Goal: Task Accomplishment & Management: Manage account settings

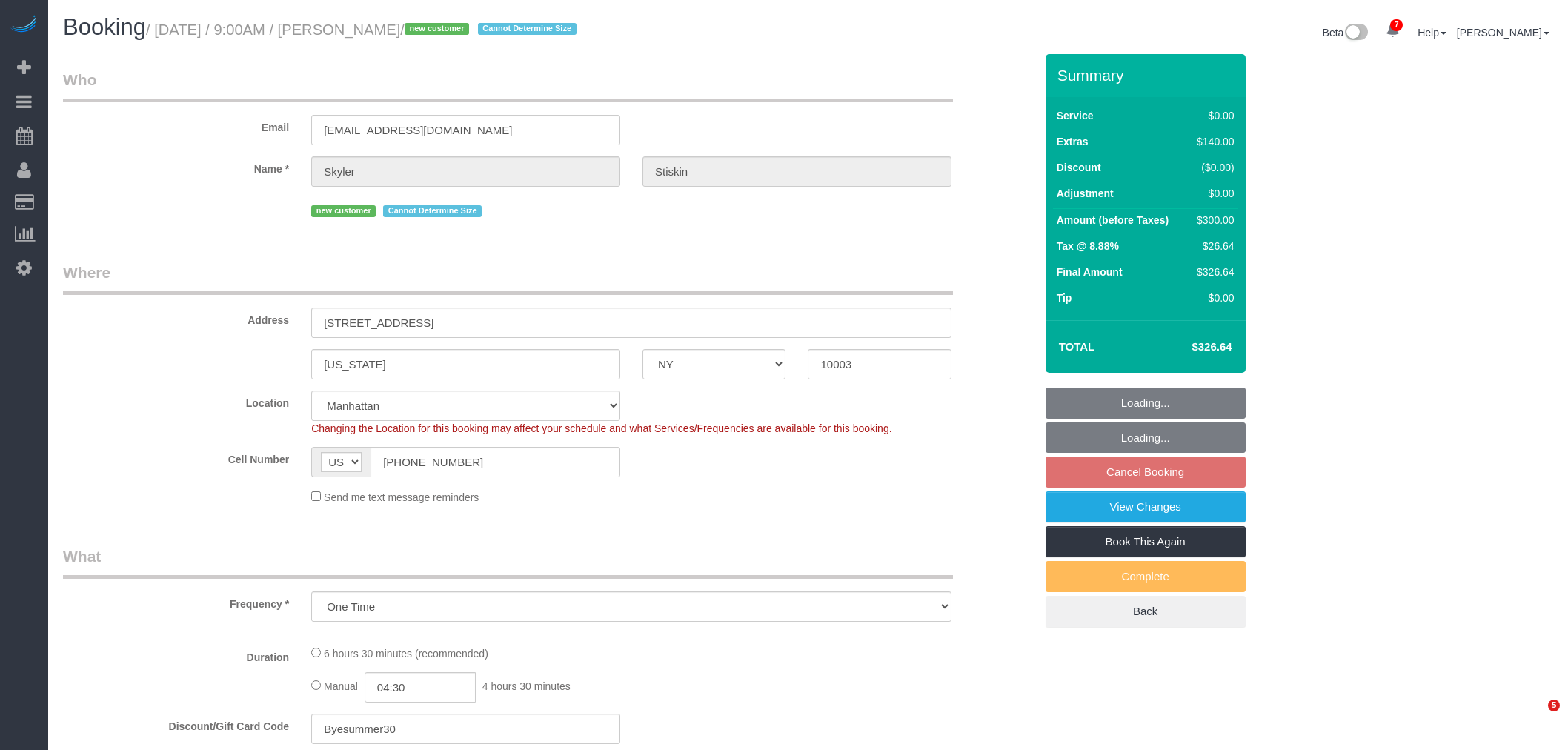
select select "NY"
select select "number:57"
select select "number:90"
select select "number:15"
select select "number:6"
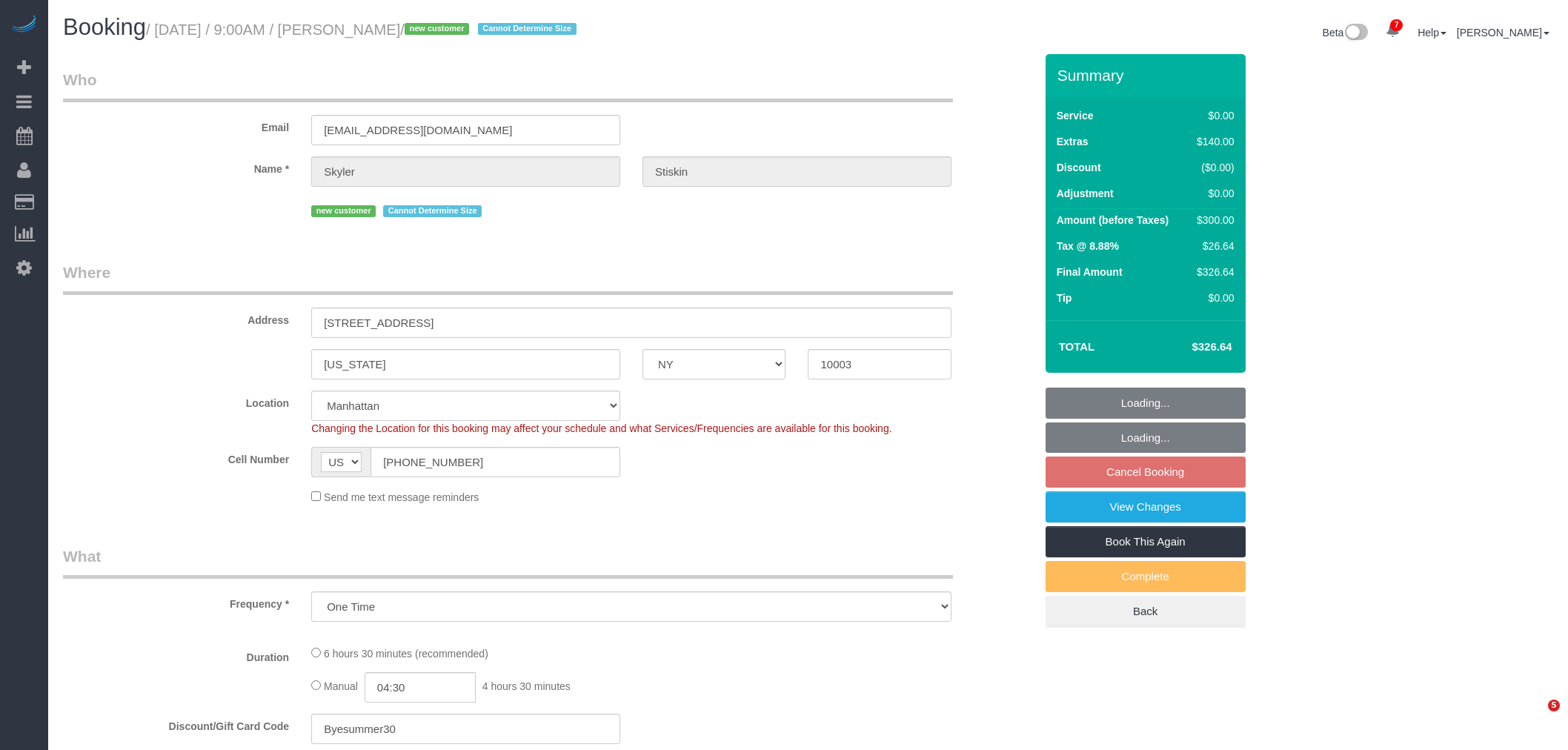
select select "object:1236"
select select "spot2"
select select "2"
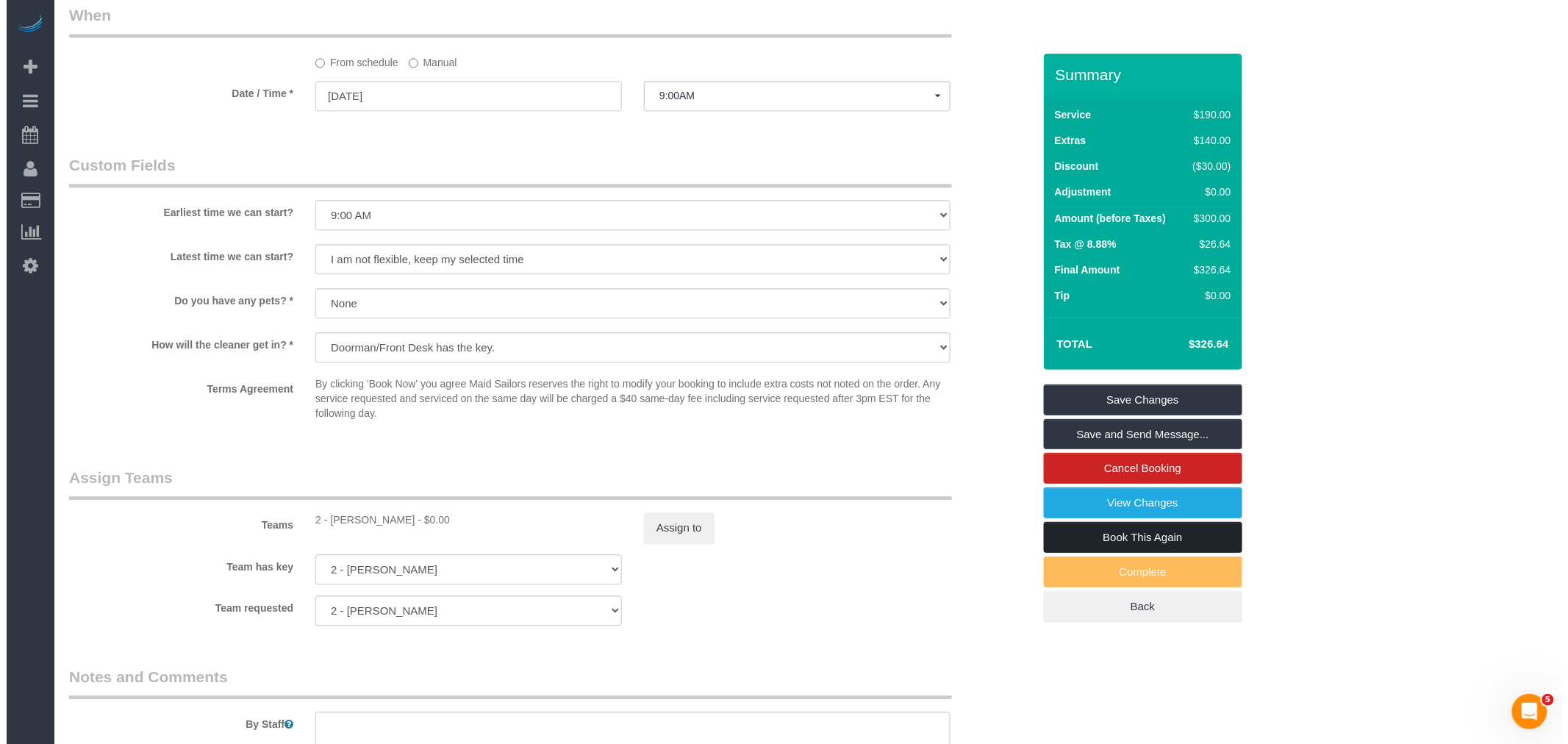
scroll to position [1470, 0]
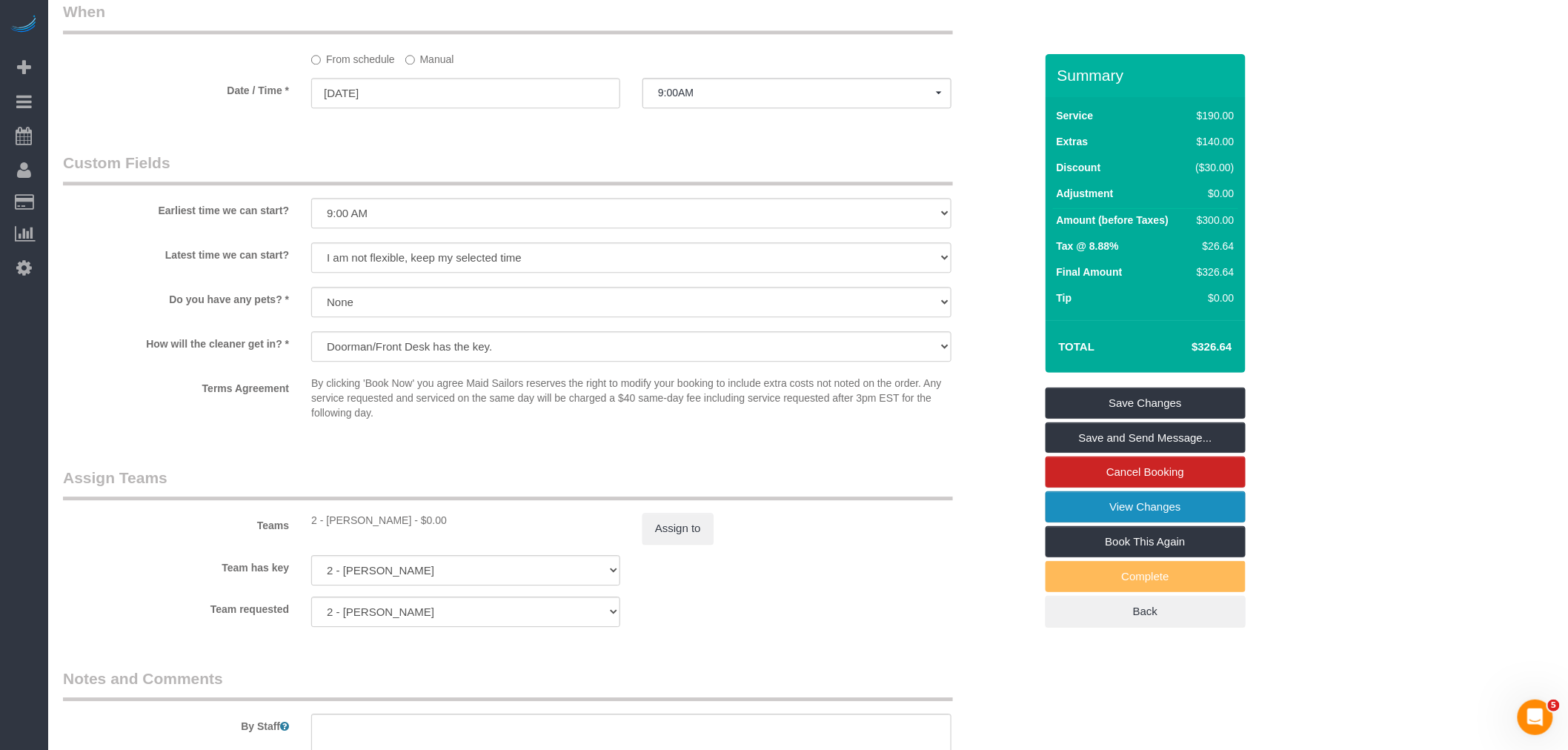
click at [1203, 508] on link "View Changes" at bounding box center [1145, 506] width 200 height 31
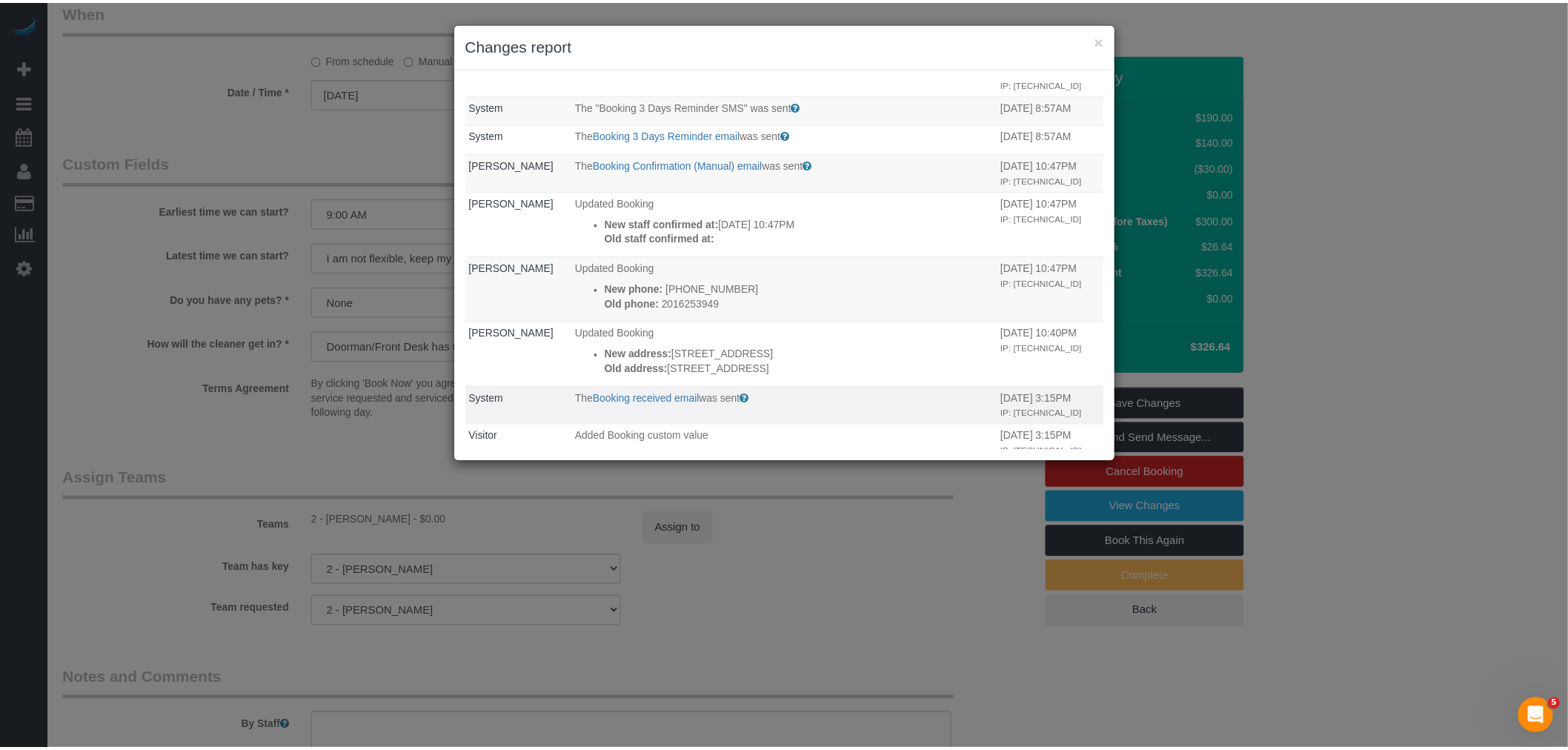
scroll to position [0, 0]
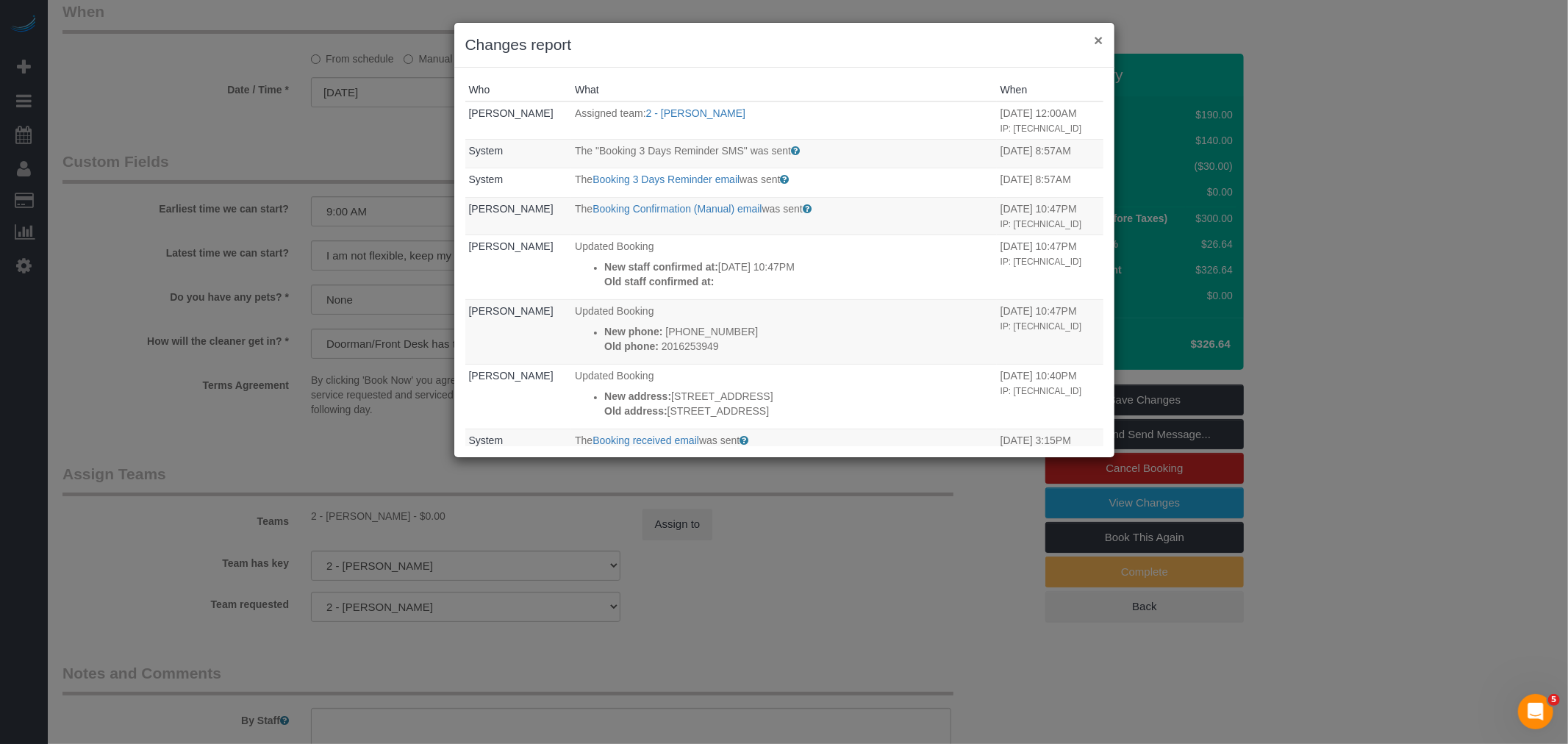
click at [1094, 39] on button "×" at bounding box center [1098, 40] width 9 height 15
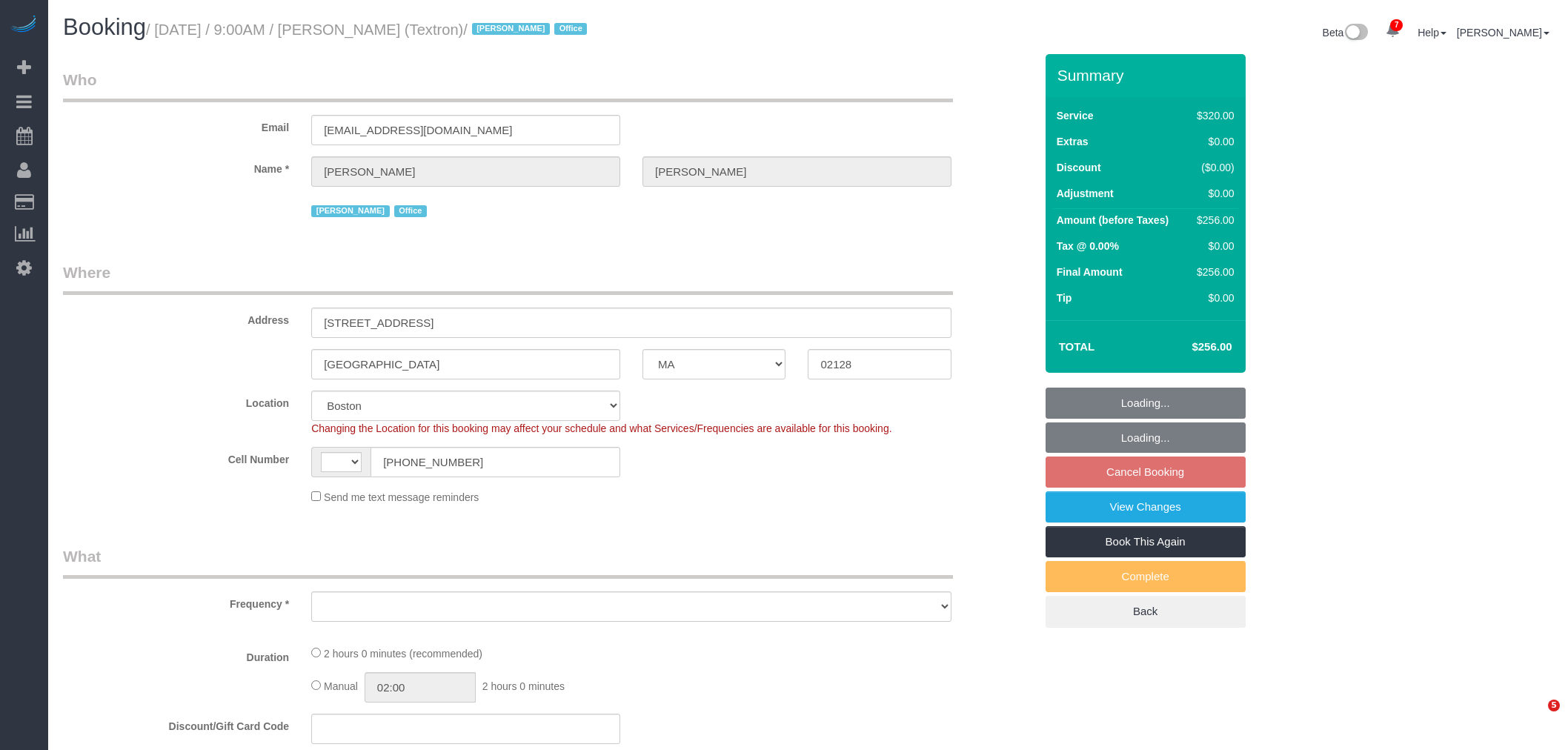
select select "MA"
select select "string:stripe-pm_1Rb4Ea4VGloSiKo72bcCnHY8"
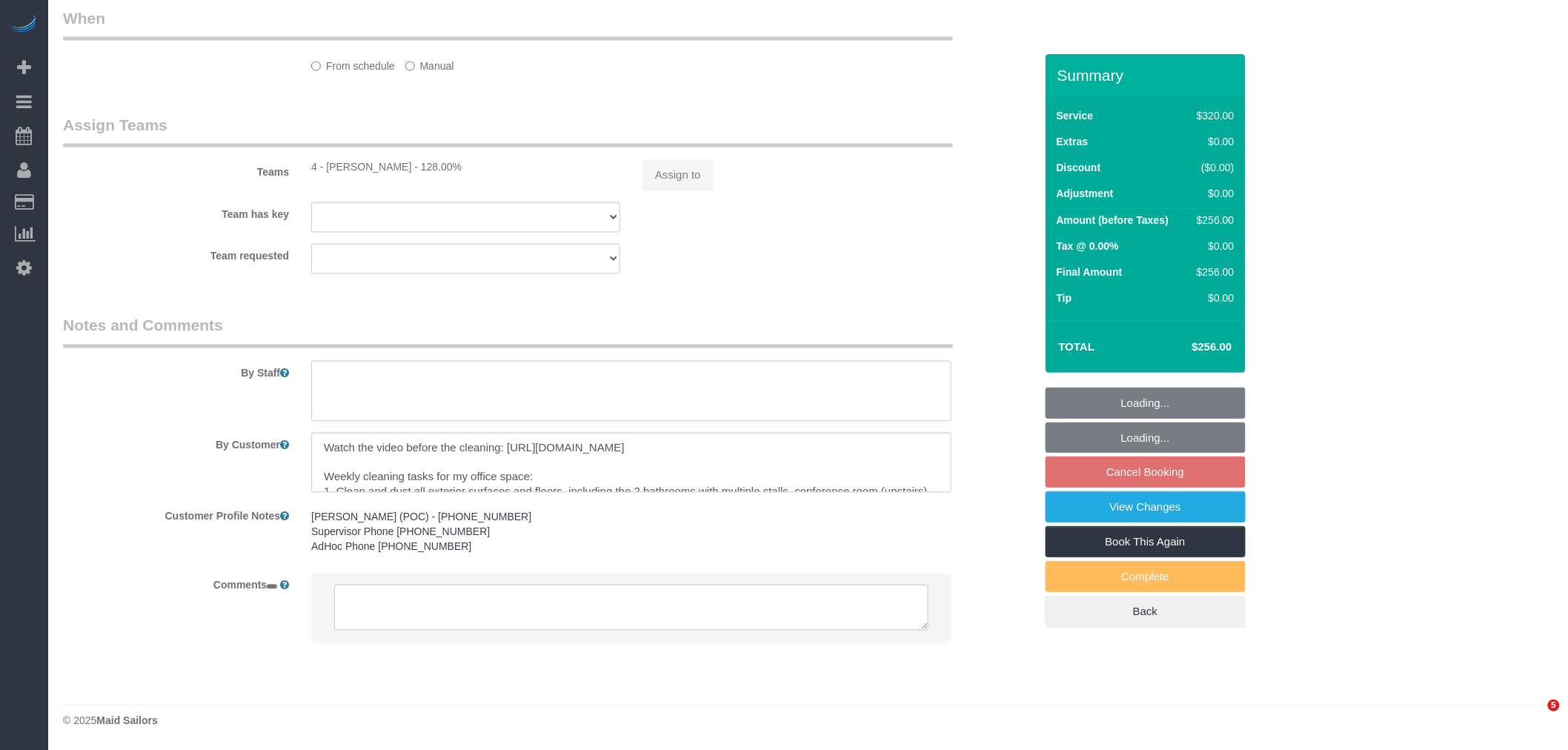
select select "string:[GEOGRAPHIC_DATA]"
select select "object:1778"
select select "spot2"
select select "number:89"
select select "number:90"
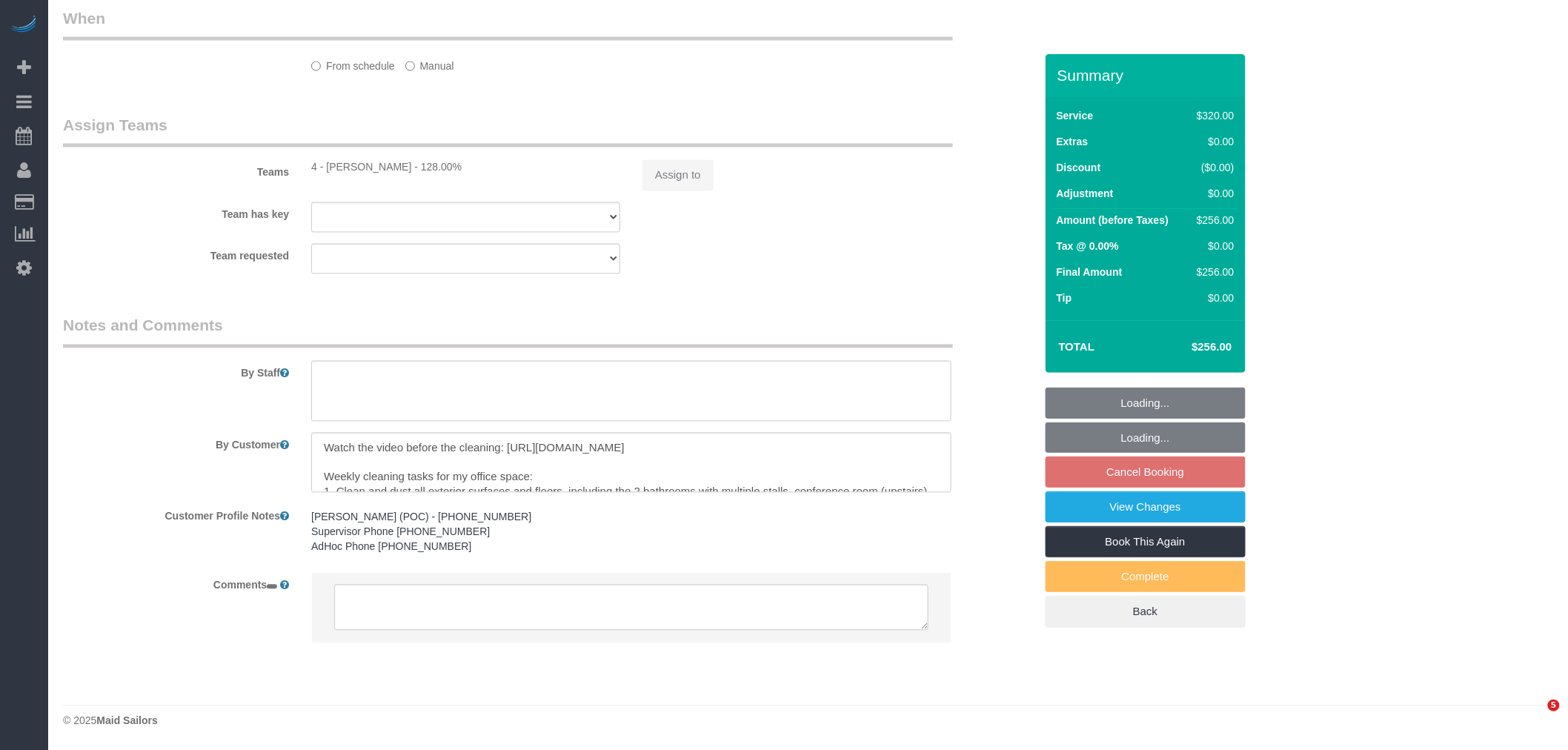
select select "number:15"
select select "number:5"
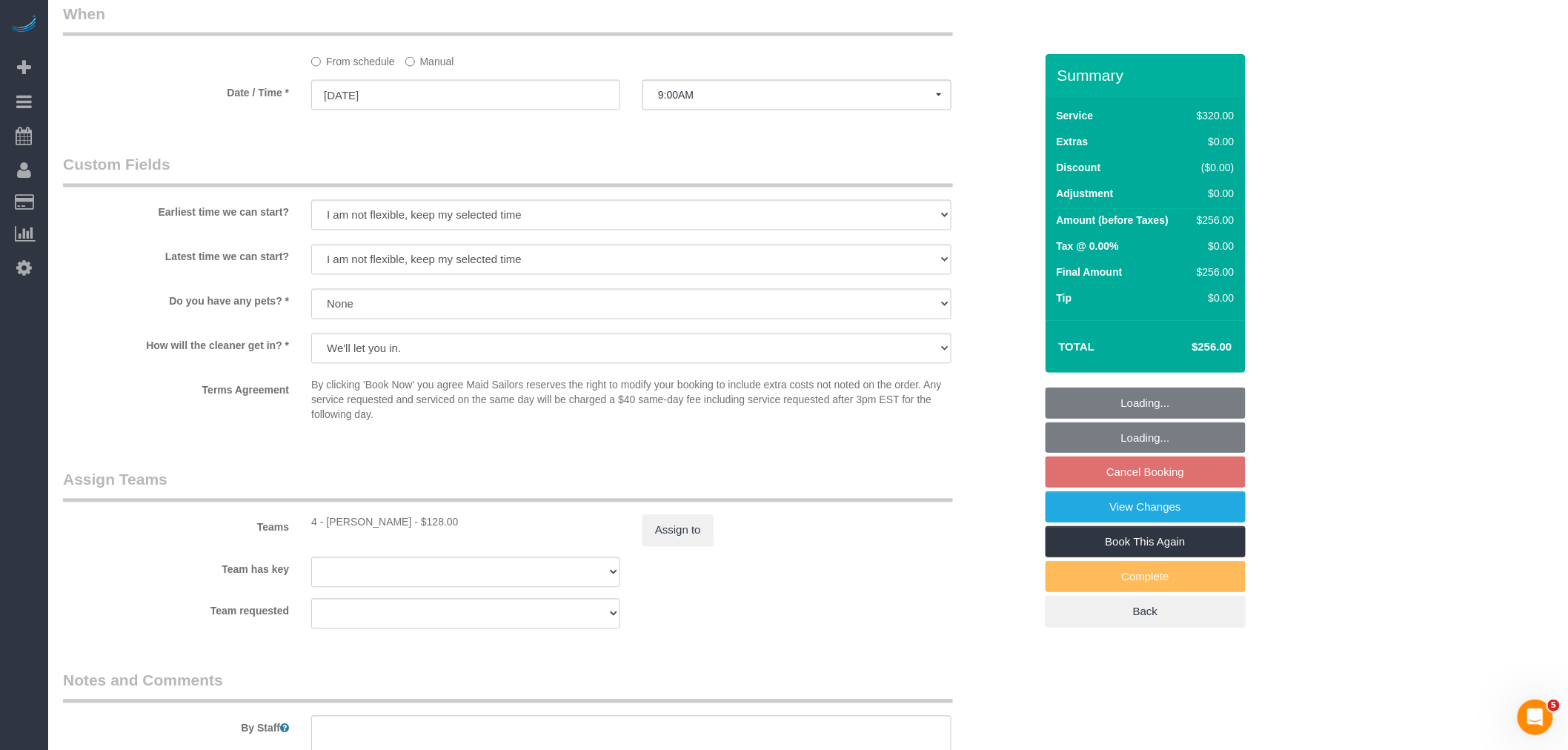
select select "object:1866"
select select "2"
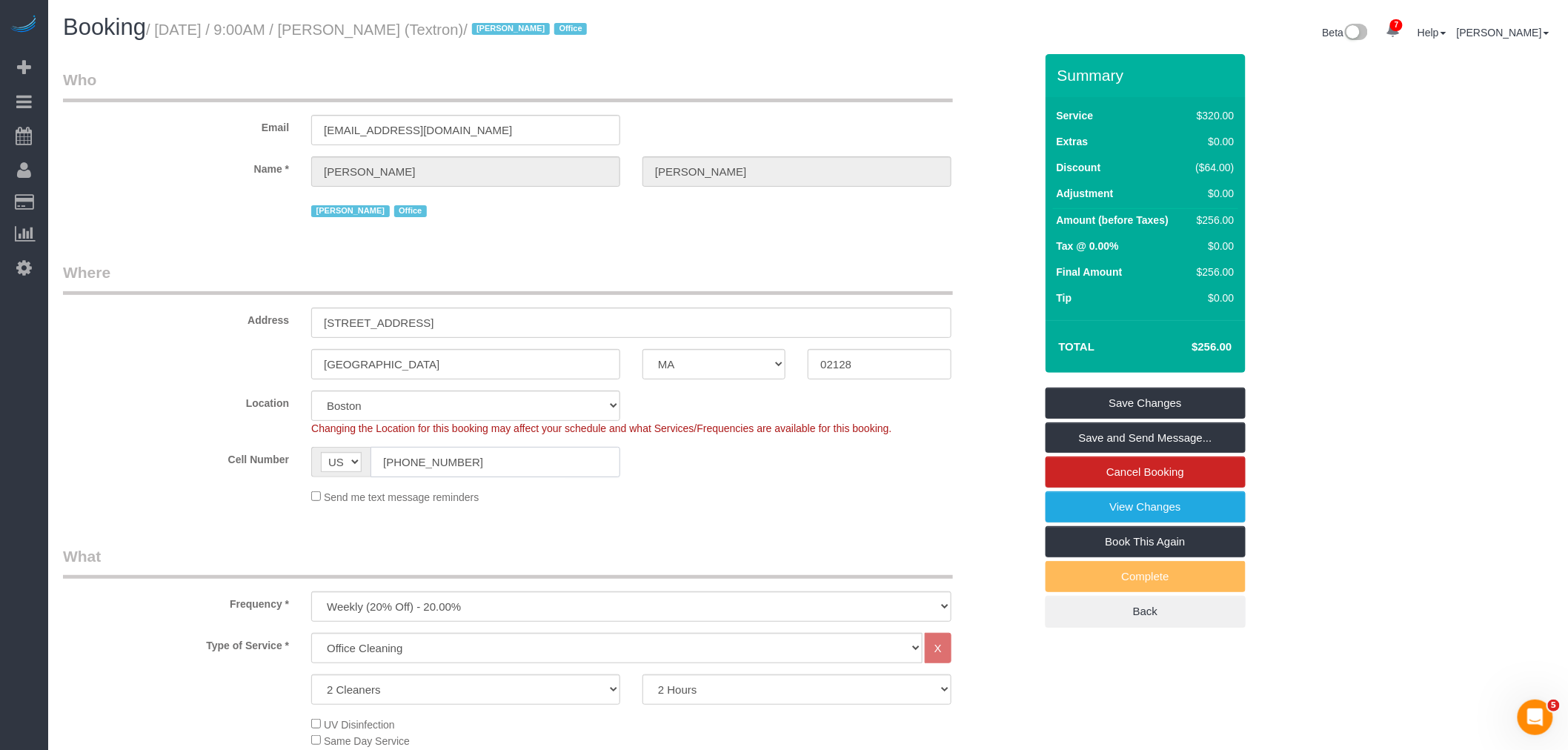
drag, startPoint x: 485, startPoint y: 458, endPoint x: 277, endPoint y: 482, distance: 209.4
click at [122, 475] on div "Cell Number AF AL DZ AD AO AI AQ AG AR AM AW AU AT AZ BS BH BD BB BY BE BZ BJ B…" at bounding box center [549, 462] width 994 height 31
click at [718, 72] on legend "Who" at bounding box center [507, 85] width 890 height 33
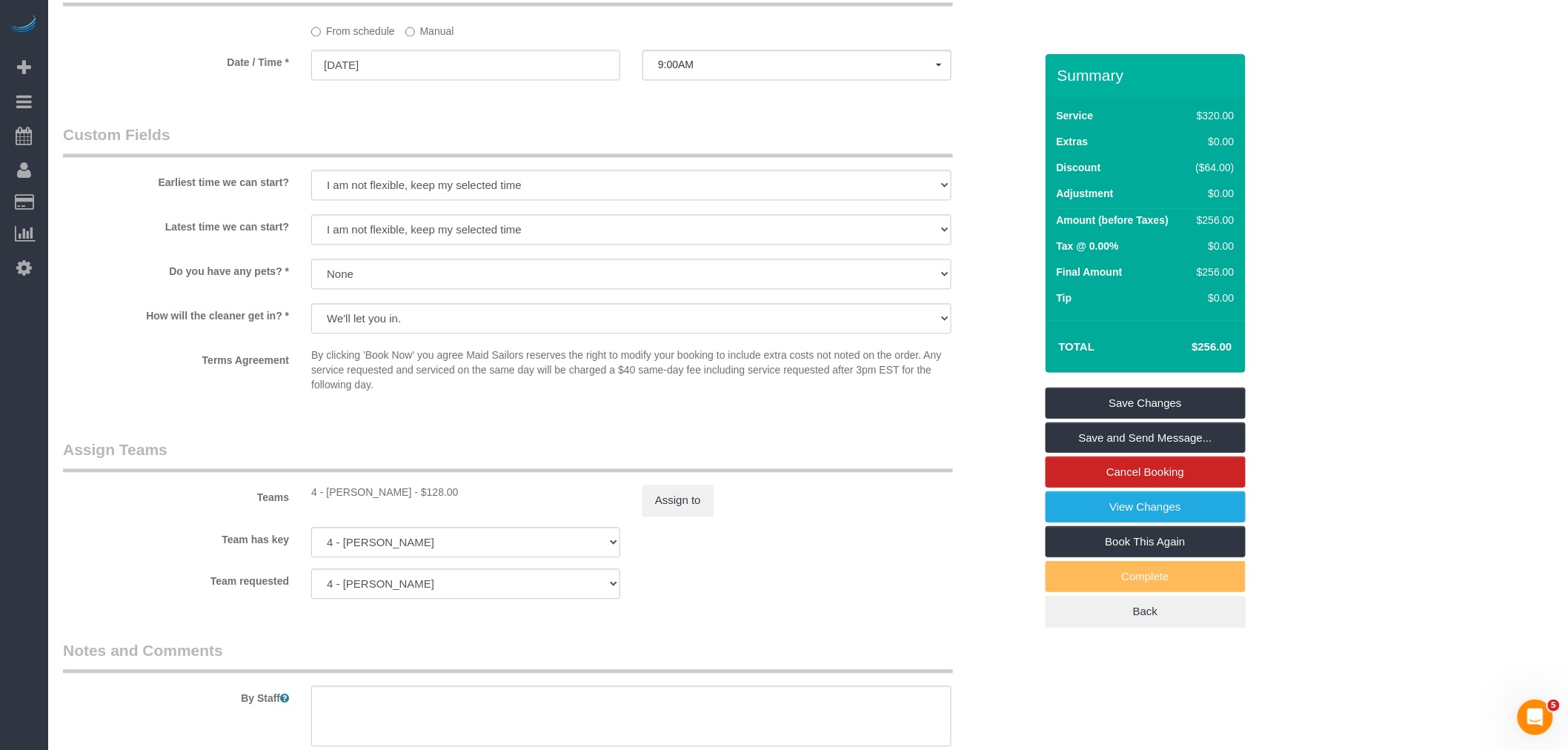
scroll to position [1151, 0]
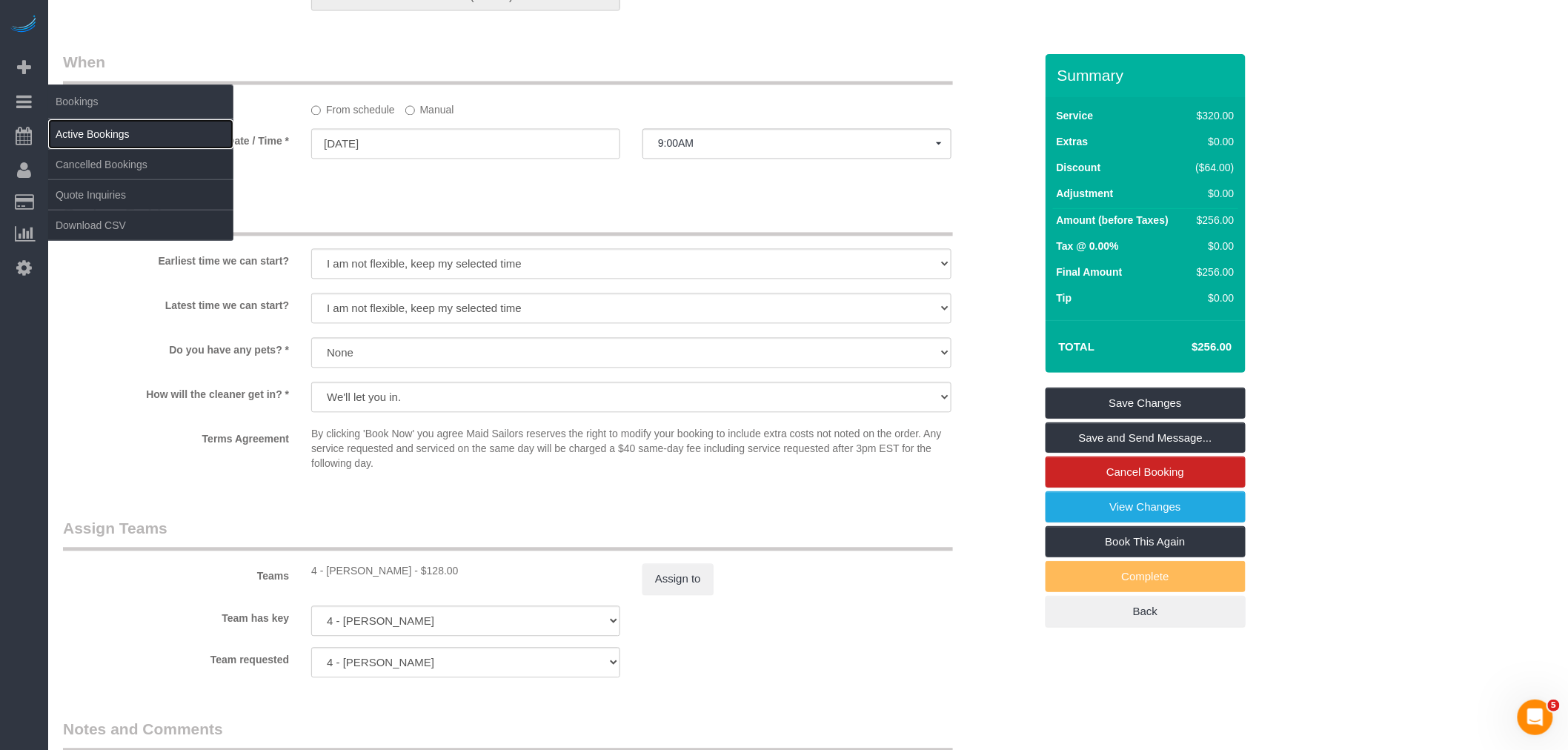
click at [97, 141] on link "Active Bookings" at bounding box center [141, 133] width 186 height 30
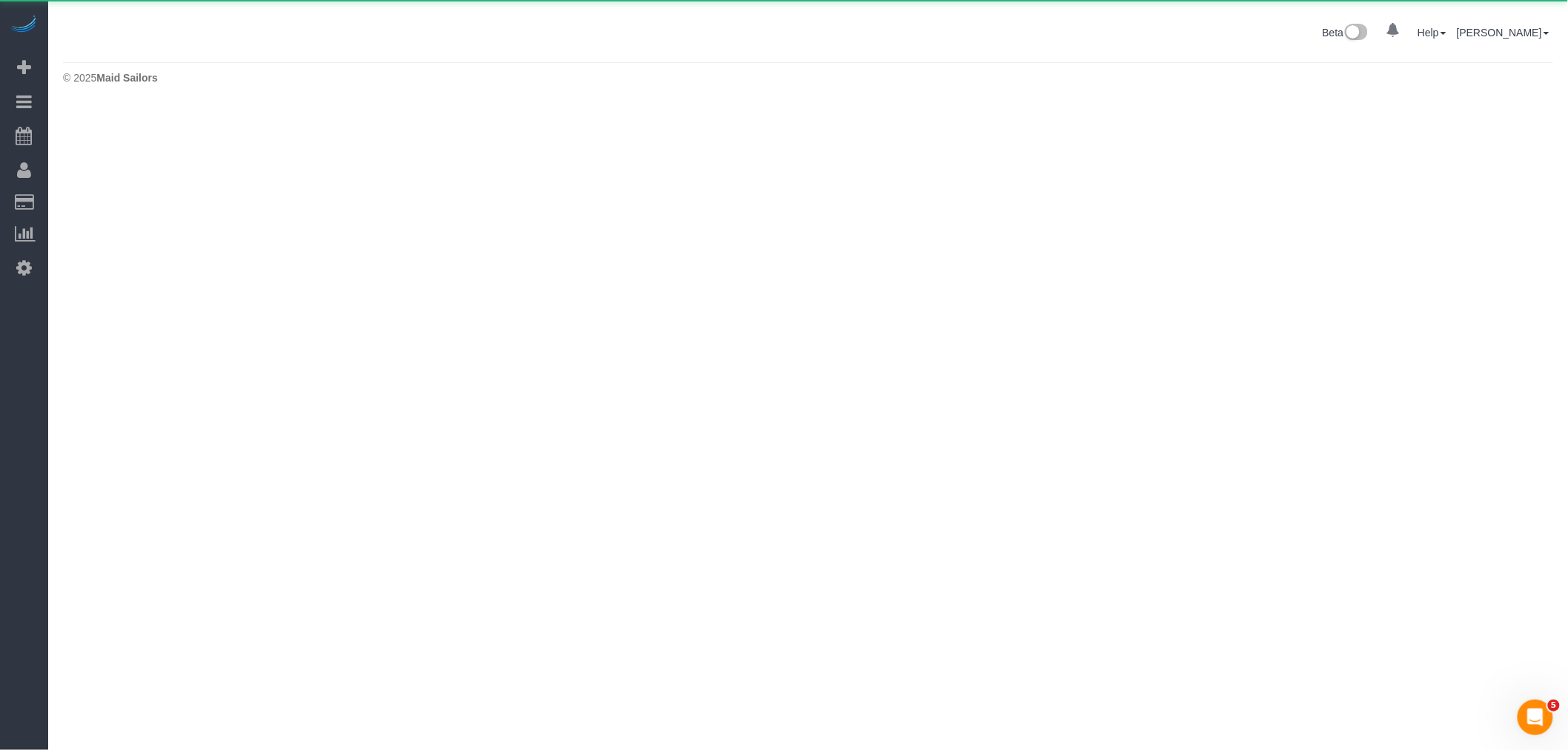
scroll to position [0, 0]
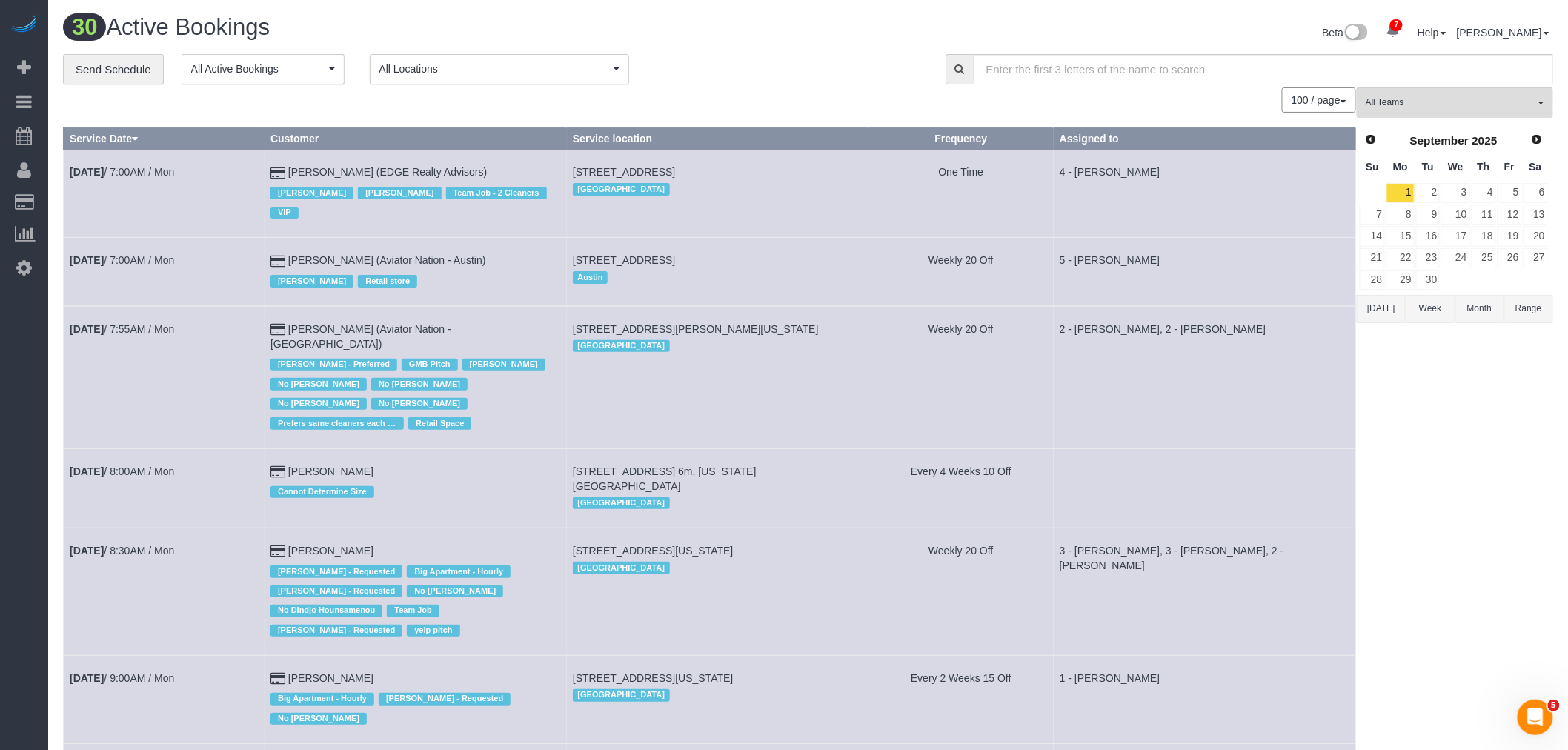
click at [803, 72] on div "**********" at bounding box center [493, 69] width 861 height 31
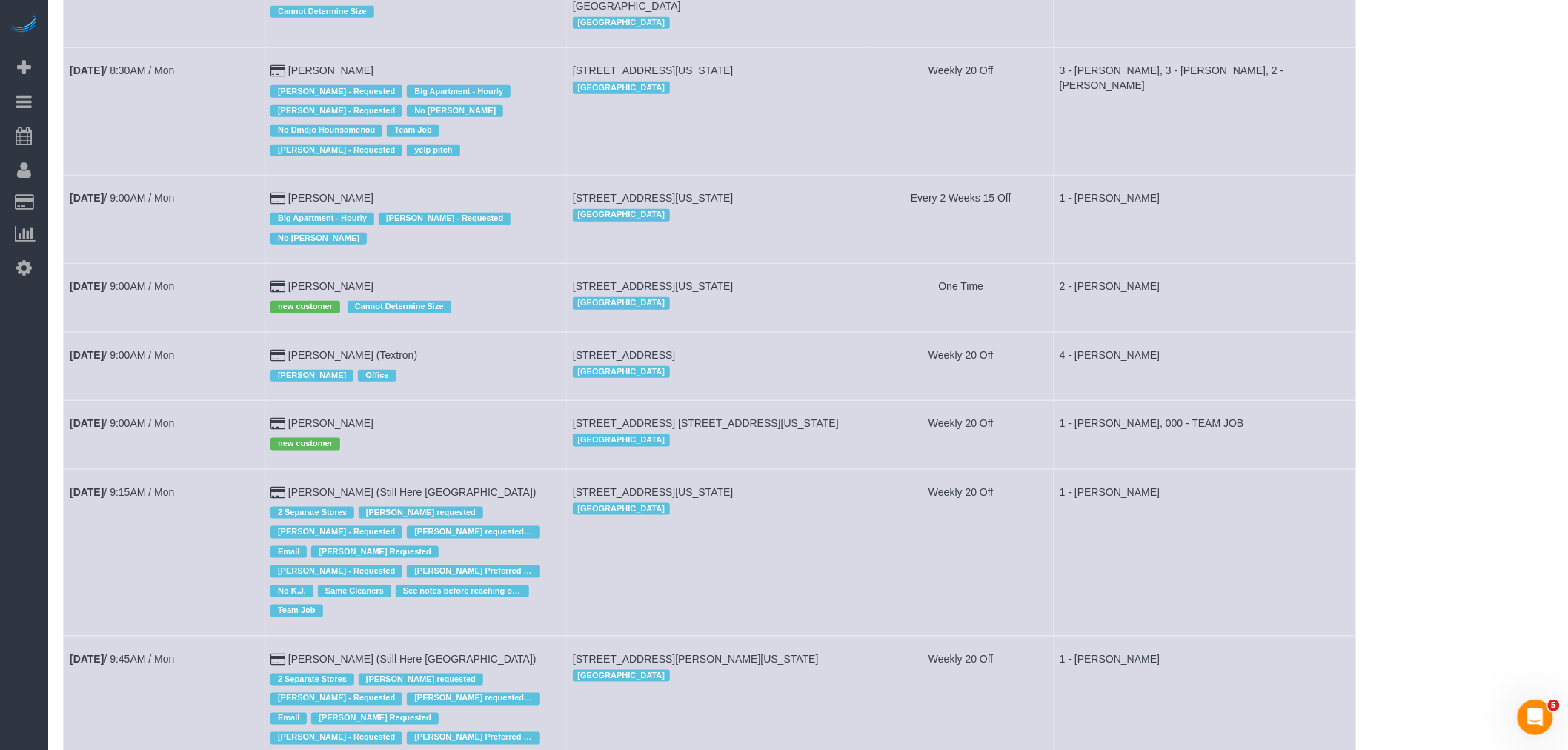
scroll to position [576, 0]
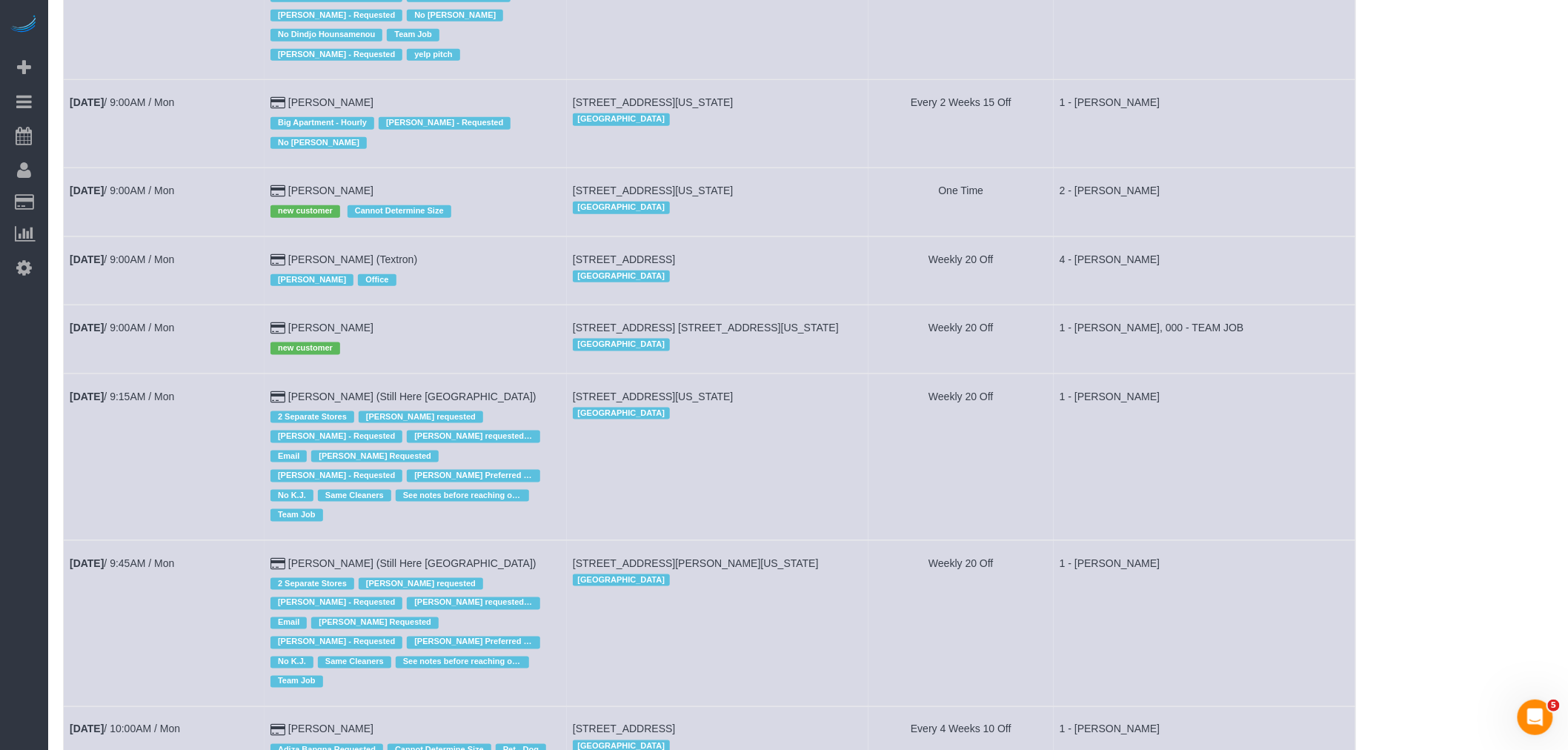
click at [477, 267] on div "Jacky Xu Office" at bounding box center [416, 278] width 290 height 23
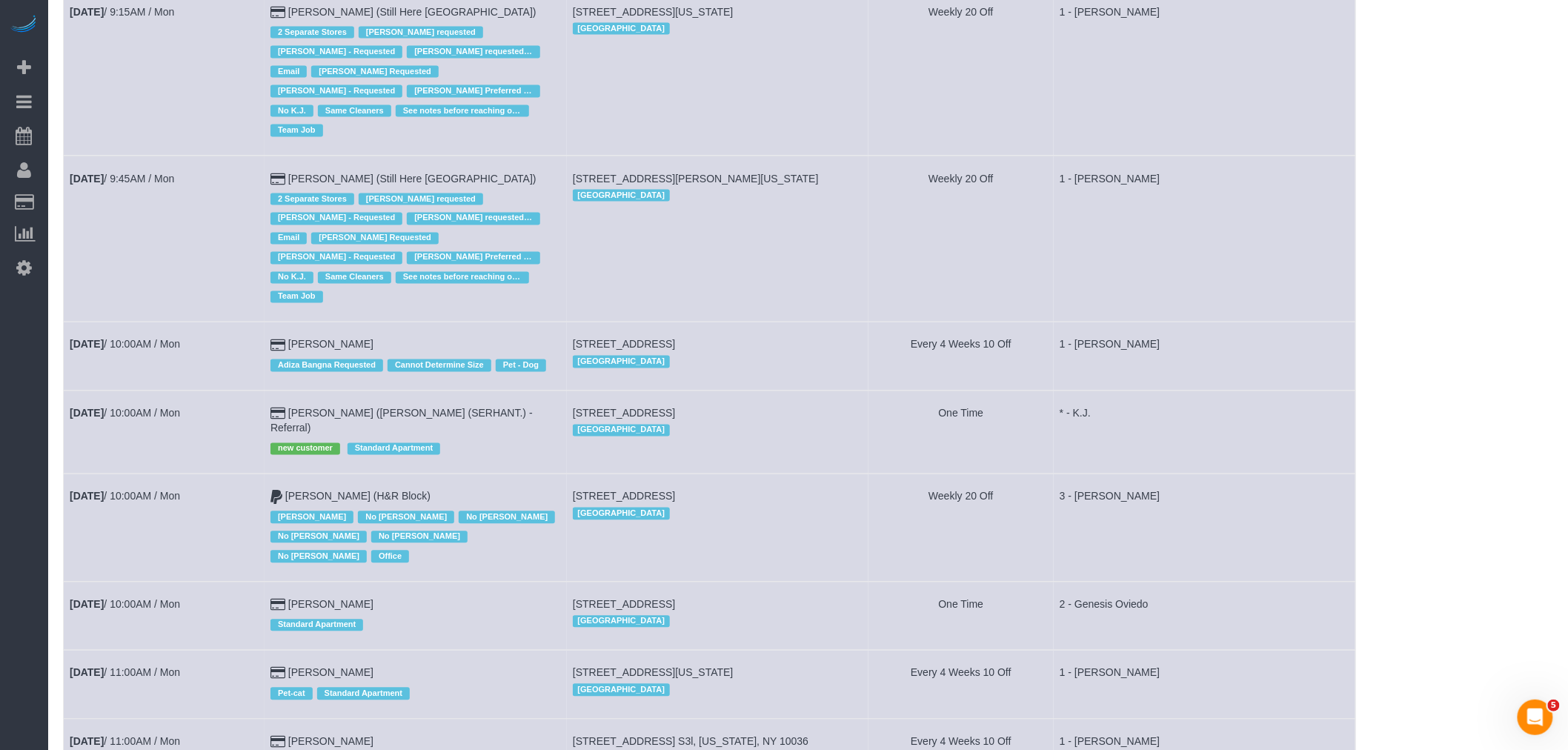
scroll to position [988, 0]
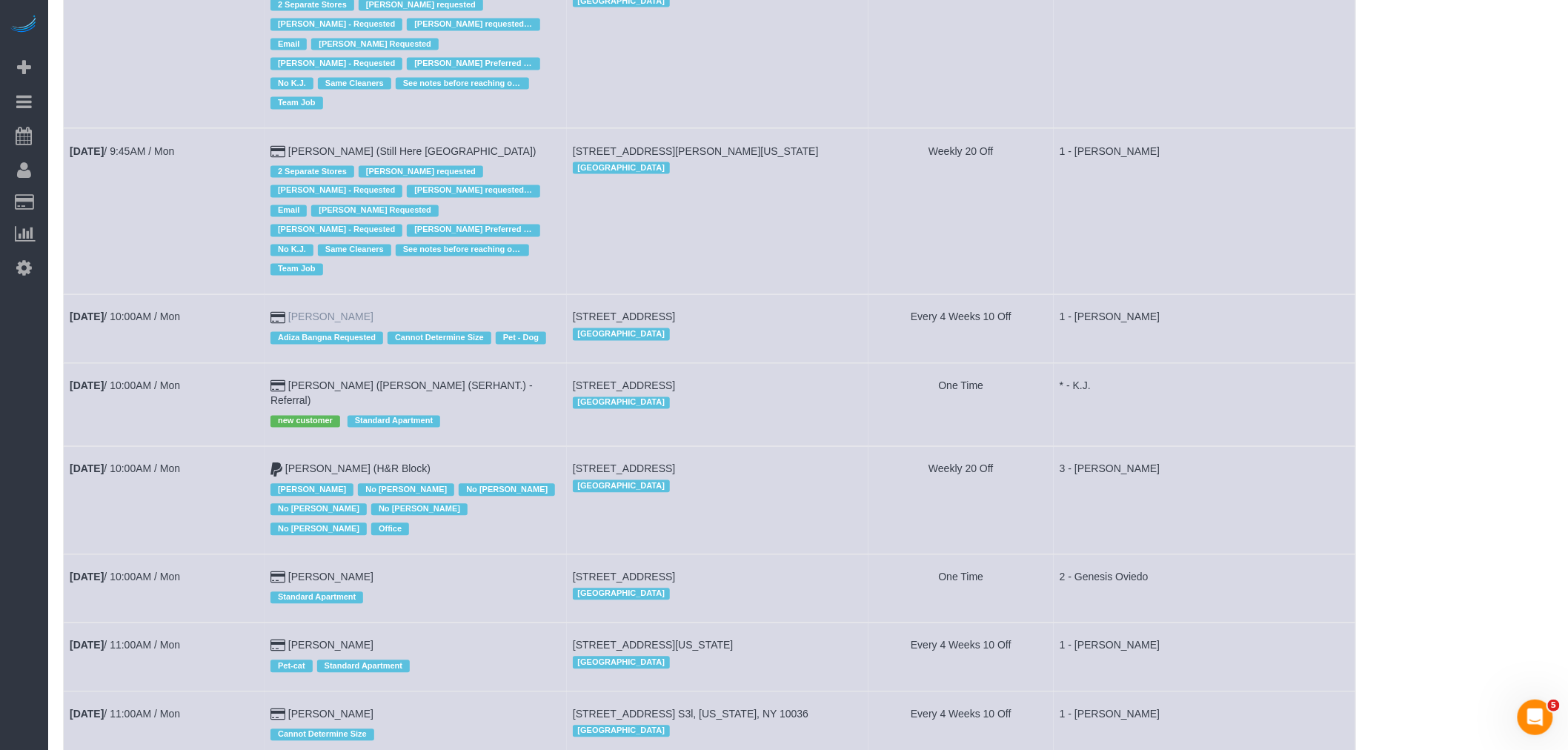
drag, startPoint x: 436, startPoint y: 305, endPoint x: 295, endPoint y: 306, distance: 141.0
click at [295, 306] on td "Justine Drohan Adiza Bangna Requested Cannot Determine Size Pet - Dog" at bounding box center [416, 329] width 302 height 68
copy link "Justine Drohan"
drag, startPoint x: 170, startPoint y: 371, endPoint x: 138, endPoint y: 399, distance: 42.5
click at [138, 401] on td "Sep 1st / 10:00AM / Mon" at bounding box center [164, 404] width 201 height 83
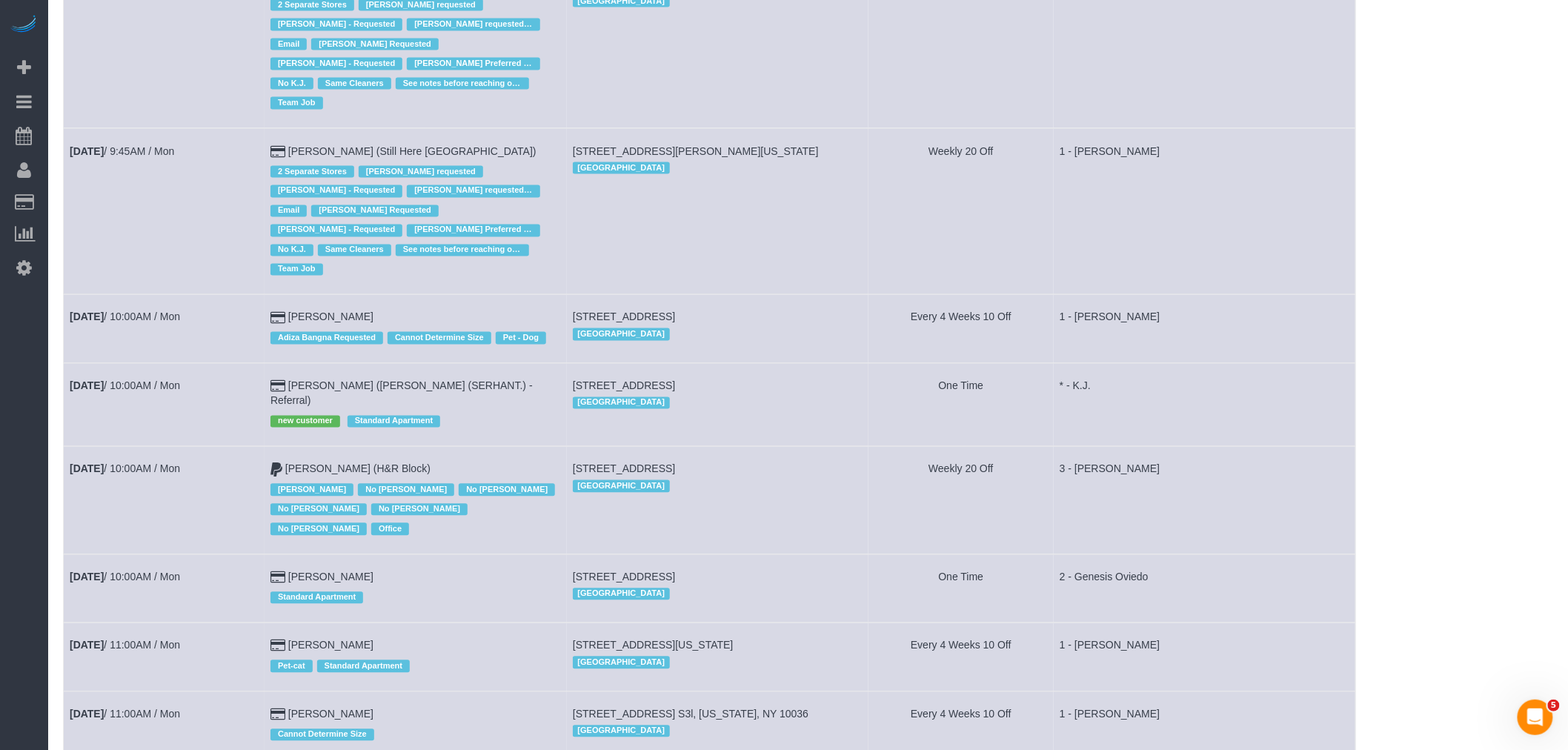
click at [759, 250] on td "268 Elizabeth Street, New York, NY 10012 Manhattan" at bounding box center [718, 211] width 302 height 166
click at [751, 295] on td "255 West 94th St., 15m, New York, NY 10025 Manhattan" at bounding box center [718, 329] width 302 height 68
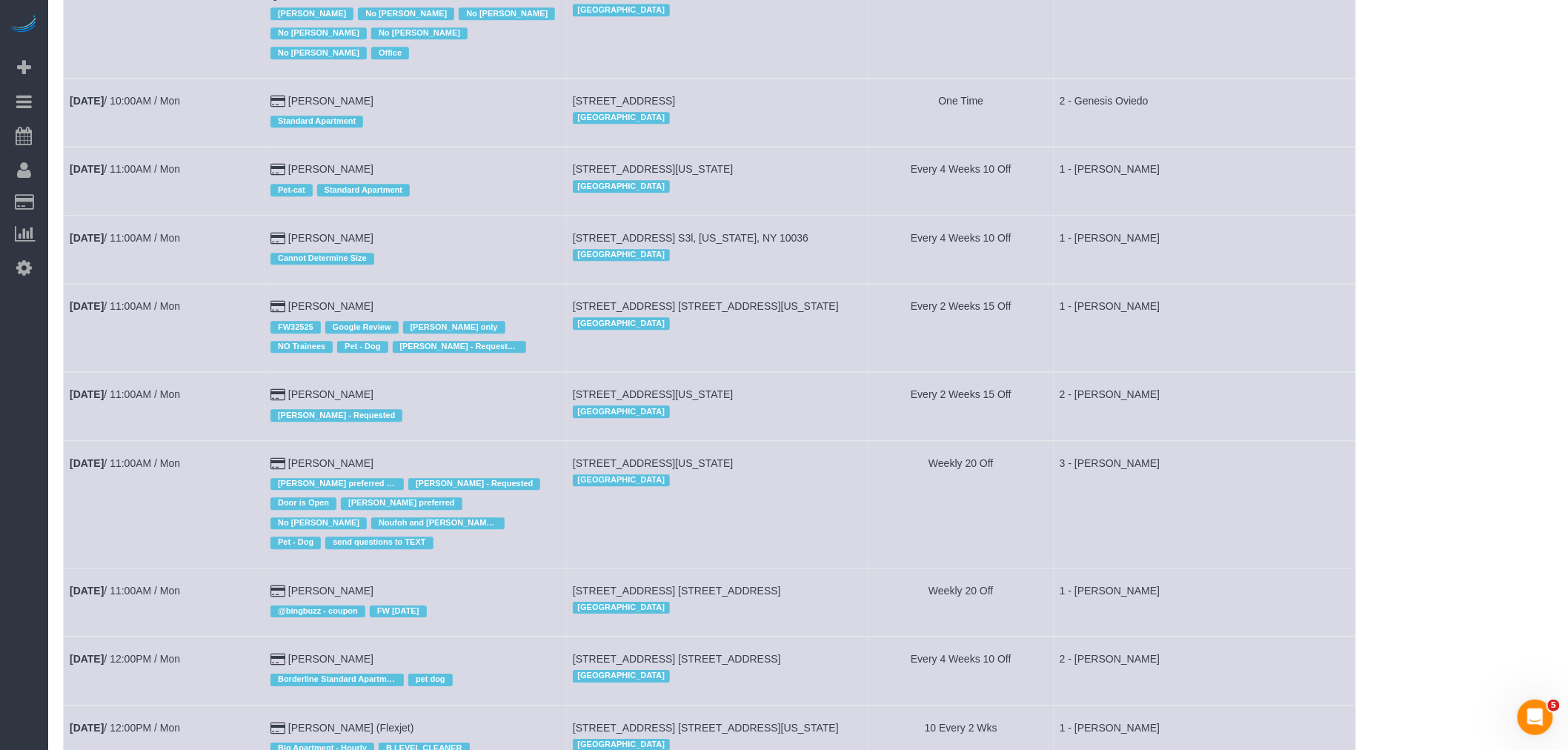
scroll to position [1494, 0]
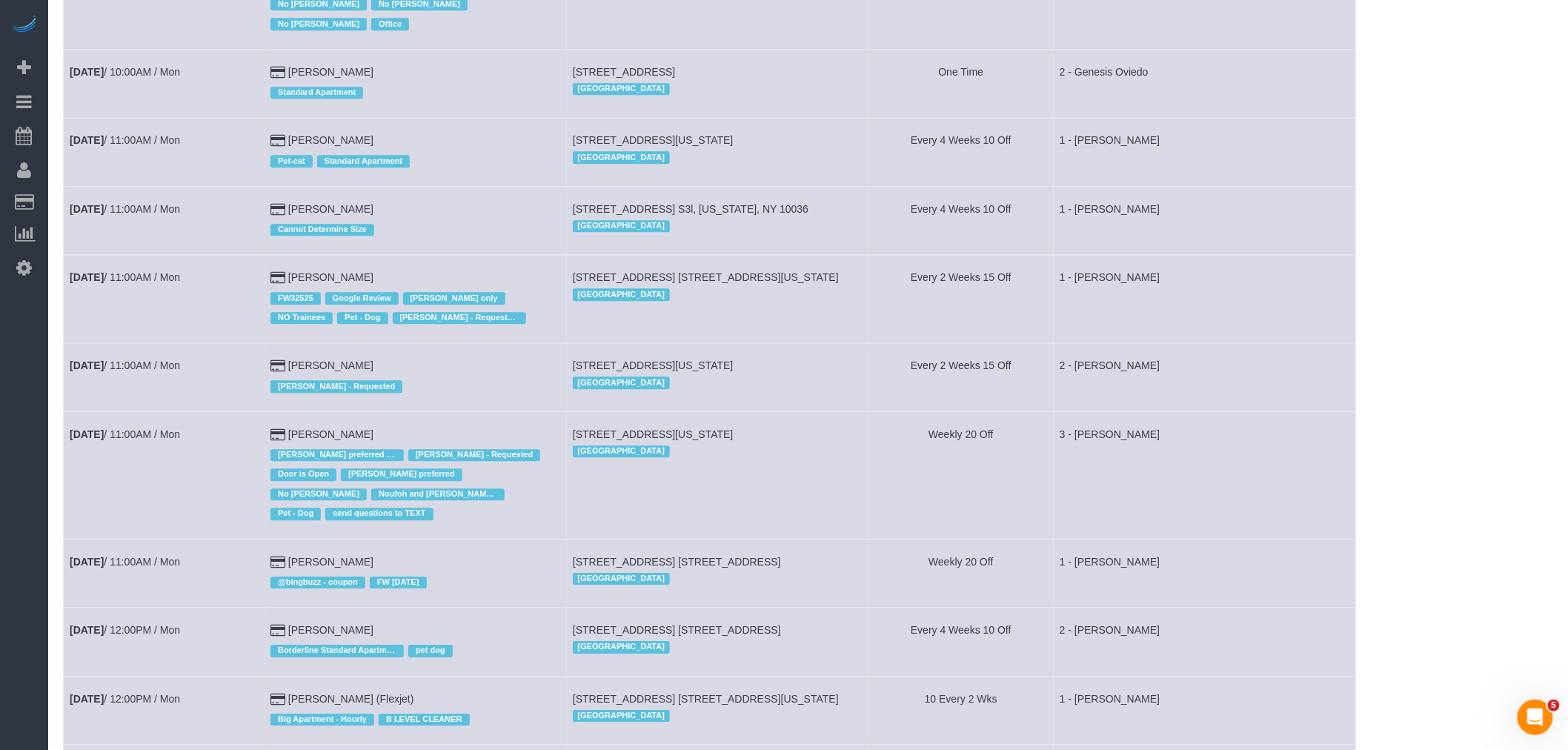
click at [780, 491] on td "336 Central Park West, Apt 5e, New York, NY 10025 Manhattan" at bounding box center [718, 475] width 302 height 128
drag, startPoint x: 390, startPoint y: 419, endPoint x: 295, endPoint y: 418, distance: 95.0
click at [295, 418] on td "Leonora Gogolak Ana Araujo preferred - Mondays Berdina Philistin - Requested Do…" at bounding box center [416, 475] width 302 height 128
click at [428, 416] on td "Leonora Gogolak Ana Araujo preferred - Mondays Berdina Philistin - Requested Do…" at bounding box center [416, 475] width 302 height 128
click at [435, 423] on td "Leonora Gogolak Ana Araujo preferred - Mondays Berdina Philistin - Requested Do…" at bounding box center [416, 475] width 302 height 128
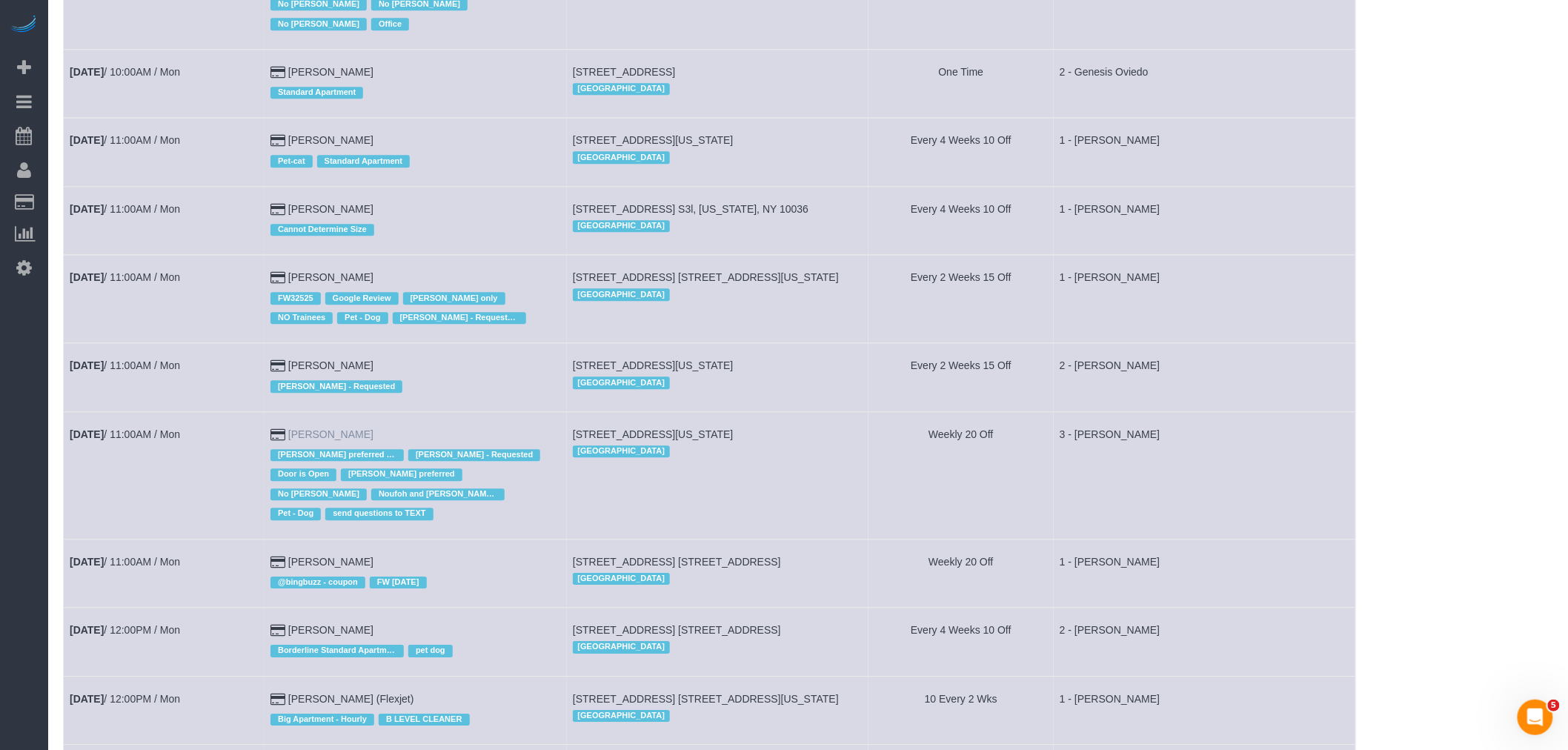
drag, startPoint x: 375, startPoint y: 424, endPoint x: 297, endPoint y: 425, distance: 78.0
click at [297, 425] on td "Leonora Gogolak Ana Araujo preferred - Mondays Berdina Philistin - Requested Do…" at bounding box center [416, 475] width 302 height 128
copy link "Leonora Gogolak"
click at [1068, 490] on td "3 - Ana Araujo" at bounding box center [1205, 475] width 302 height 128
click at [1217, 477] on td "3 - Ana Araujo" at bounding box center [1205, 475] width 302 height 128
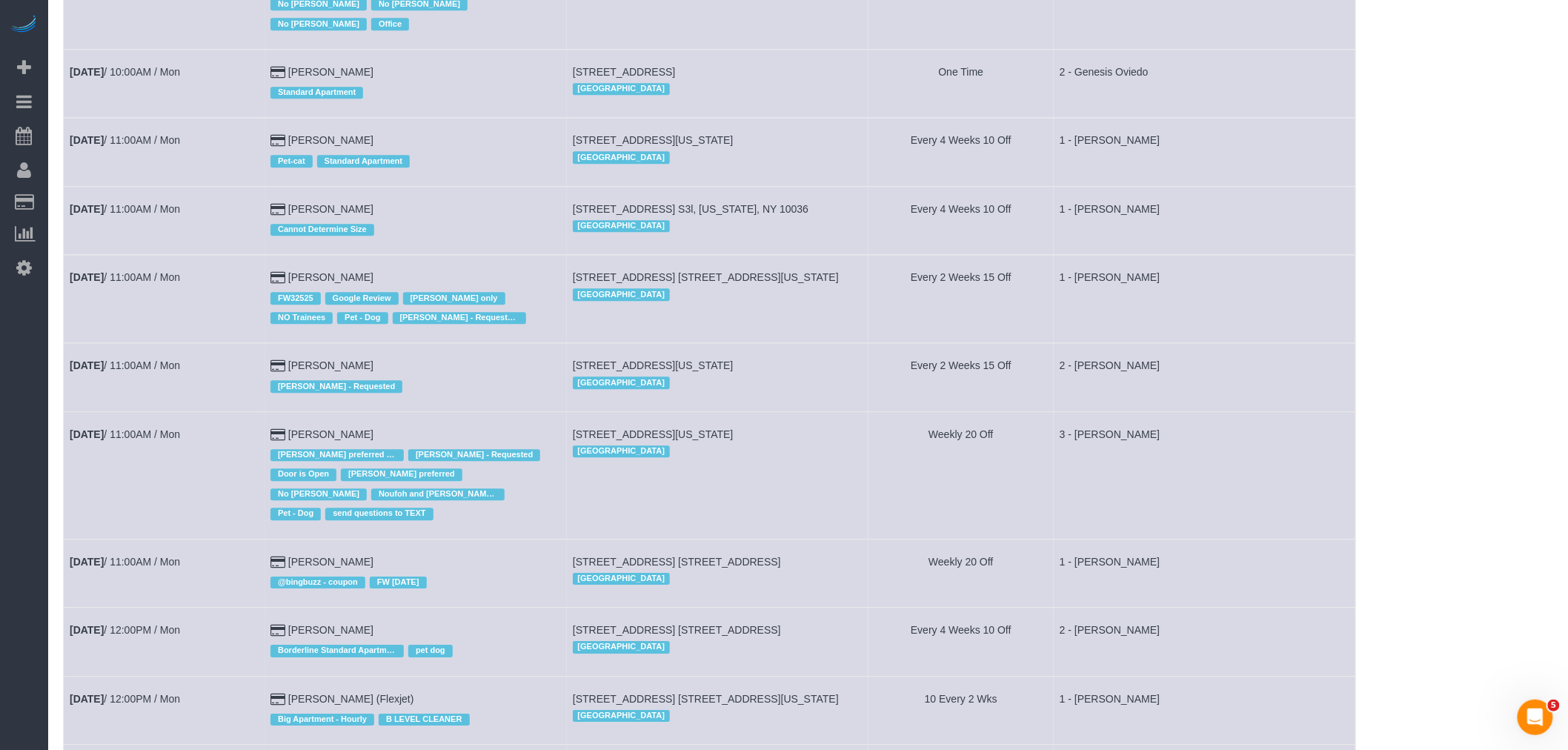
click at [908, 473] on td "Weekly 20 Off" at bounding box center [961, 475] width 185 height 128
drag, startPoint x: 768, startPoint y: 297, endPoint x: 699, endPoint y: 289, distance: 69.5
click at [768, 297] on td "315 East 86th Street, Apt. 7de, New York, NY 10028 Manhattan" at bounding box center [718, 299] width 302 height 88
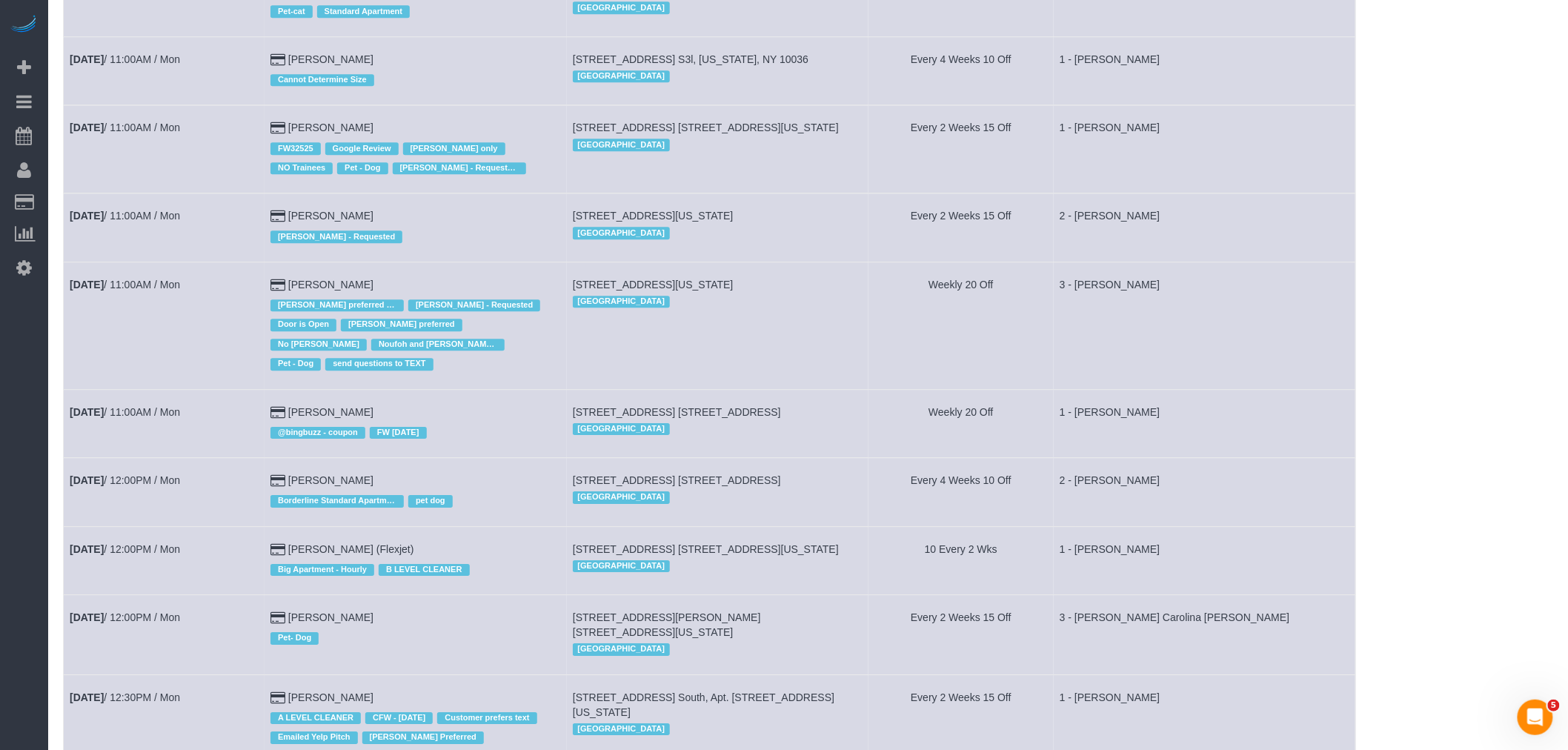
scroll to position [1658, 0]
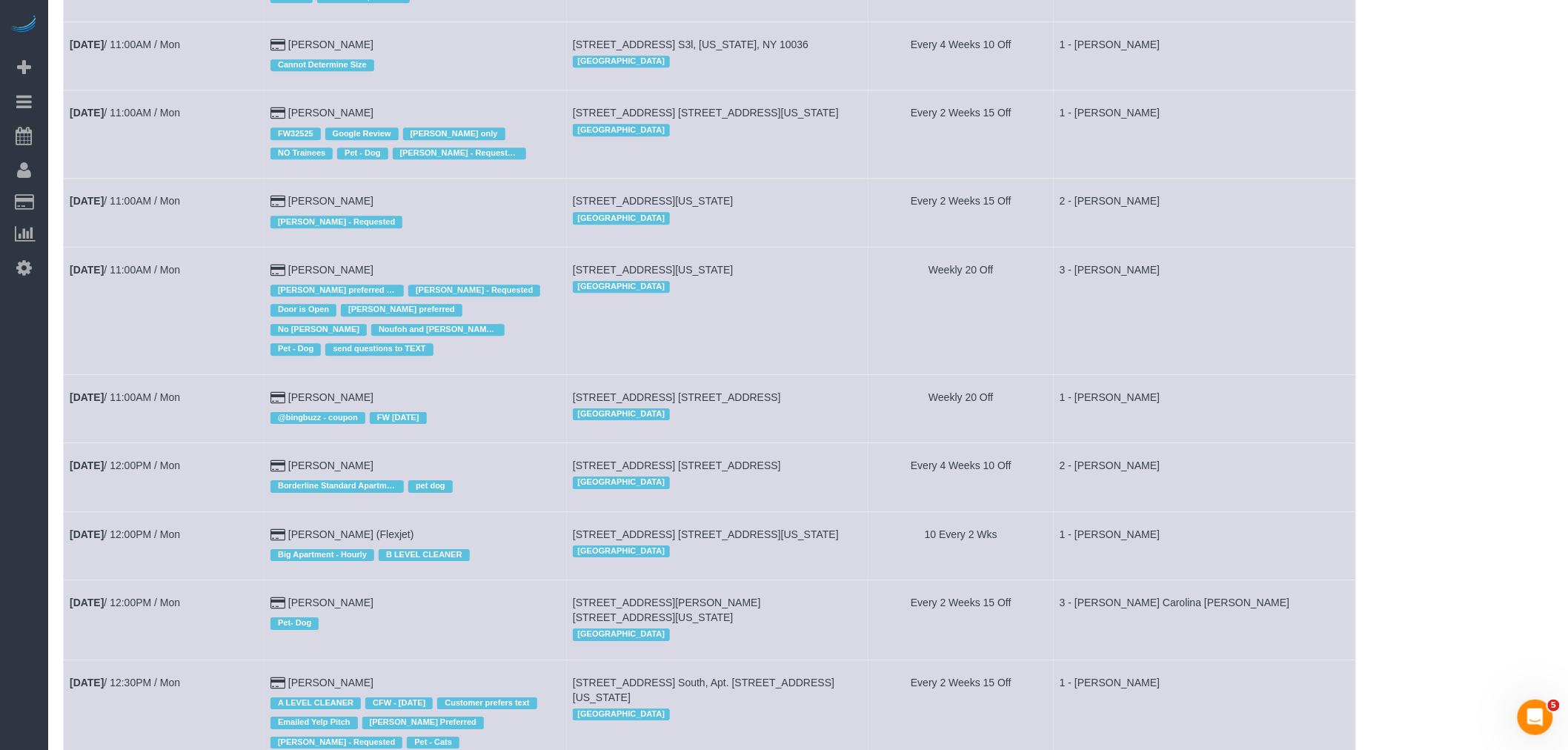
click at [750, 322] on td "336 Central Park West, Apt 5e, New York, NY 10025 Manhattan" at bounding box center [718, 310] width 302 height 128
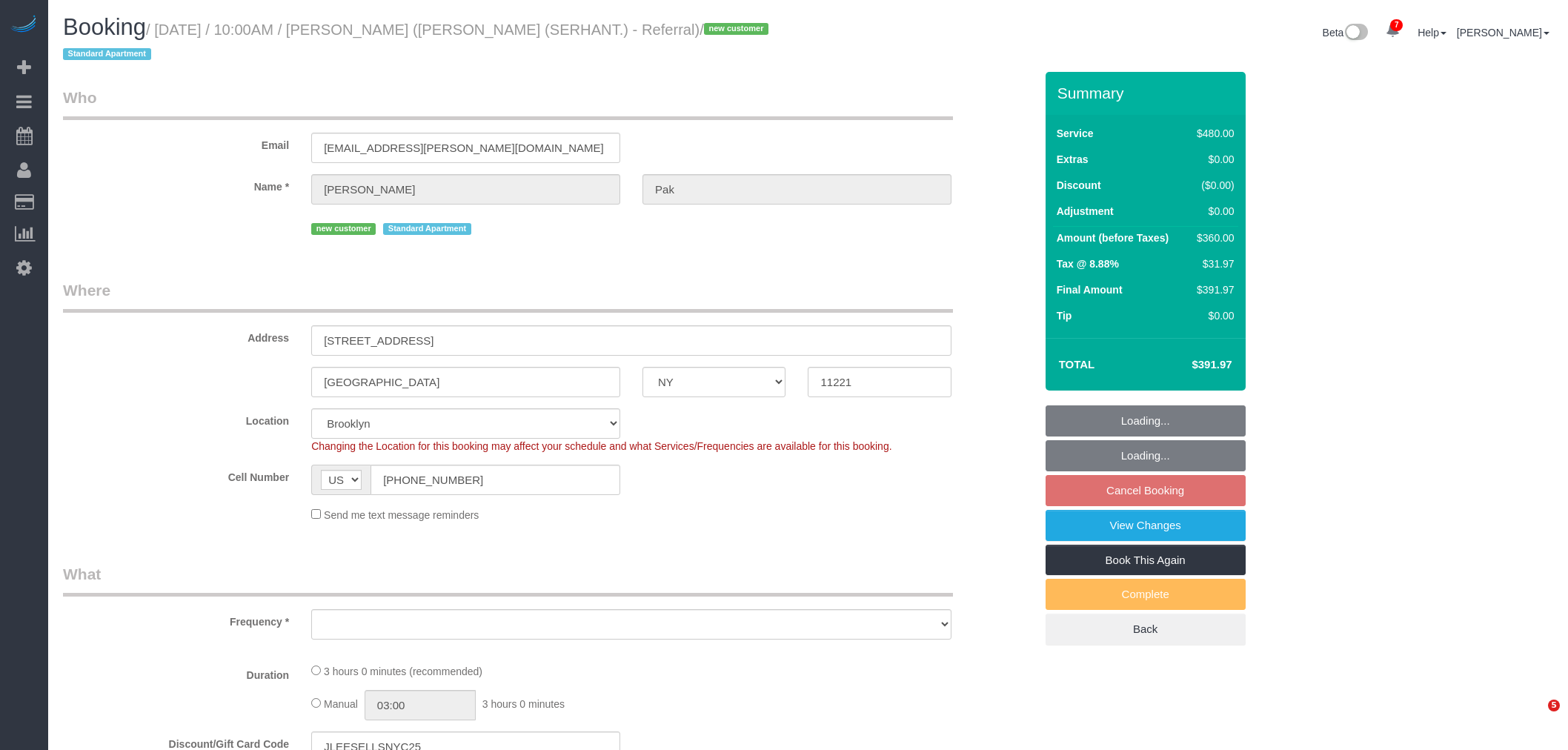
select select "NY"
select select "number:56"
select select "number:79"
select select "number:15"
select select "number:7"
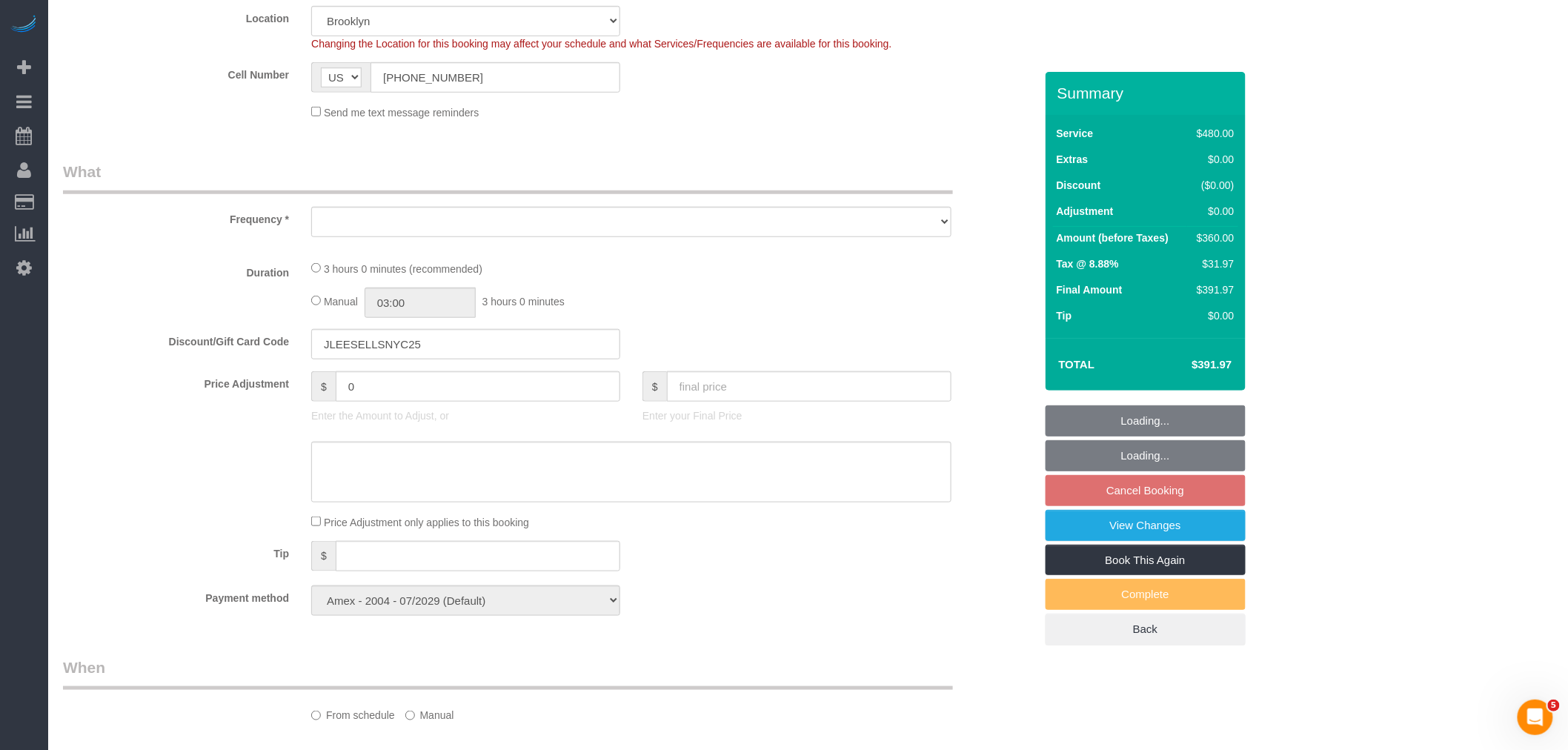
select select "object:839"
select select "spot3"
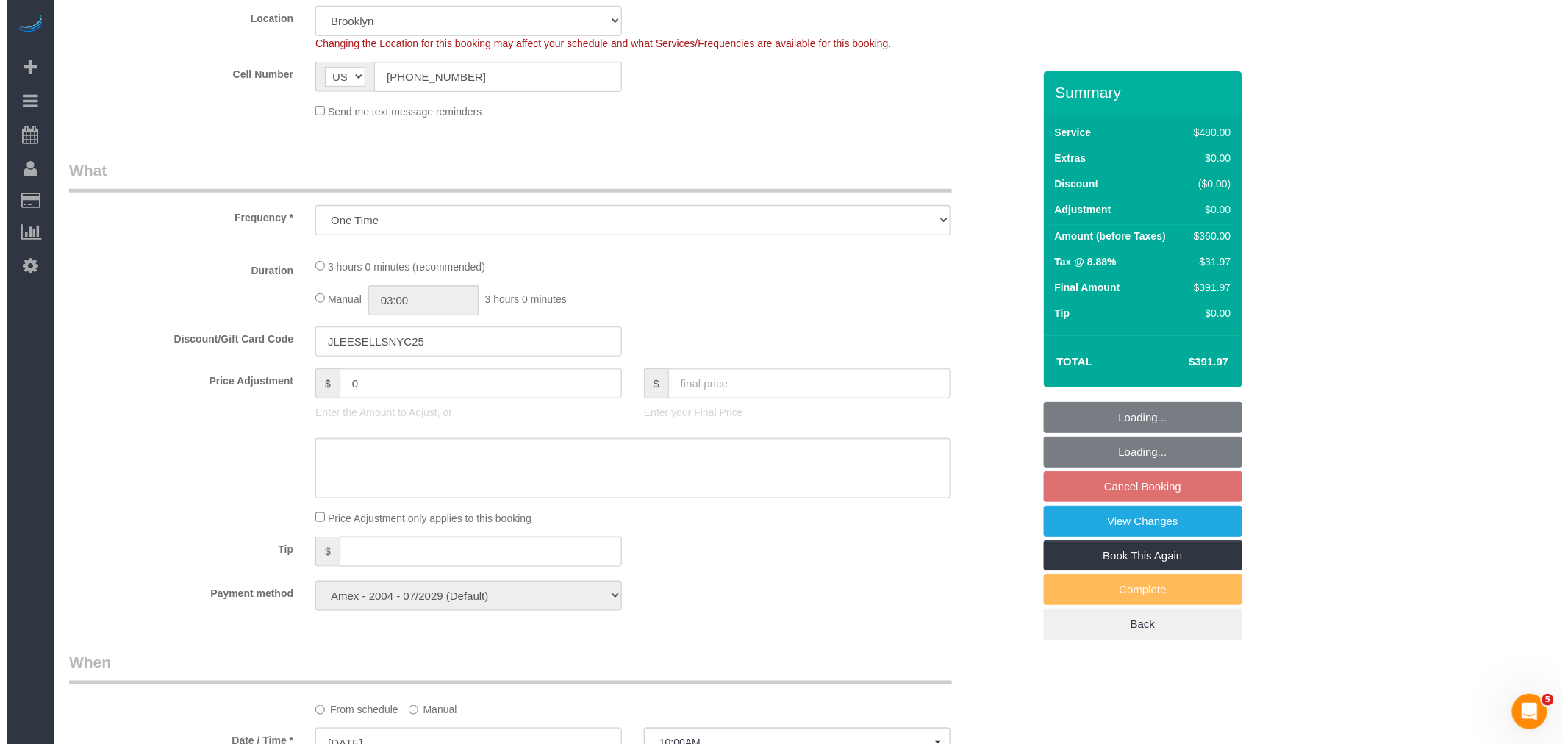
scroll to position [408, 0]
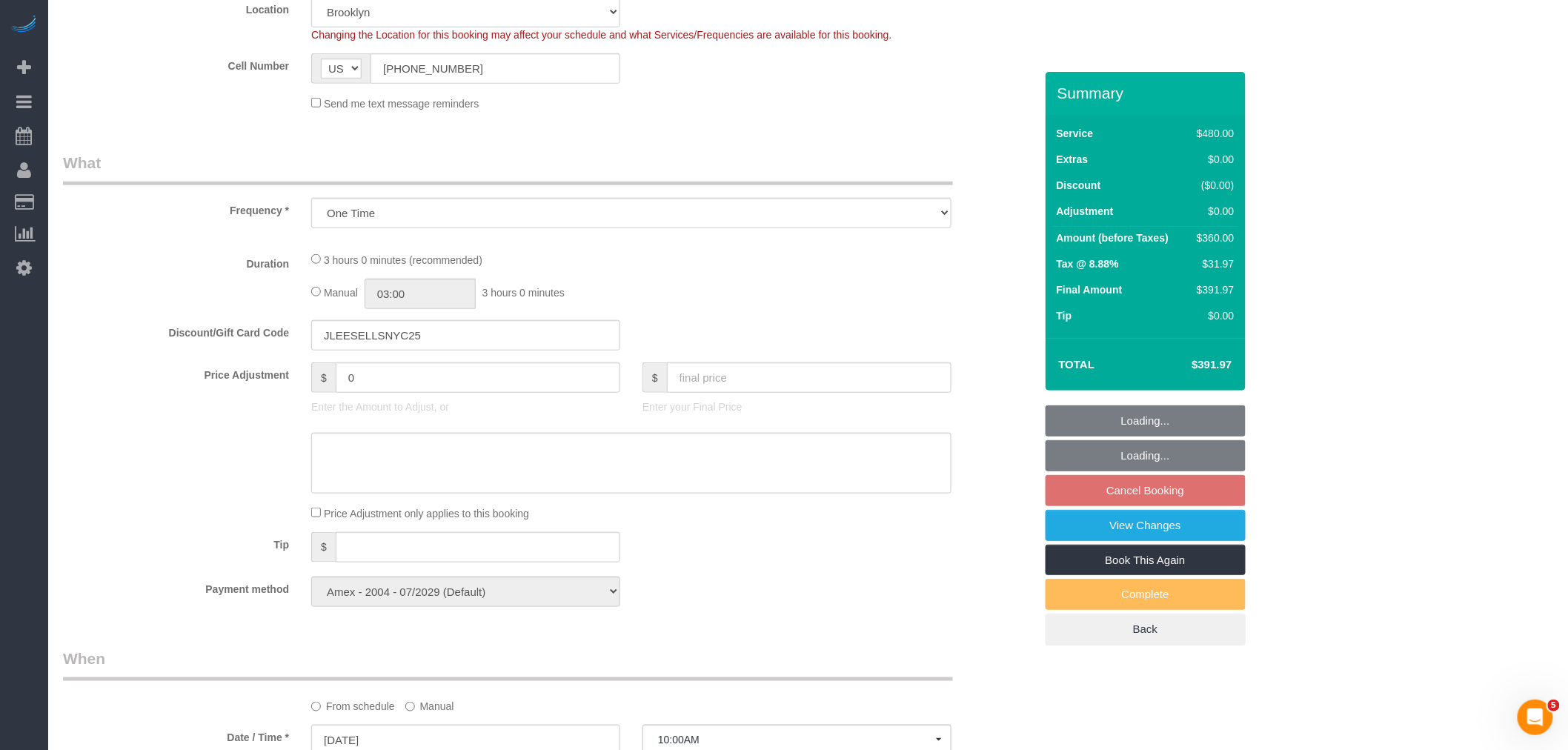
select select "2"
select select "180"
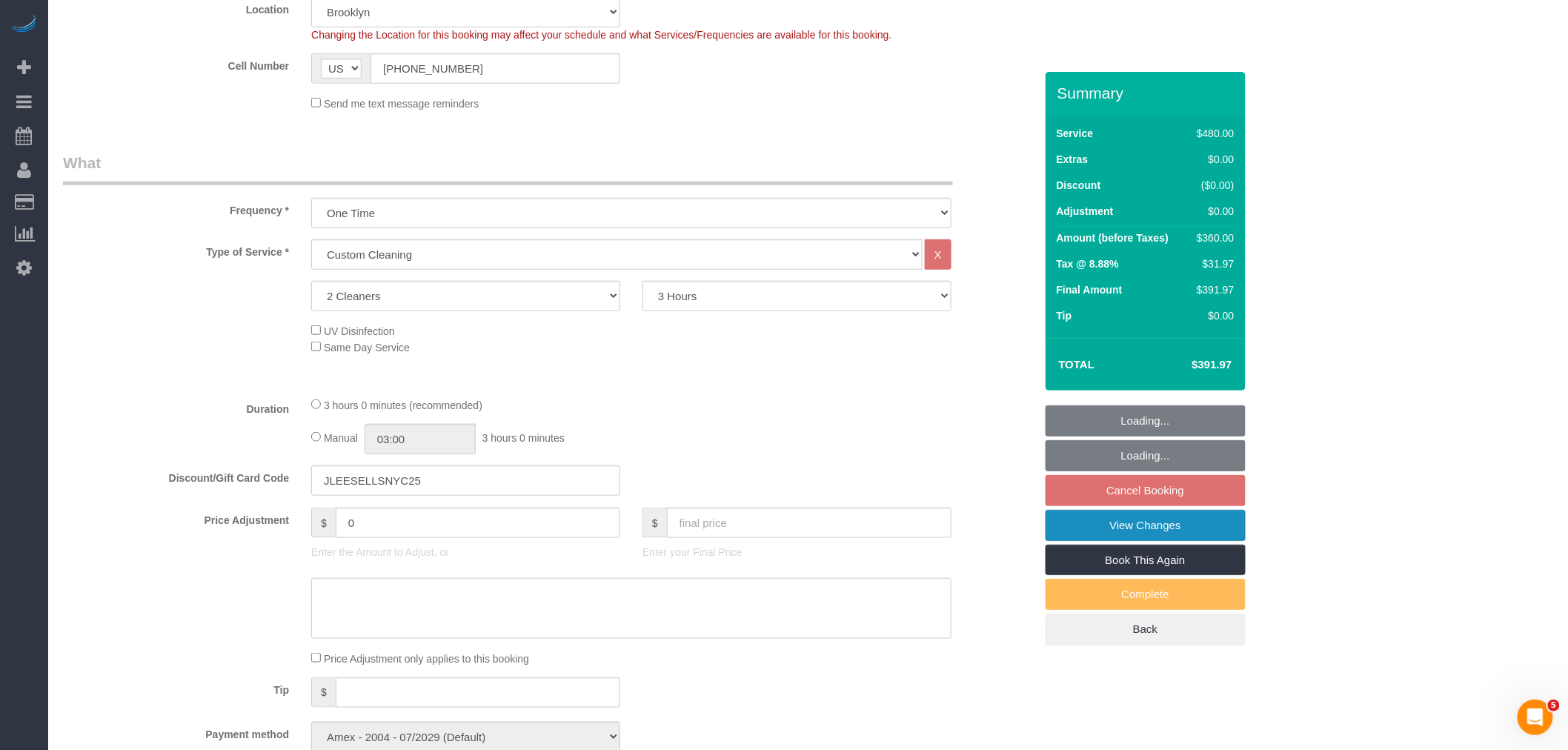
select select "object:1345"
click at [1131, 528] on link "View Changes" at bounding box center [1145, 525] width 200 height 31
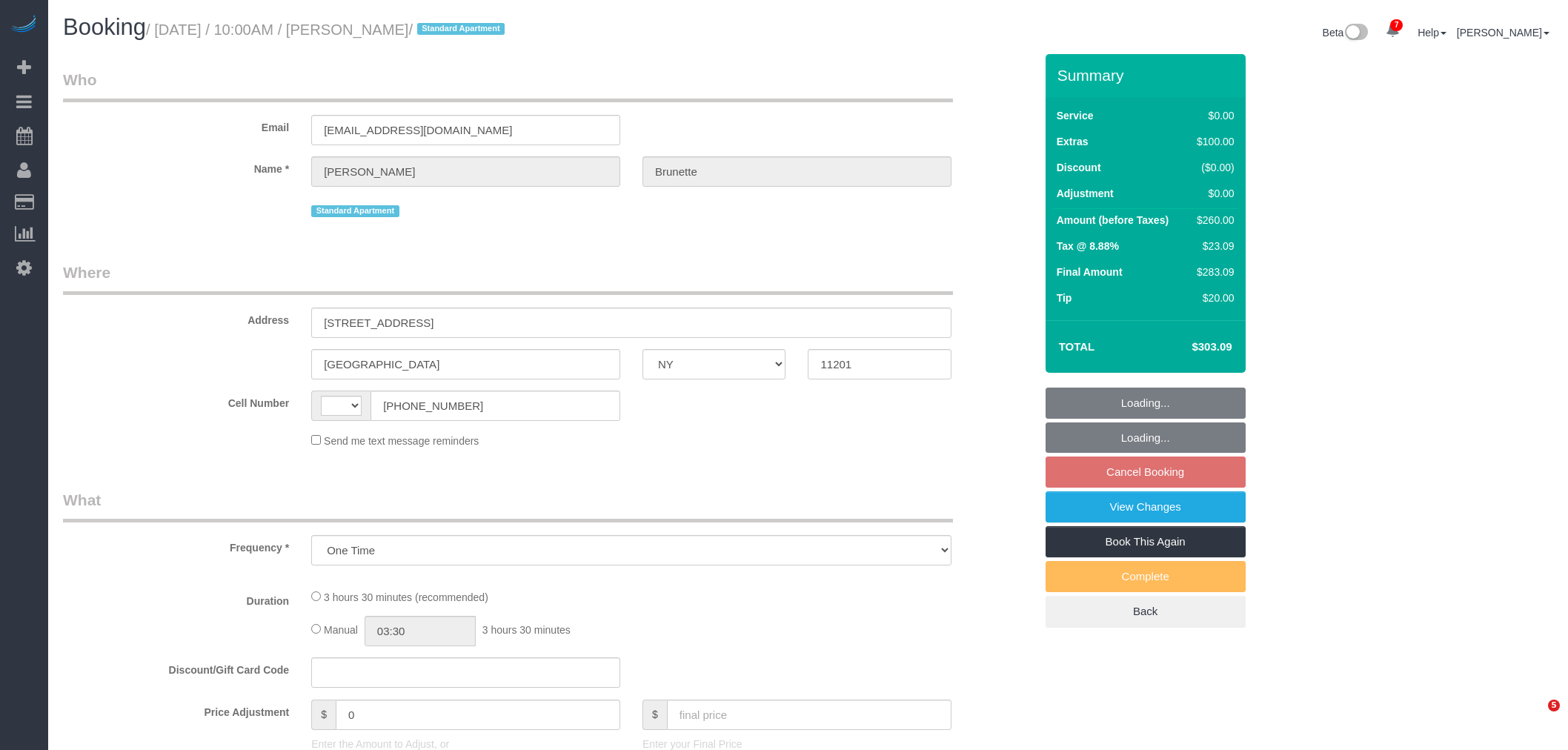
select select "NY"
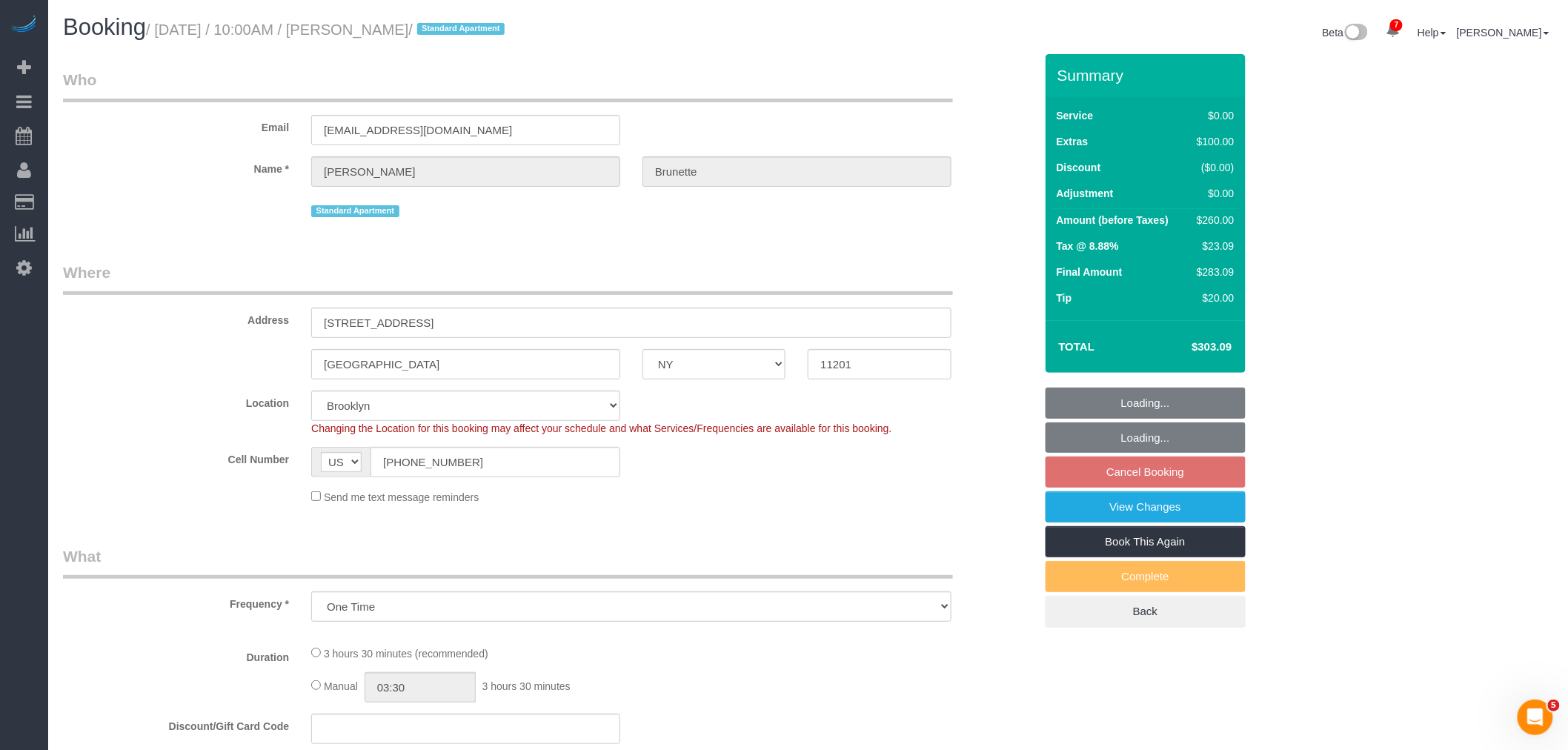
select select "string:[GEOGRAPHIC_DATA]"
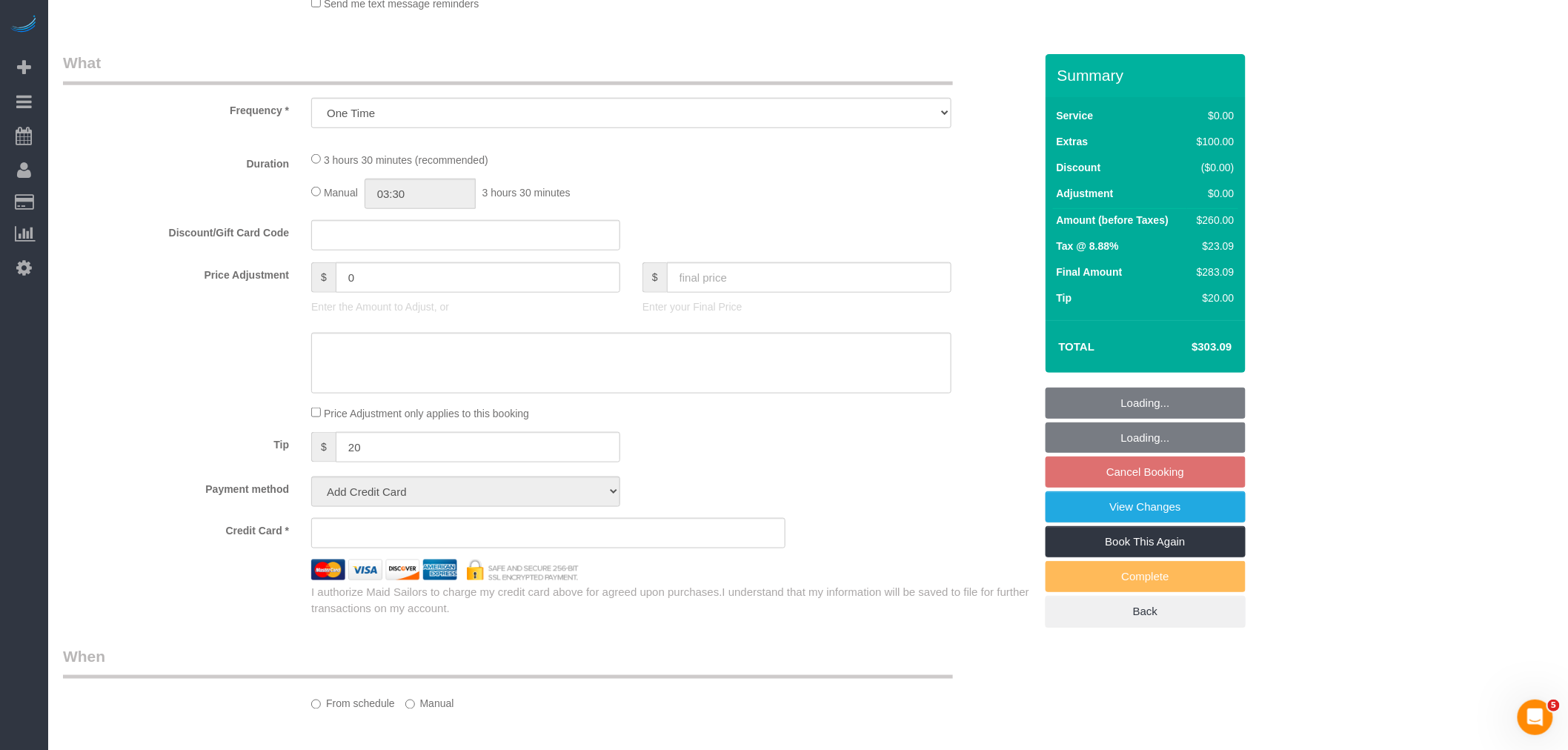
select select "spot3"
select select "number:56"
select select "number:72"
select select "number:15"
select select "number:6"
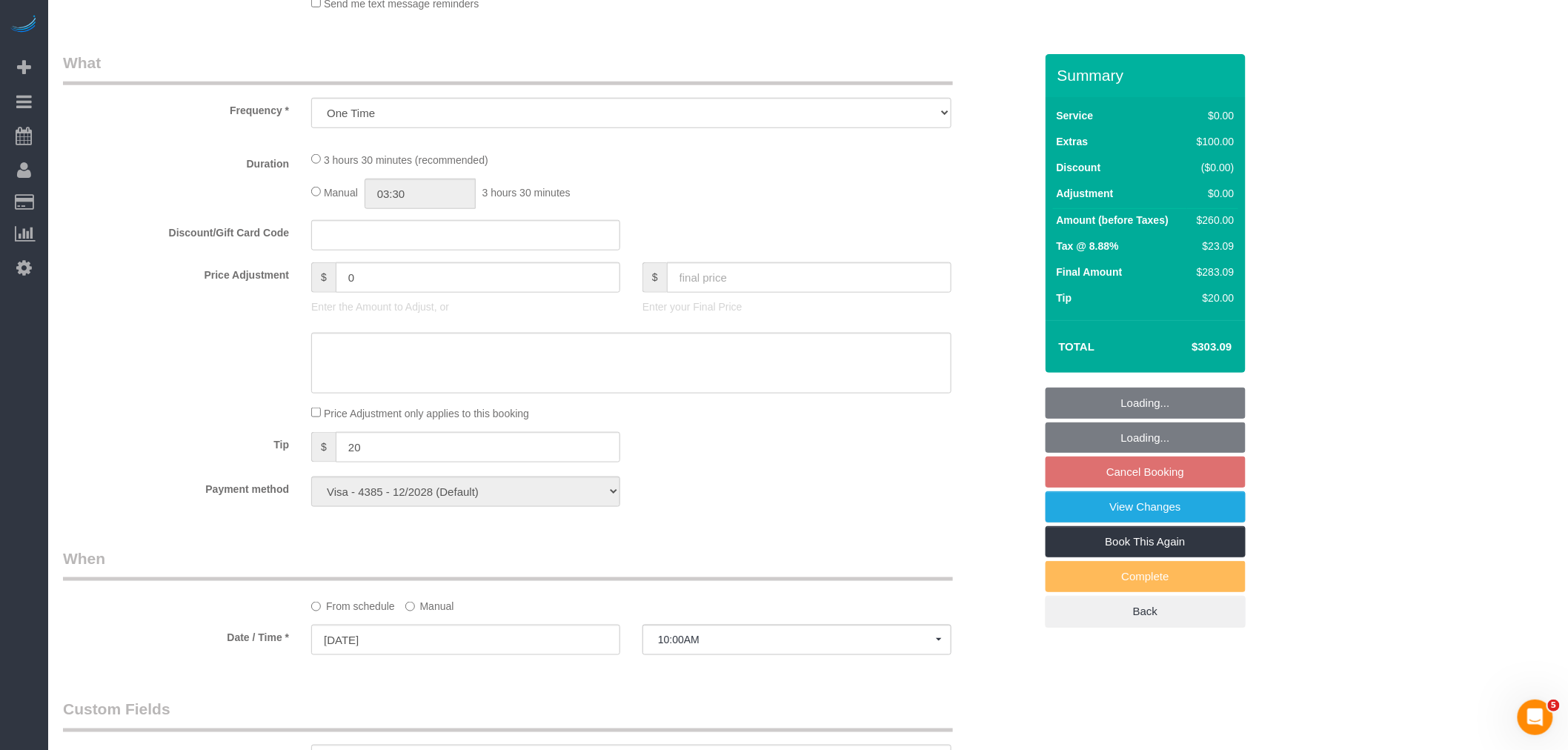
select select "object:1212"
select select "string:stripe-pm_1Qe5c94VGloSiKo7J03ey3WL"
select select "1"
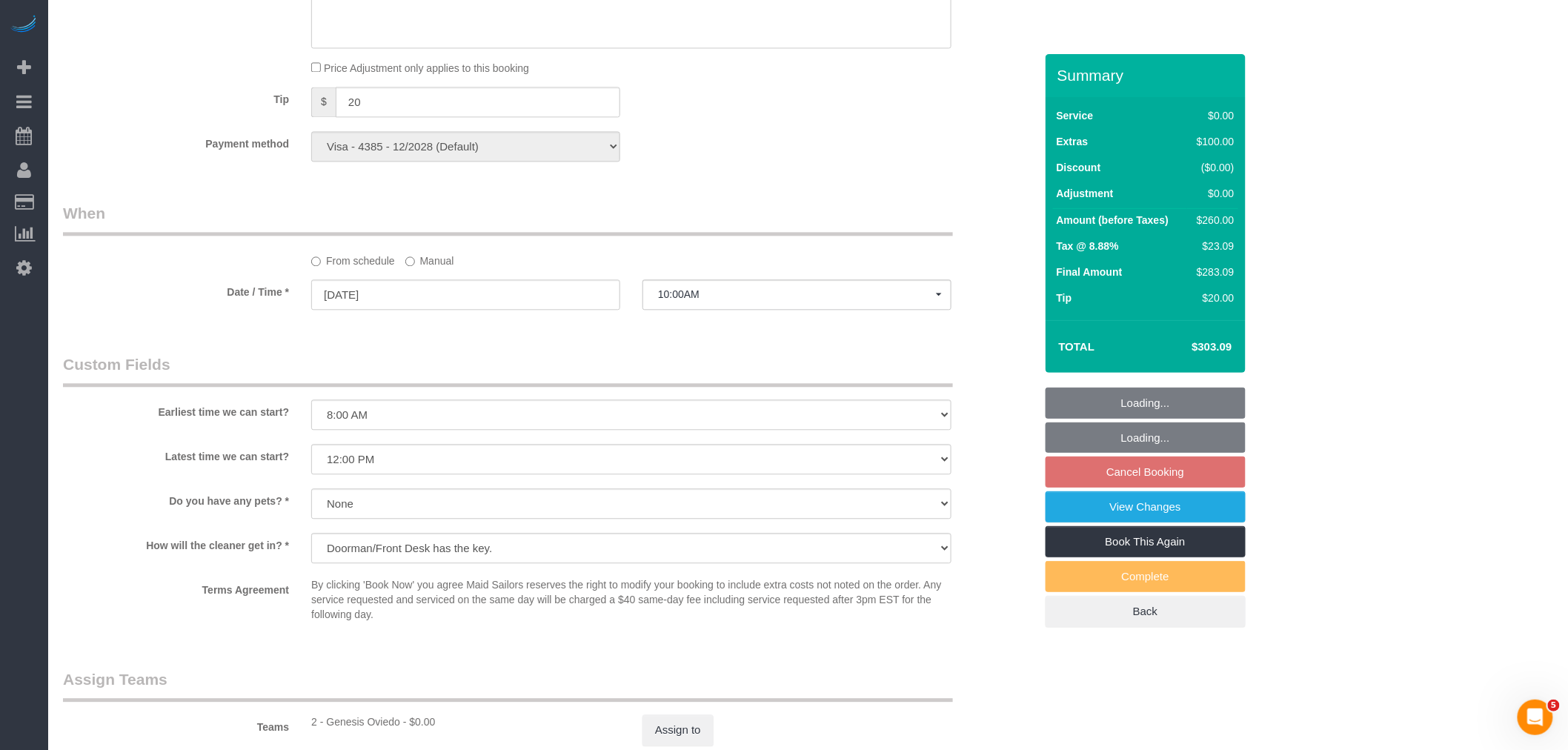
select select "1"
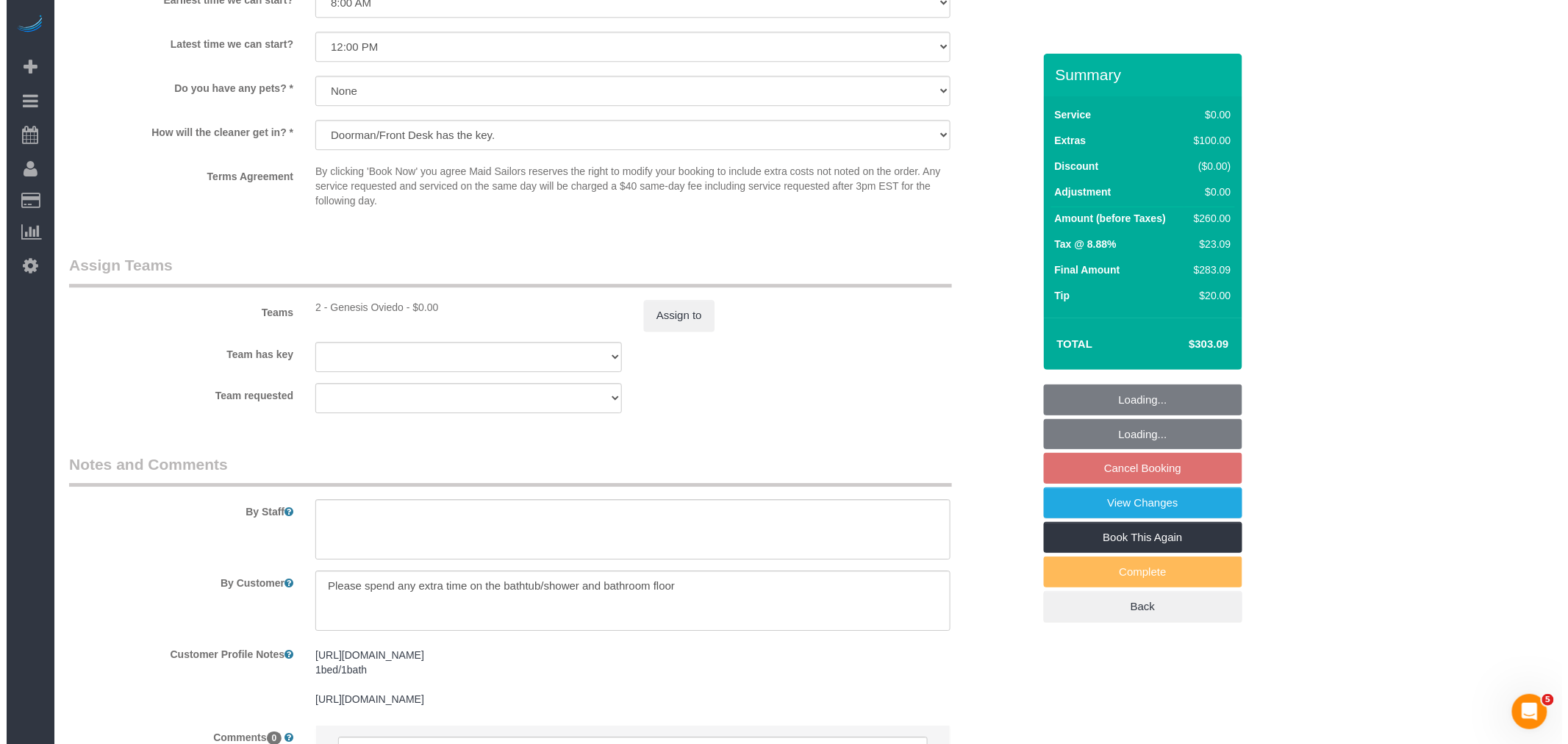
scroll to position [1855, 0]
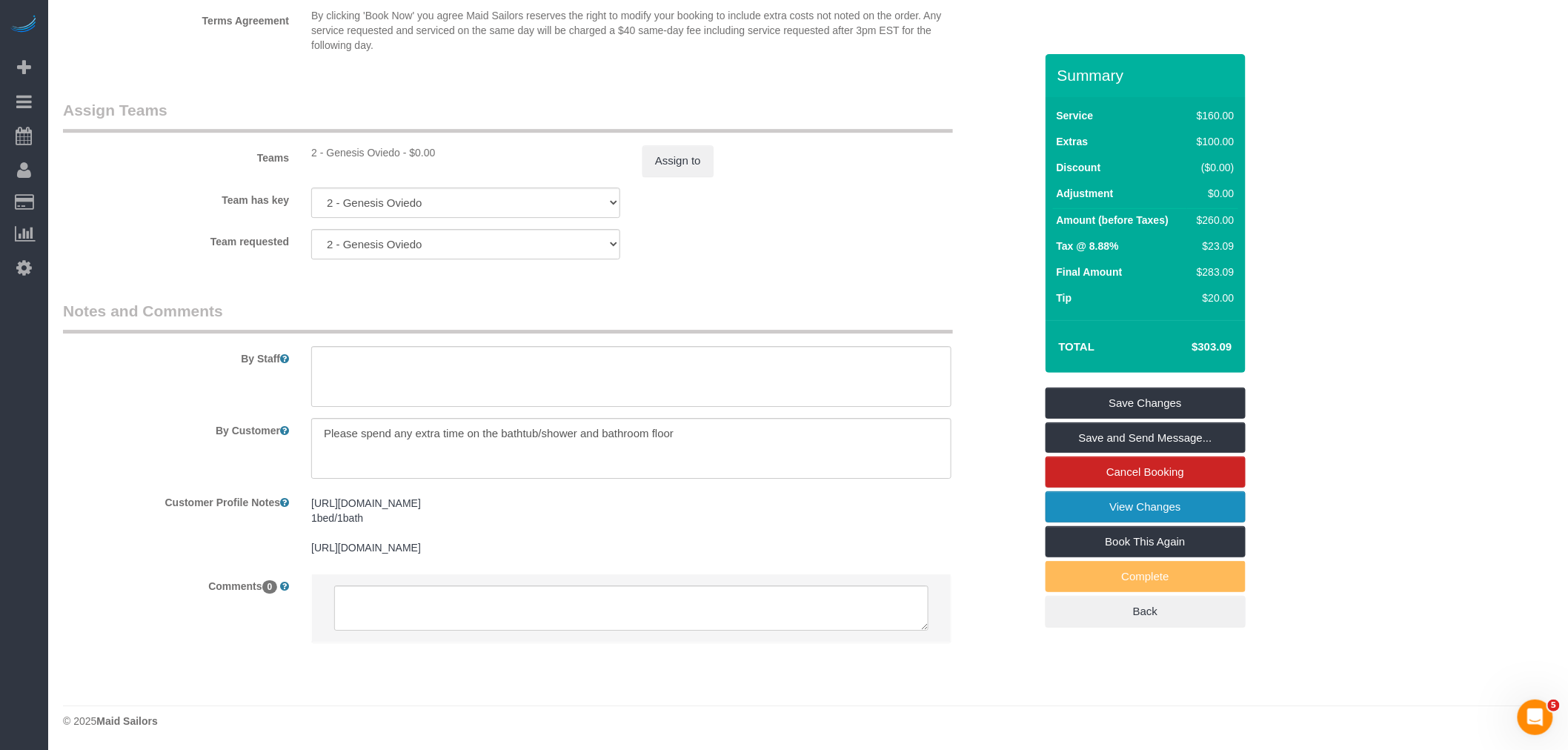
click at [1091, 508] on link "View Changes" at bounding box center [1145, 506] width 200 height 31
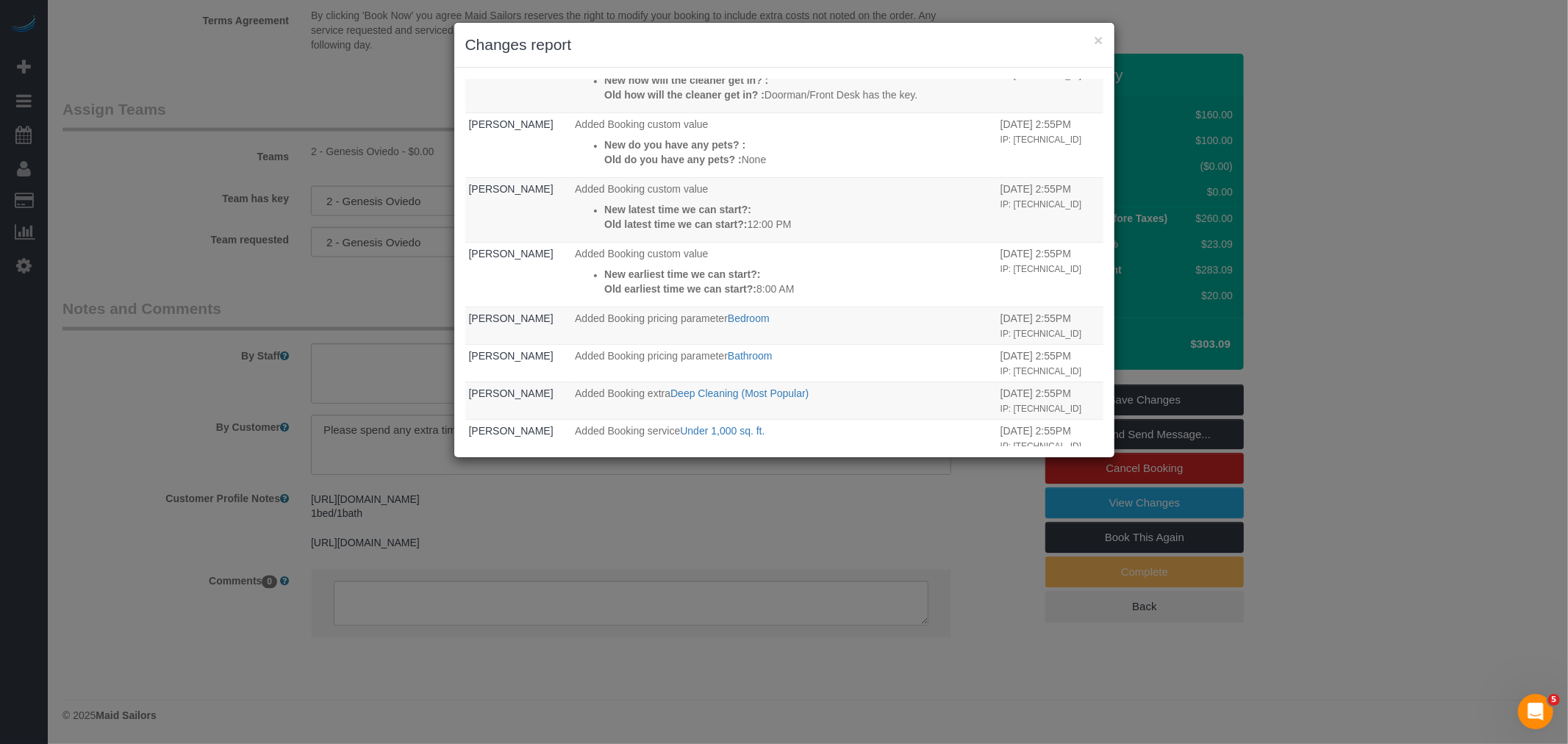
scroll to position [490, 0]
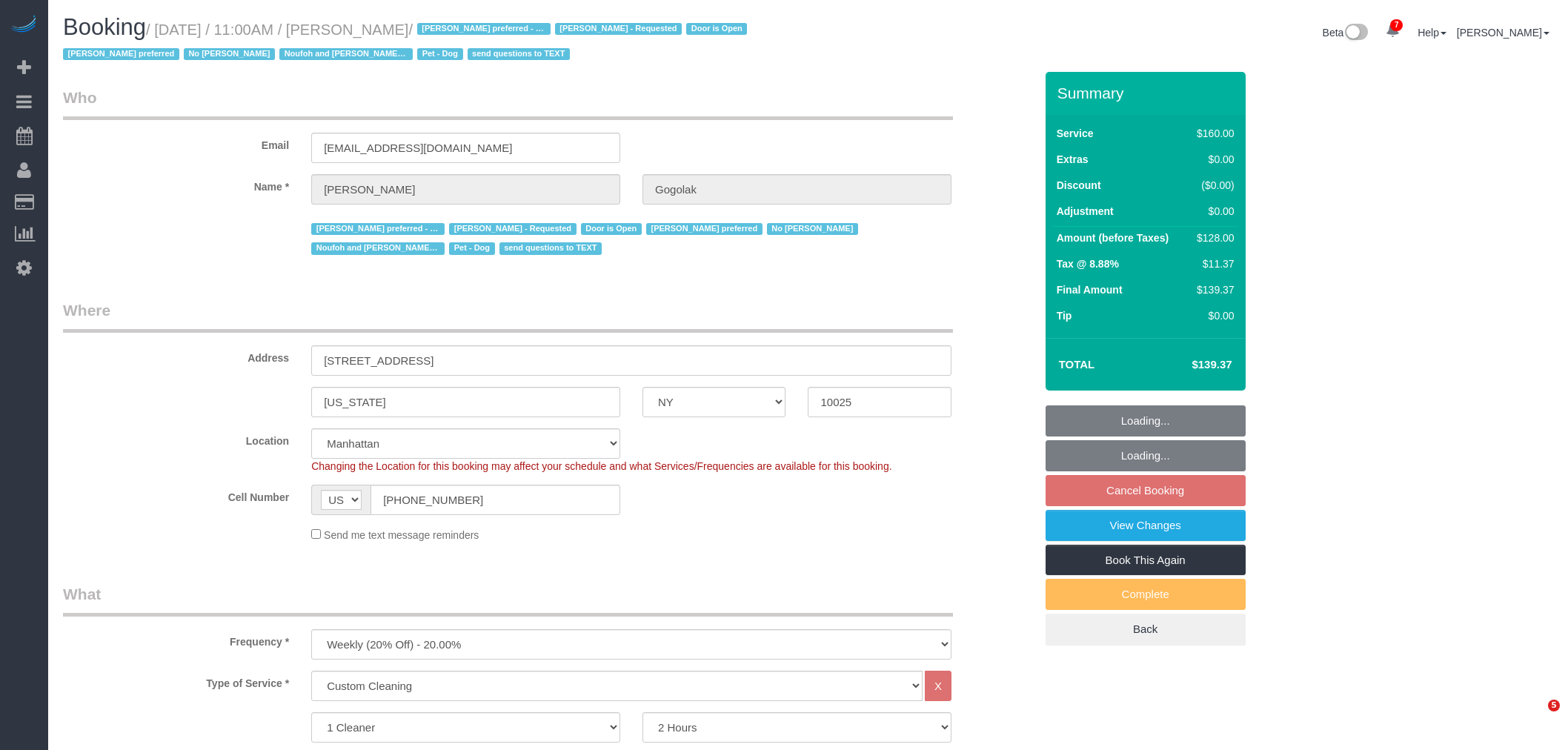
select select "NY"
select select "string:stripe-pm_1RfNyY4VGloSiKo7jWnzrFGY"
select select "spot3"
select select "number:58"
select select "number:76"
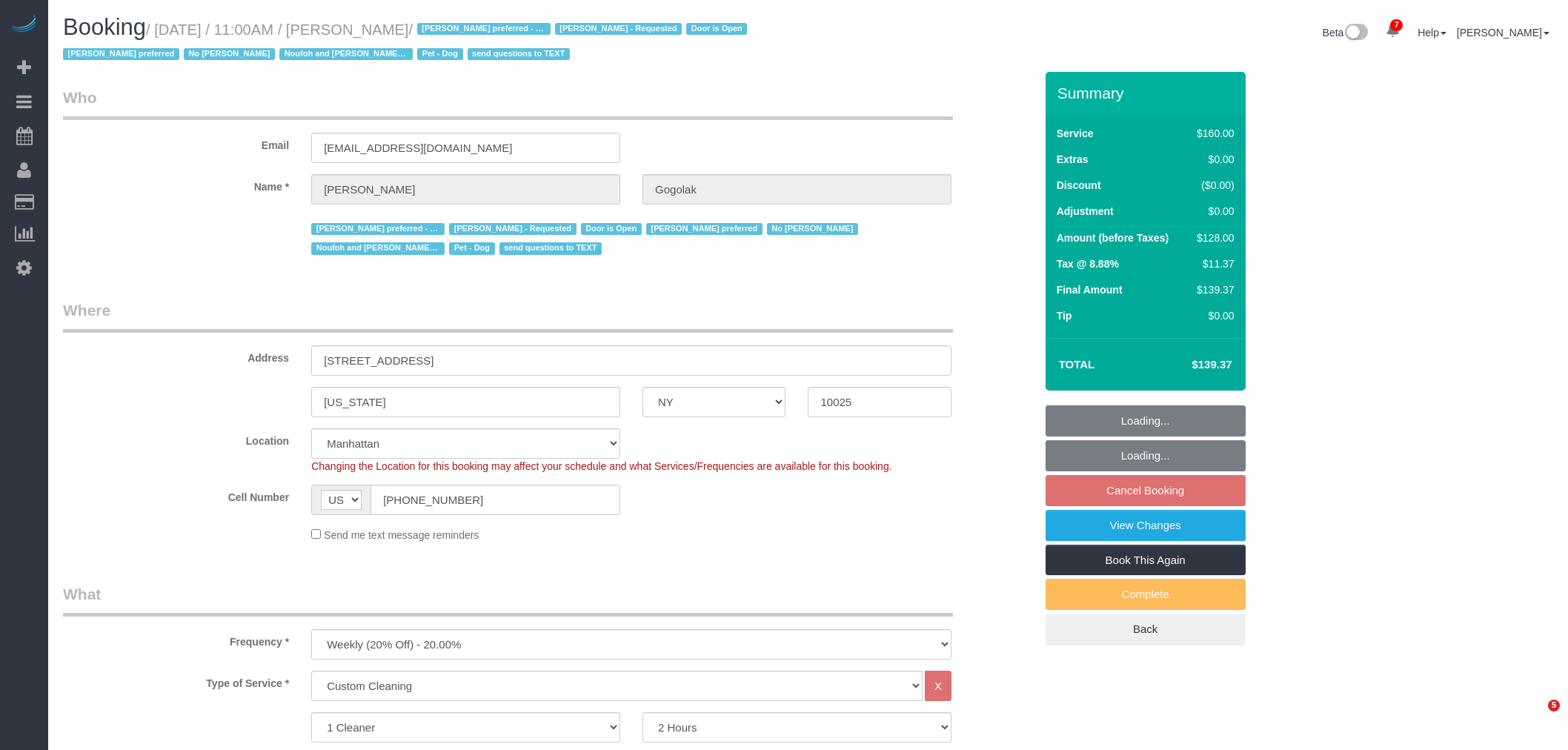
select select "number:13"
select select "number:5"
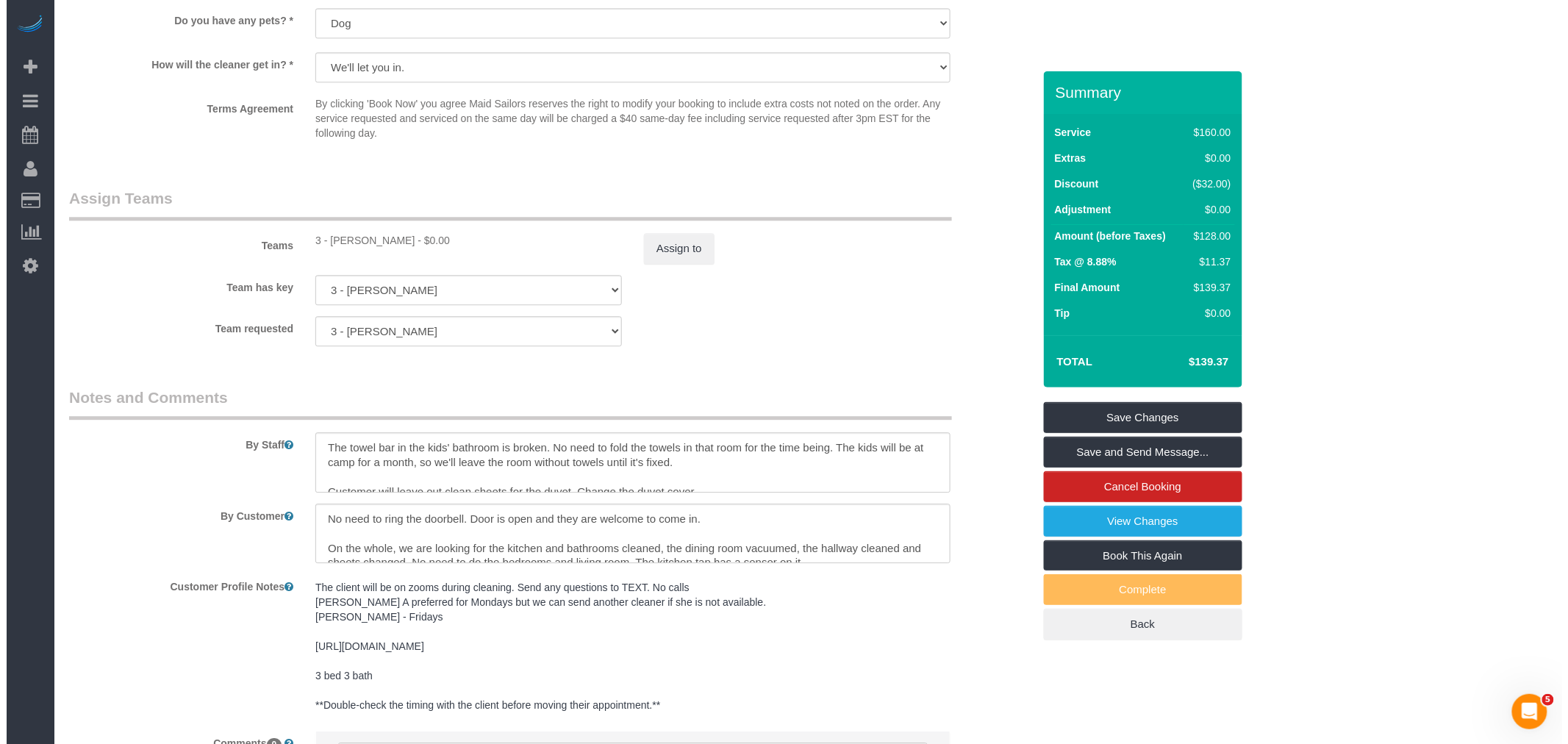
scroll to position [1658, 0]
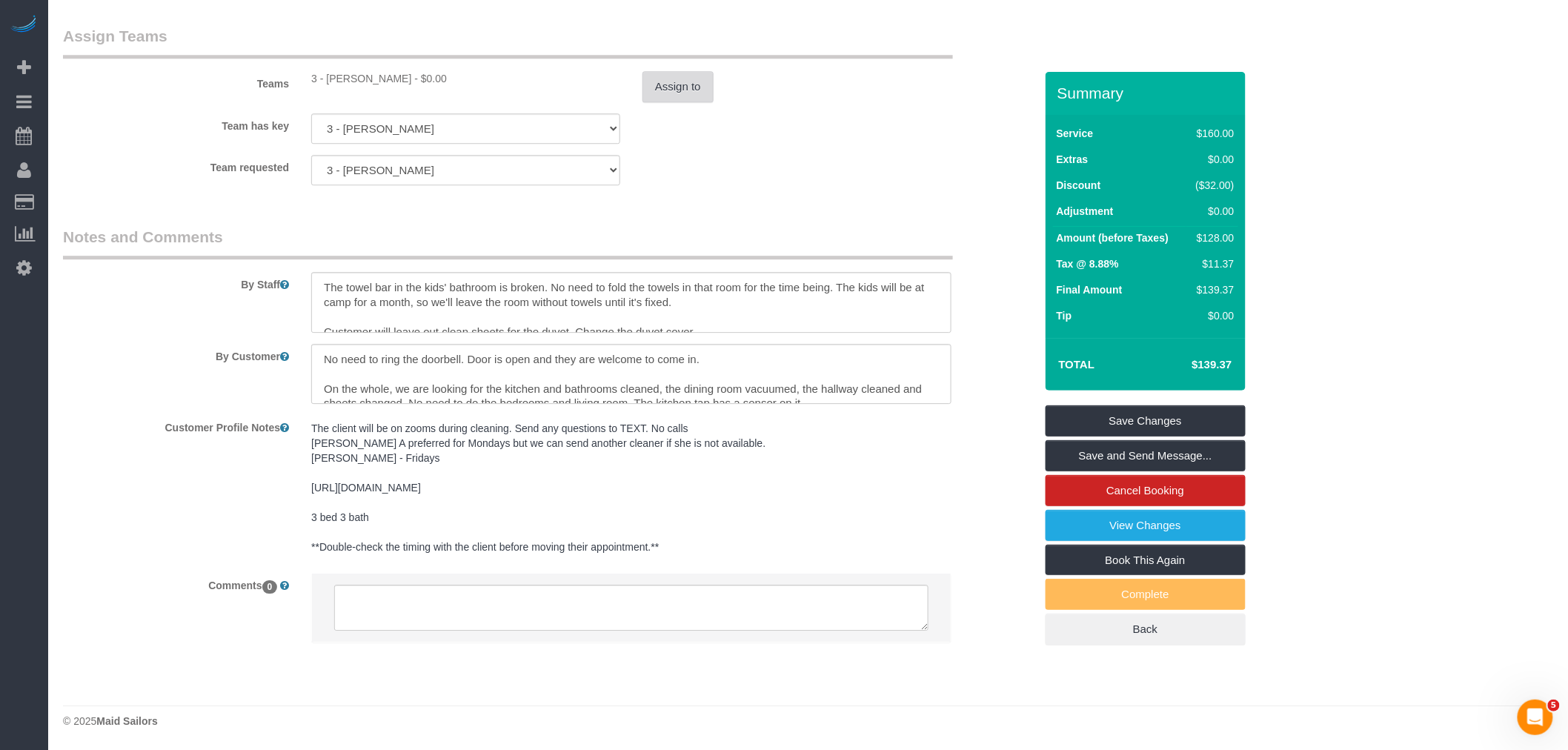
click at [661, 90] on button "Assign to" at bounding box center [678, 87] width 72 height 31
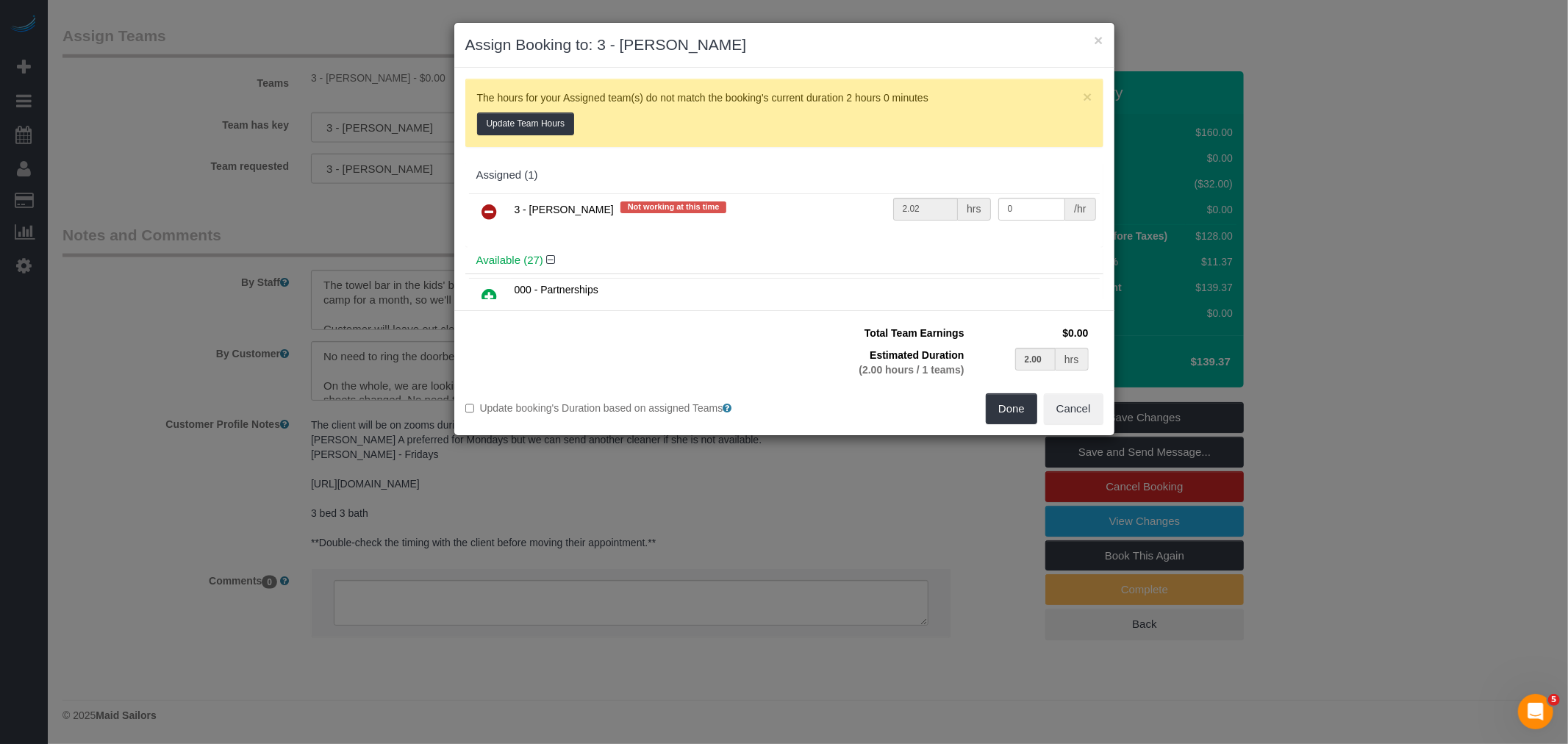
click at [493, 207] on icon at bounding box center [489, 211] width 15 height 18
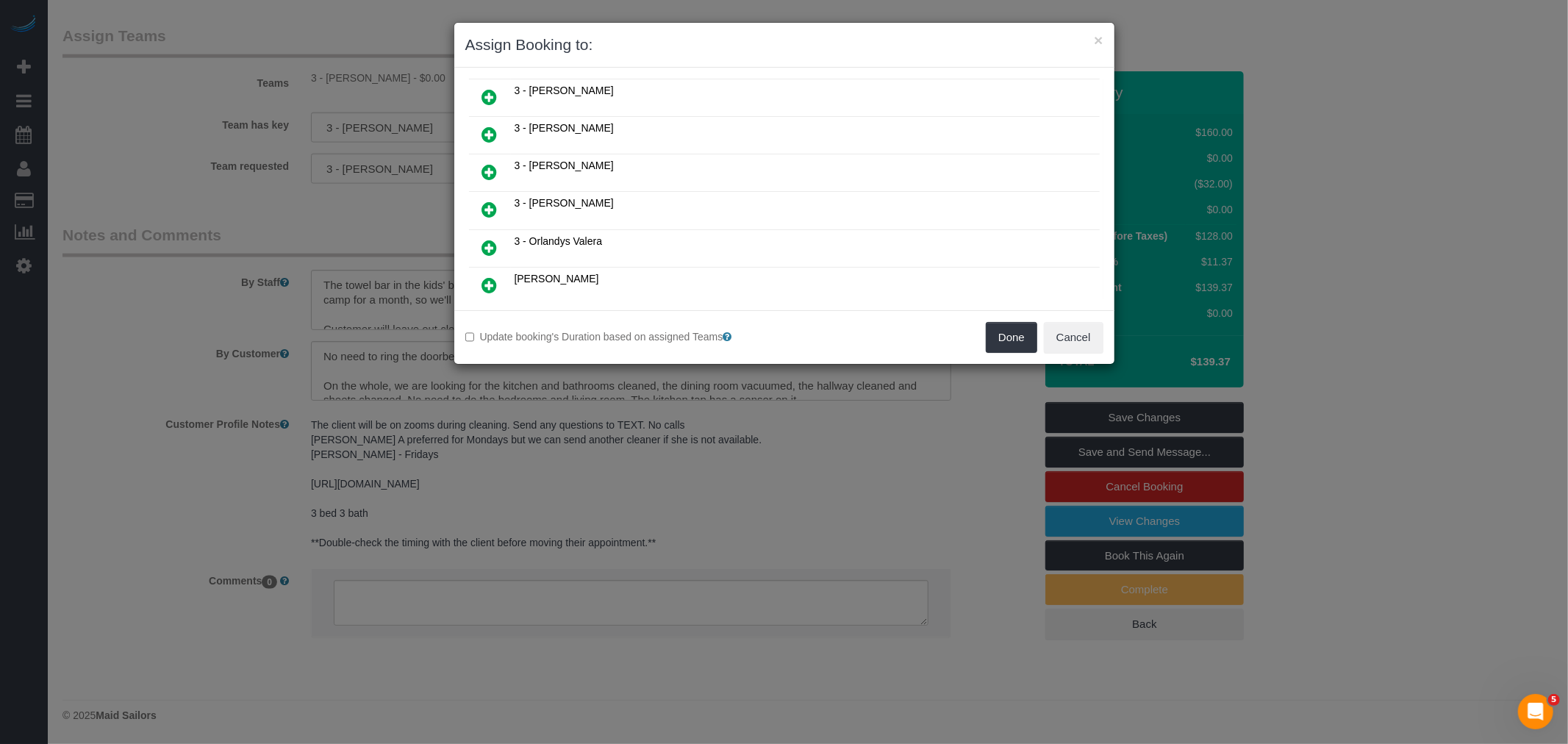
scroll to position [899, 0]
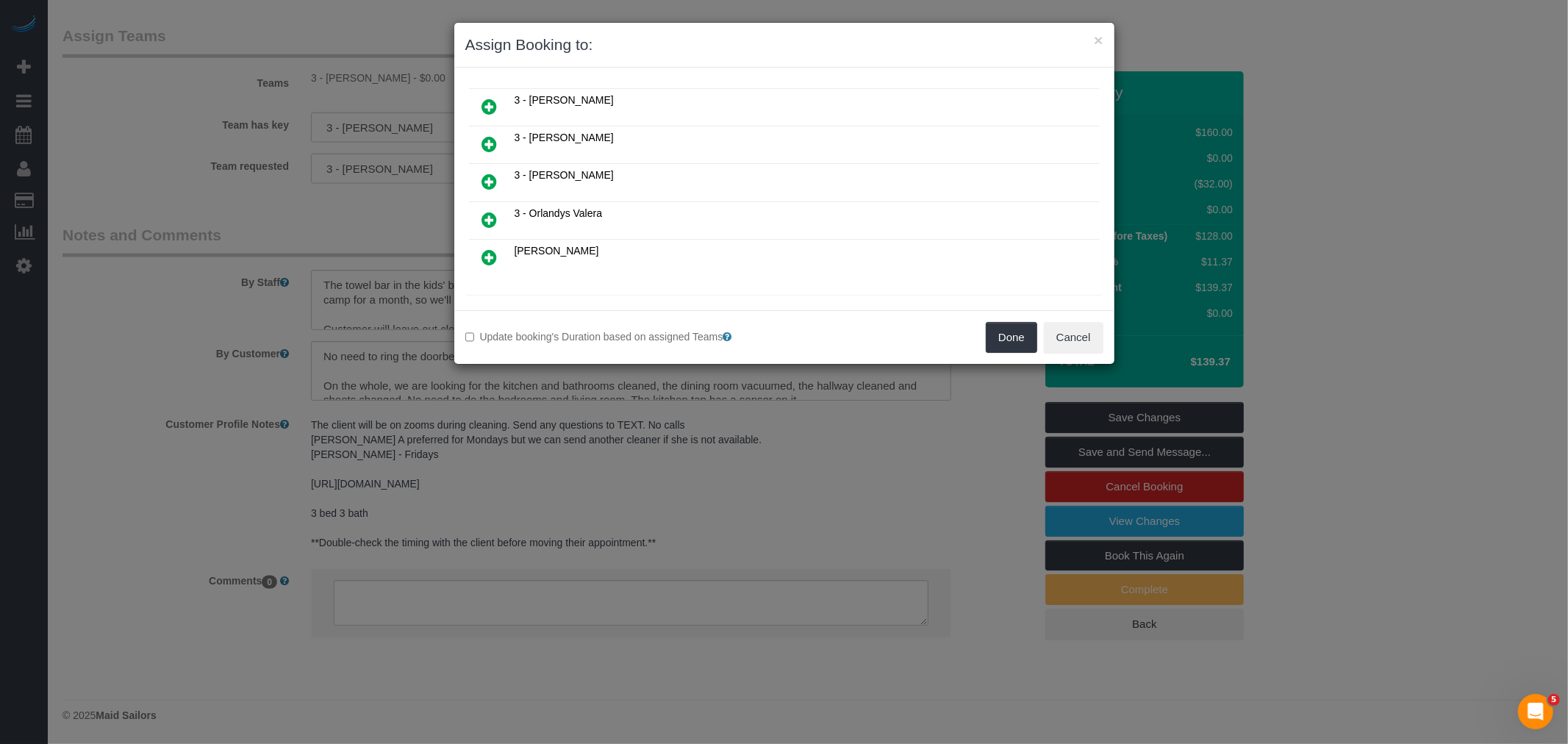
click at [509, 165] on td at bounding box center [489, 183] width 42 height 37
click at [501, 167] on link at bounding box center [489, 182] width 34 height 30
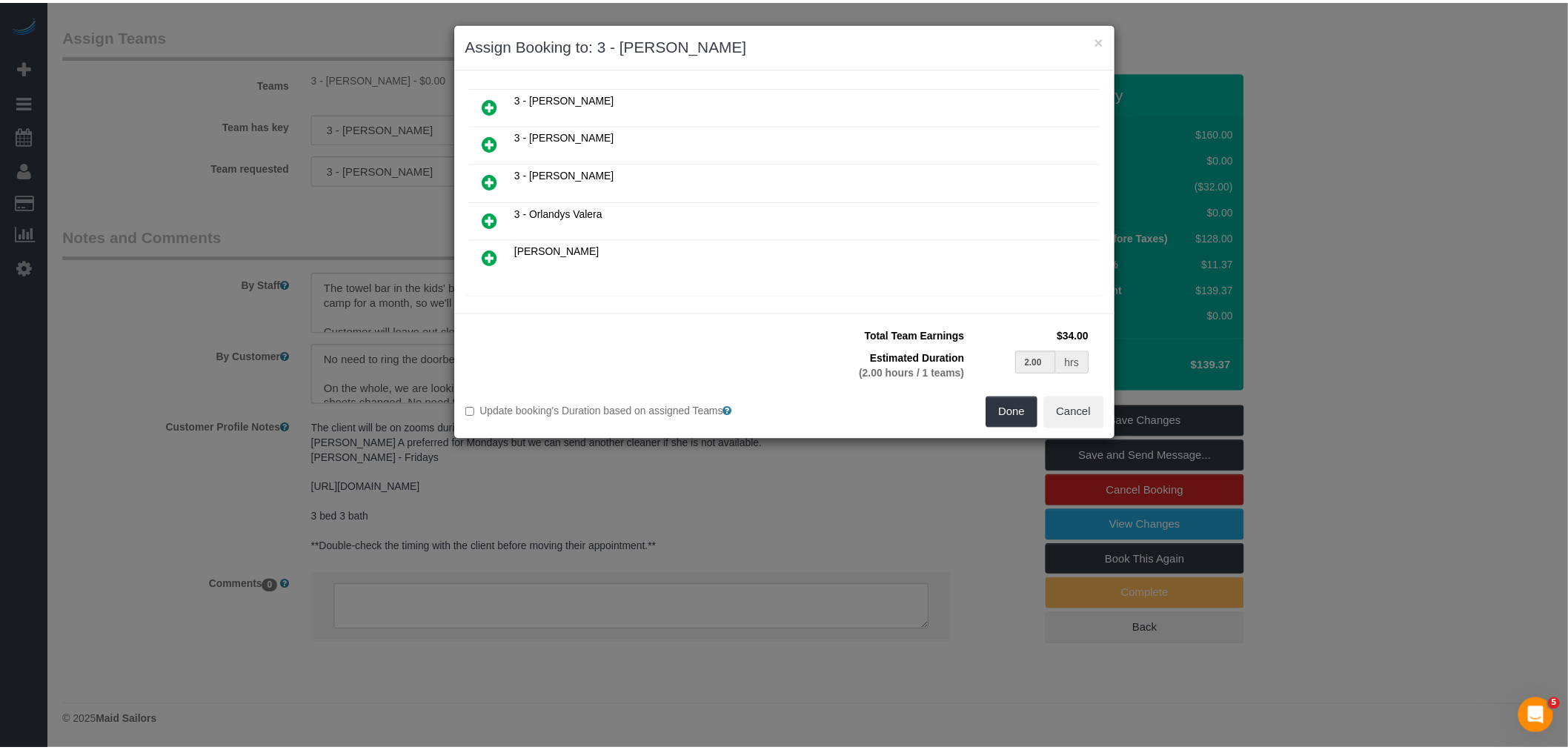
scroll to position [940, 0]
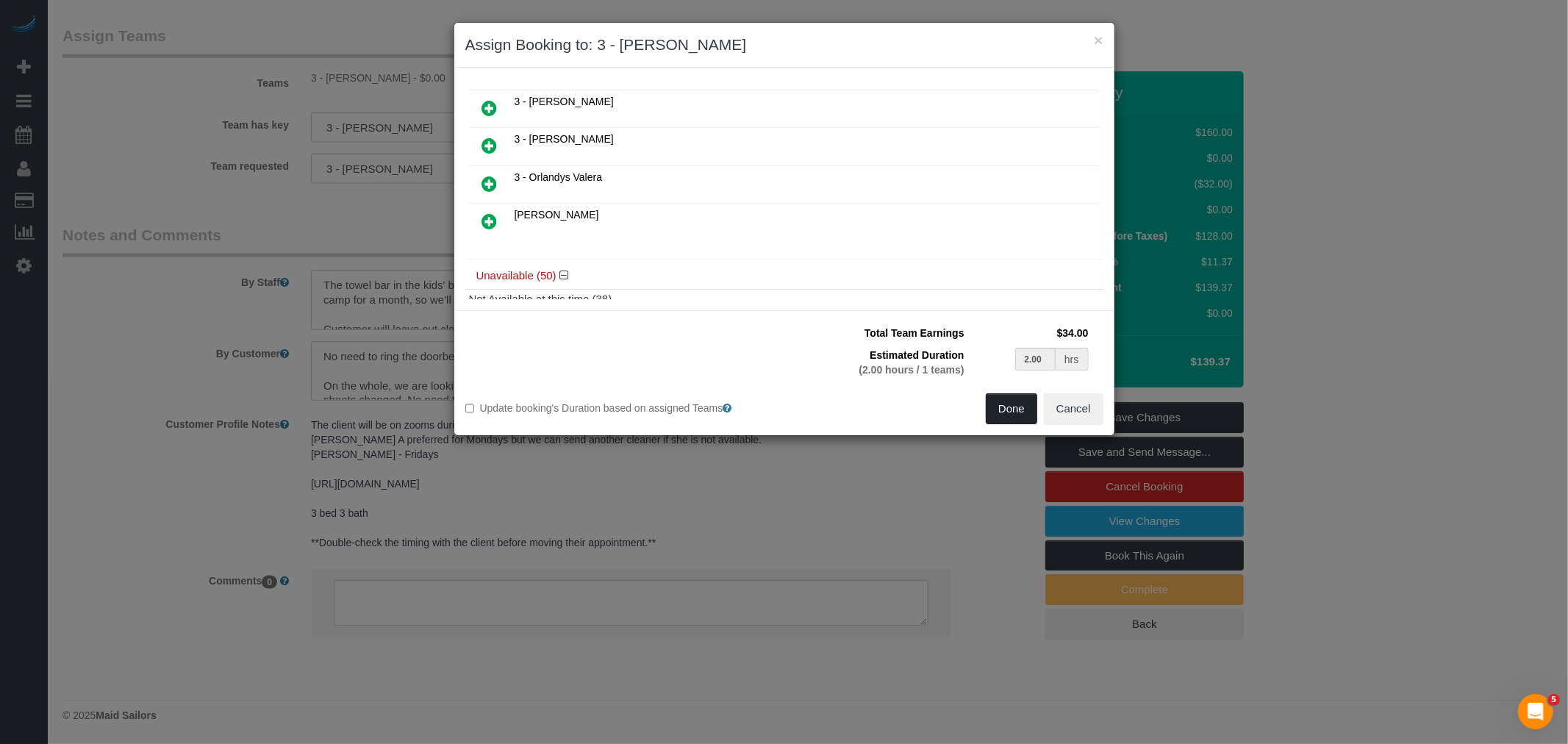
click at [996, 407] on button "Done" at bounding box center [1012, 408] width 52 height 31
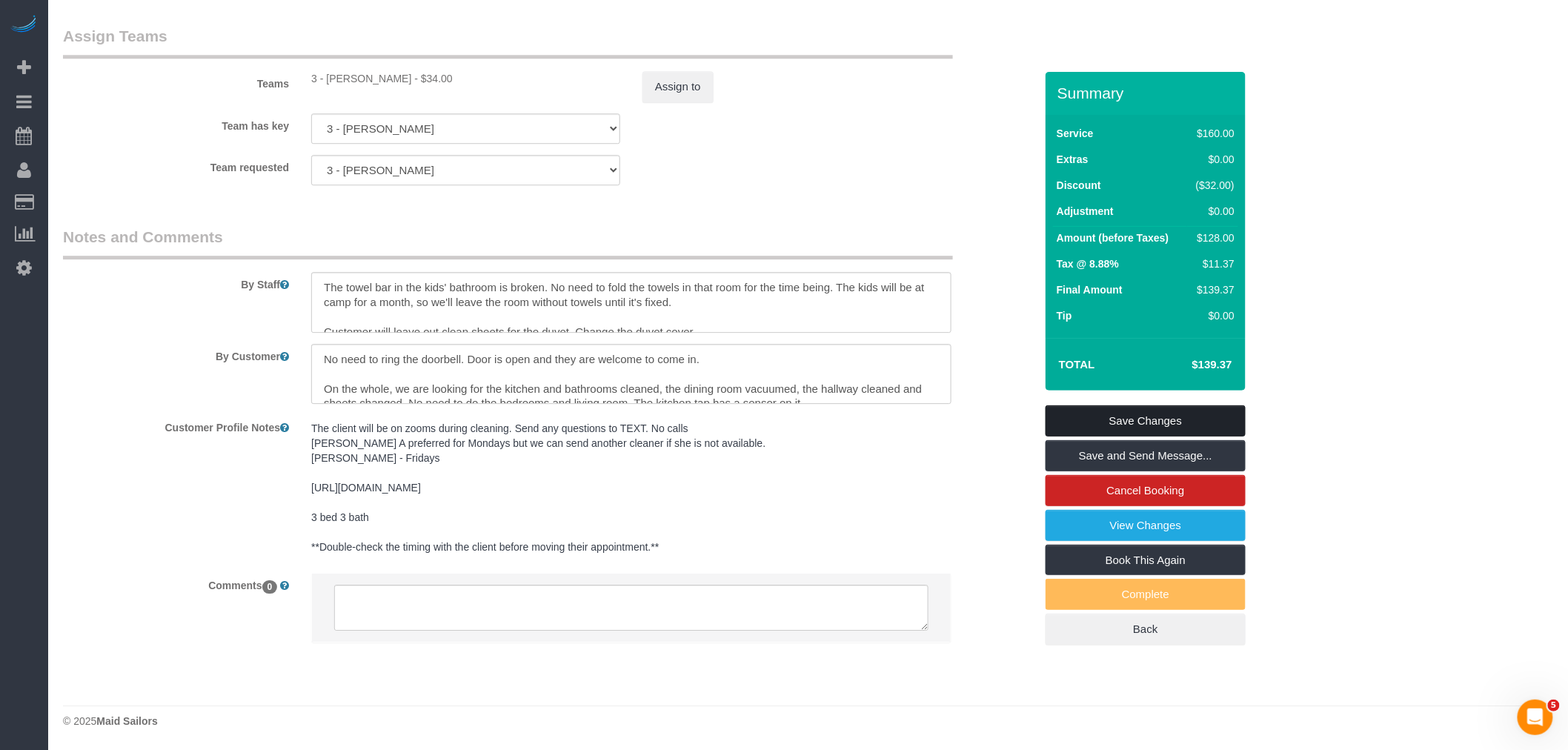
click at [1154, 412] on link "Save Changes" at bounding box center [1145, 420] width 200 height 31
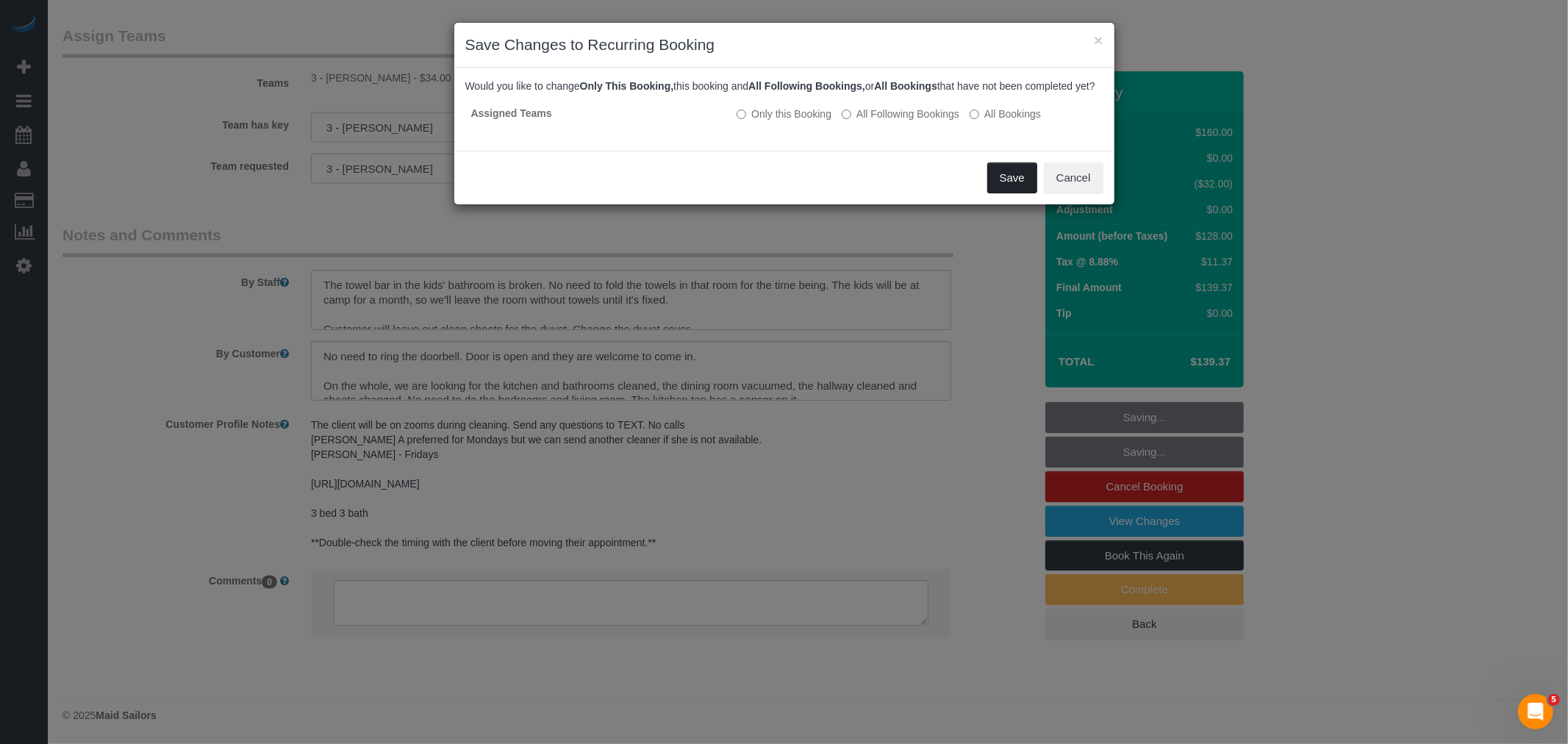
click at [1023, 194] on button "Save" at bounding box center [1012, 178] width 50 height 31
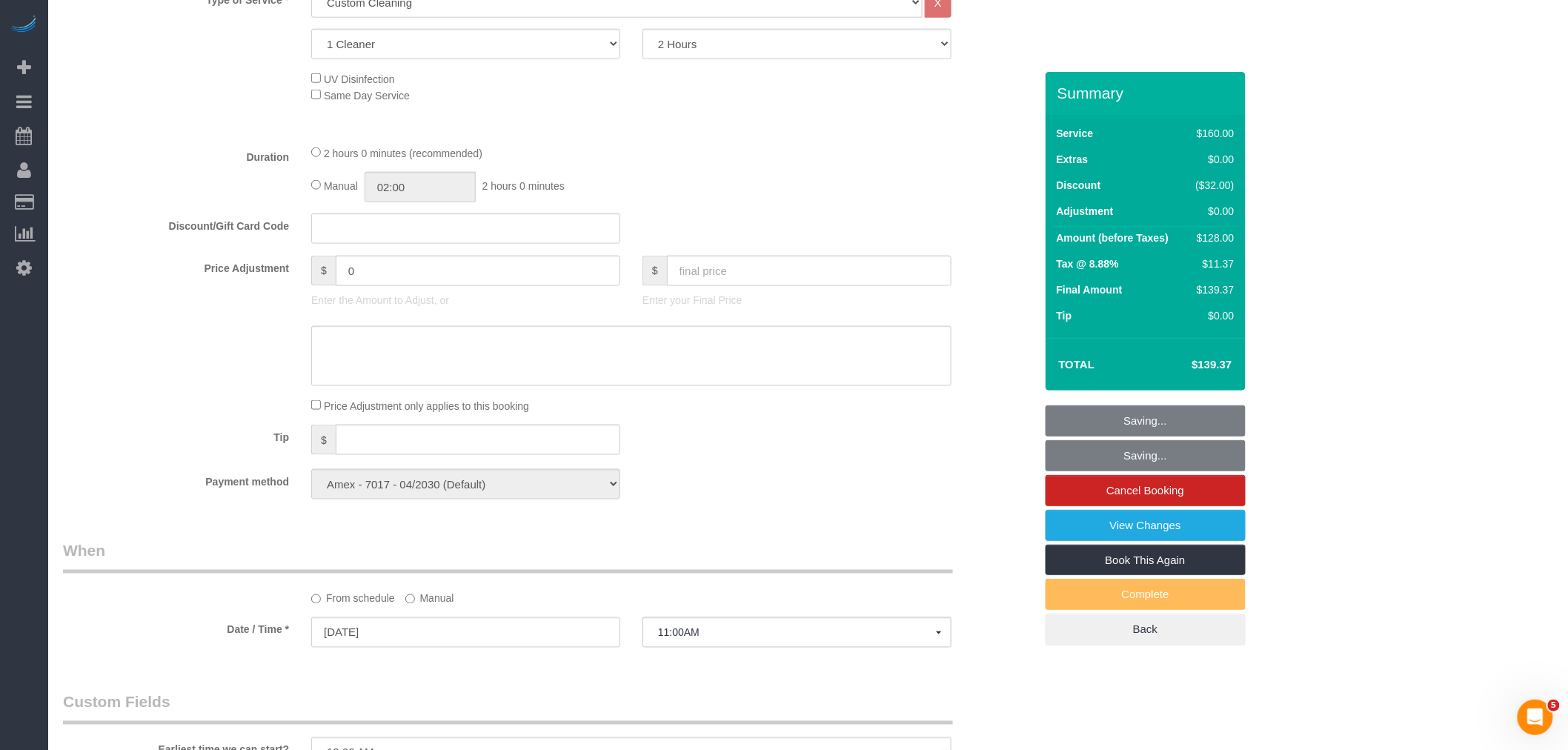
scroll to position [436, 0]
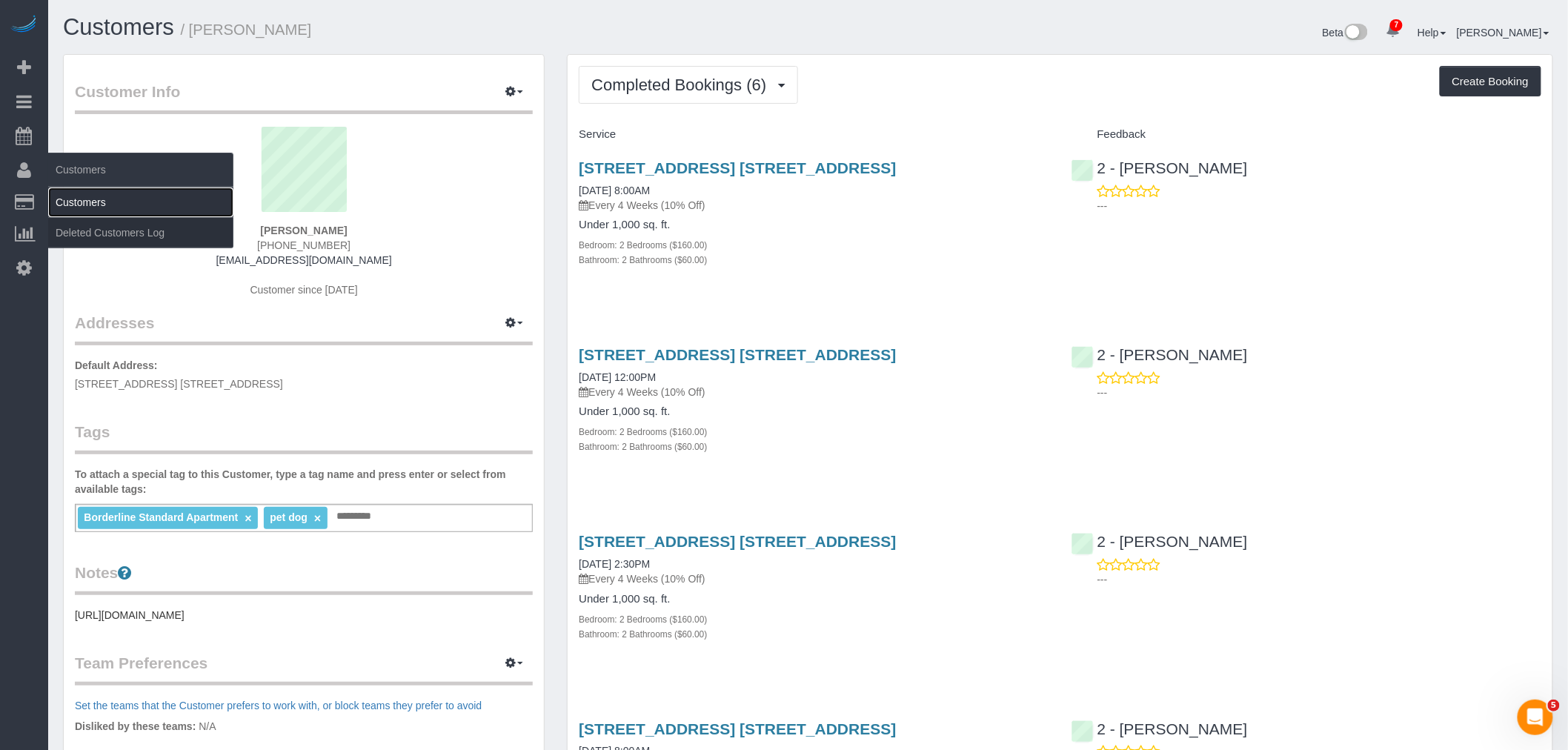
drag, startPoint x: 81, startPoint y: 199, endPoint x: 190, endPoint y: 206, distance: 109.2
click at [81, 199] on link "Customers" at bounding box center [141, 202] width 186 height 30
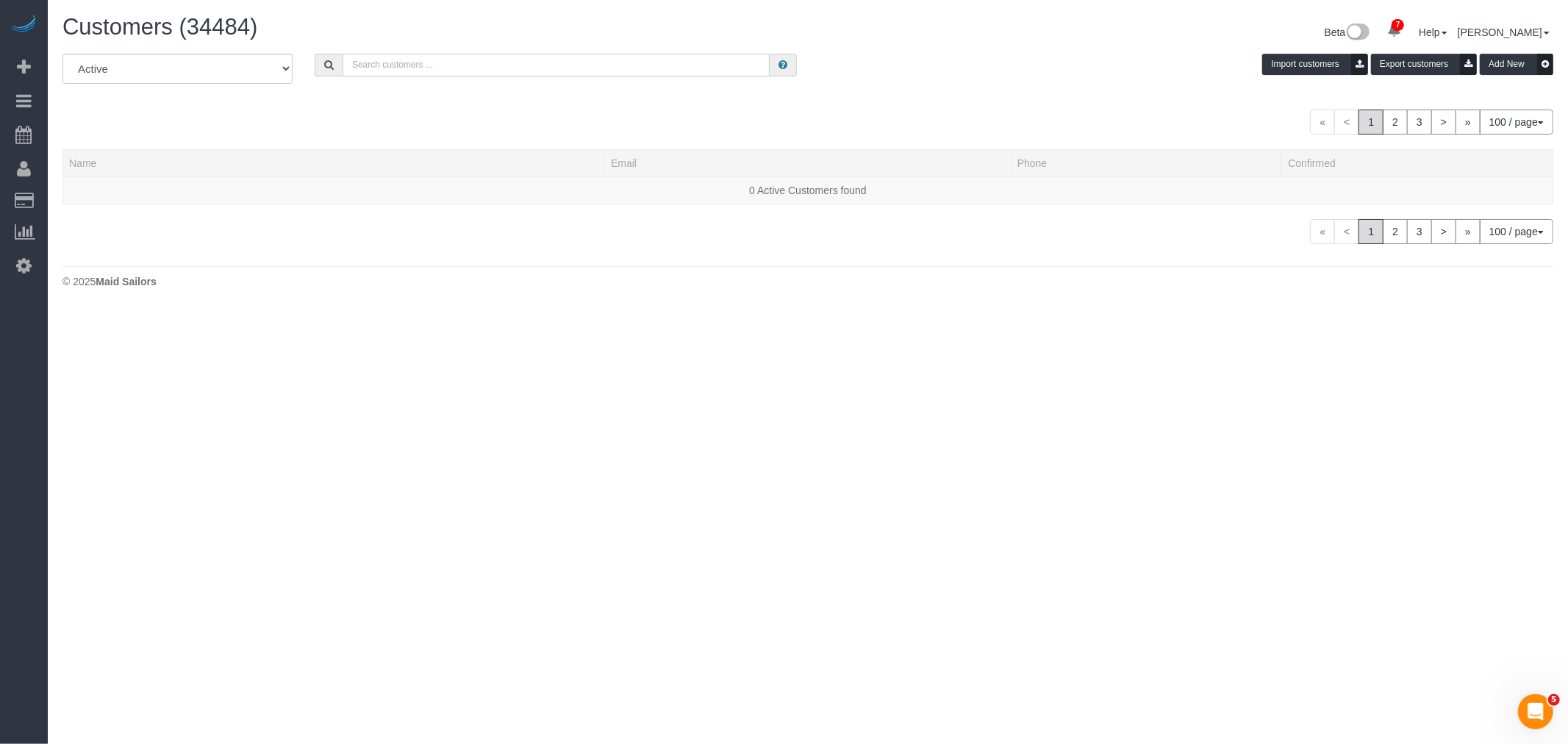
click at [468, 68] on input "text" at bounding box center [556, 65] width 427 height 23
paste input "Danielle Oldham"
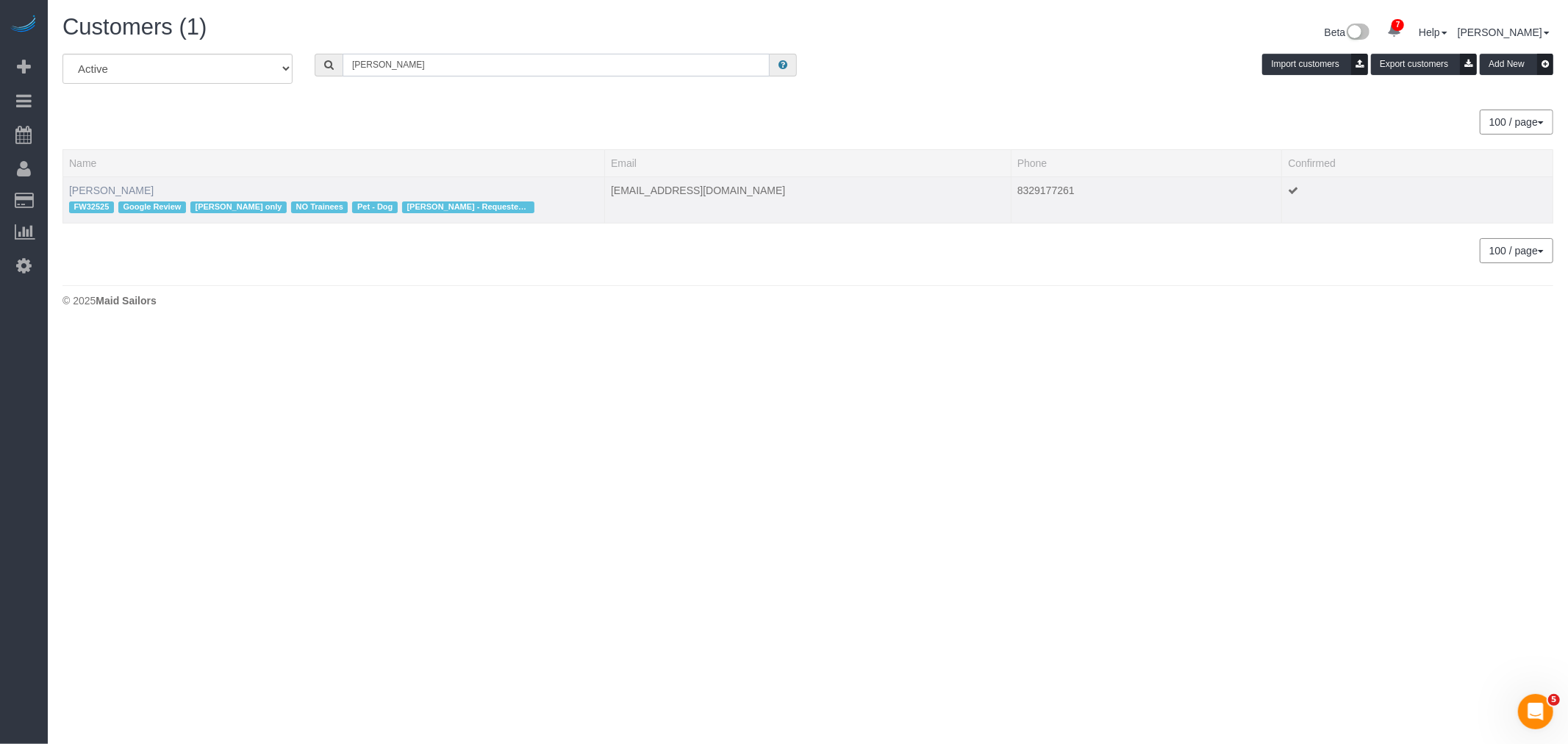
type input "Danielle Oldham"
click at [113, 188] on link "Danielle Oldham" at bounding box center [112, 190] width 84 height 12
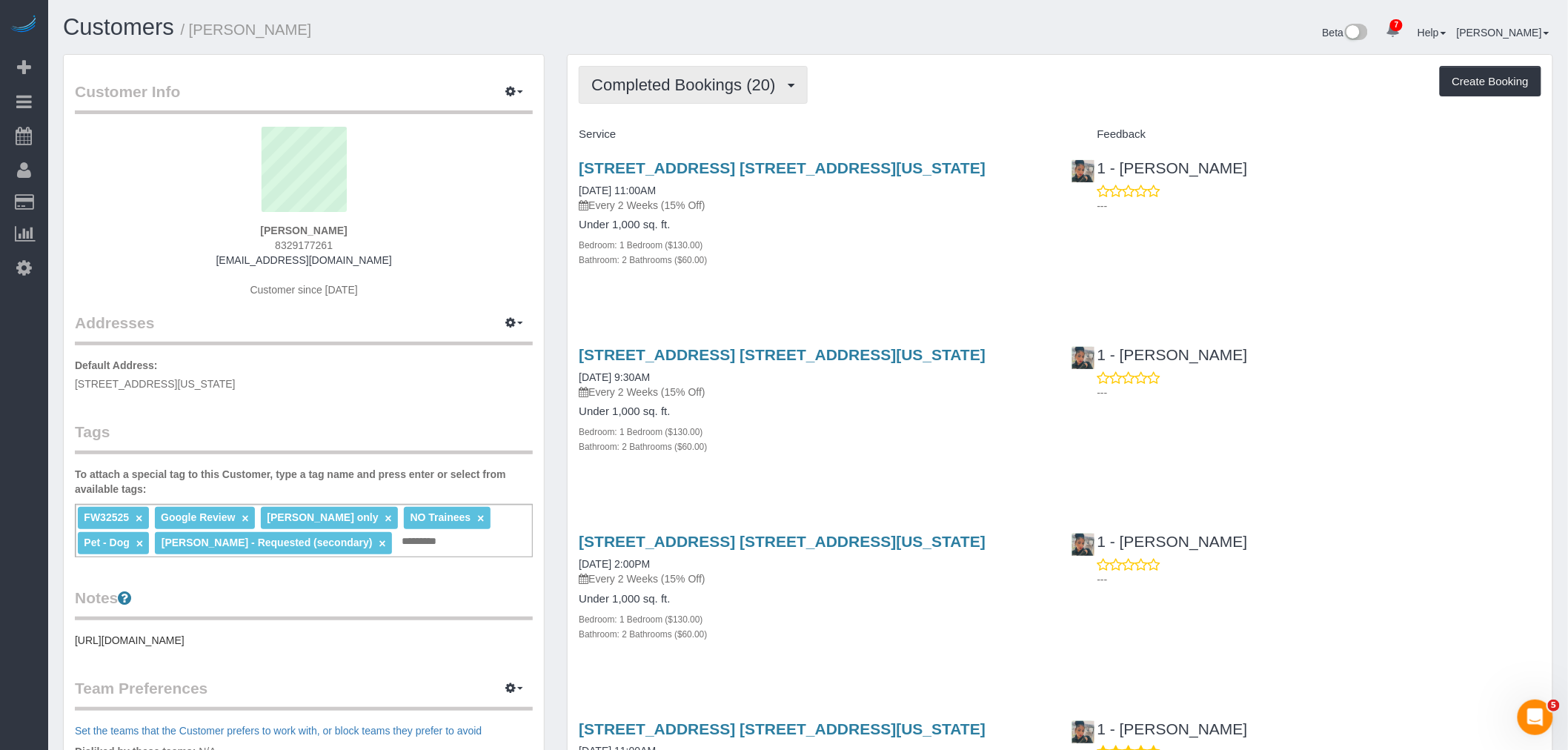
click at [756, 79] on span "Completed Bookings (20)" at bounding box center [687, 84] width 191 height 18
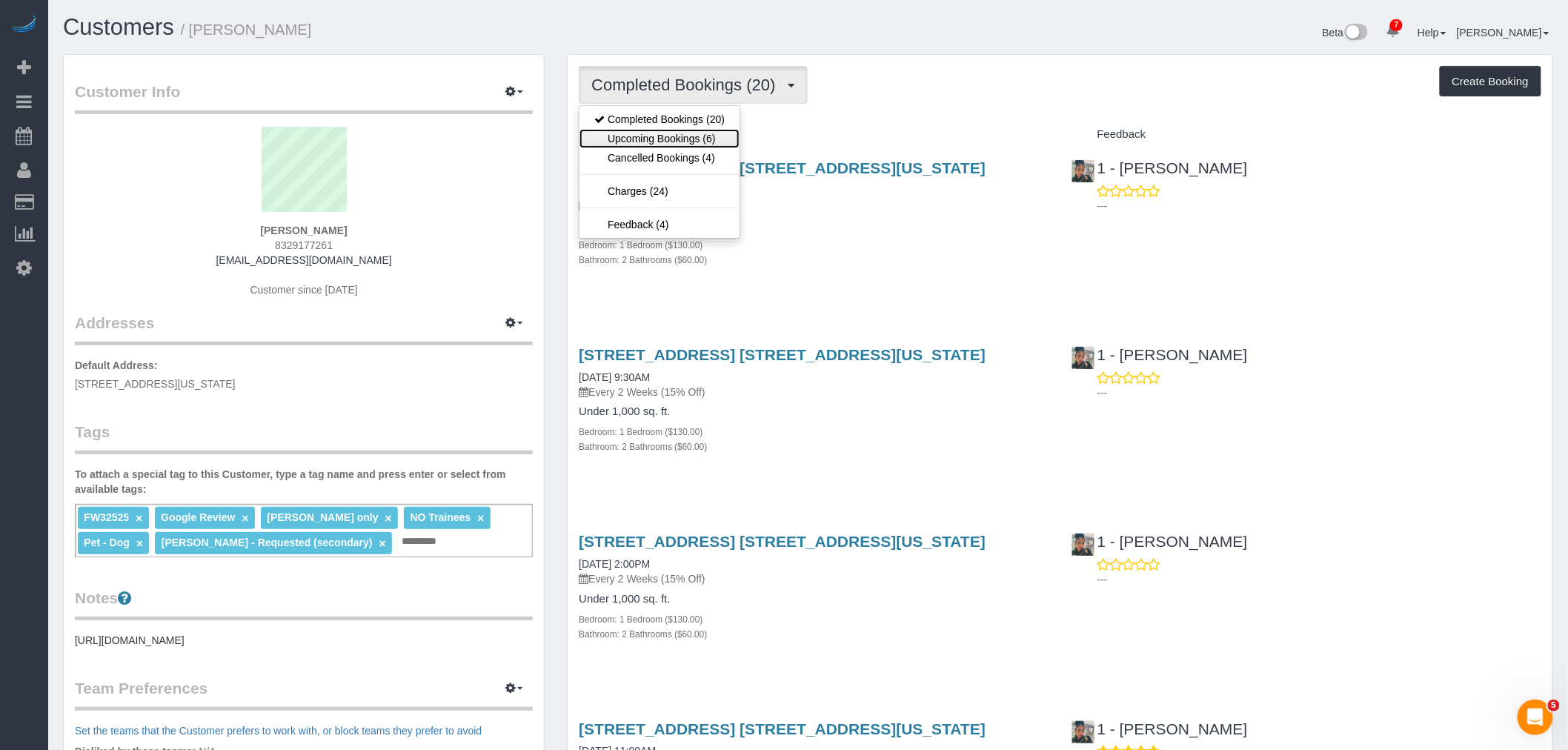
click at [716, 142] on link "Upcoming Bookings (6)" at bounding box center [659, 138] width 160 height 19
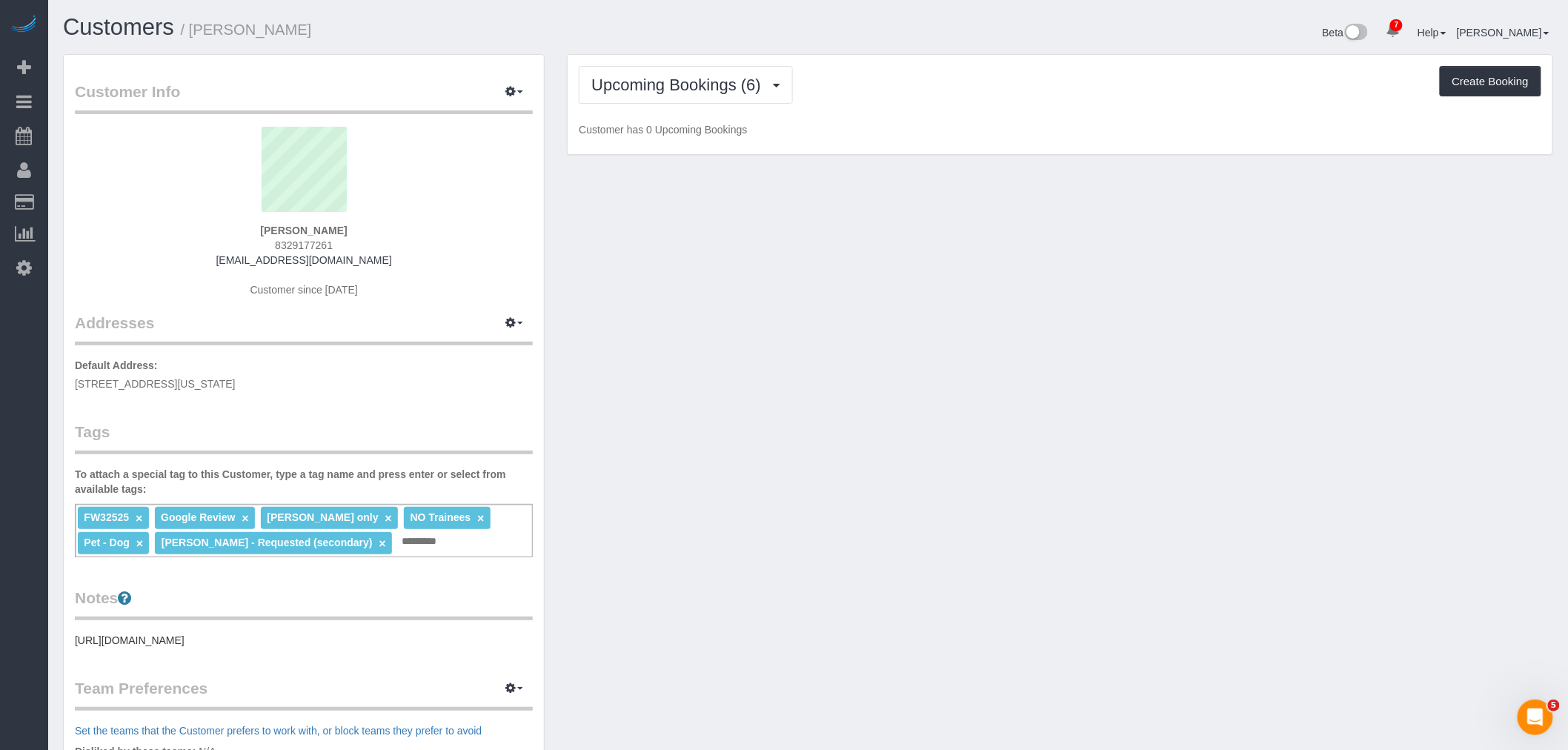
click at [936, 104] on div "Upcoming Bookings (6) Completed Bookings (20) Upcoming Bookings (6) Cancelled B…" at bounding box center [1060, 84] width 963 height 38
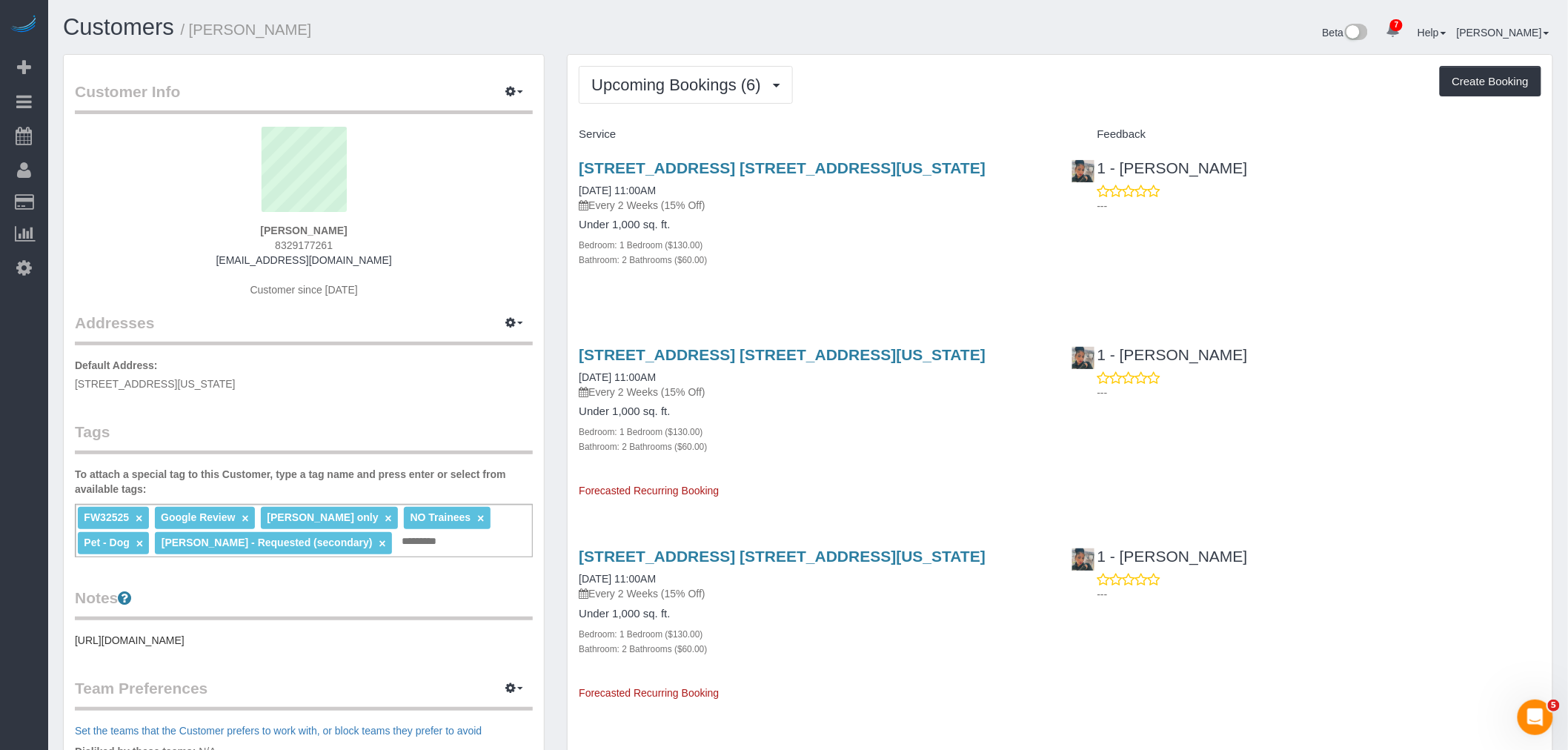
click at [899, 288] on div "315 East 86th Street, Apt. 7de, New York, NY 10028 09/01/2025 11:00AM Every 2 W…" at bounding box center [813, 222] width 492 height 150
drag, startPoint x: 910, startPoint y: 283, endPoint x: 899, endPoint y: 281, distance: 11.2
click at [911, 283] on div "315 East 86th Street, Apt. 7de, New York, NY 10028 09/01/2025 11:00AM Every 2 W…" at bounding box center [813, 222] width 492 height 150
drag, startPoint x: 573, startPoint y: 374, endPoint x: 604, endPoint y: 375, distance: 31.0
click at [604, 375] on div "315 East 86th Street, Apt. 7de, New York, NY 10028 09/15/2025 11:00AM Every 2 W…" at bounding box center [813, 416] width 492 height 165
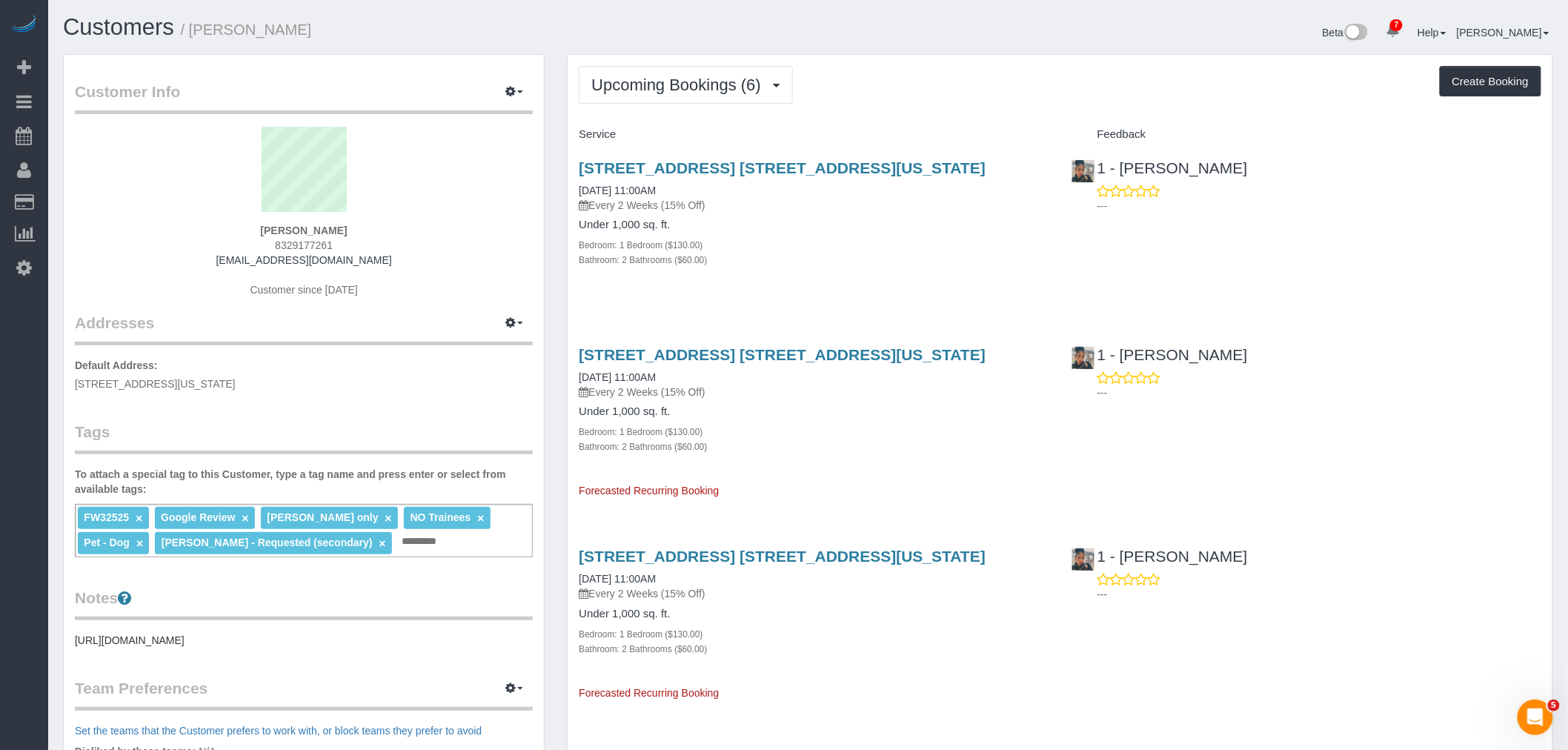
copy link "09/15"
click at [1039, 98] on div "Upcoming Bookings (6) Completed Bookings (20) Upcoming Bookings (6) Cancelled B…" at bounding box center [1060, 84] width 963 height 38
drag, startPoint x: 576, startPoint y: 375, endPoint x: 603, endPoint y: 374, distance: 27.0
click at [603, 374] on div "315 East 86th Street, Apt. 7de, New York, NY 10028 09/15/2025 11:00AM Every 2 W…" at bounding box center [813, 416] width 492 height 165
copy link "09/15"
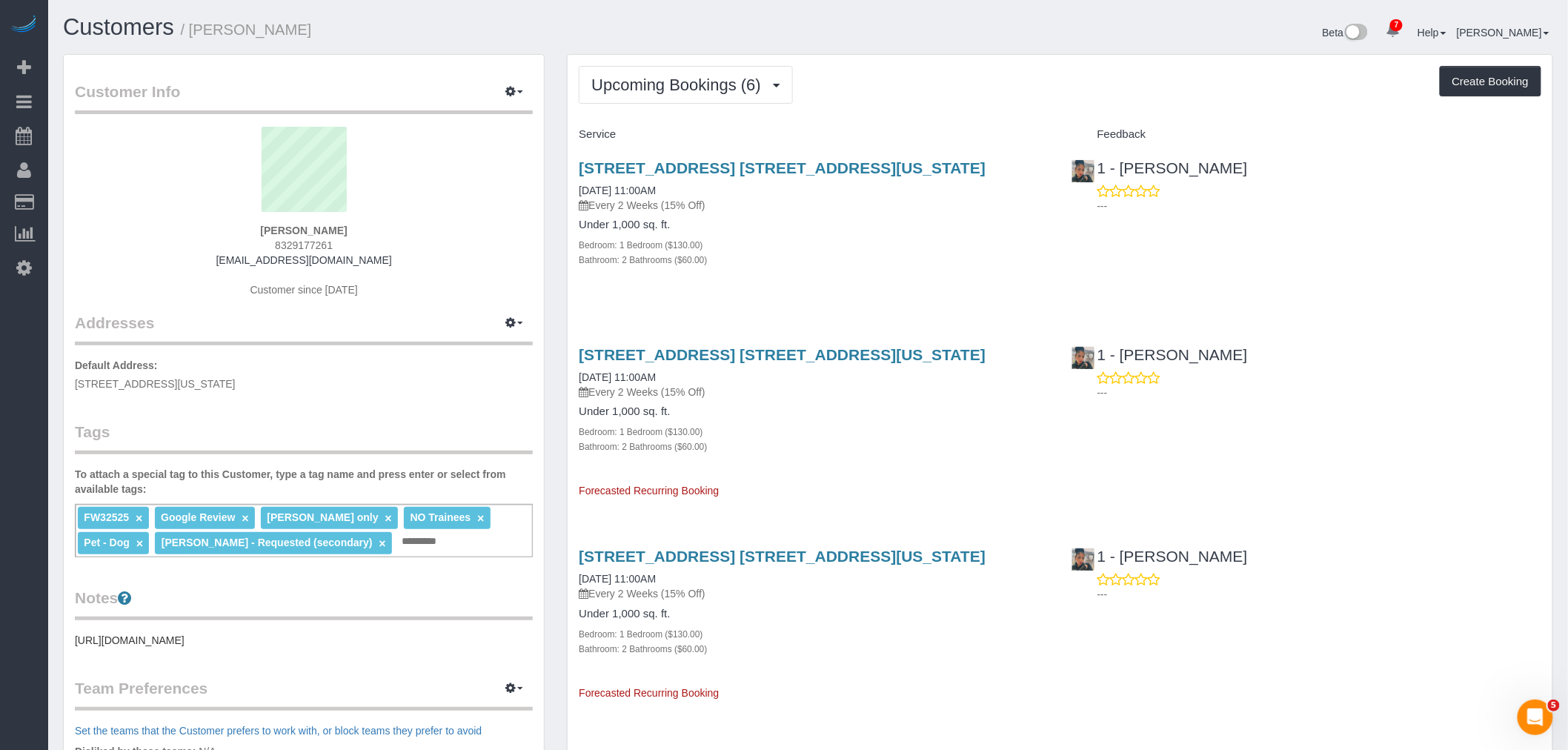
click at [931, 113] on div "Upcoming Bookings (6) Completed Bookings (20) Upcoming Bookings (6) Cancelled B…" at bounding box center [1059, 704] width 985 height 1299
drag, startPoint x: 842, startPoint y: 169, endPoint x: 874, endPoint y: 178, distance: 33.2
click at [874, 176] on h3 "315 East 86th Street, Apt. 7de, New York, NY 10028" at bounding box center [813, 167] width 470 height 17
click at [661, 84] on span "Upcoming Bookings (6)" at bounding box center [680, 84] width 177 height 18
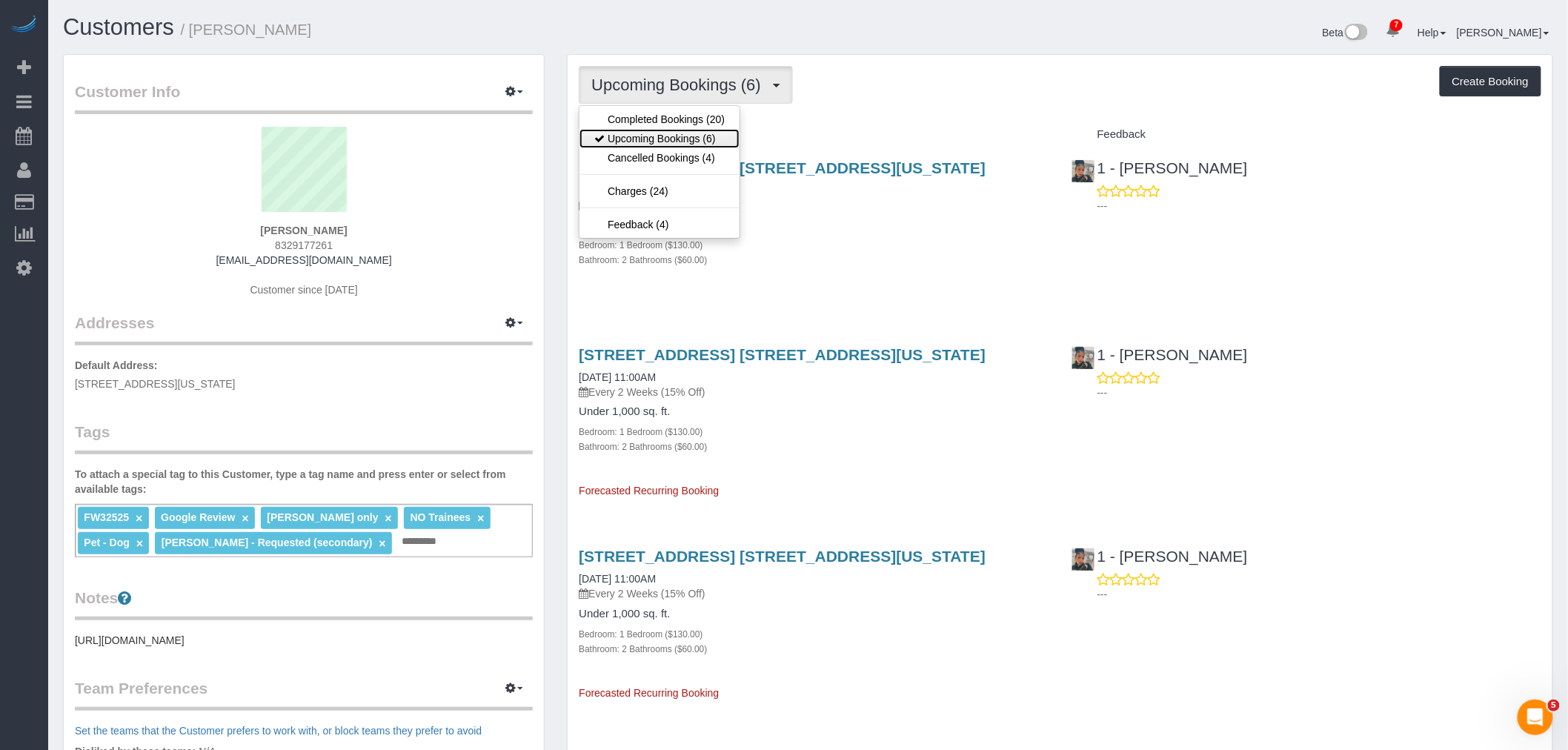
click at [667, 129] on link "Upcoming Bookings (6)" at bounding box center [659, 138] width 160 height 19
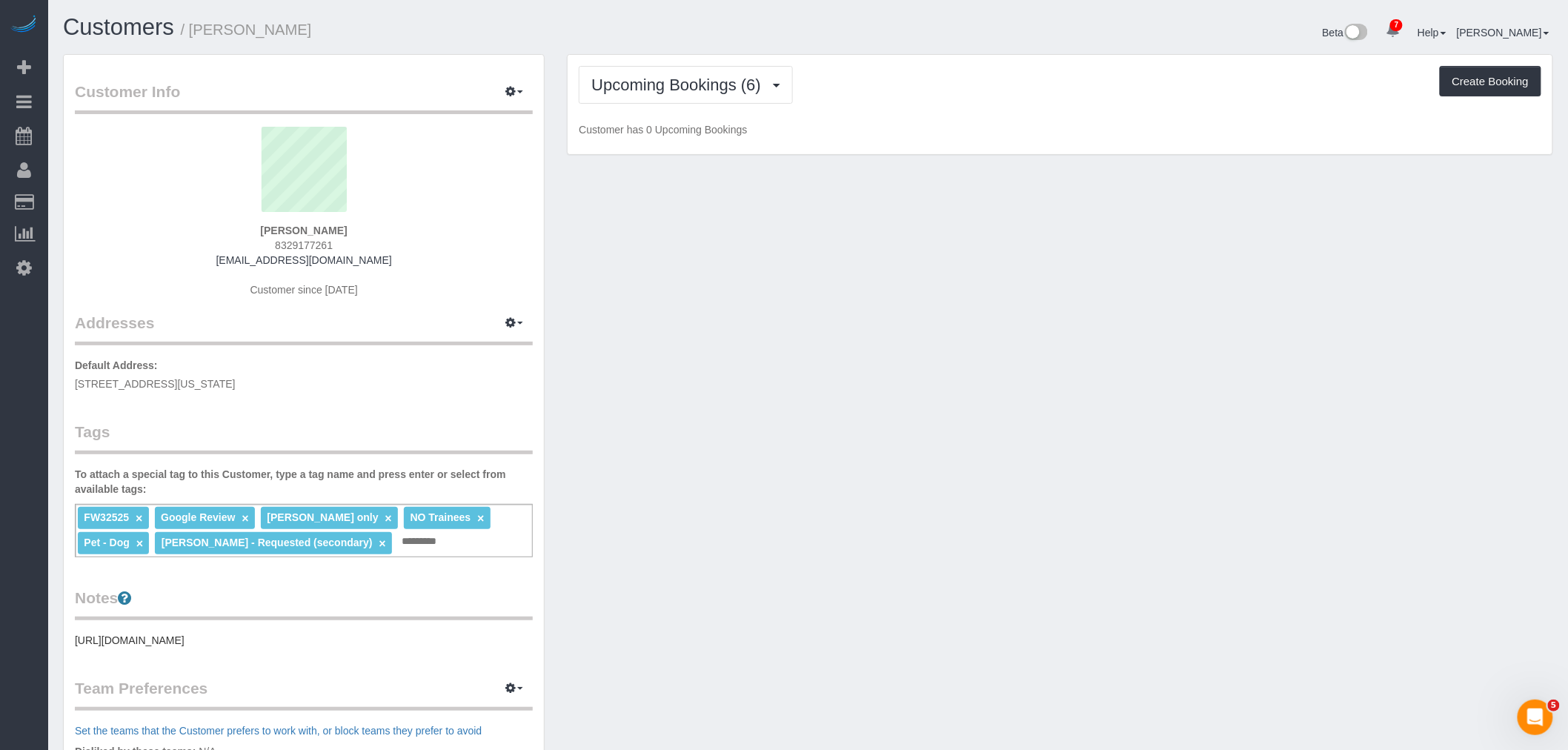
click at [908, 85] on div "Upcoming Bookings (6) Completed Bookings (20) Upcoming Bookings (6) Cancelled B…" at bounding box center [1060, 84] width 963 height 38
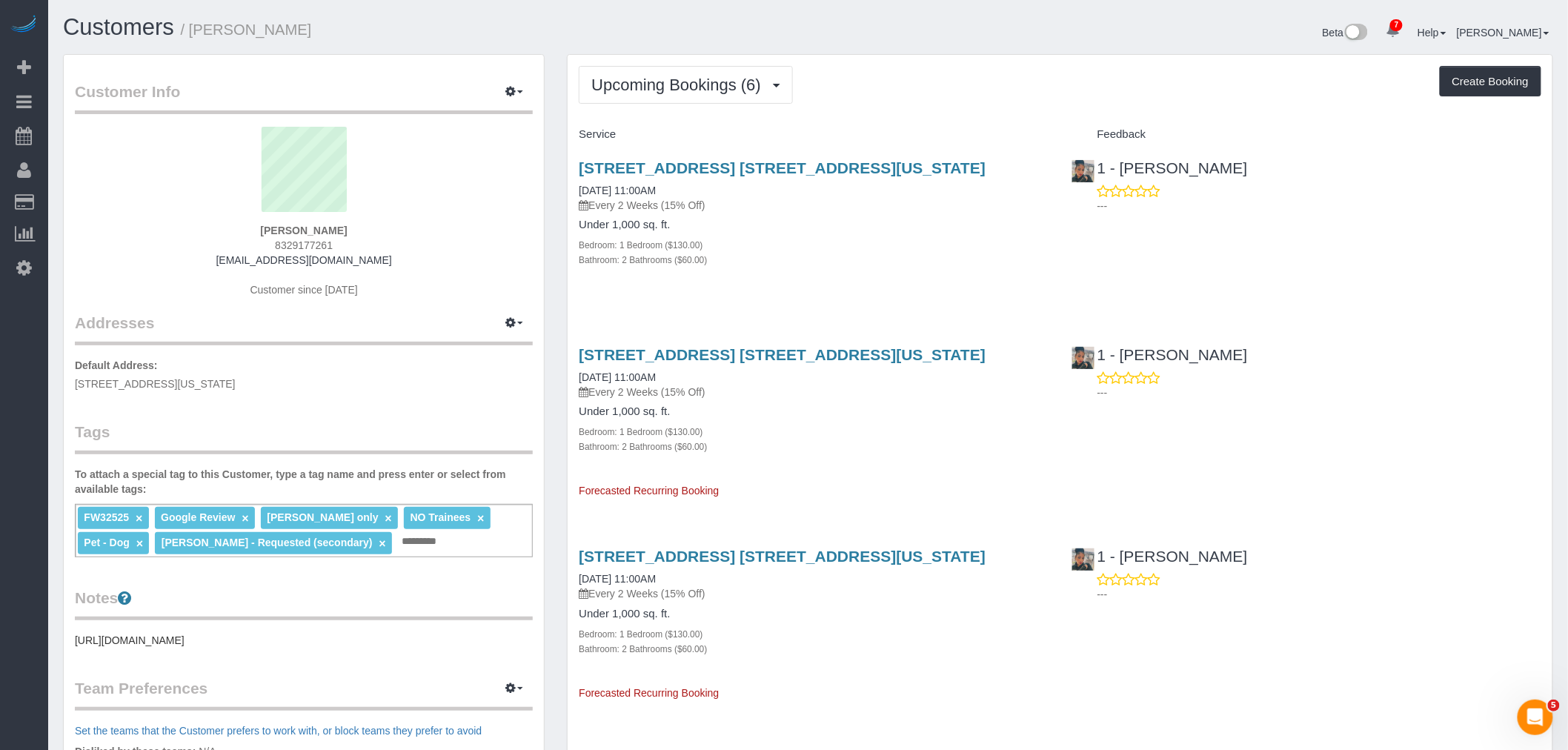
drag, startPoint x: 1055, startPoint y: 109, endPoint x: 1019, endPoint y: 80, distance: 46.2
click at [1055, 109] on div "Upcoming Bookings (6) Completed Bookings (20) Upcoming Bookings (6) Cancelled B…" at bounding box center [1059, 704] width 985 height 1299
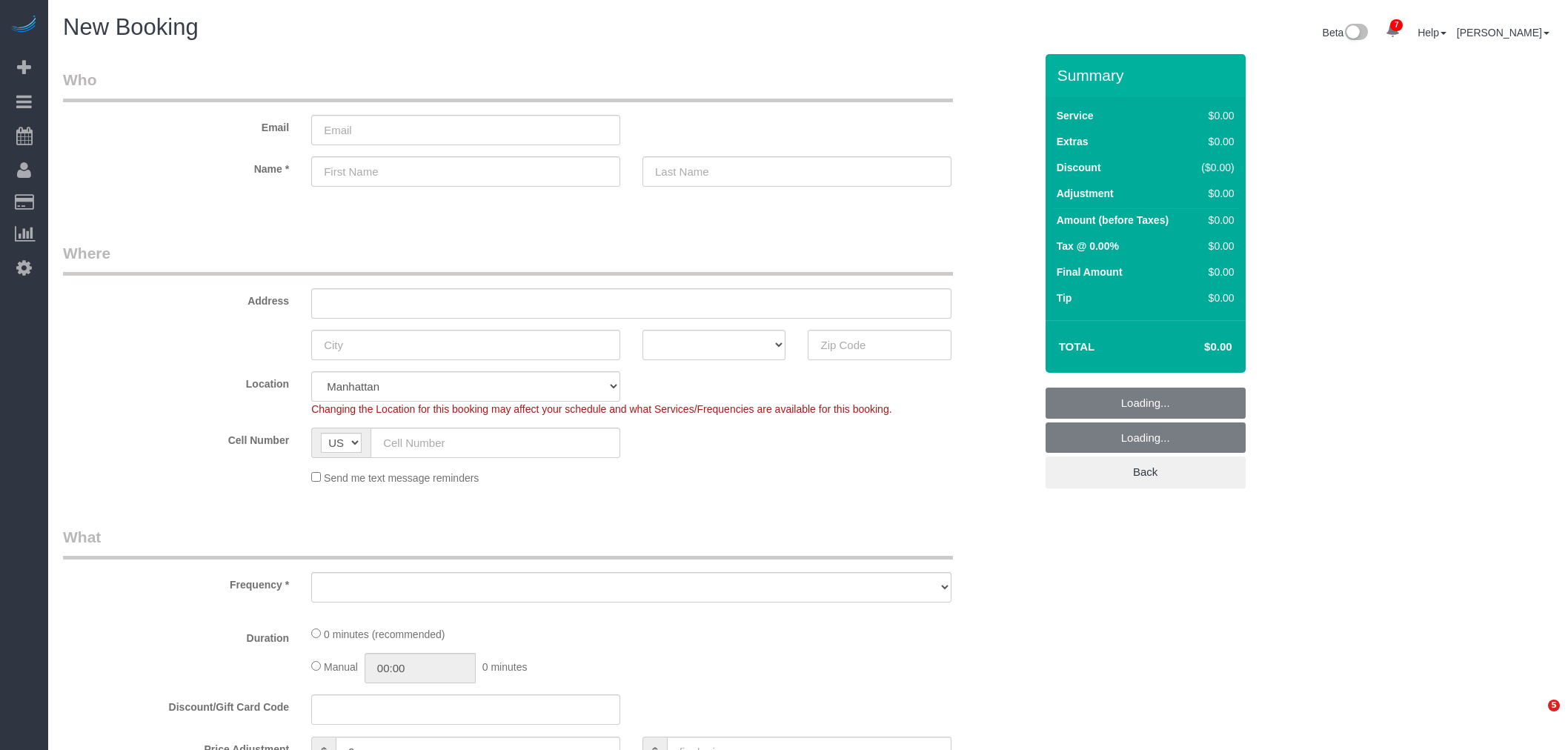
select select "number:89"
select select "number:90"
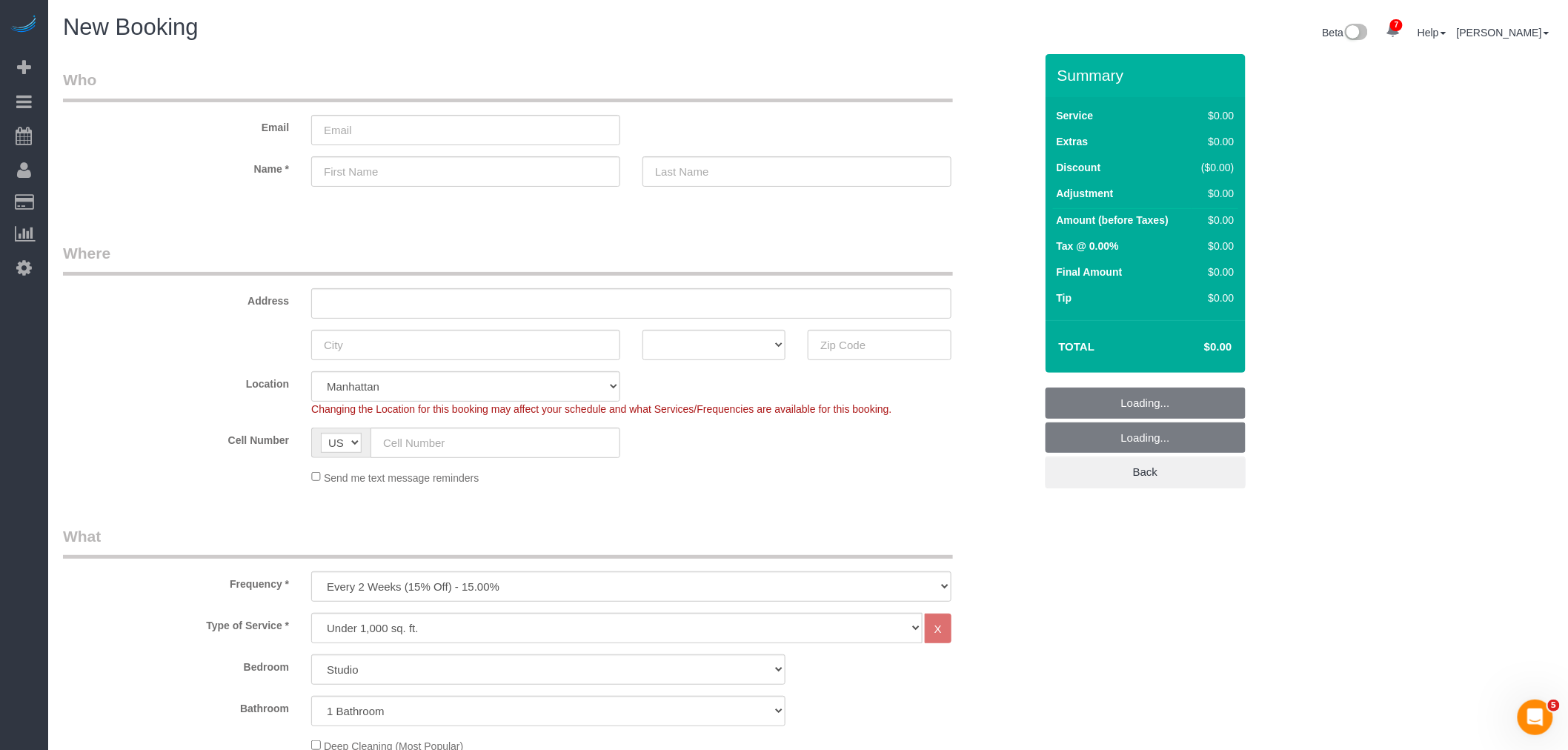
select select "object:2603"
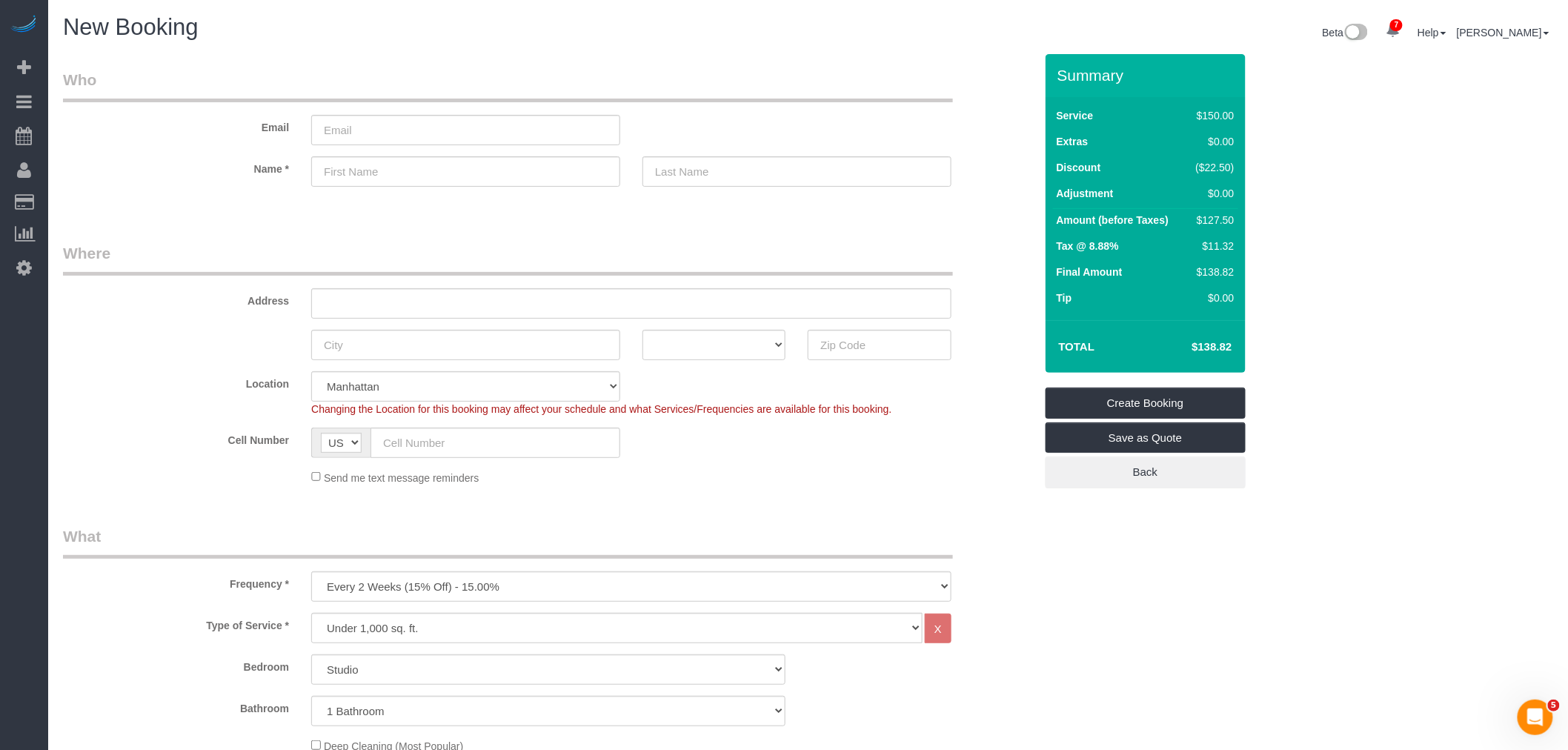
click at [768, 99] on legend "Who" at bounding box center [507, 85] width 890 height 33
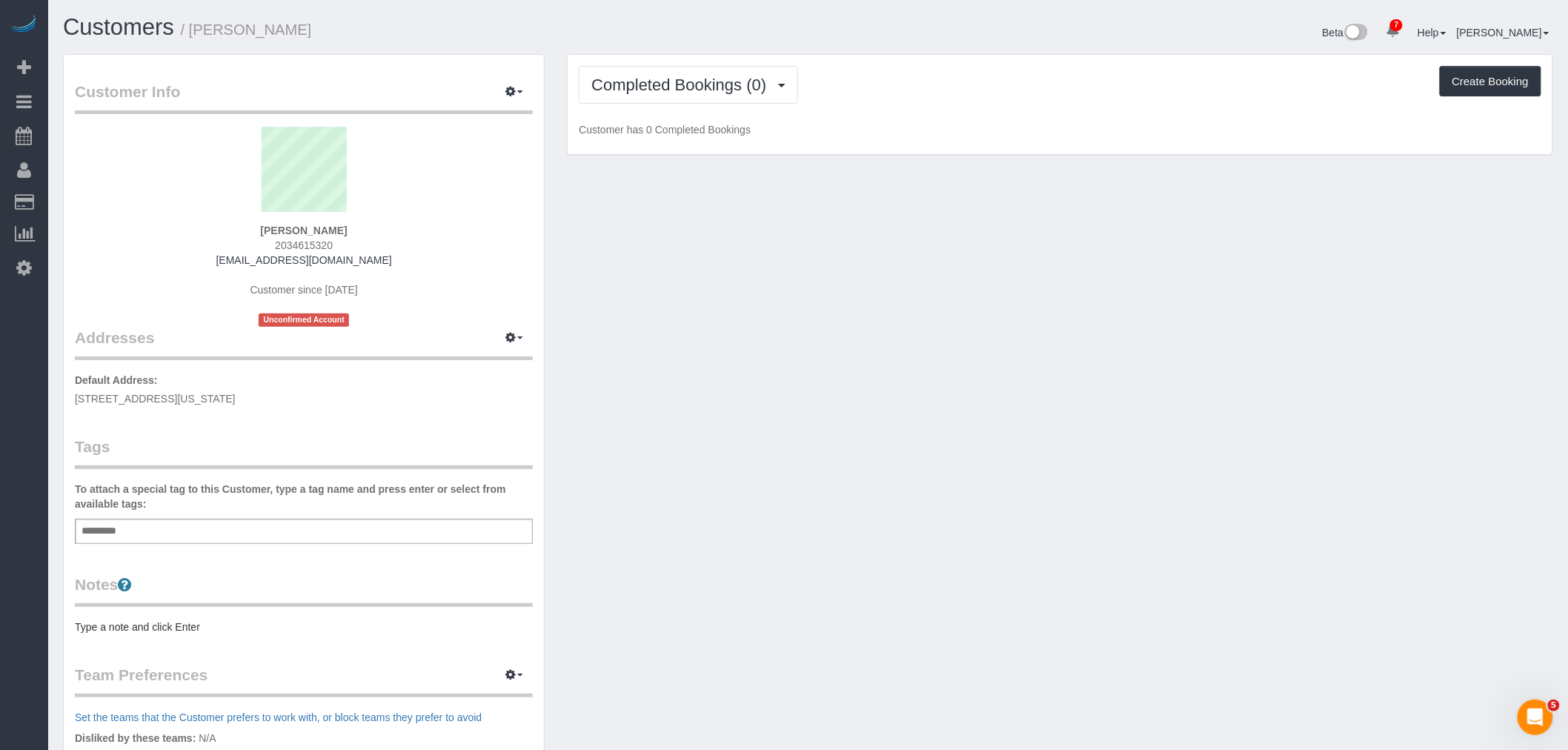
click at [232, 393] on span "[STREET_ADDRESS][US_STATE]" at bounding box center [155, 399] width 161 height 12
copy div "[STREET_ADDRESS][US_STATE]"
click at [235, 535] on div "Add a tag" at bounding box center [304, 531] width 458 height 25
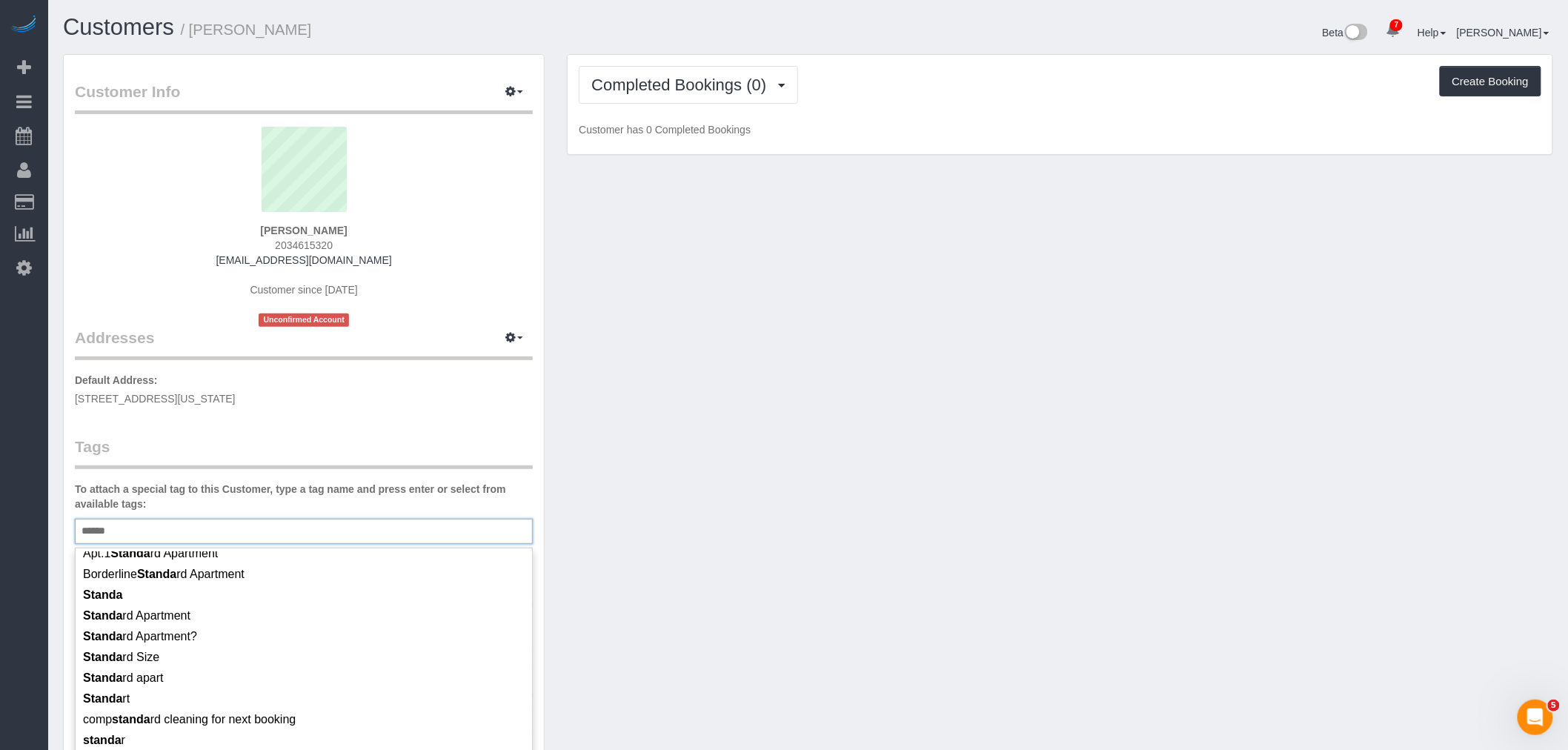
scroll to position [121, 0]
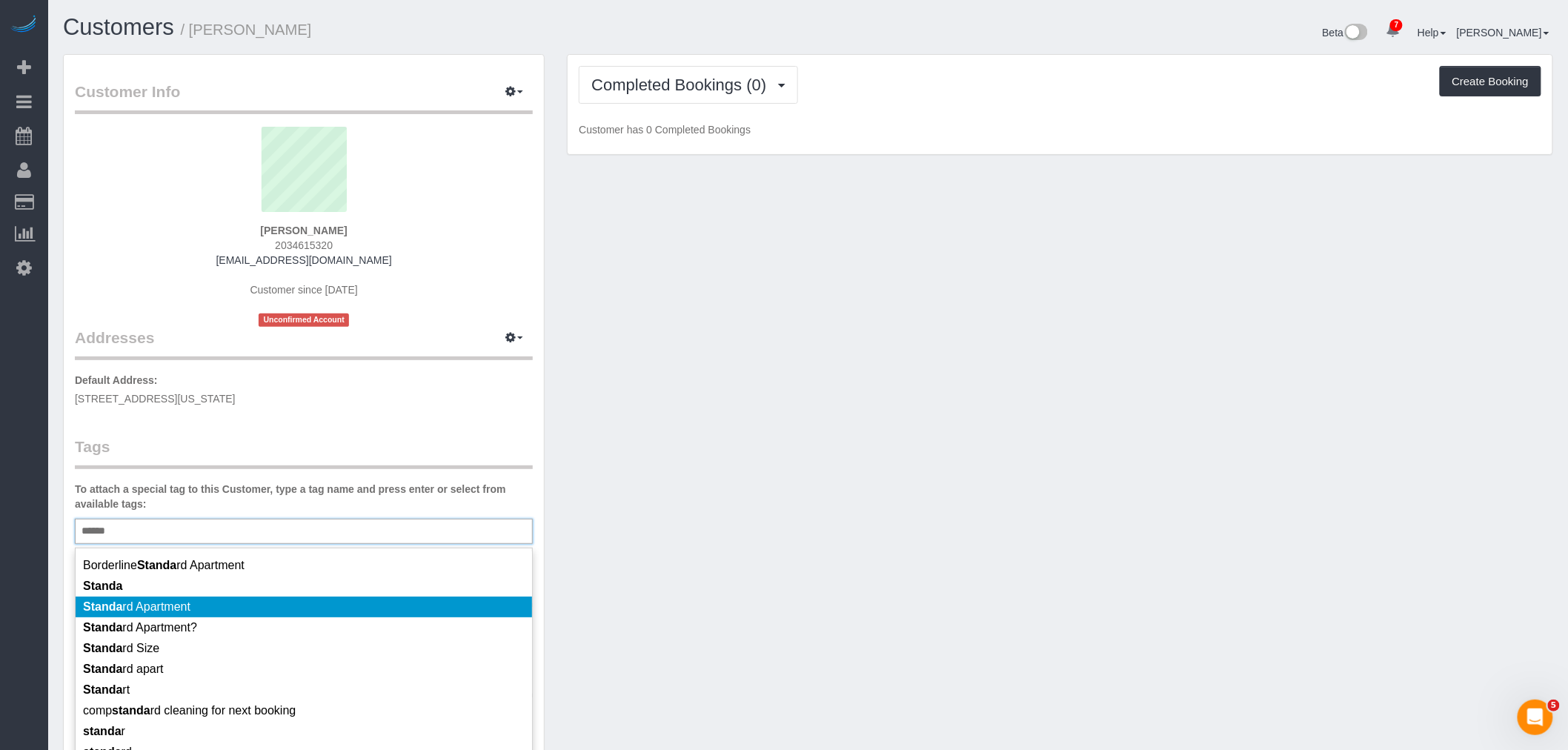
type input "******"
click at [285, 600] on li "Standa rd Apartment" at bounding box center [304, 607] width 456 height 21
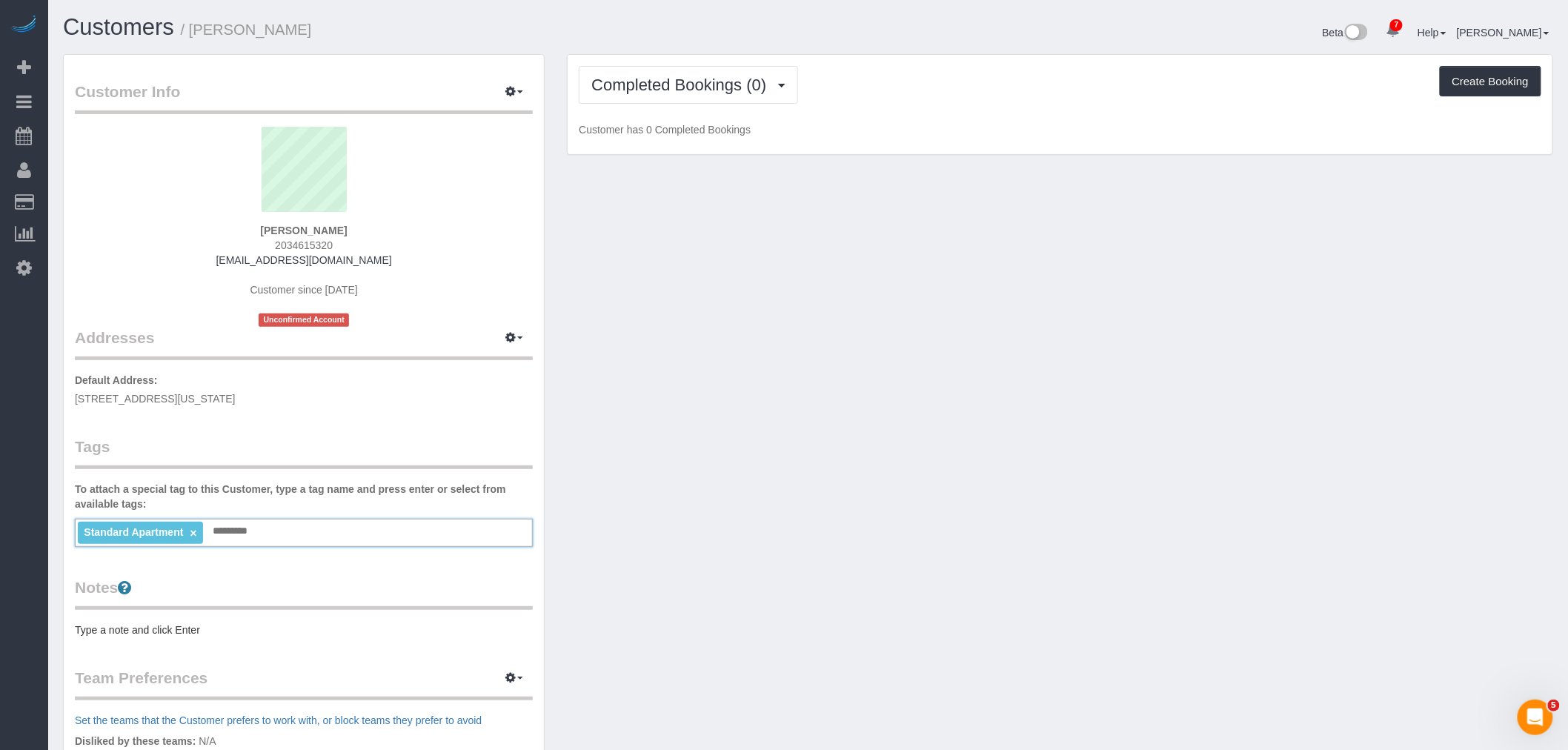
click at [729, 482] on div "Customer Info Edit Contact Info Send Message Email Preferences Special Sales Ta…" at bounding box center [809, 544] width 1513 height 982
click at [191, 624] on pre "Type a note and click Enter" at bounding box center [304, 630] width 458 height 14
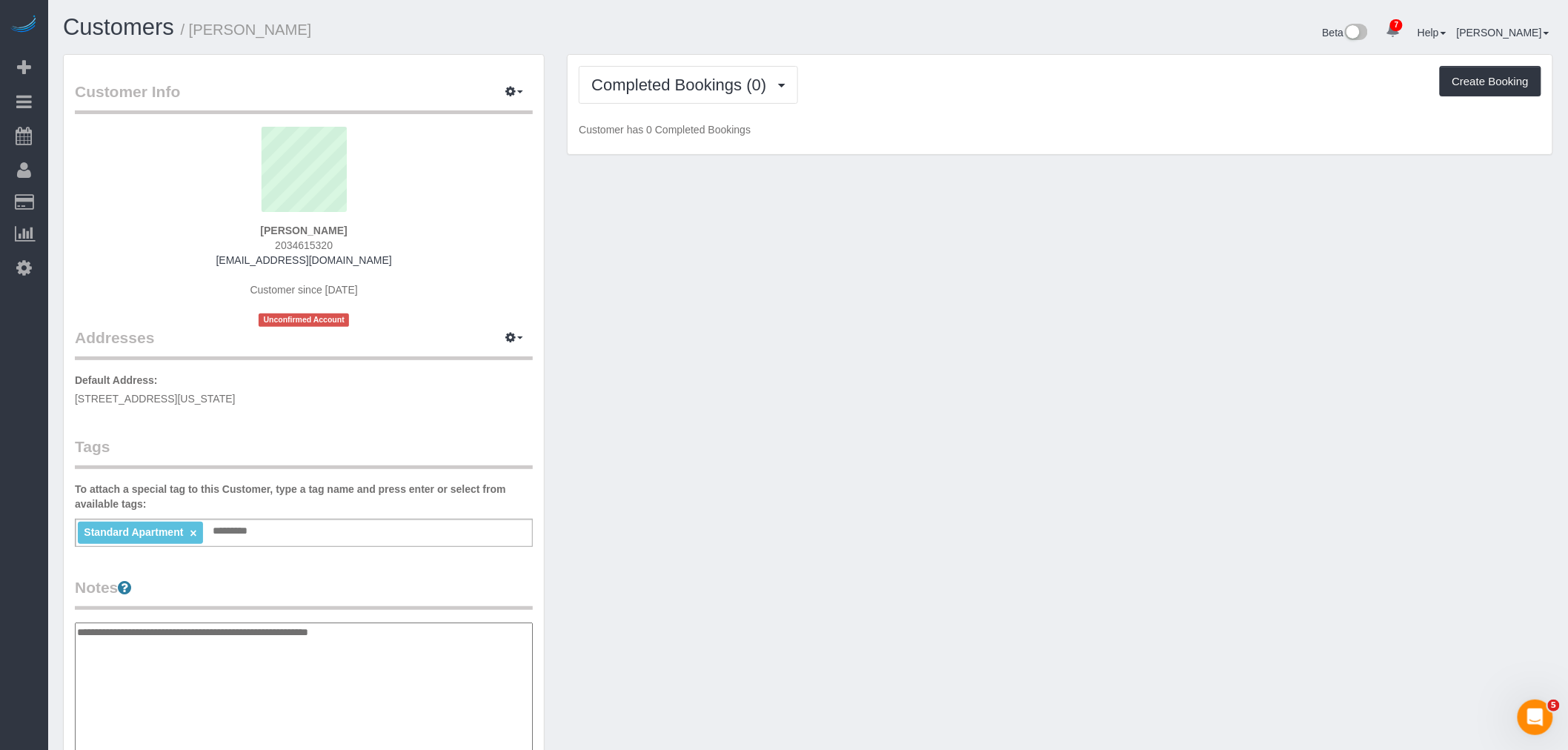
type textarea "**********"
drag, startPoint x: 708, startPoint y: 601, endPoint x: 554, endPoint y: 491, distance: 189.3
click at [707, 596] on div "Customer Info Edit Contact Info Send Message Email Preferences Special Sales Ta…" at bounding box center [809, 615] width 1513 height 1123
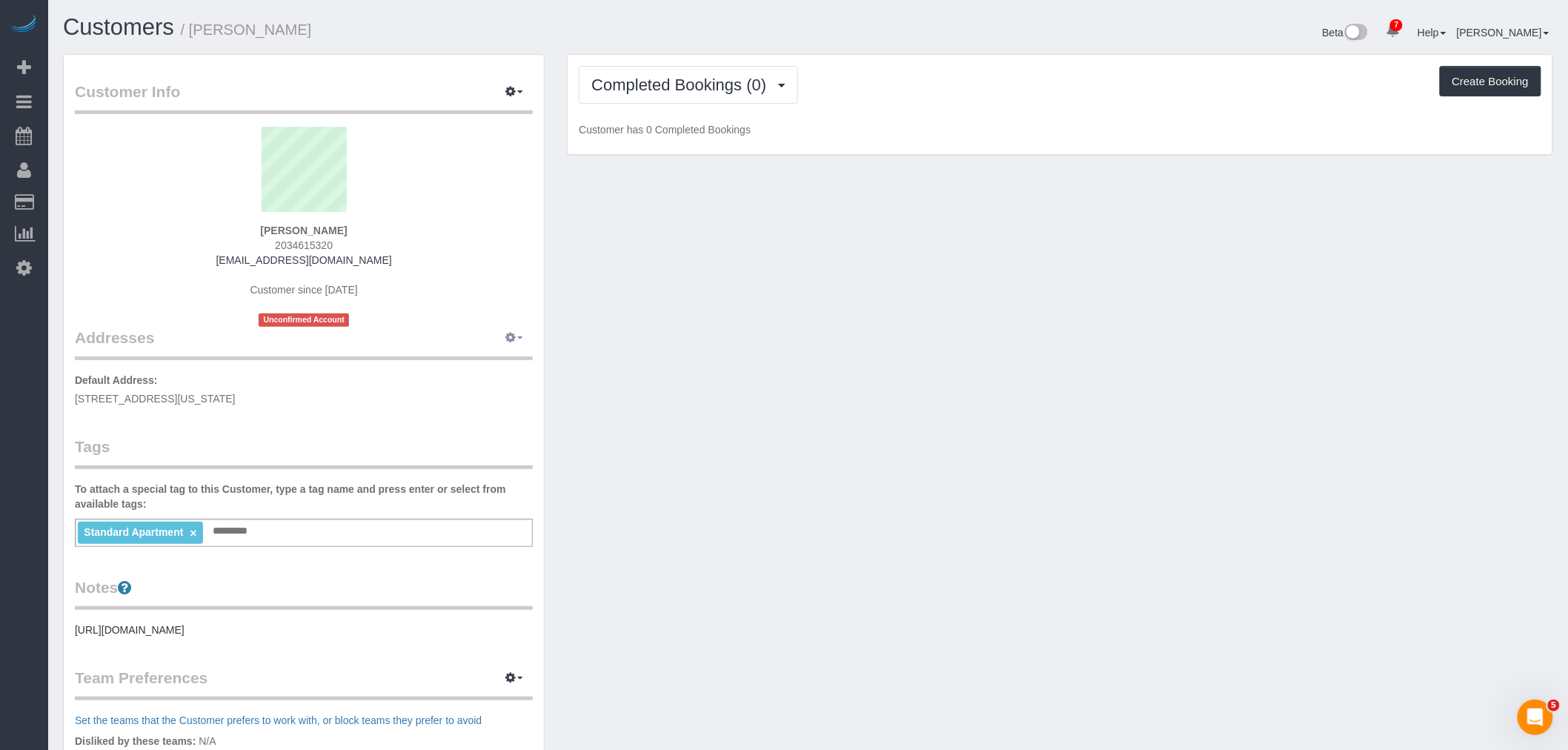
click at [510, 342] on icon "button" at bounding box center [510, 337] width 10 height 9
click at [485, 368] on button "Manage Addresses" at bounding box center [472, 367] width 120 height 21
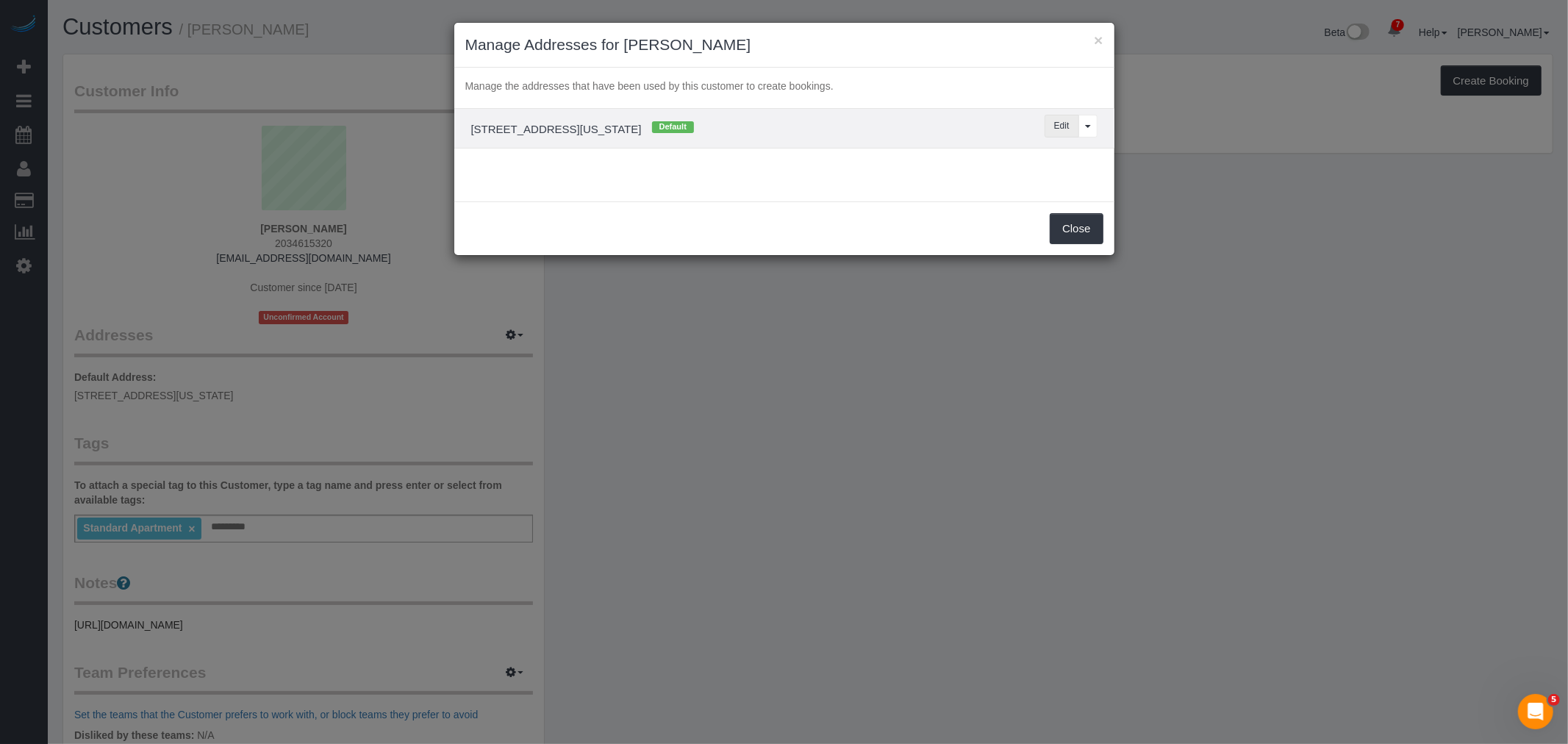
click at [1061, 130] on button "Edit" at bounding box center [1061, 126] width 34 height 23
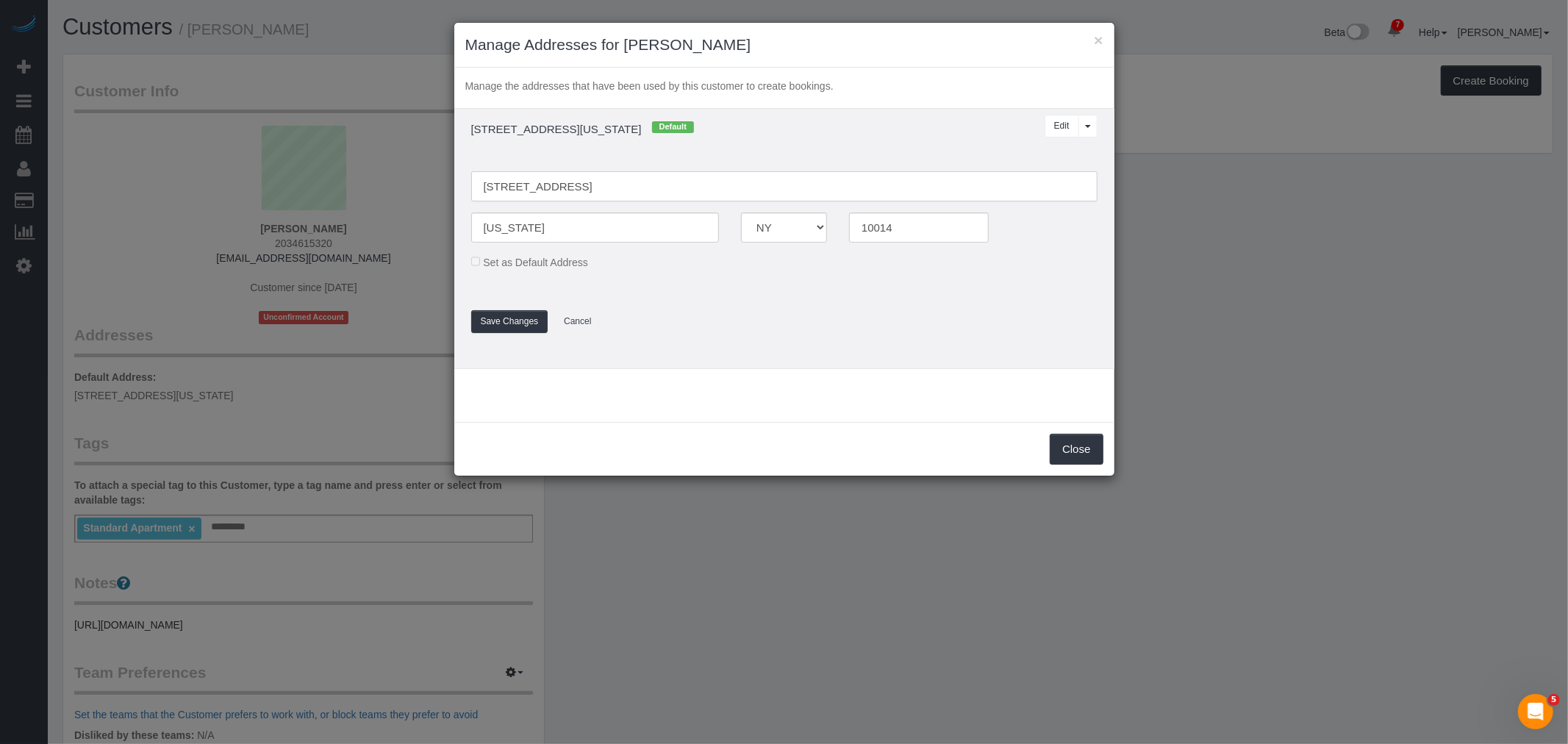
click at [576, 188] on input "[STREET_ADDRESS]" at bounding box center [784, 187] width 627 height 30
type input "[STREET_ADDRESS] 5G"
click at [511, 326] on button "Save Changes" at bounding box center [509, 321] width 77 height 23
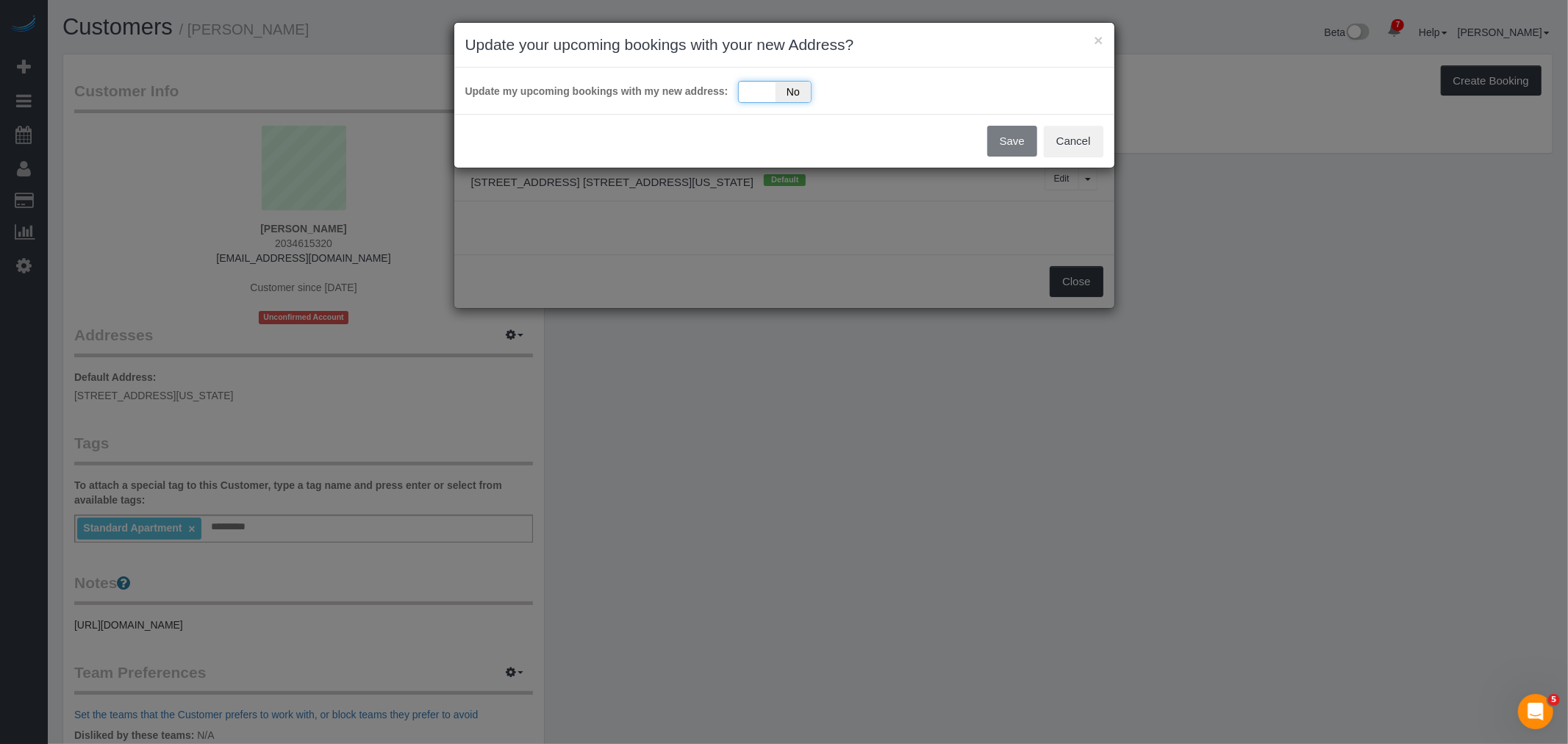
click at [750, 89] on div "Yes No" at bounding box center [775, 92] width 73 height 22
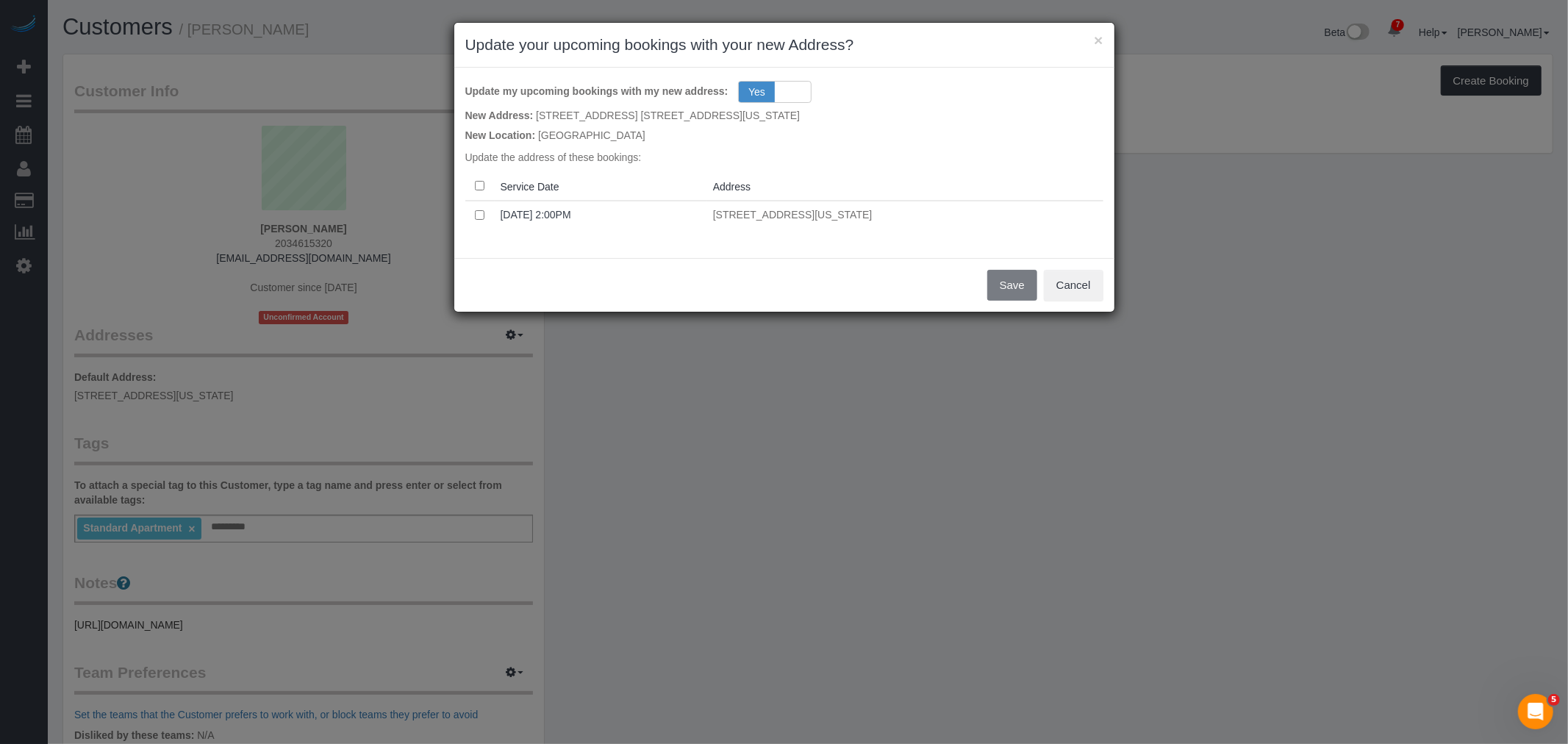
click at [486, 181] on th at bounding box center [480, 187] width 29 height 29
drag, startPoint x: 1000, startPoint y: 281, endPoint x: 1107, endPoint y: 291, distance: 107.5
click at [1001, 281] on button "Save" at bounding box center [1012, 285] width 50 height 31
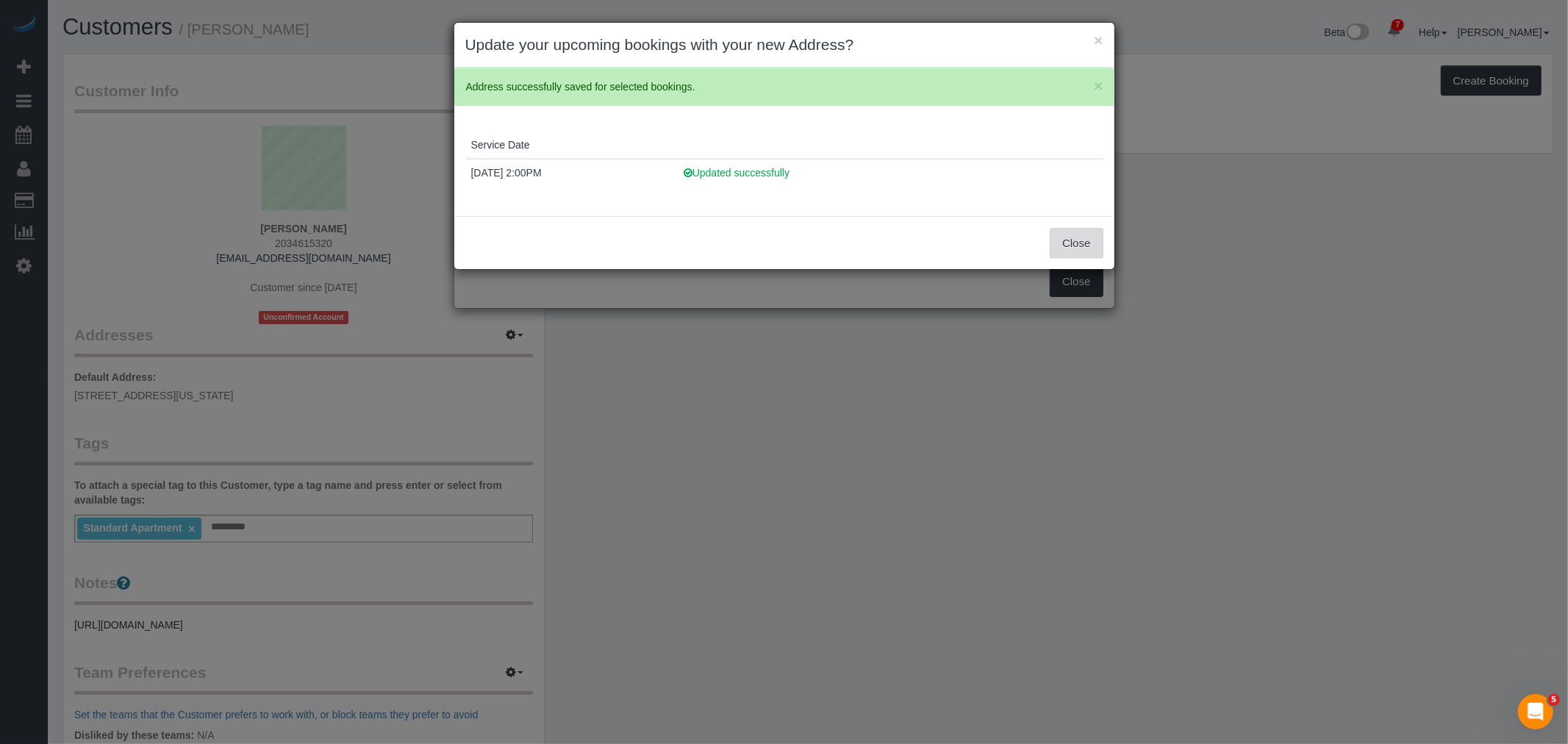
click at [1082, 231] on button "Close" at bounding box center [1076, 243] width 53 height 31
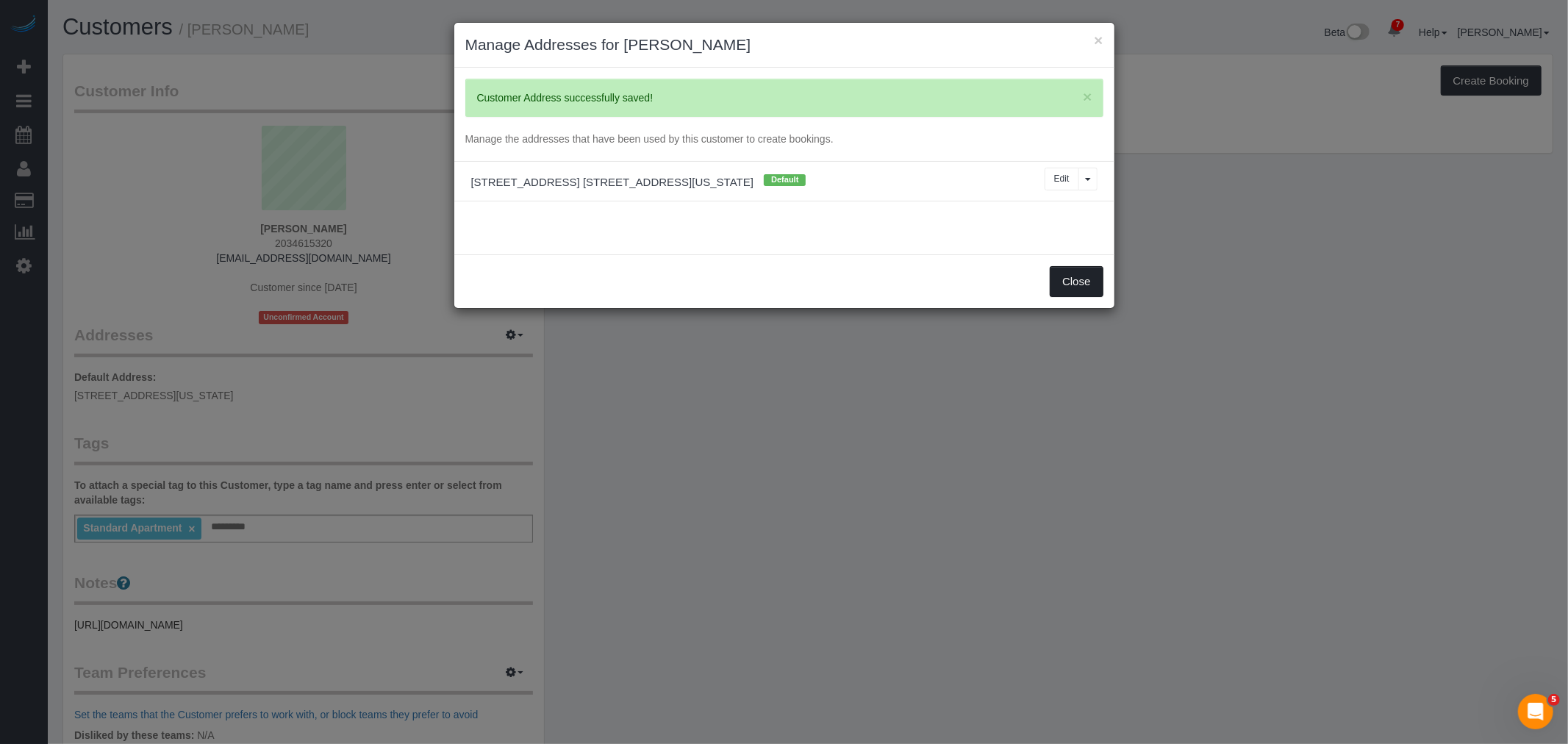
click at [1080, 283] on button "Close" at bounding box center [1076, 281] width 53 height 31
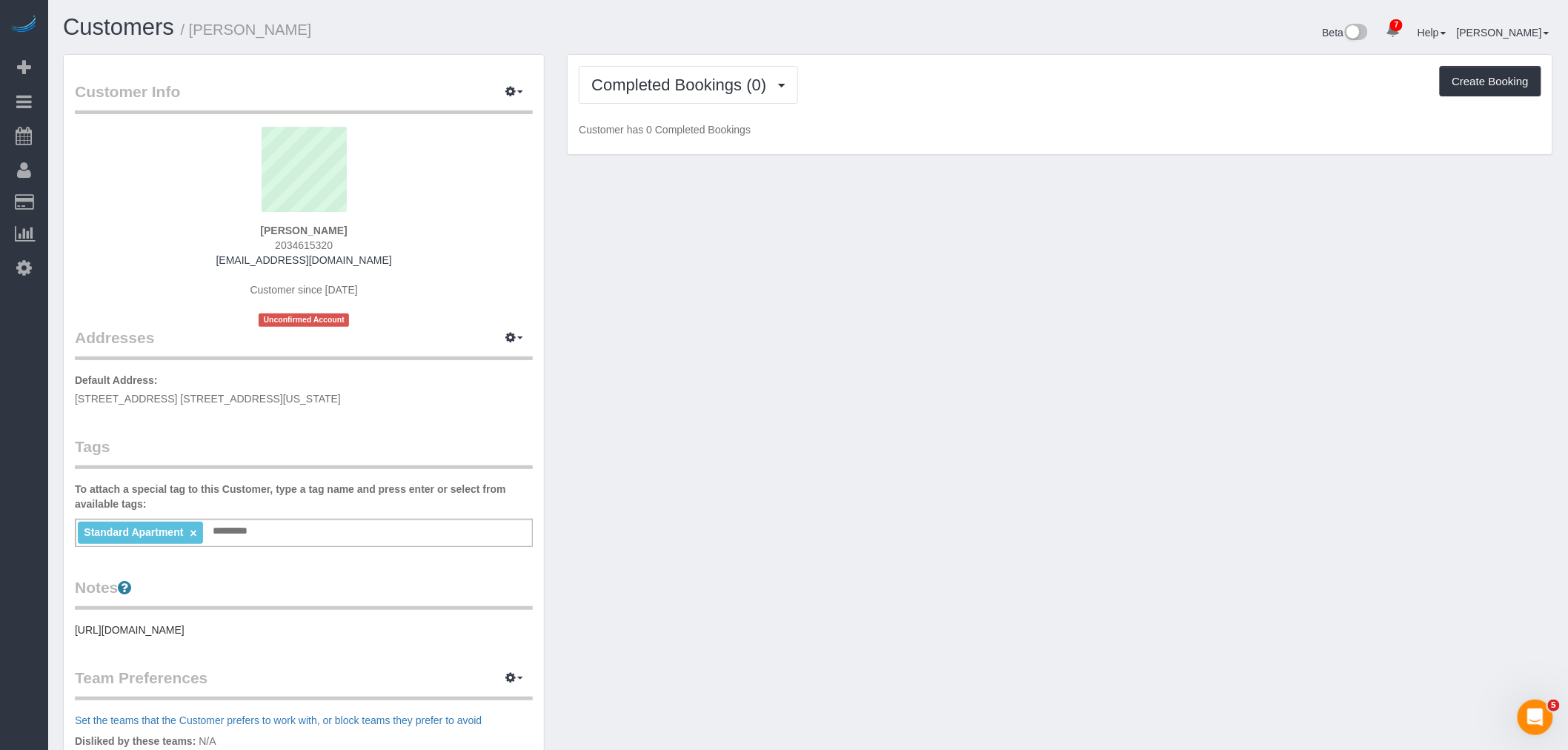
click at [948, 295] on div "Customer Info Edit Contact Info Send Message Email Preferences Special Sales Ta…" at bounding box center [809, 544] width 1513 height 982
click at [939, 290] on div "Customer Info Edit Contact Info Send Message Email Preferences Special Sales Ta…" at bounding box center [809, 544] width 1513 height 982
click at [678, 80] on span "Completed Bookings (0)" at bounding box center [682, 84] width 182 height 18
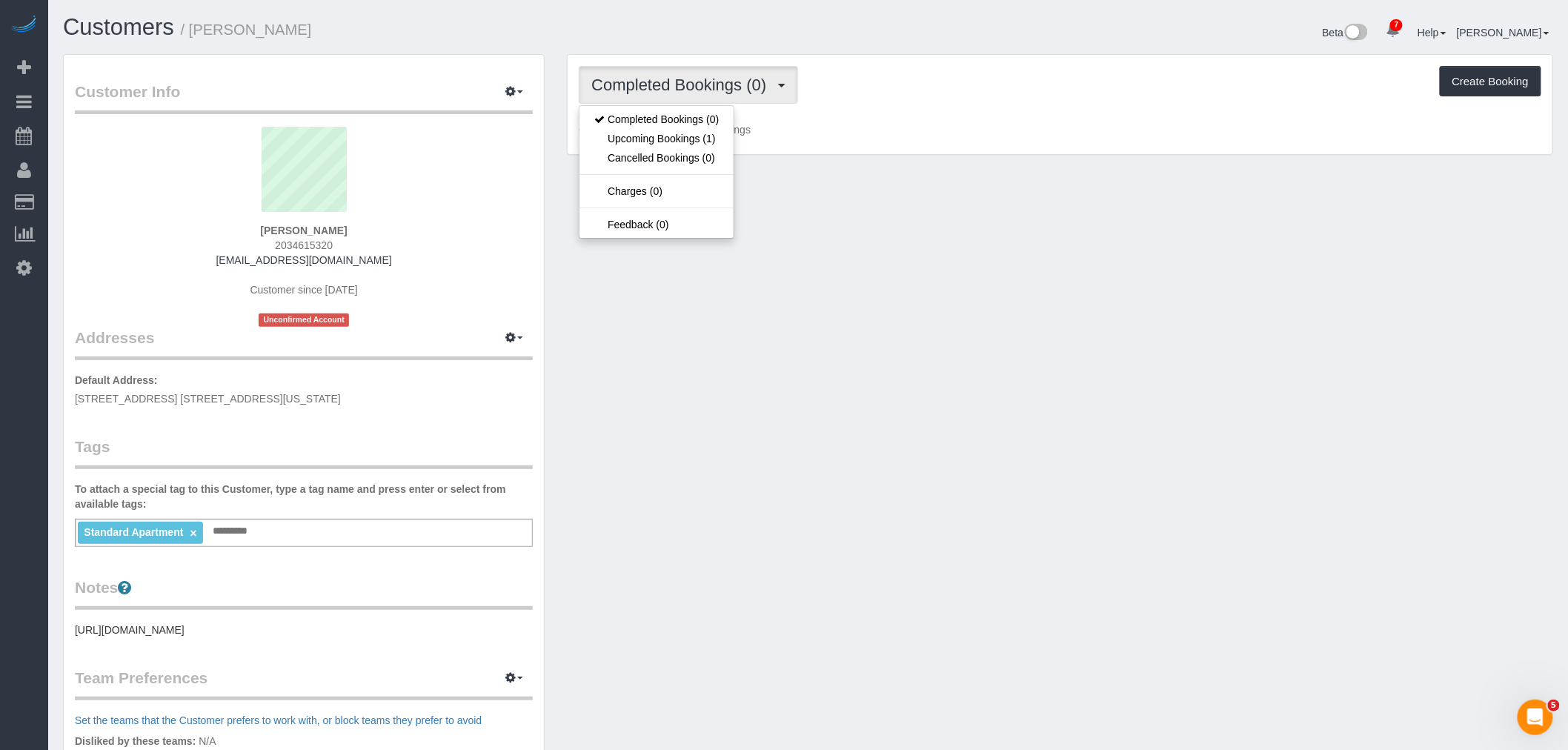
click at [1136, 202] on div "Customer Info Edit Contact Info Send Message Email Preferences Special Sales Ta…" at bounding box center [809, 544] width 1513 height 982
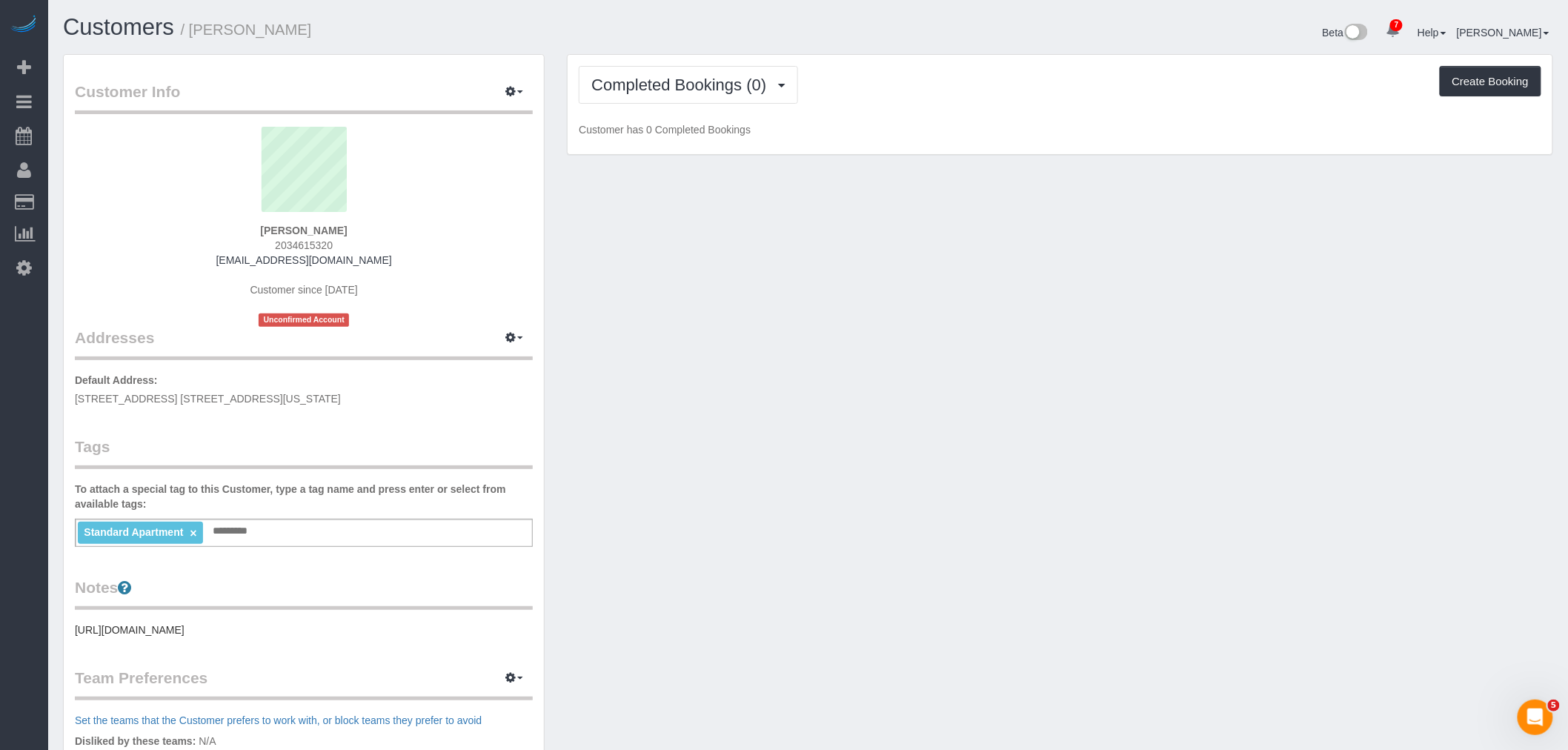
click at [878, 368] on div "Customer Info Edit Contact Info Send Message Email Preferences Special Sales Ta…" at bounding box center [809, 544] width 1513 height 982
click at [1030, 203] on div "Customer Info Edit Contact Info Send Message Email Preferences Special Sales Ta…" at bounding box center [809, 544] width 1513 height 982
click at [862, 397] on div "Customer Info Edit Contact Info Send Message Email Preferences Special Sales Ta…" at bounding box center [809, 544] width 1513 height 982
click at [913, 322] on div "Customer Info Edit Contact Info Send Message Email Preferences Special Sales Ta…" at bounding box center [809, 544] width 1513 height 982
click at [1077, 261] on div "Customer Info Edit Contact Info Send Message Email Preferences Special Sales Ta…" at bounding box center [809, 544] width 1513 height 982
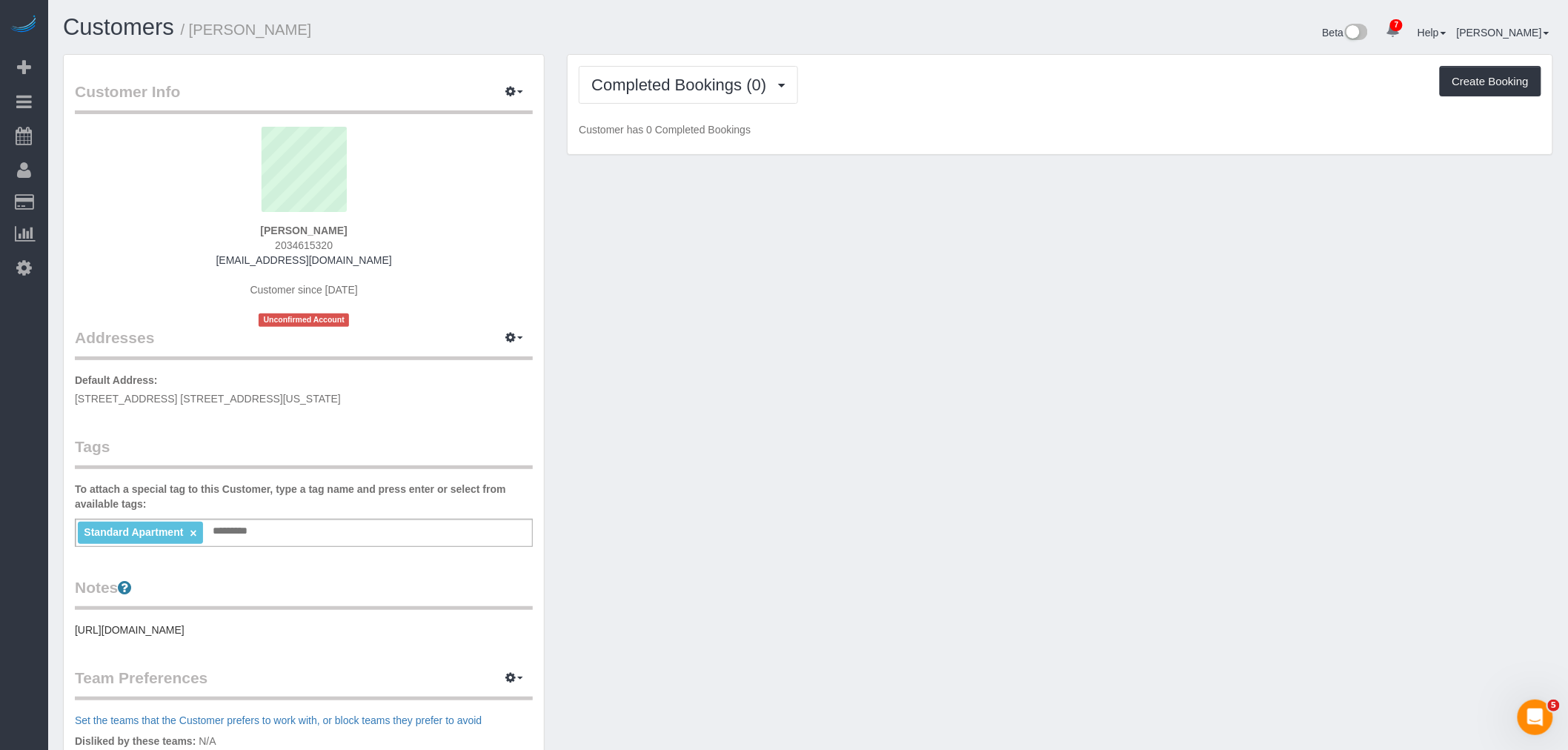
click at [853, 302] on div "Customer Info Edit Contact Info Send Message Email Preferences Special Sales Ta…" at bounding box center [809, 544] width 1513 height 982
click at [1245, 494] on div "Customer Info Edit Contact Info Send Message Email Preferences Special Sales Ta…" at bounding box center [809, 544] width 1513 height 982
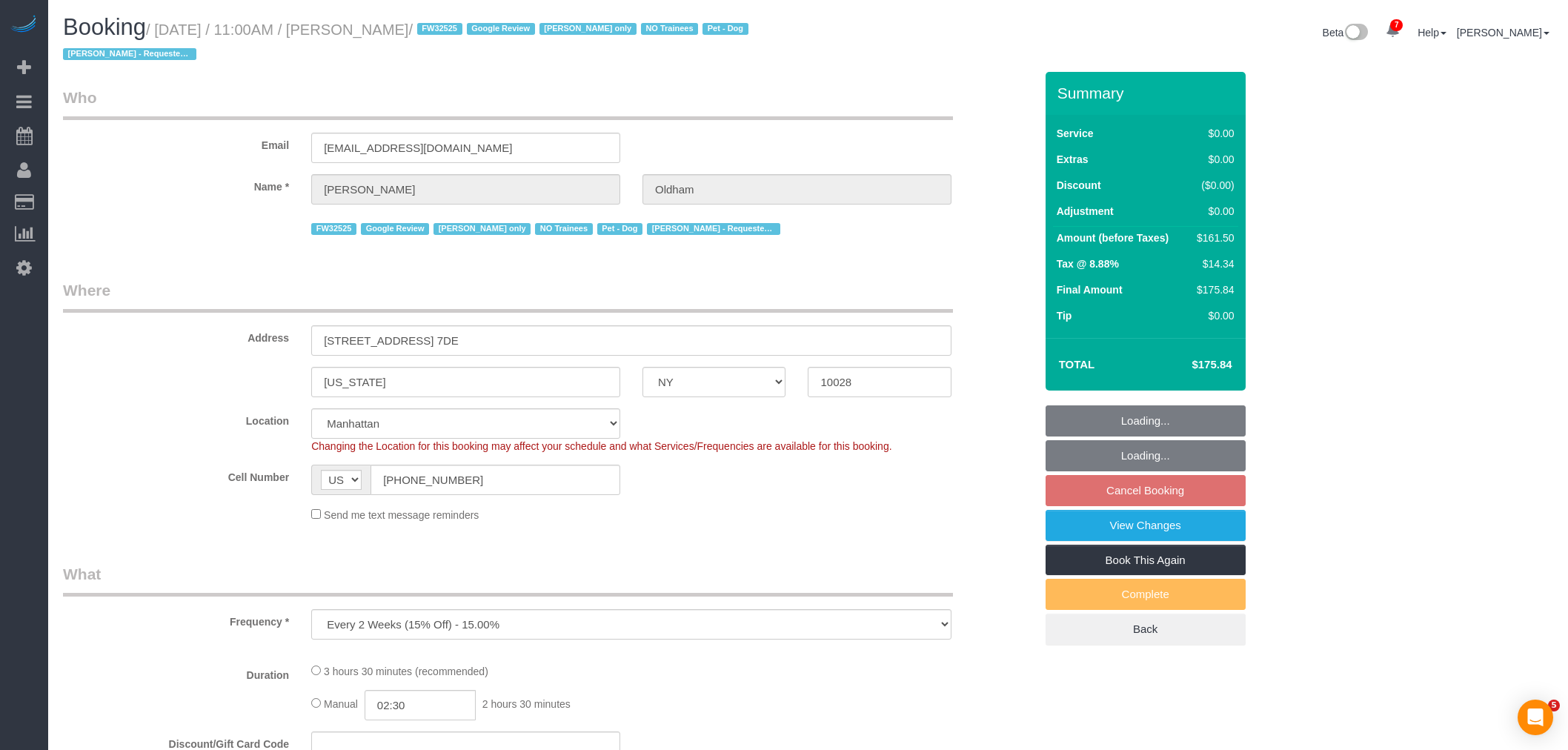
select select "NY"
select select "string:stripe-pm_1RpamA4VGloSiKo7q68HlToq"
select select "spot3"
select select "number:89"
select select "number:90"
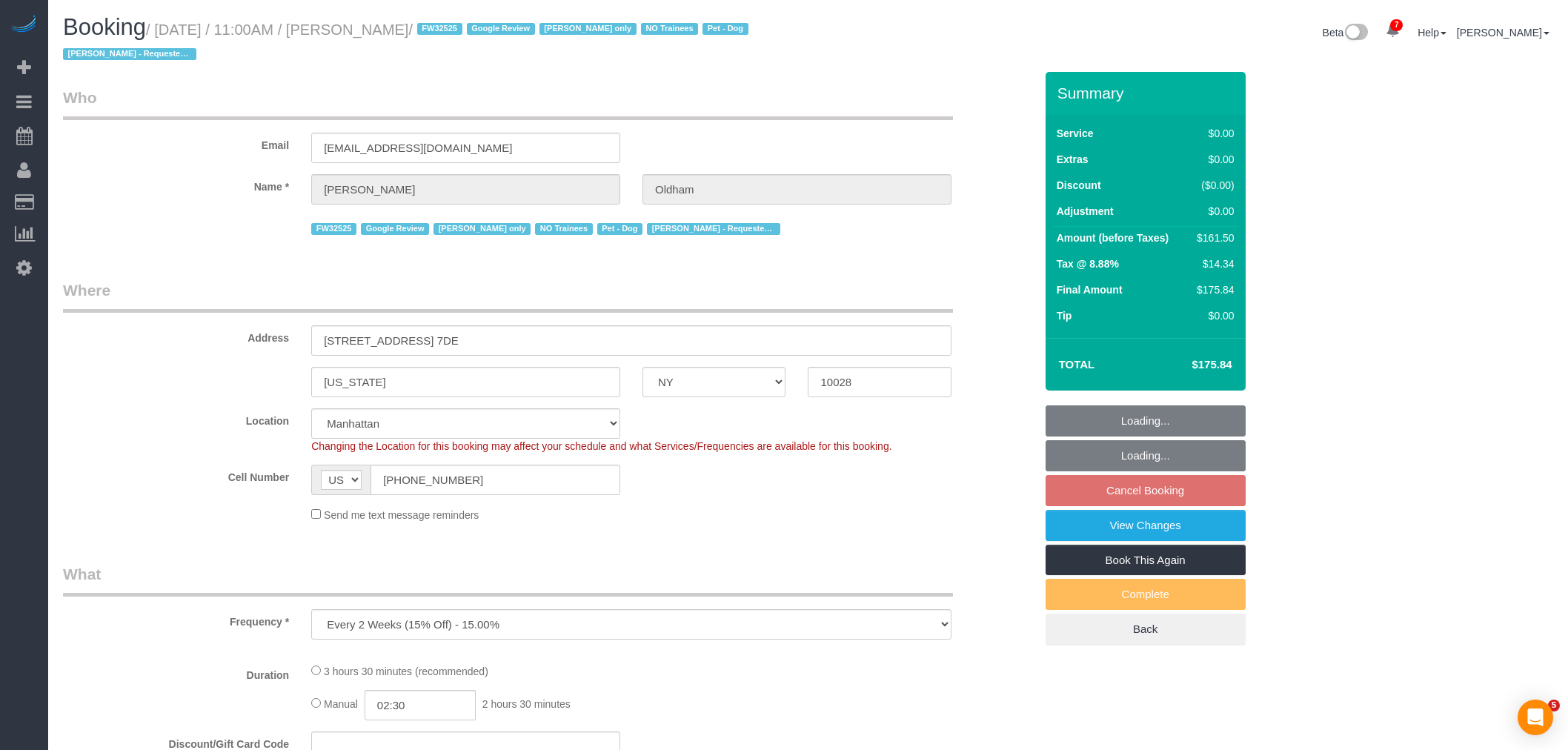
select select "number:13"
select select "number:5"
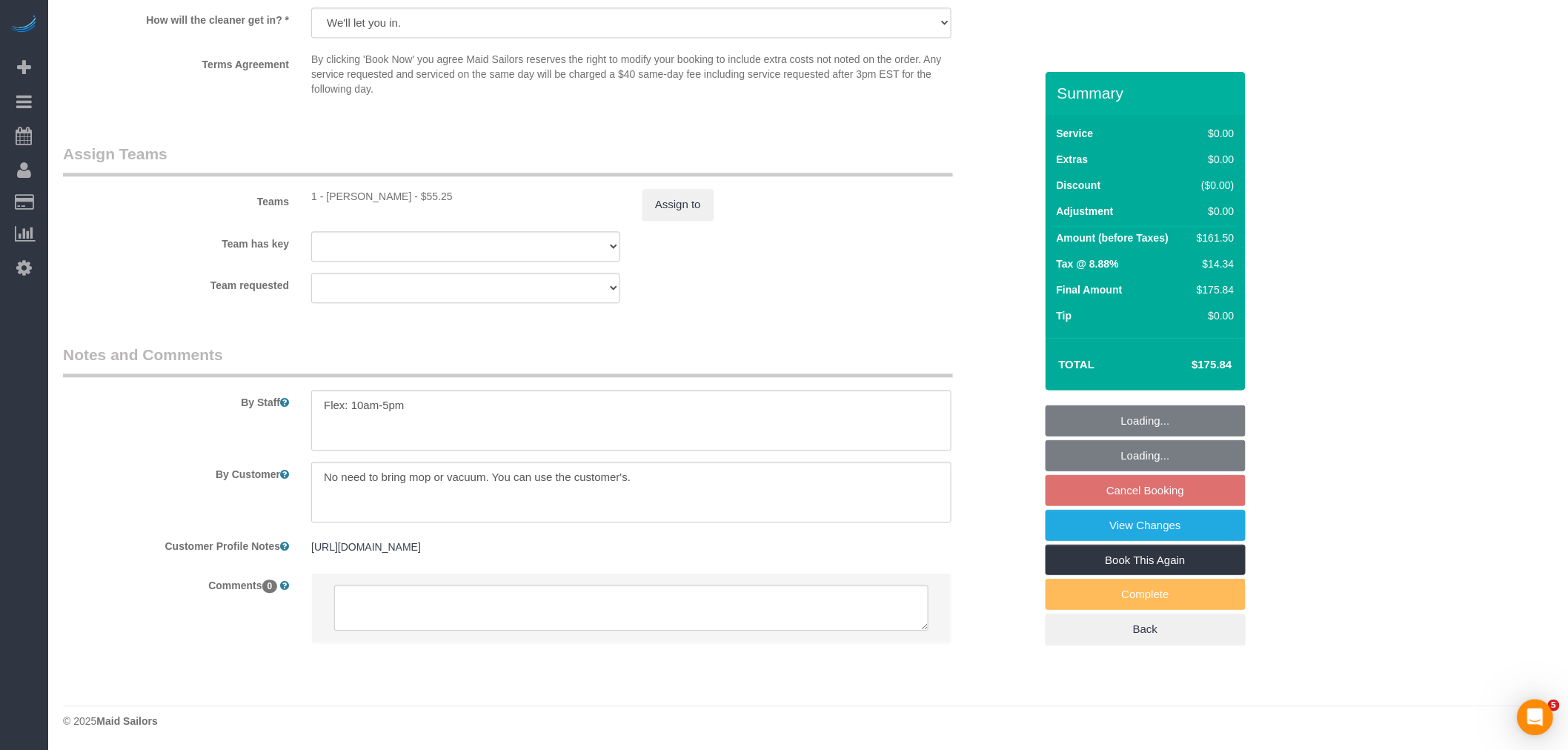
select select "1"
select select "2"
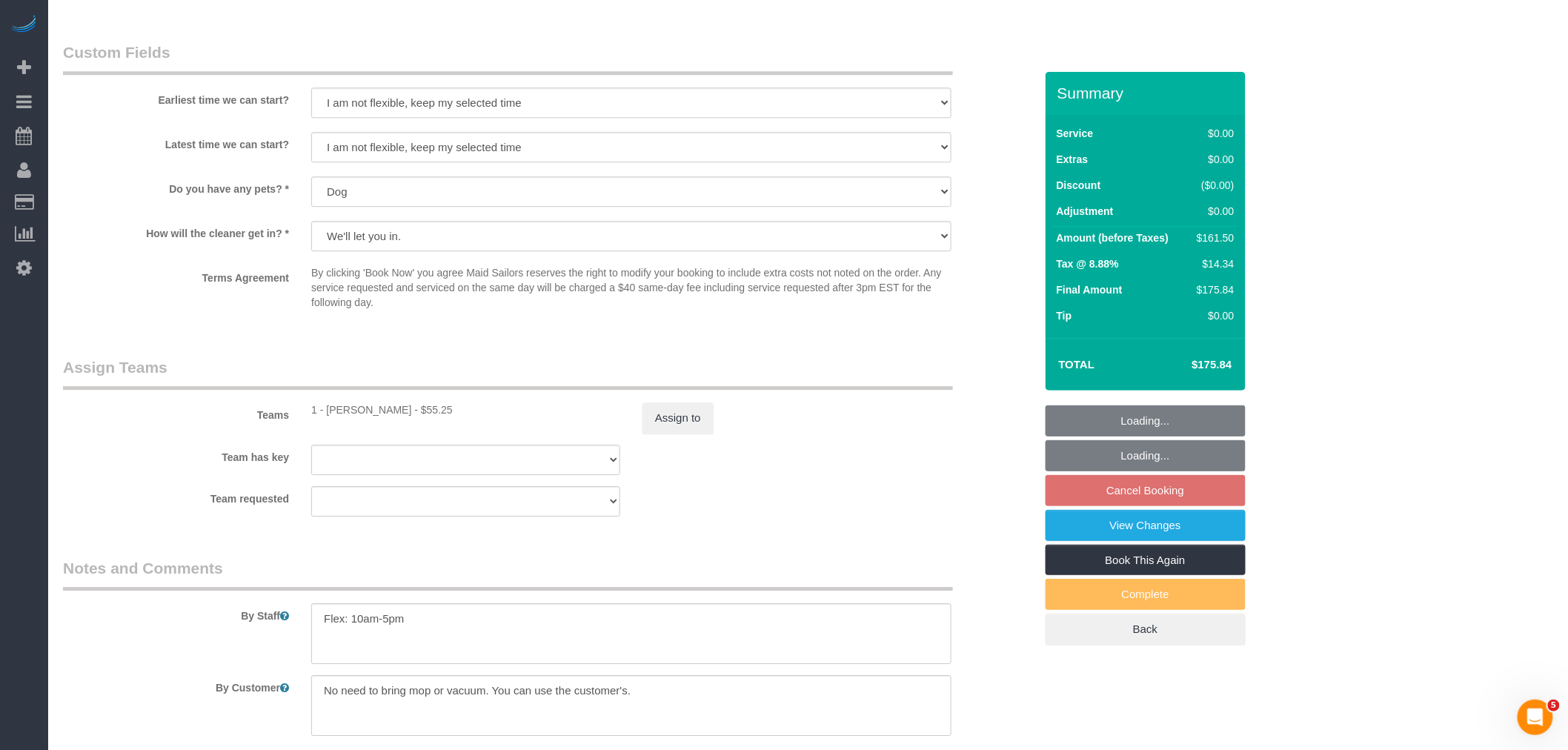
select select "1"
select select "2"
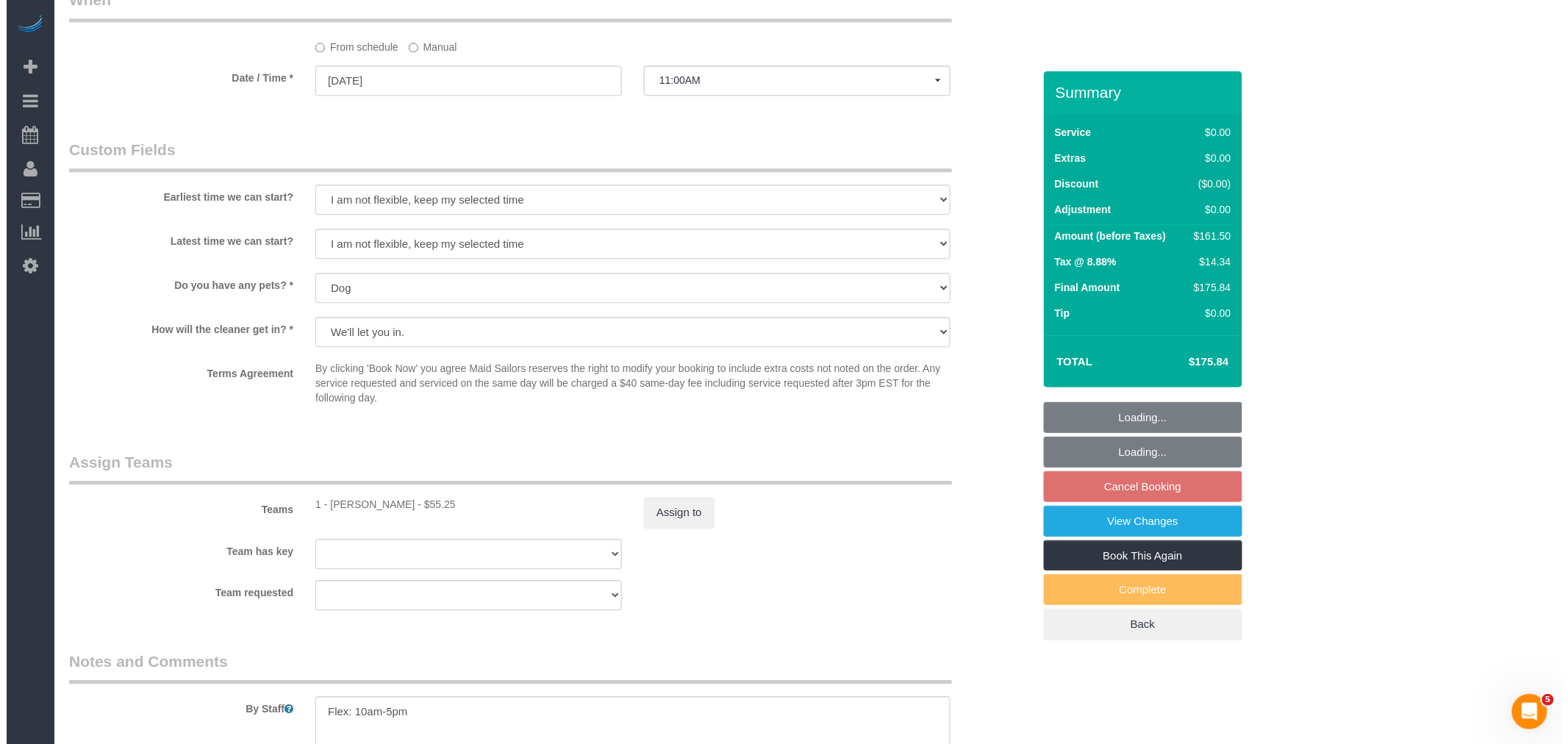
scroll to position [1270, 0]
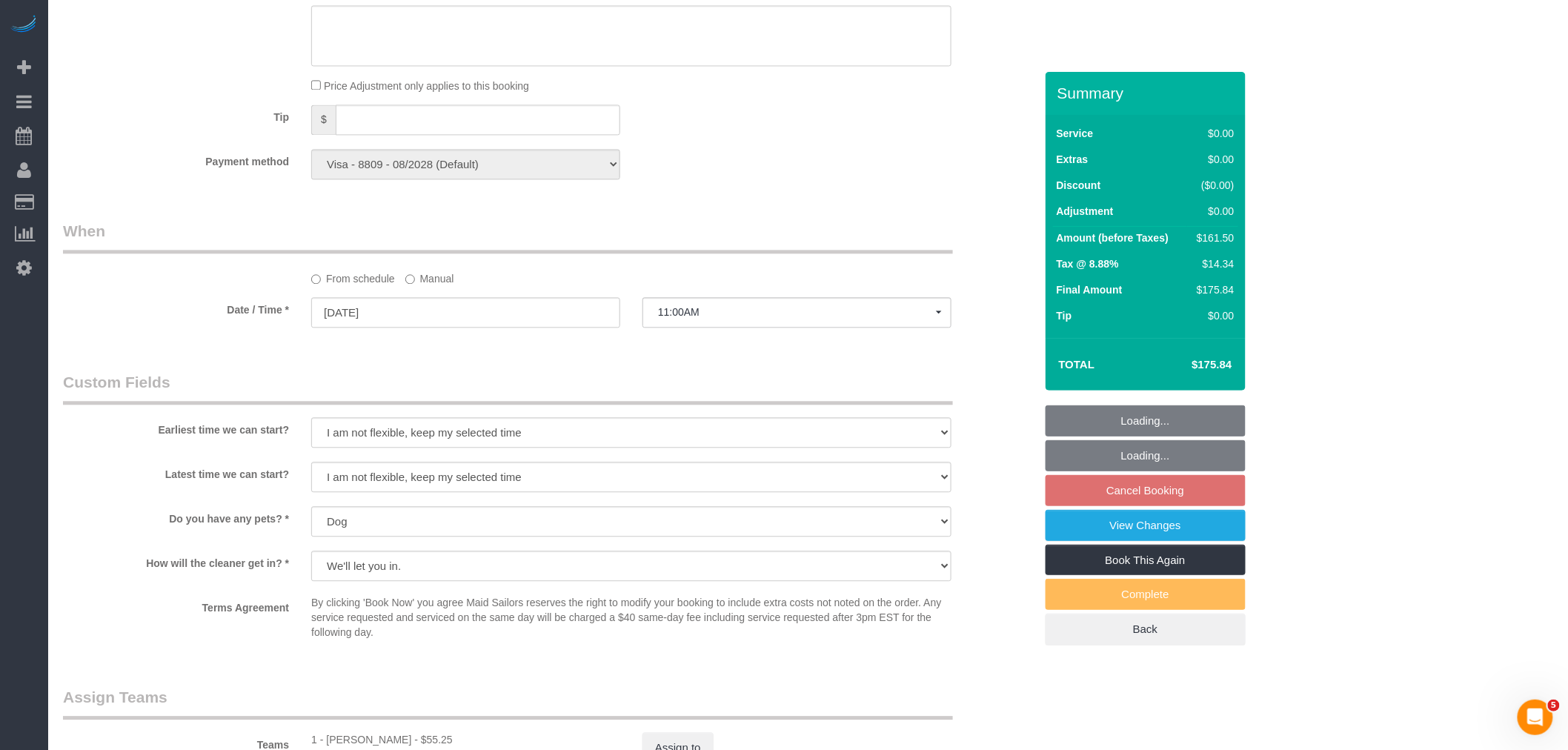
click at [420, 286] on label "Manual" at bounding box center [429, 276] width 49 height 20
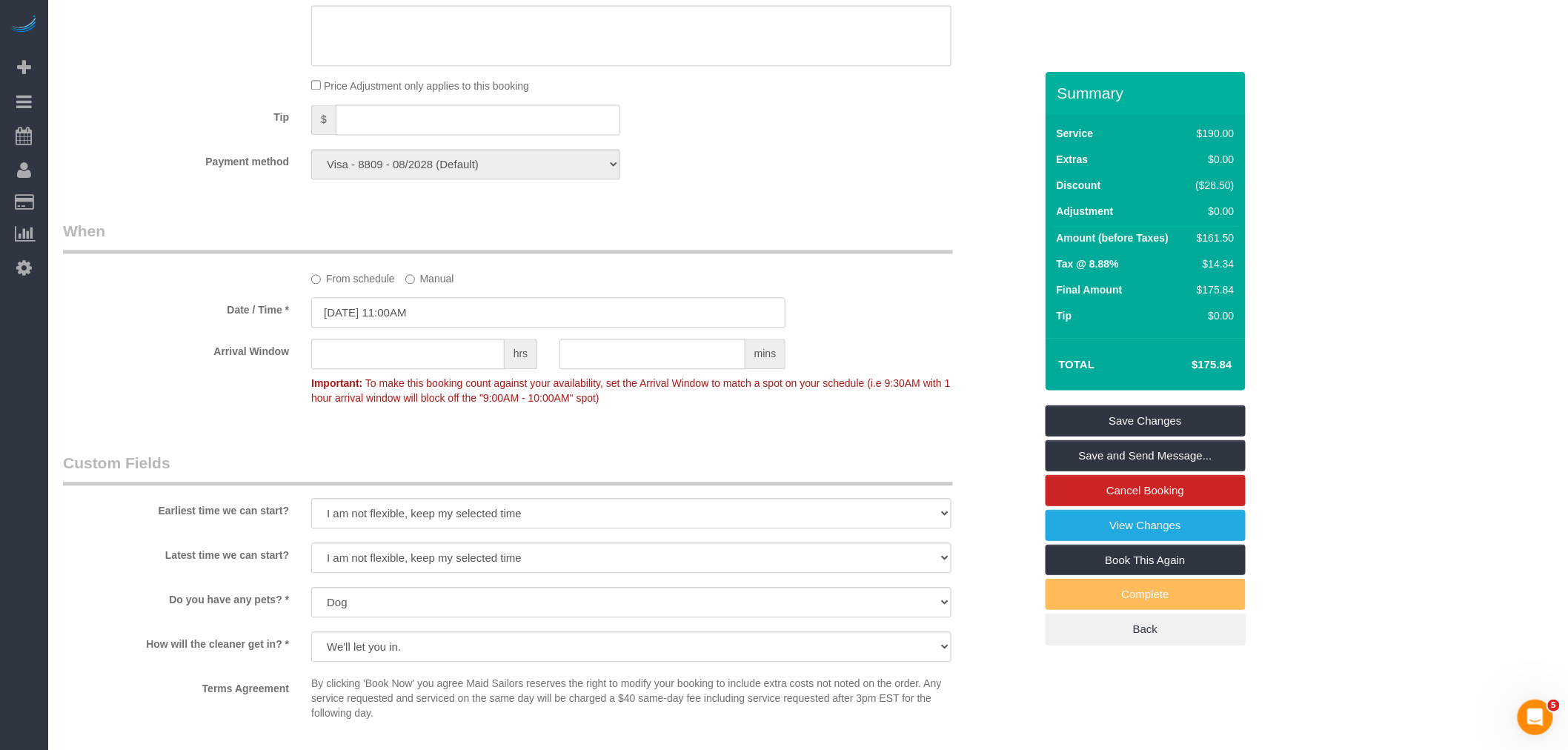
click at [424, 328] on input "09/01/2025 11:00AM" at bounding box center [548, 313] width 474 height 31
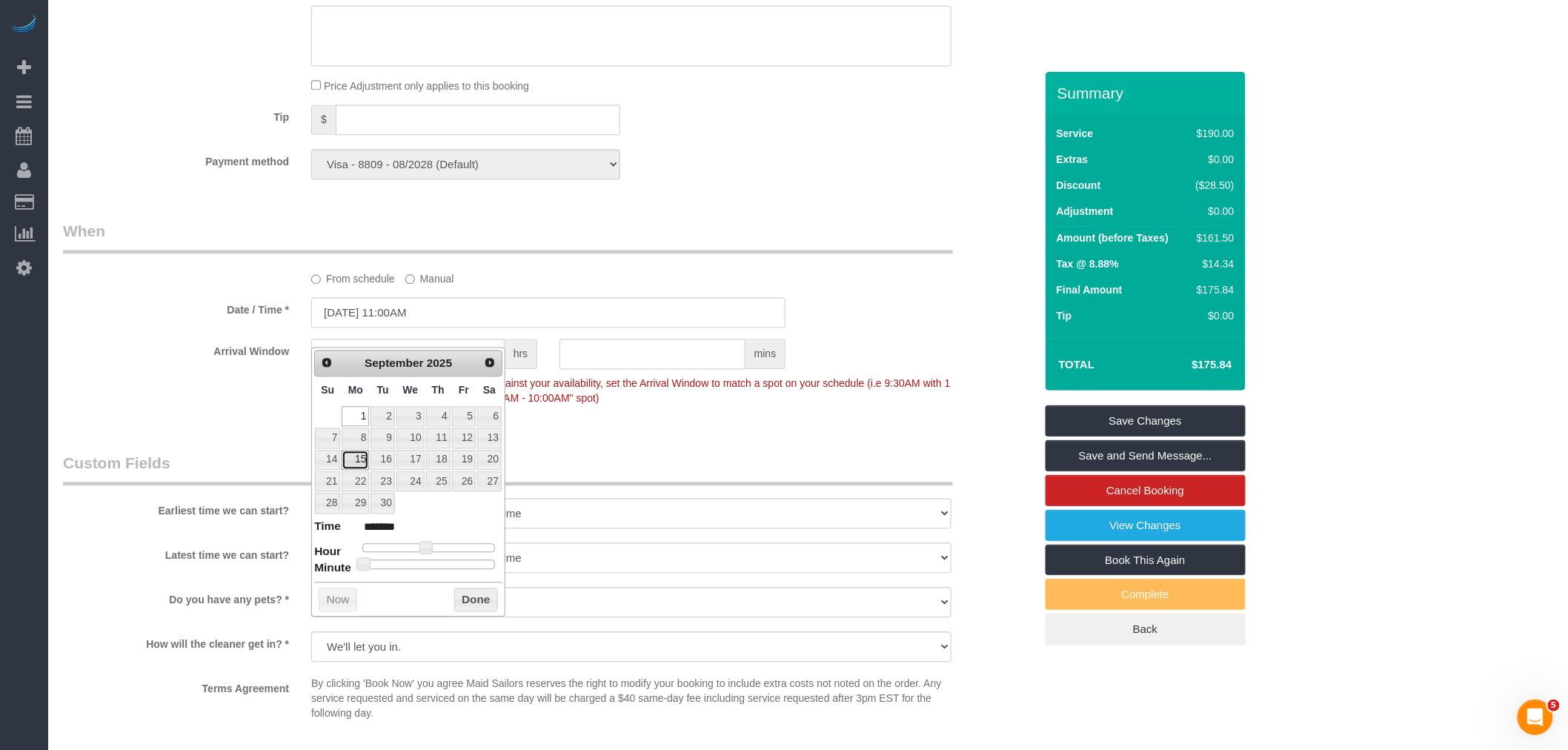
click at [356, 461] on link "15" at bounding box center [355, 460] width 27 height 20
type input "09/15/2025 11:00AM"
click at [471, 595] on button "Done" at bounding box center [476, 600] width 43 height 24
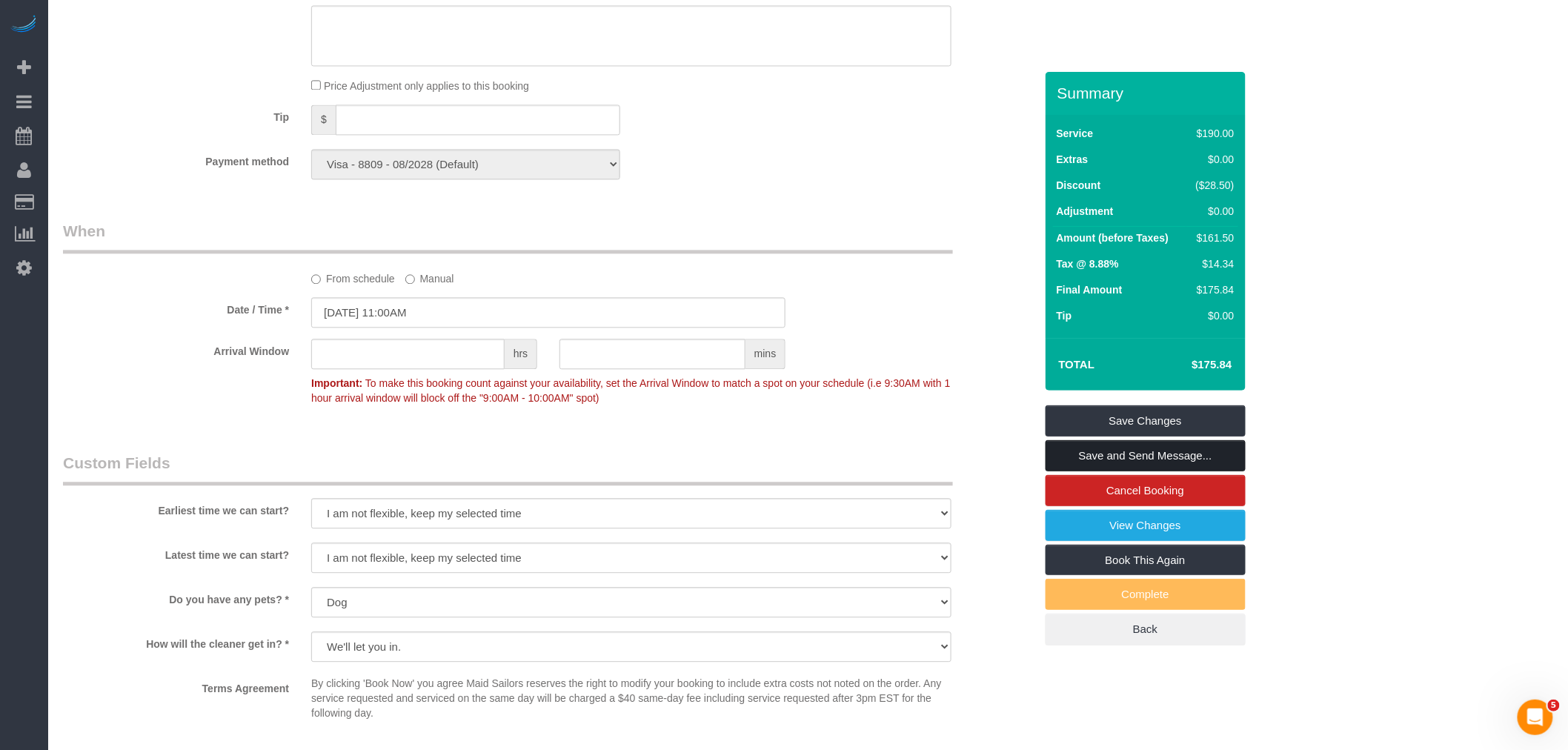
click at [1162, 457] on link "Save and Send Message..." at bounding box center [1145, 456] width 200 height 31
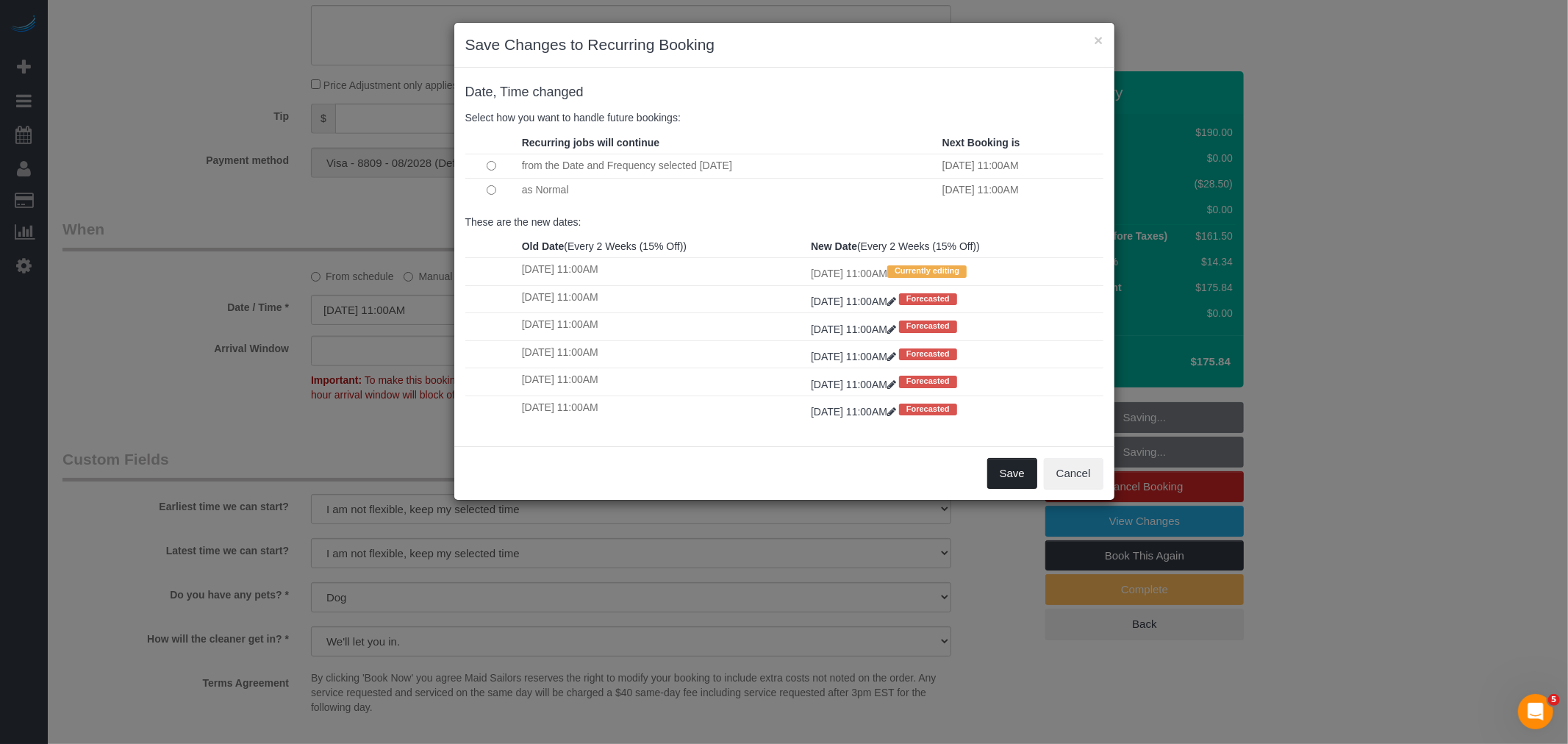
click at [1014, 479] on button "Save" at bounding box center [1012, 473] width 50 height 31
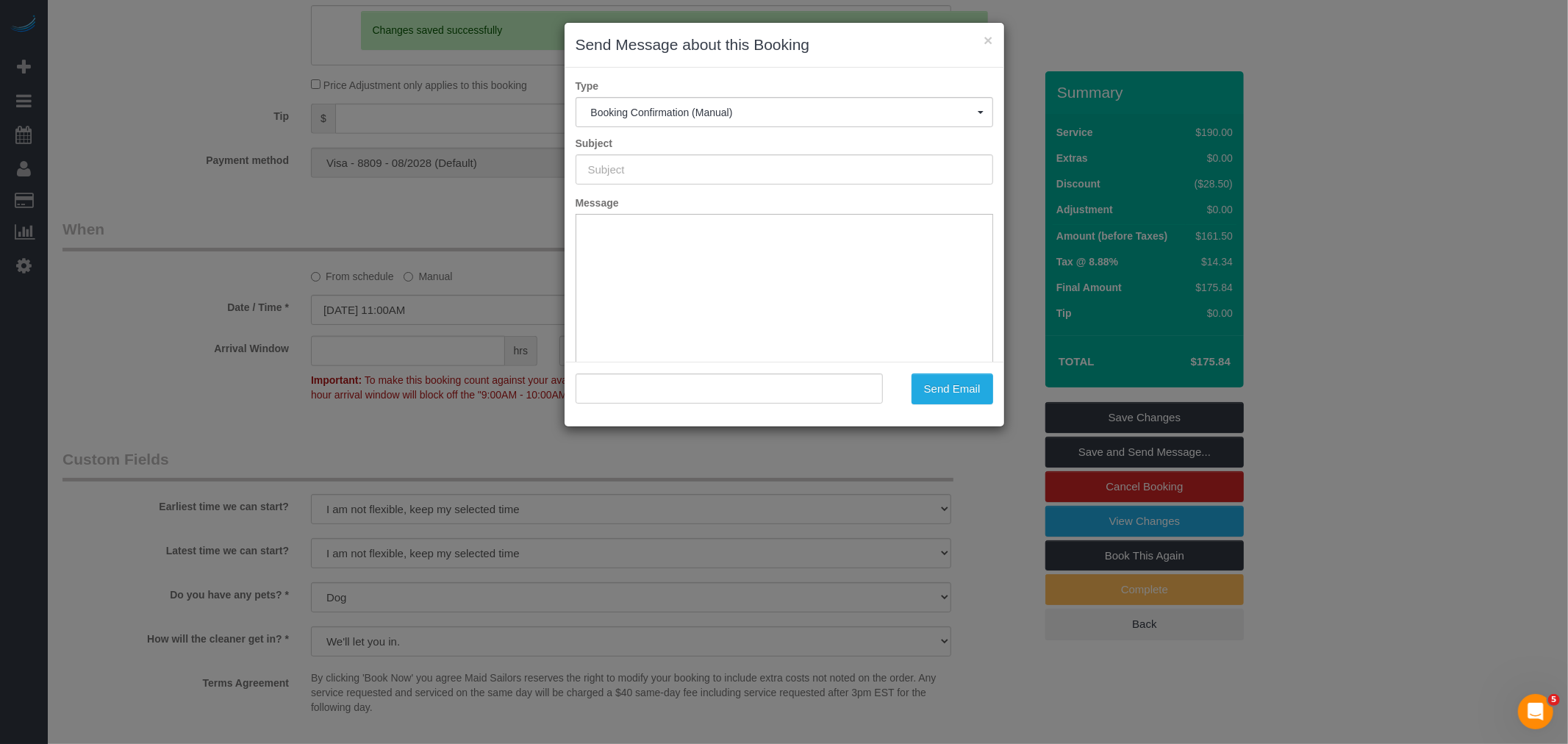
type input "Cleaning Confirmed for 09/15/2025 at 11:00am"
type input ""Danielle Oldham" <danielleoldham1@gmail.com>"
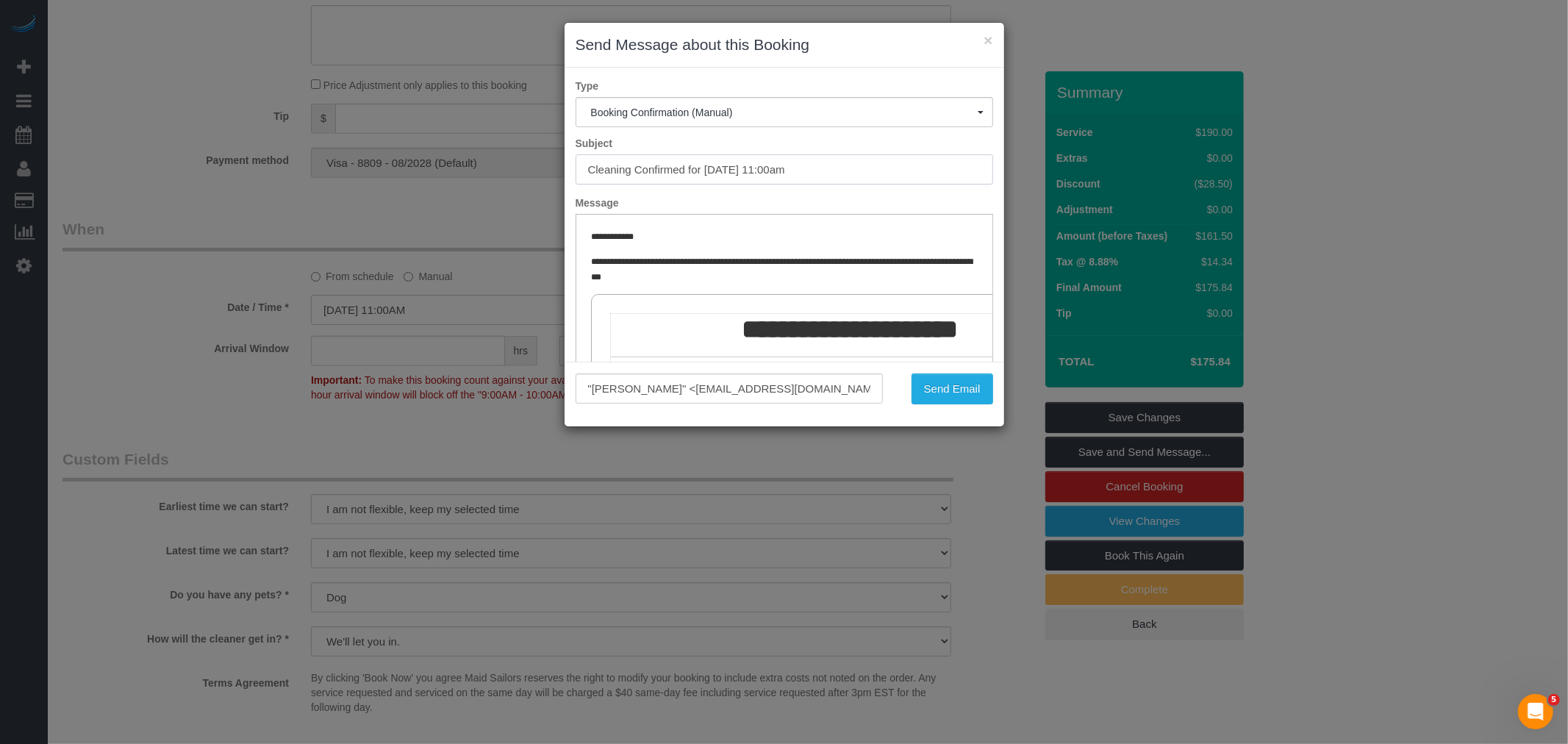
drag, startPoint x: 816, startPoint y: 170, endPoint x: 400, endPoint y: 213, distance: 418.2
click at [400, 213] on div "× Send Message about this Booking Type Booking Confirmation (Manual) Booking Co…" at bounding box center [784, 372] width 1568 height 744
click at [933, 386] on button "Send Email" at bounding box center [952, 388] width 81 height 31
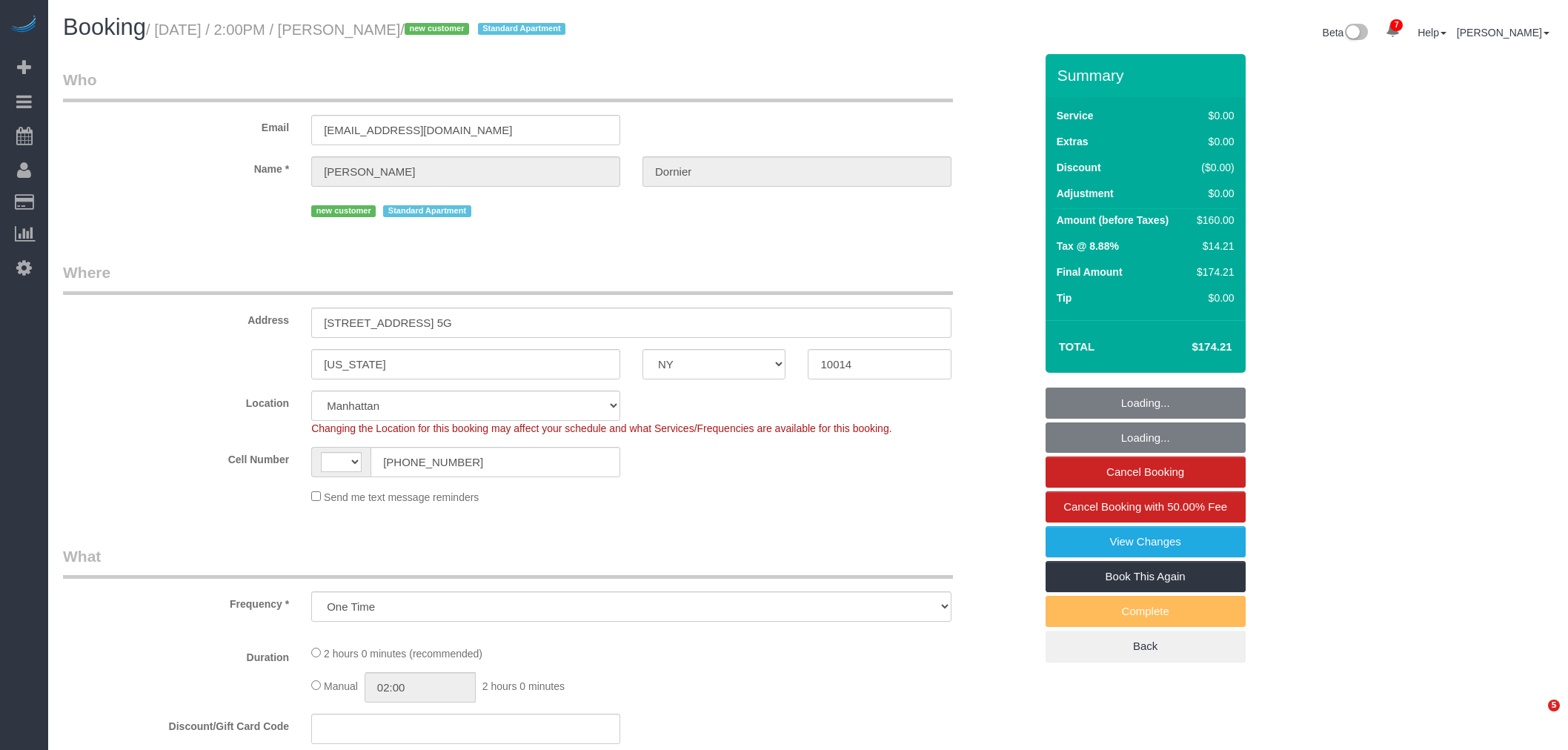
select select "NY"
select select "number:89"
select select "number:90"
select select "number:15"
select select "number:5"
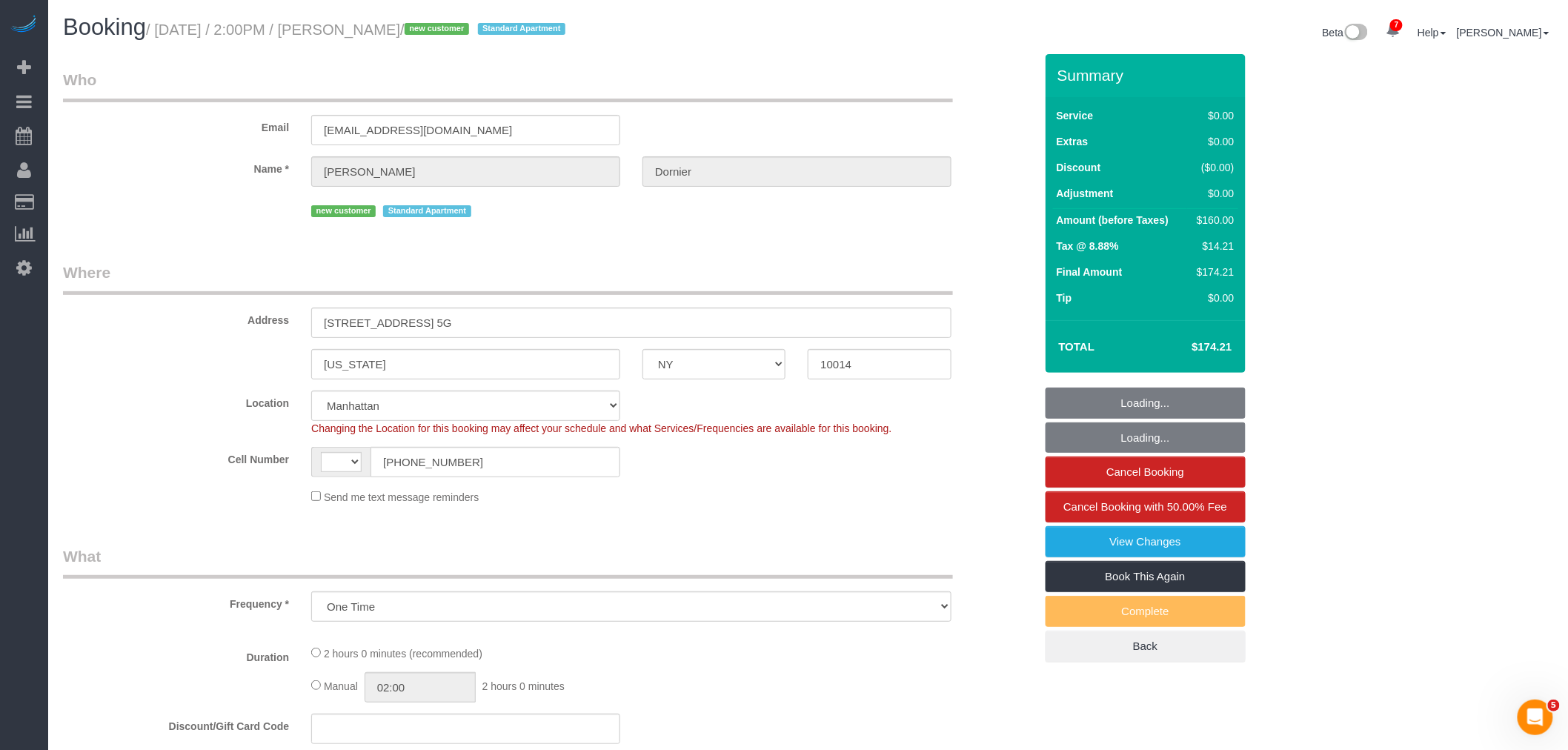
select select "object:836"
select select "string:US"
select select "string:stripe-pm_1S1tks4VGloSiKo7Mxosc0ld"
select select "spot1"
select select "1"
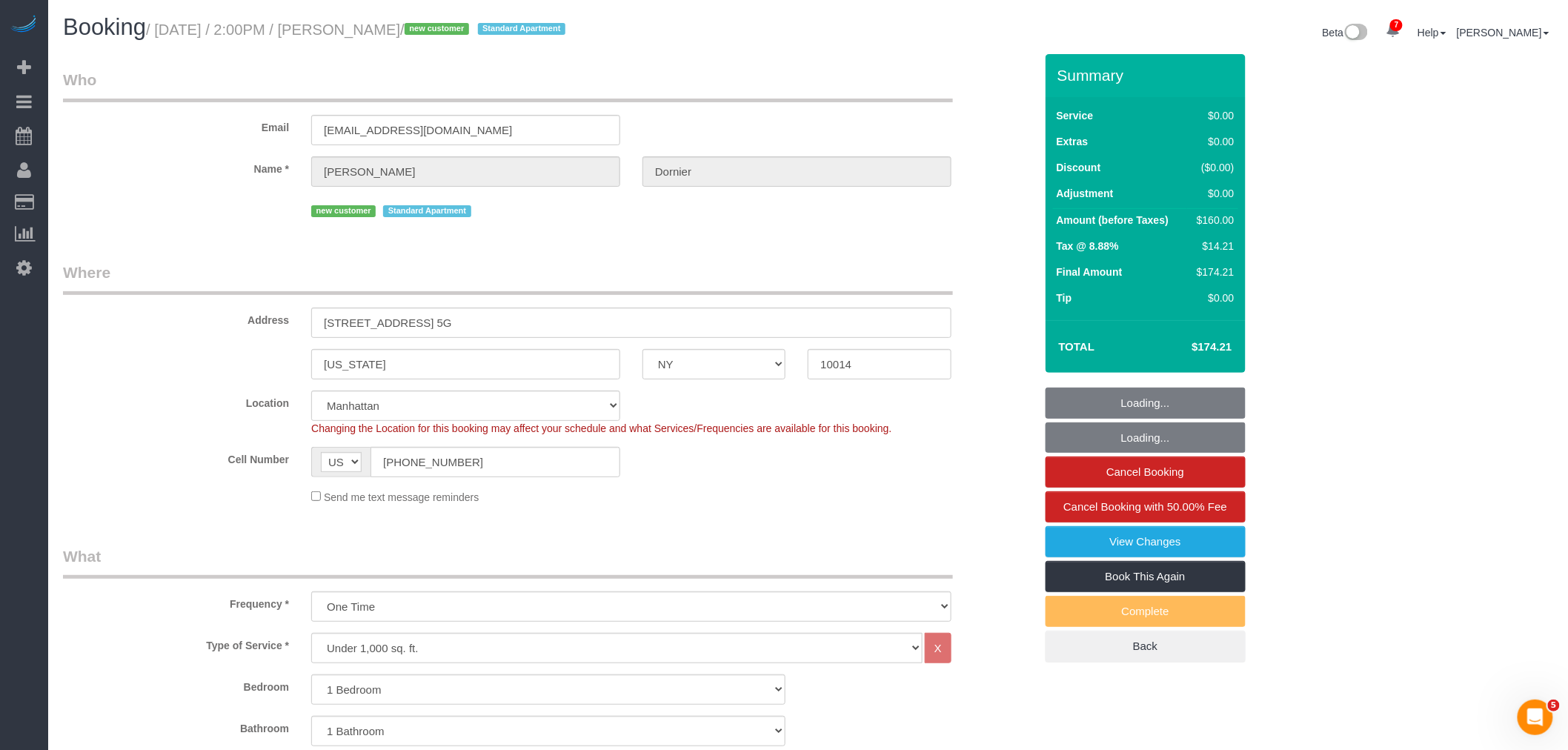
select select "1"
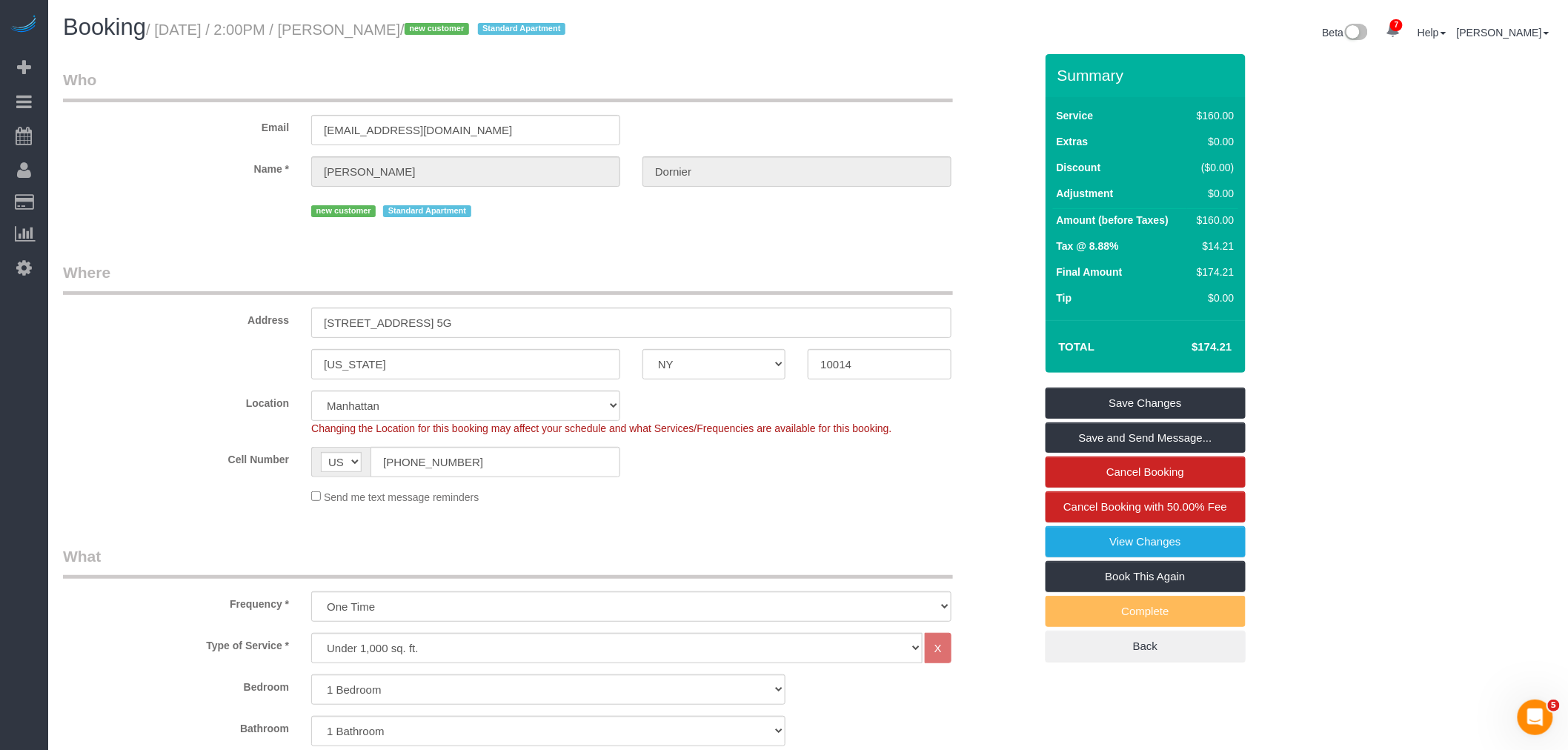
click at [796, 279] on legend "Where" at bounding box center [507, 277] width 890 height 33
click at [776, 79] on legend "Who" at bounding box center [507, 85] width 890 height 33
click at [845, 100] on legend "Who" at bounding box center [507, 85] width 890 height 33
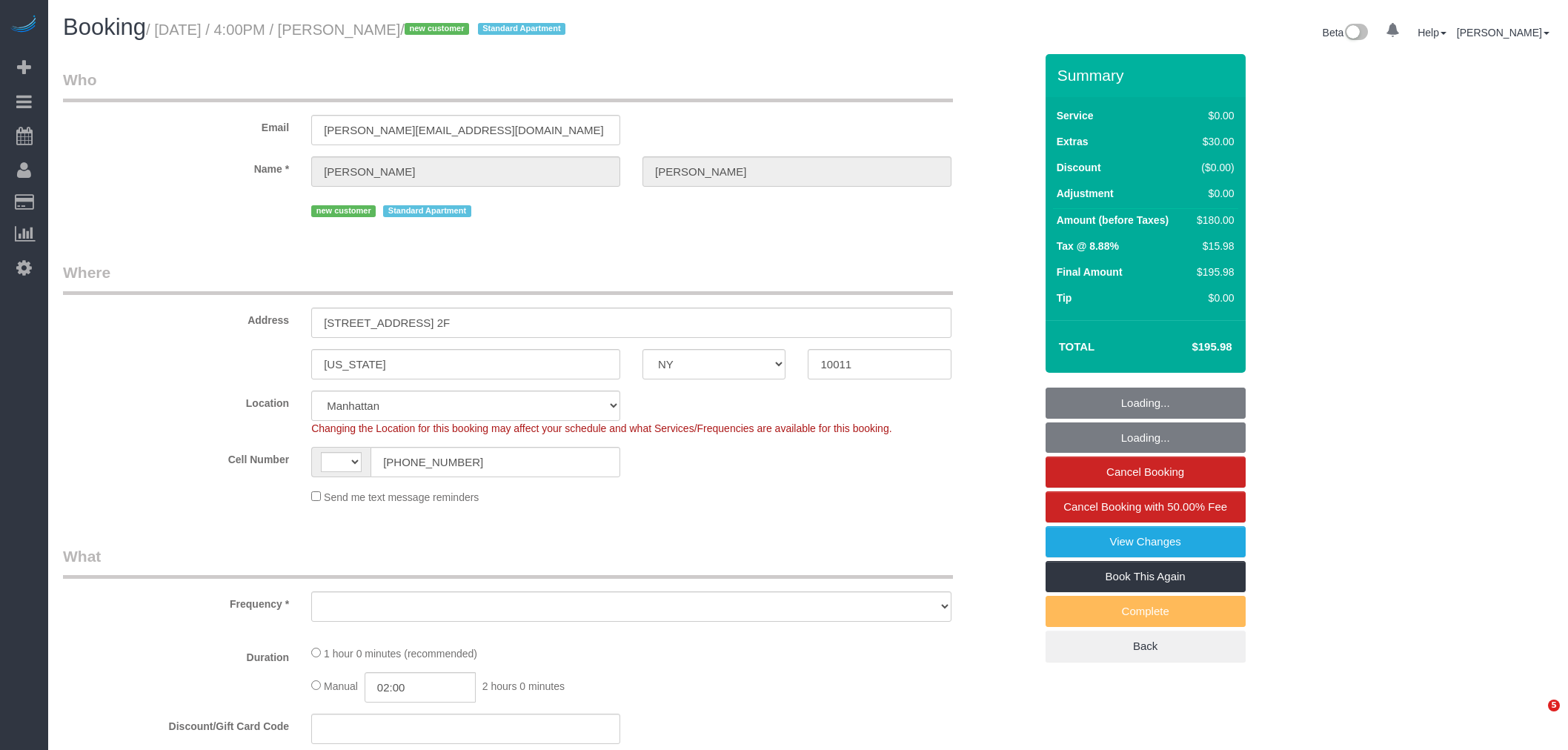
select select "NY"
select select "number:64"
select select "number:79"
select select "number:15"
select select "number:5"
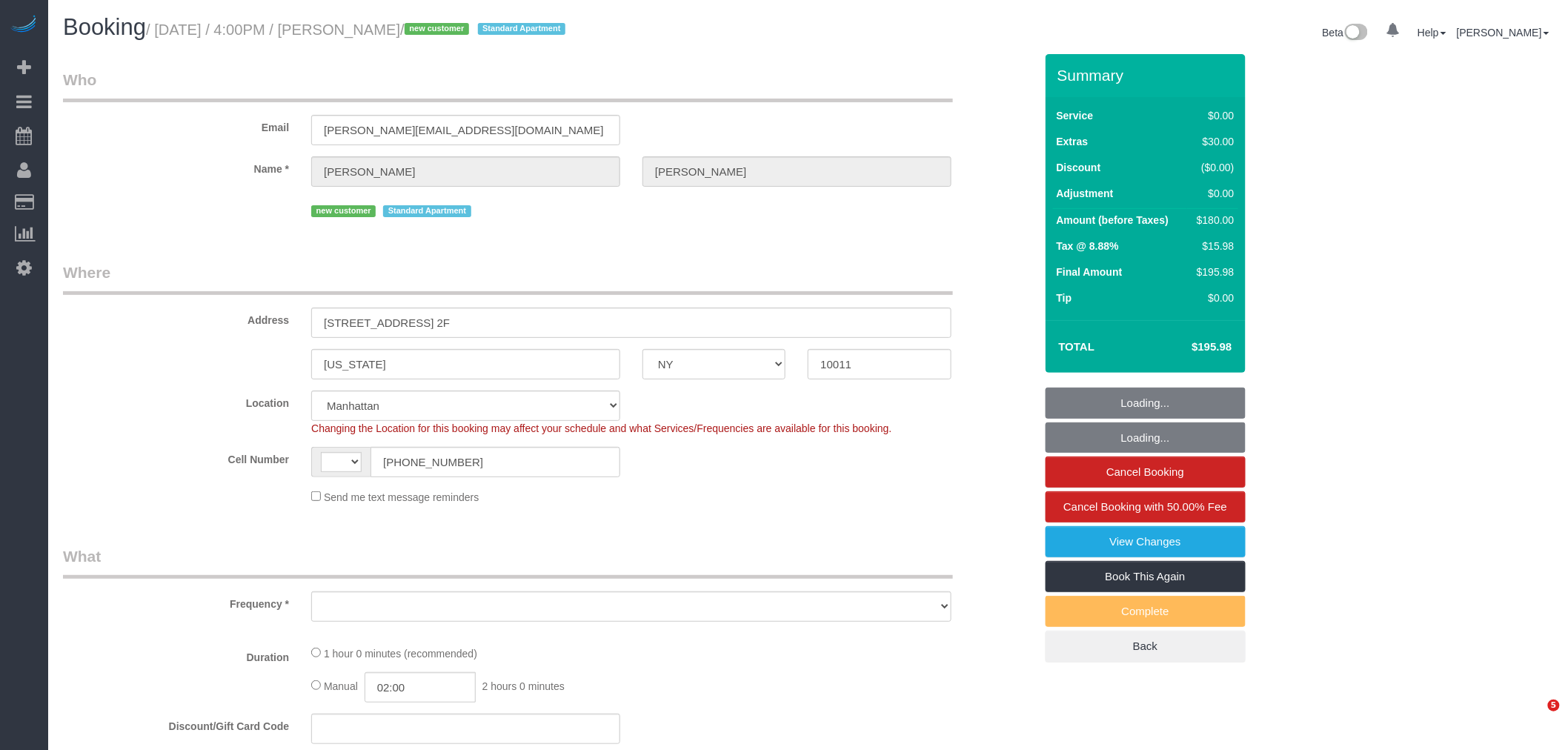
select select "string:US"
select select "object:946"
select select "string:stripe-pm_1S18hu4VGloSiKo7EQfKQ8Ju"
select select "spot1"
select select "object:1379"
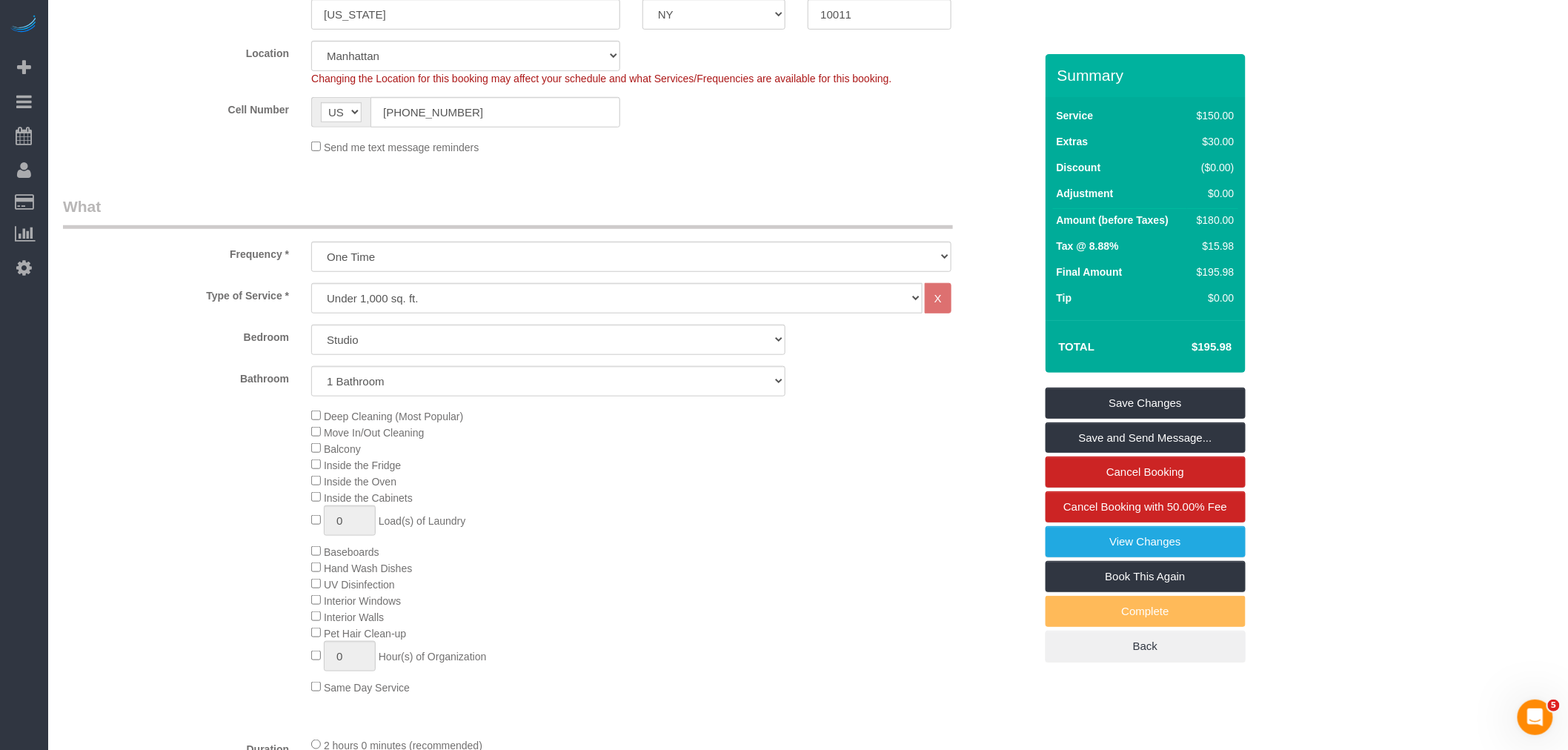
scroll to position [82, 0]
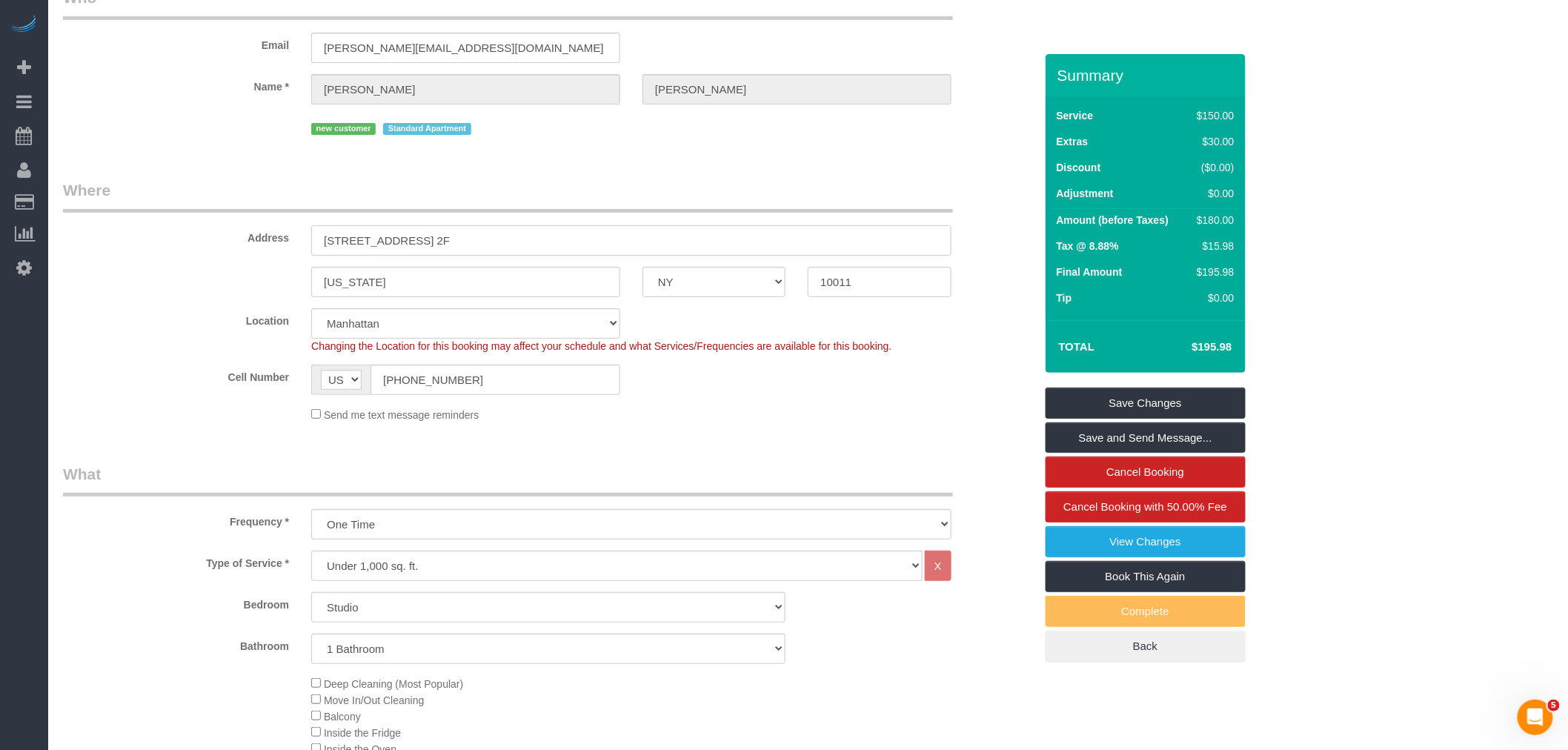
drag, startPoint x: 271, startPoint y: 255, endPoint x: 207, endPoint y: 263, distance: 64.5
click at [214, 261] on sui-booking-address "Address 312 West 23rd Street, Apt. 2F New York AK AL AR AZ CA CO CT DC DE FL GA…" at bounding box center [548, 238] width 972 height 118
drag, startPoint x: 735, startPoint y: 288, endPoint x: 709, endPoint y: 290, distance: 26.1
click at [714, 290] on div "New York AK AL AR AZ CA CO CT DC DE FL GA HI IA ID IL IN KS KY LA MA MD ME MI M…" at bounding box center [549, 282] width 994 height 31
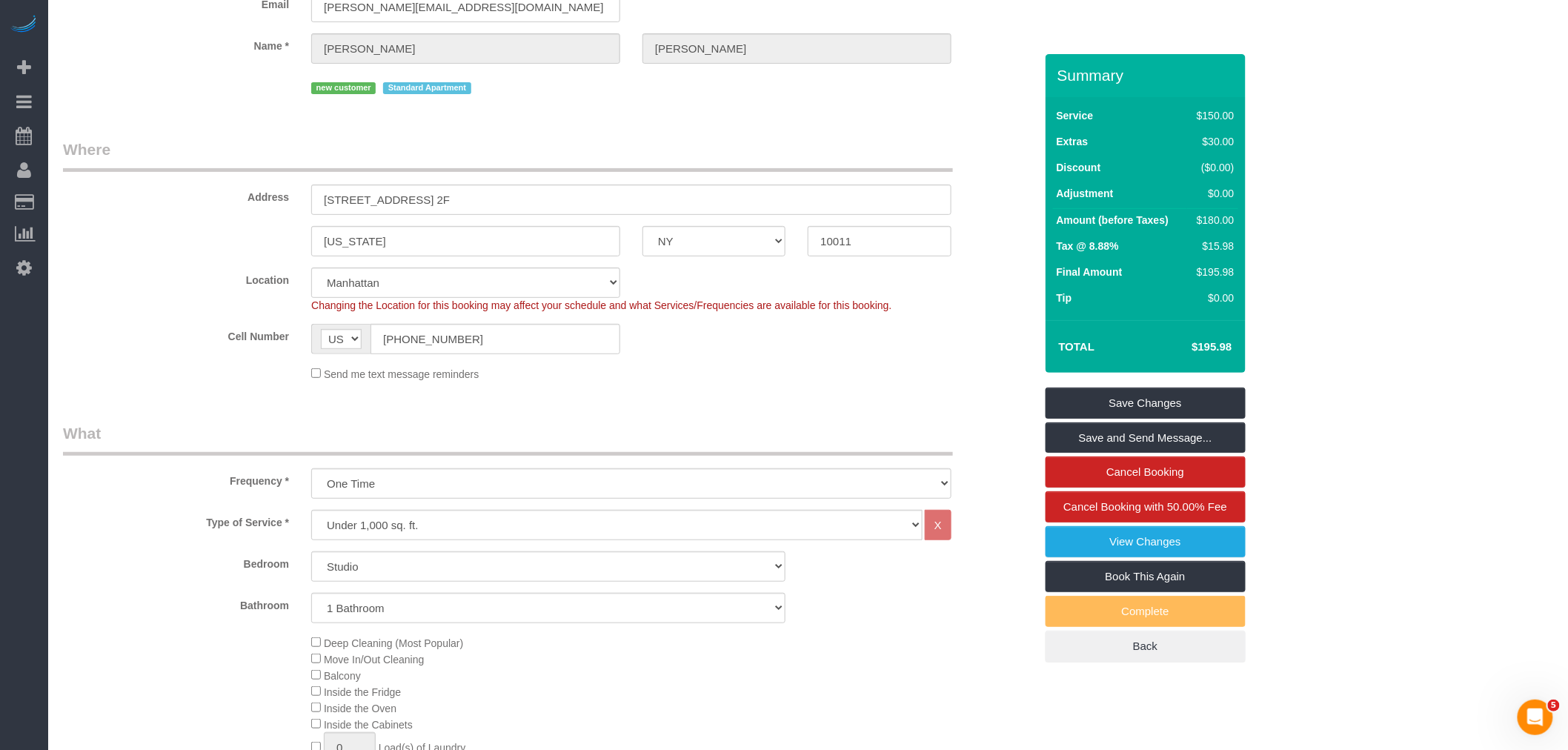
scroll to position [0, 0]
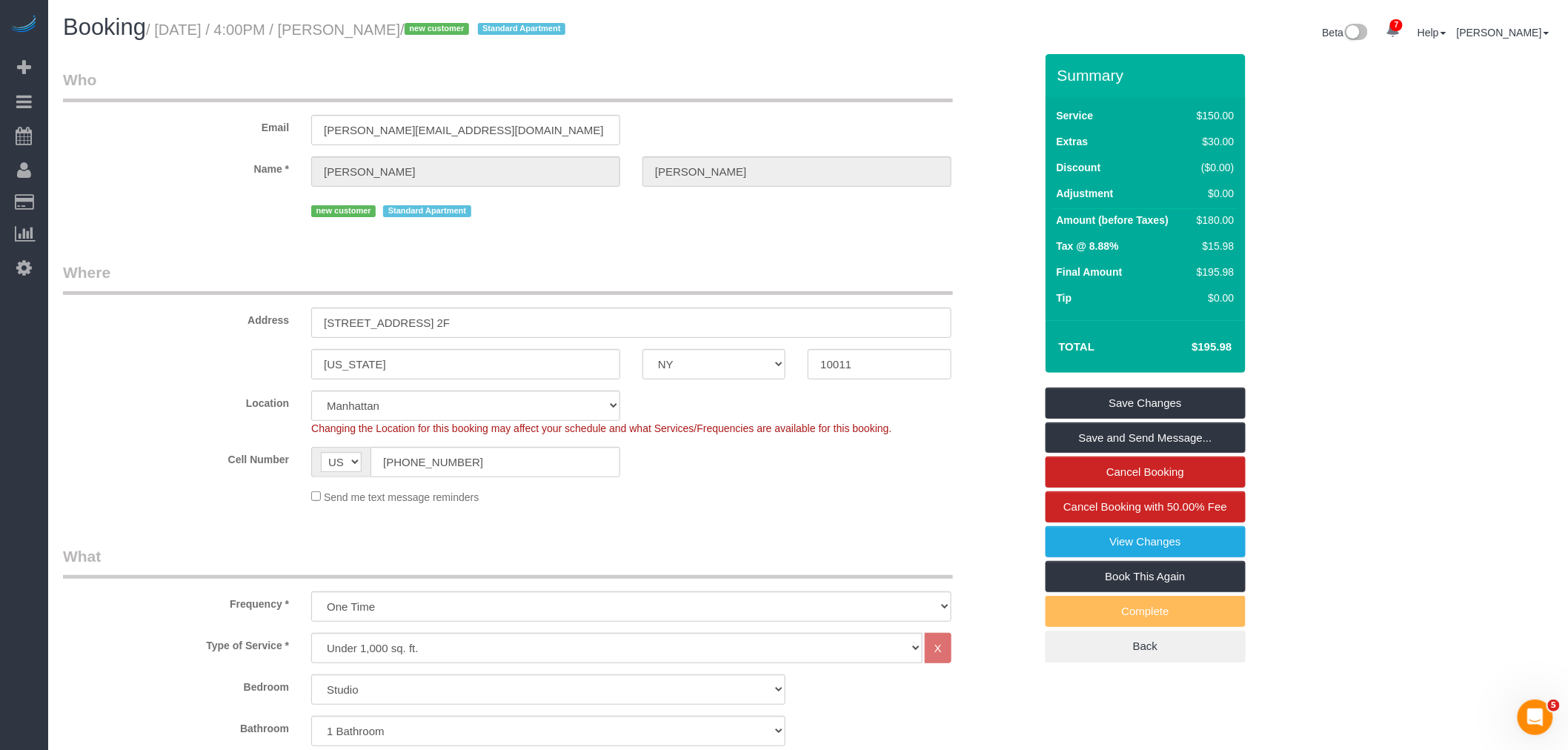
click at [759, 123] on div "Email kirkpatrick.hayden27@gmail.com" at bounding box center [549, 107] width 994 height 76
click at [174, 27] on small "/ August 30, 2025 / 4:00PM / Hayden Kirkpatrick / new customer Standard Apartme…" at bounding box center [358, 30] width 424 height 16
click at [421, 23] on small "/ August 30, 2025 / 4:00PM / Hayden Kirkpatrick / new customer Standard Apartme…" at bounding box center [358, 30] width 424 height 16
copy small "August 30, 2025 / 4:00PM / Hayden Kirkpatrick"
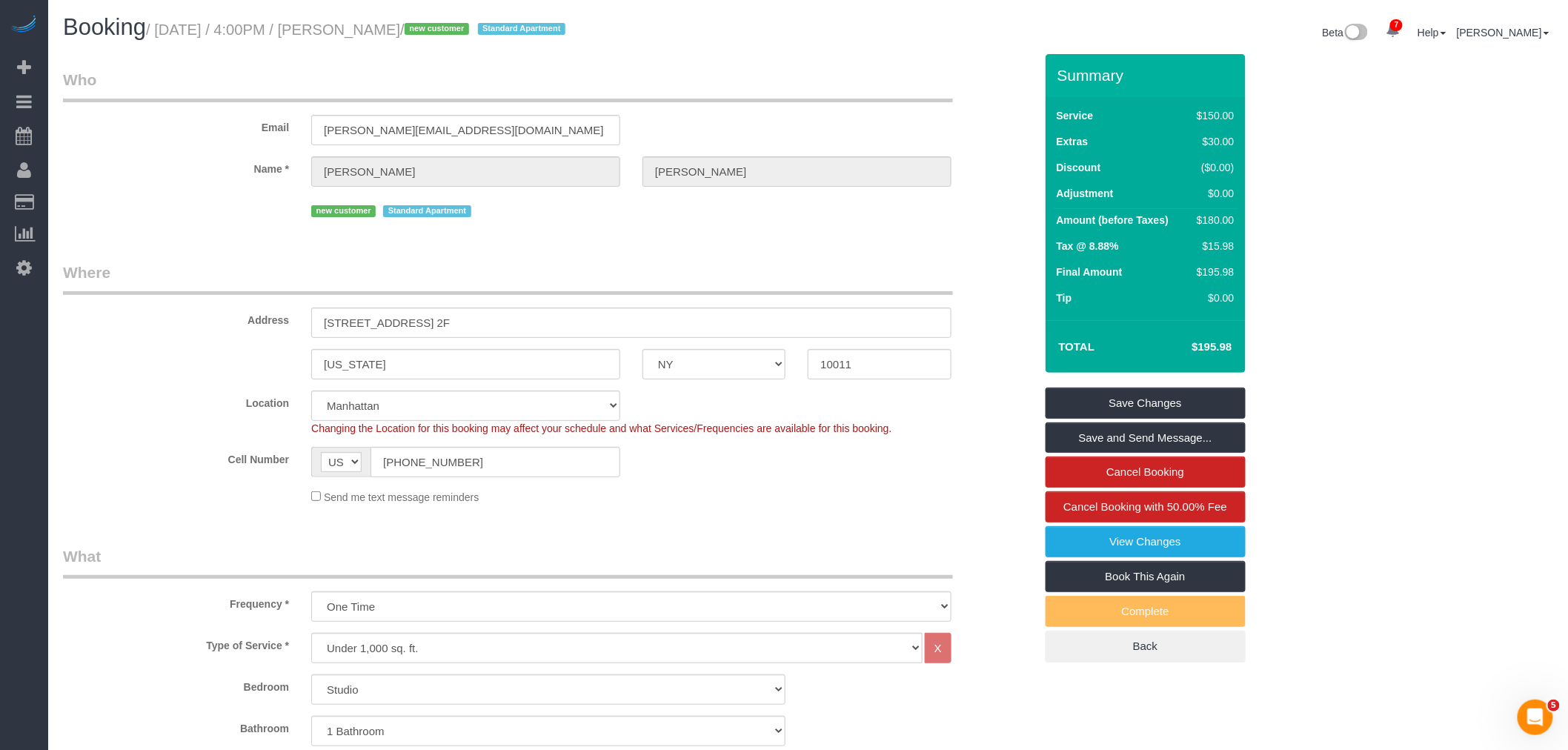
drag, startPoint x: 739, startPoint y: 95, endPoint x: 729, endPoint y: 95, distance: 10.0
click at [739, 95] on legend "Who" at bounding box center [507, 85] width 890 height 33
drag, startPoint x: 534, startPoint y: 314, endPoint x: 321, endPoint y: 323, distance: 213.2
click at [321, 321] on input "[STREET_ADDRESS] 2F" at bounding box center [631, 323] width 641 height 31
drag, startPoint x: 880, startPoint y: 372, endPoint x: 749, endPoint y: 372, distance: 131.0
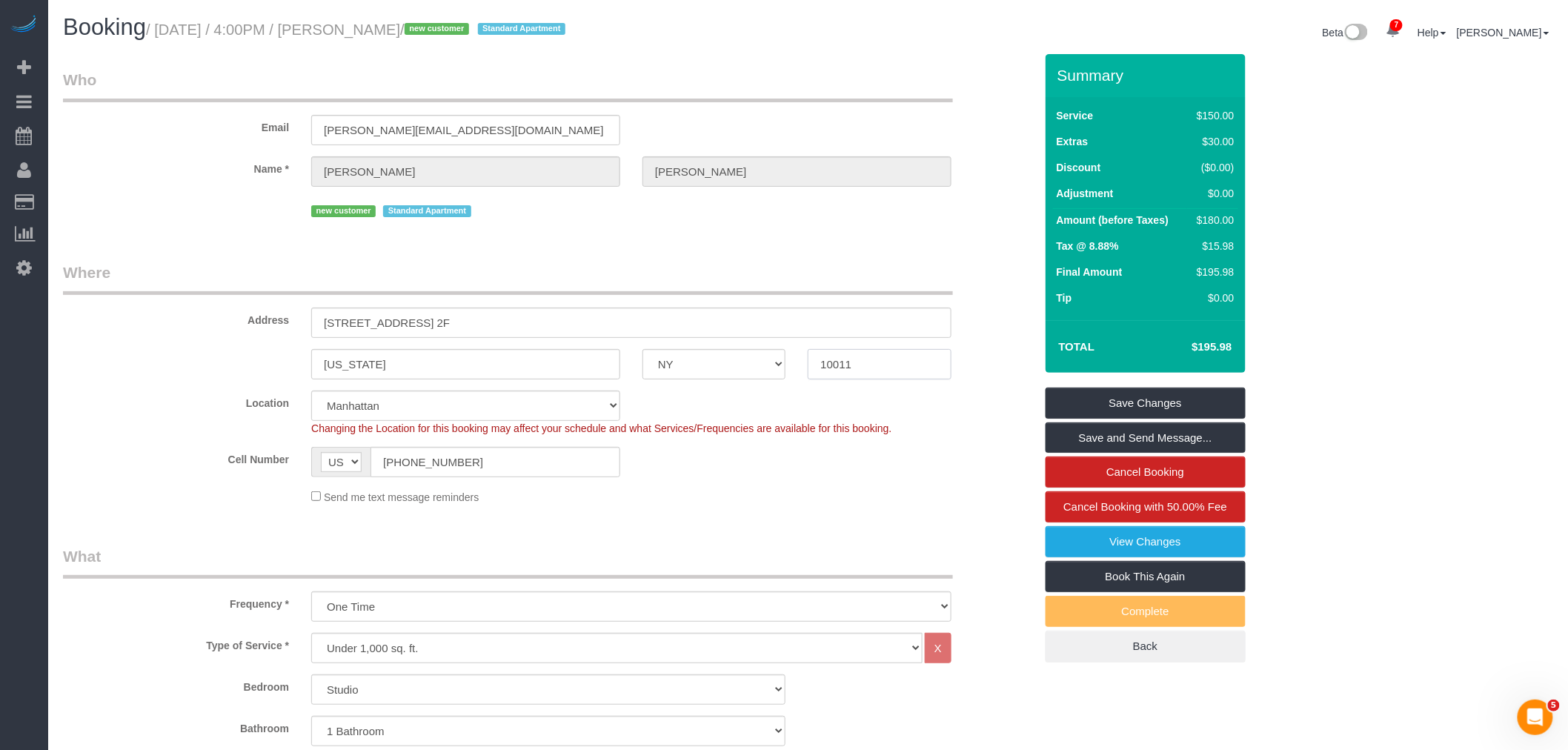
click at [742, 375] on div "New York AK AL AR AZ CA CO CT DC DE FL GA HI IA ID IL IN KS KY LA MA MD ME MI M…" at bounding box center [549, 364] width 994 height 31
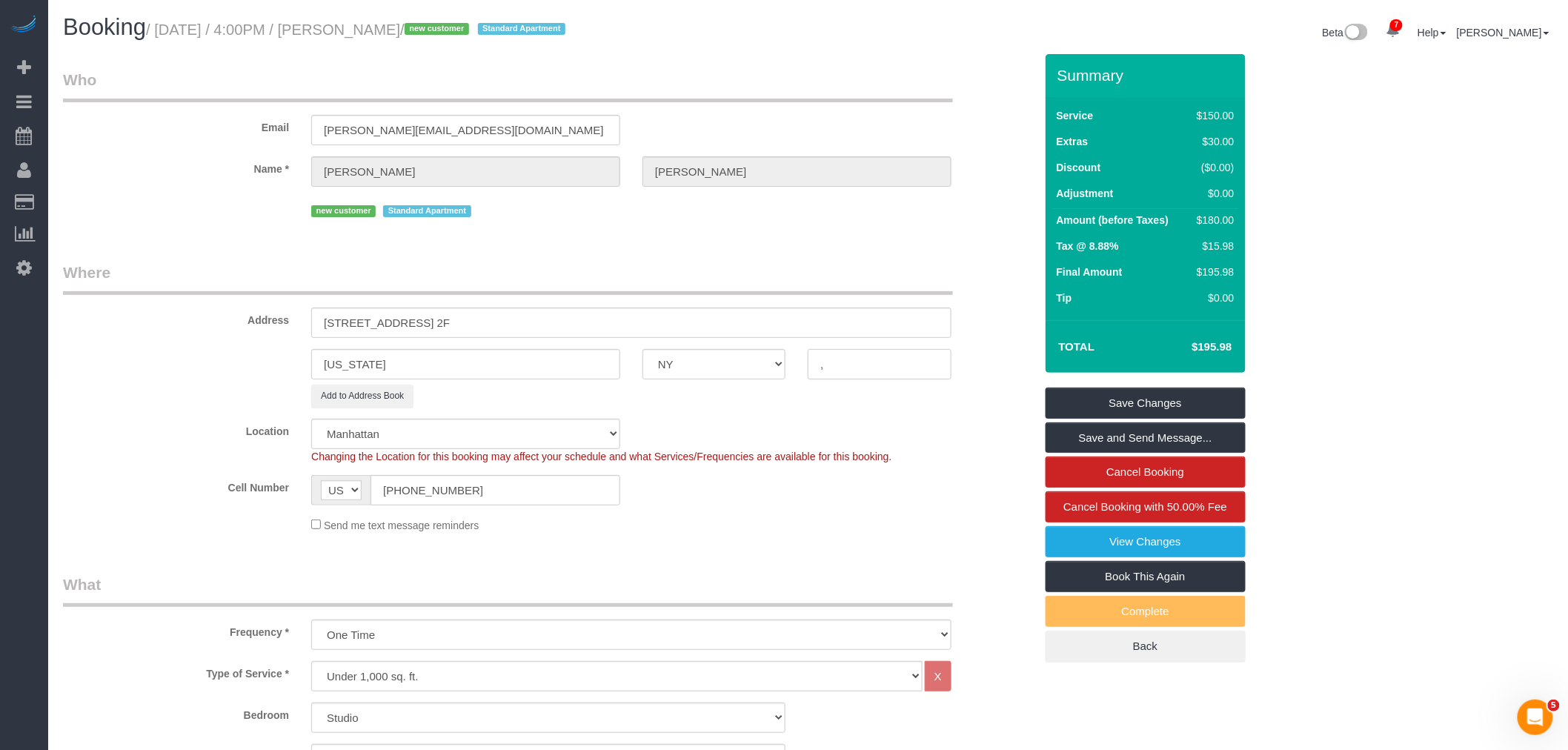
type input ","
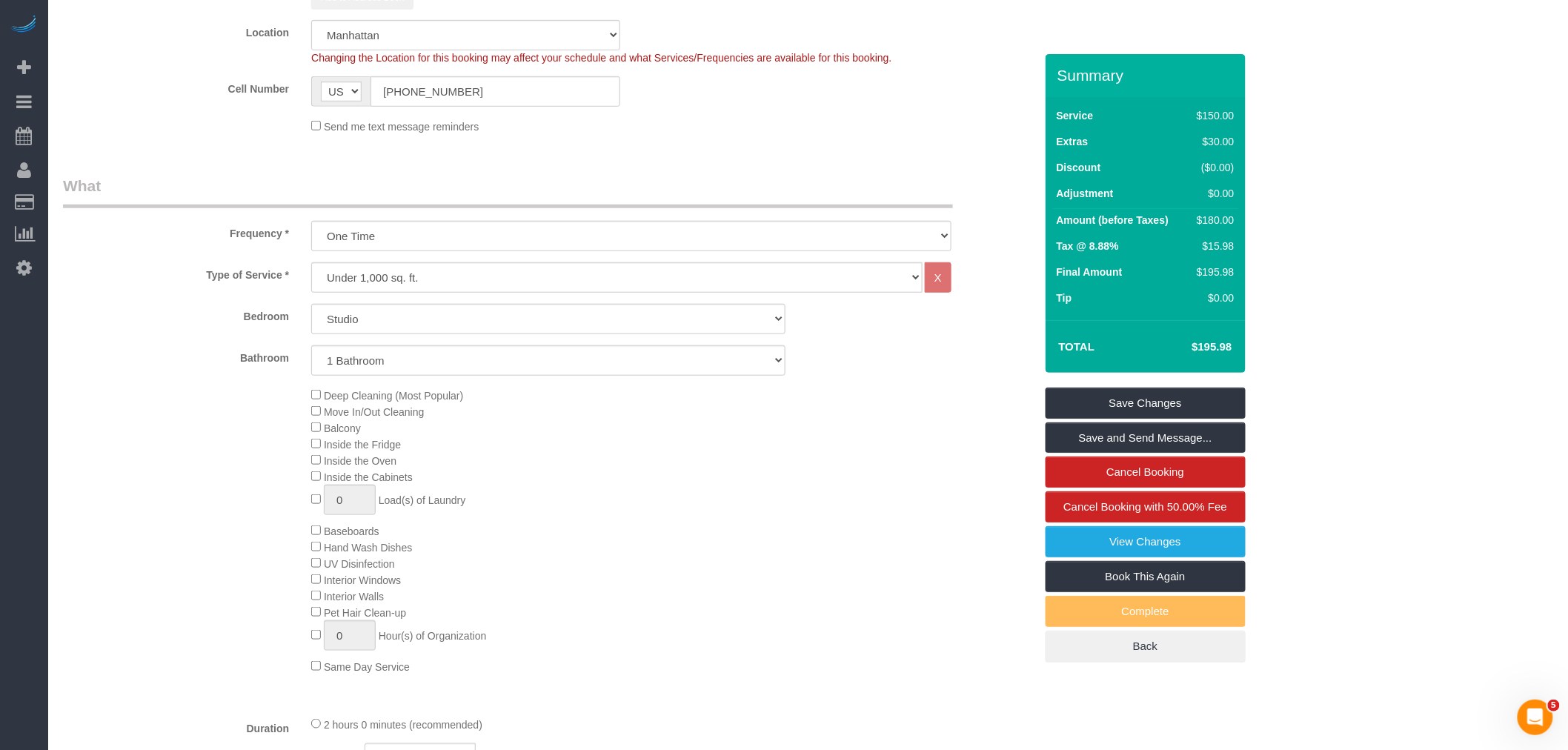
scroll to position [412, 0]
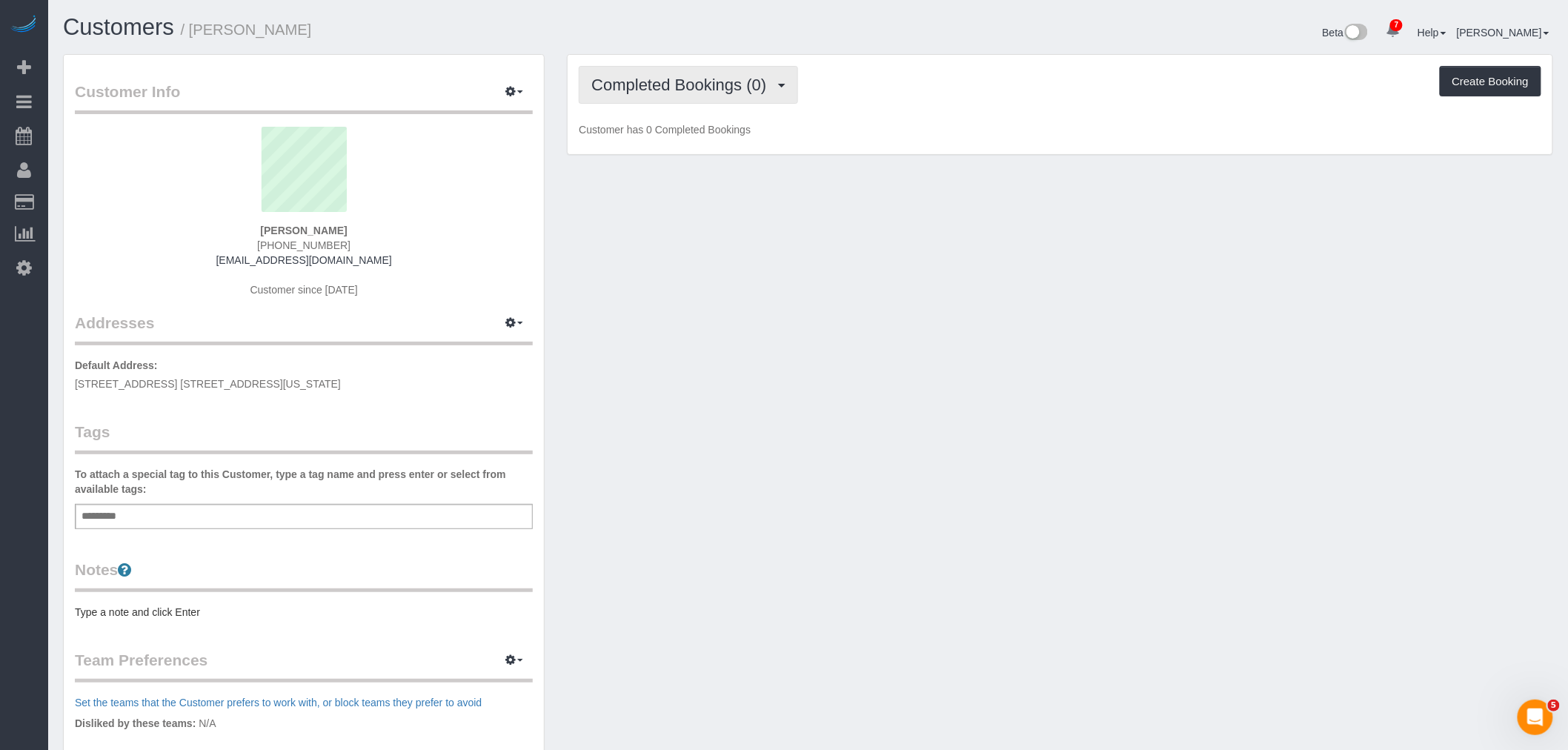
click at [720, 97] on button "Completed Bookings (0)" at bounding box center [688, 84] width 219 height 38
click at [723, 143] on link "Upcoming Bookings (1)" at bounding box center [657, 138] width 154 height 19
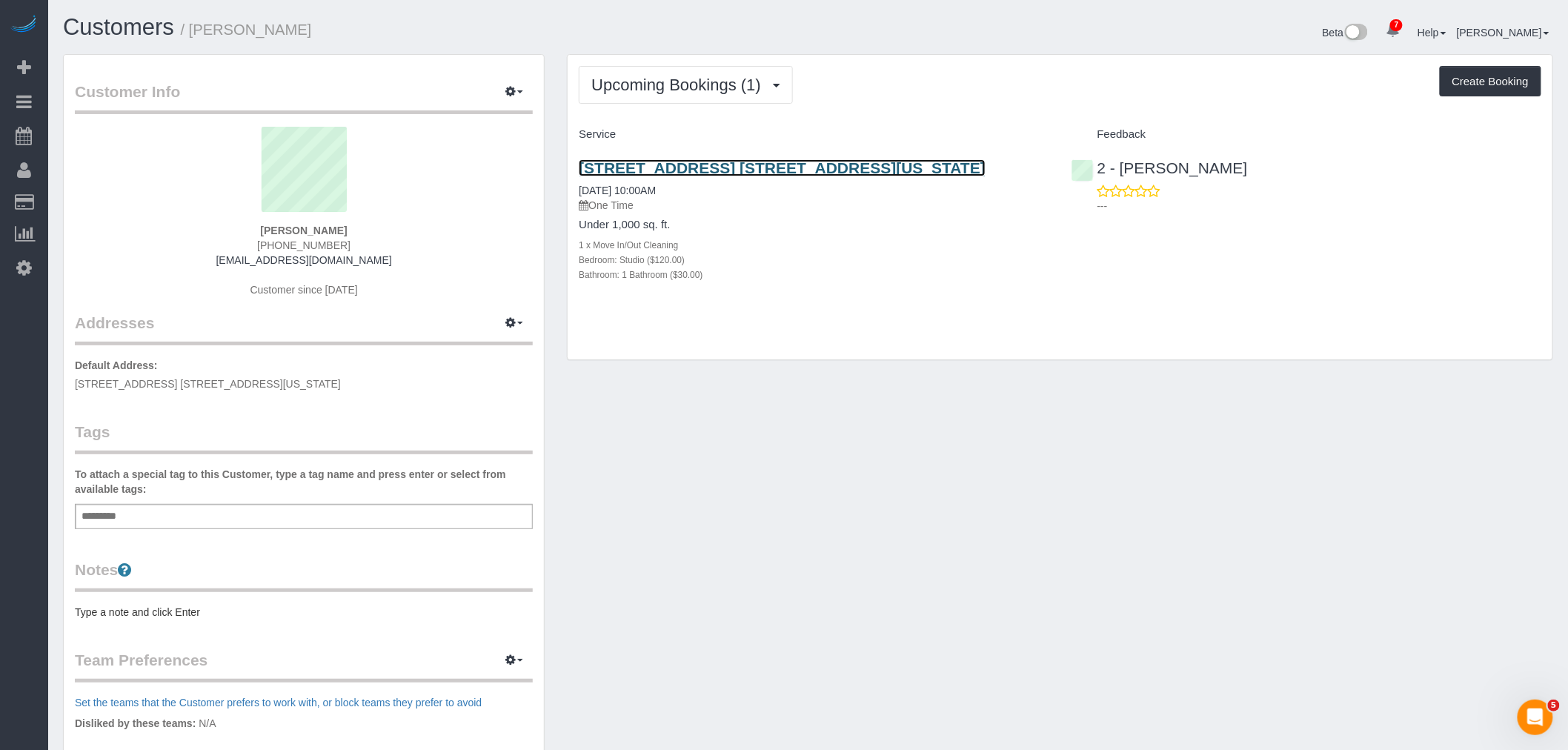
click at [819, 167] on link "[STREET_ADDRESS] [STREET_ADDRESS][US_STATE]" at bounding box center [782, 167] width 407 height 17
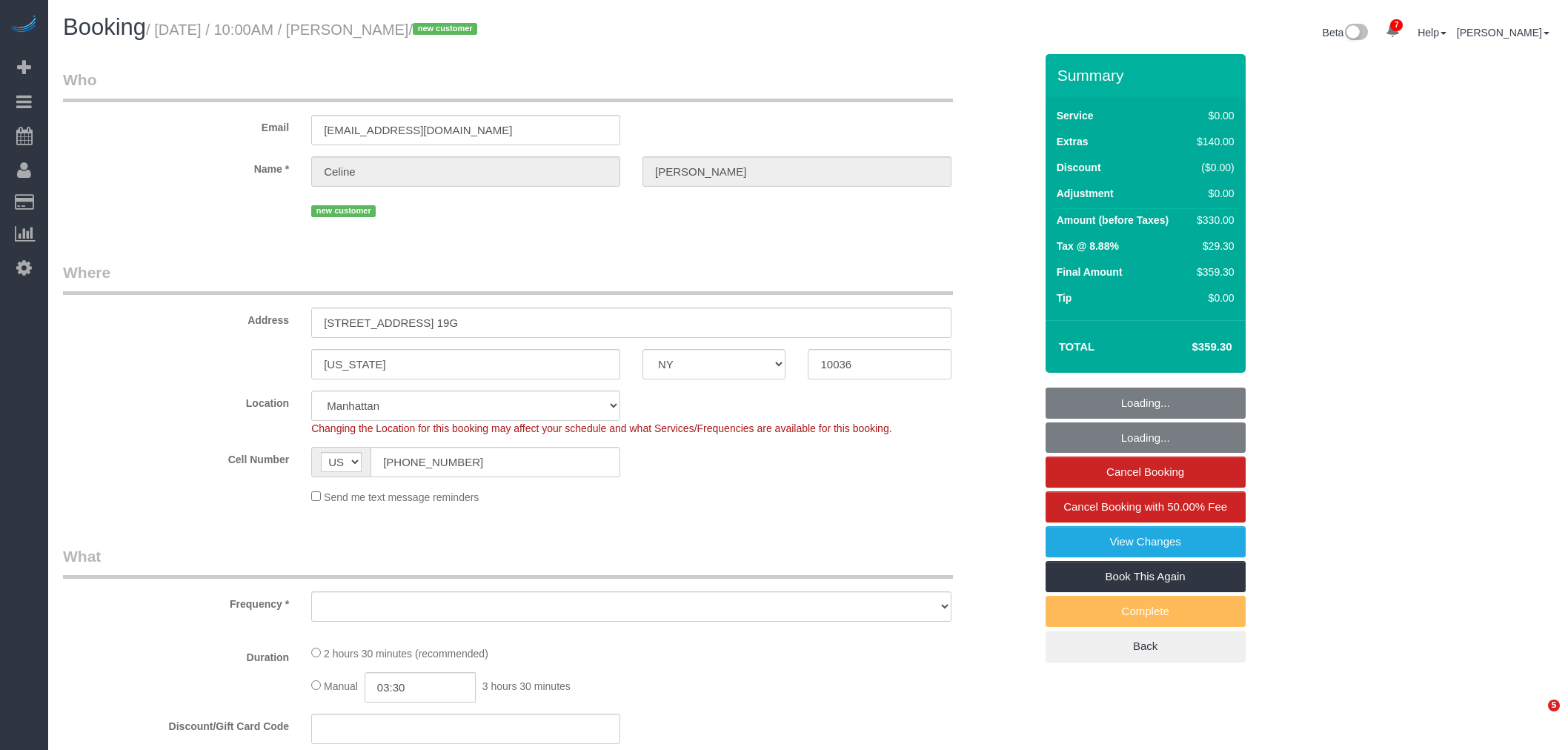
select select "NY"
select select "spot1"
select select "number:89"
select select "number:90"
select select "number:15"
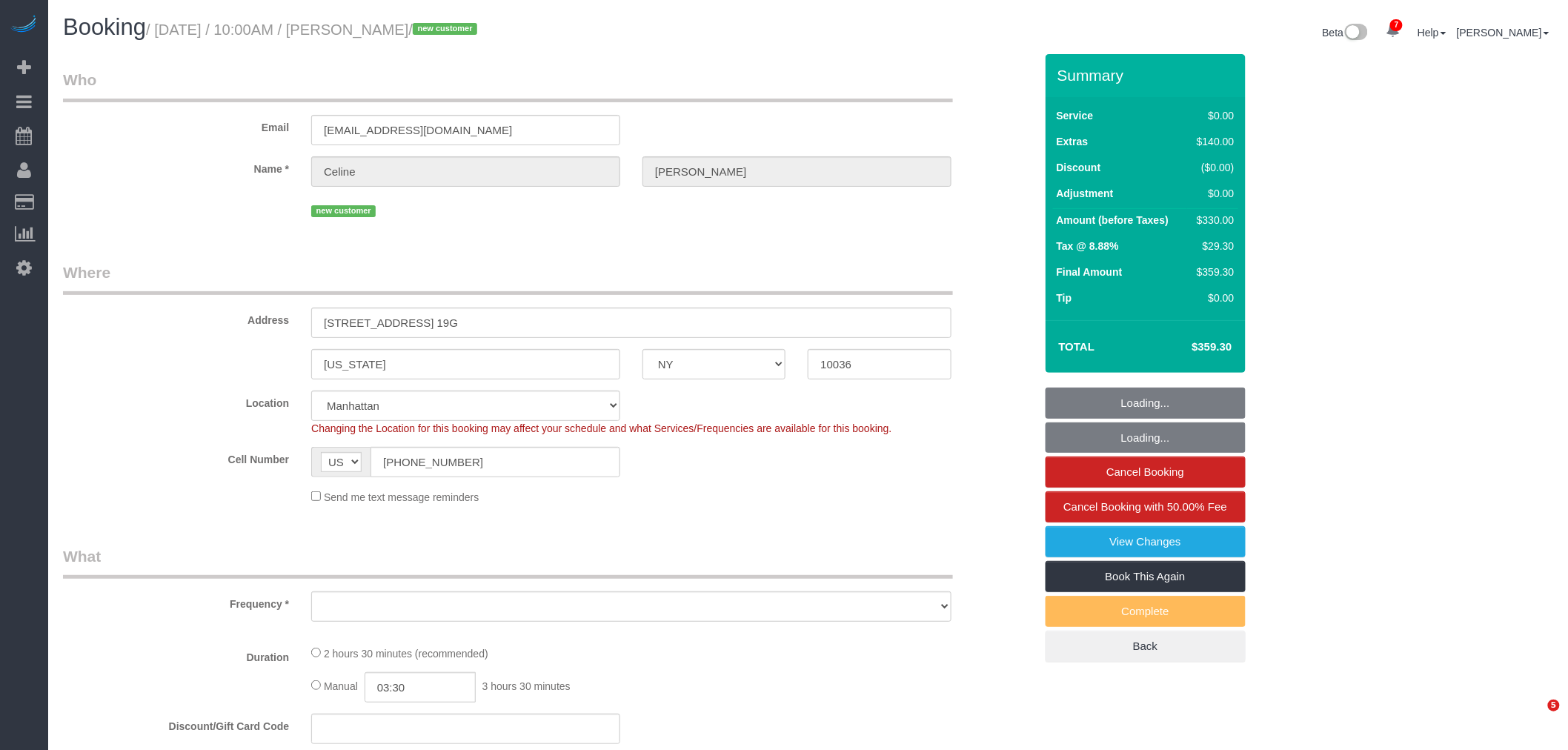
select select "number:5"
select select "object:1375"
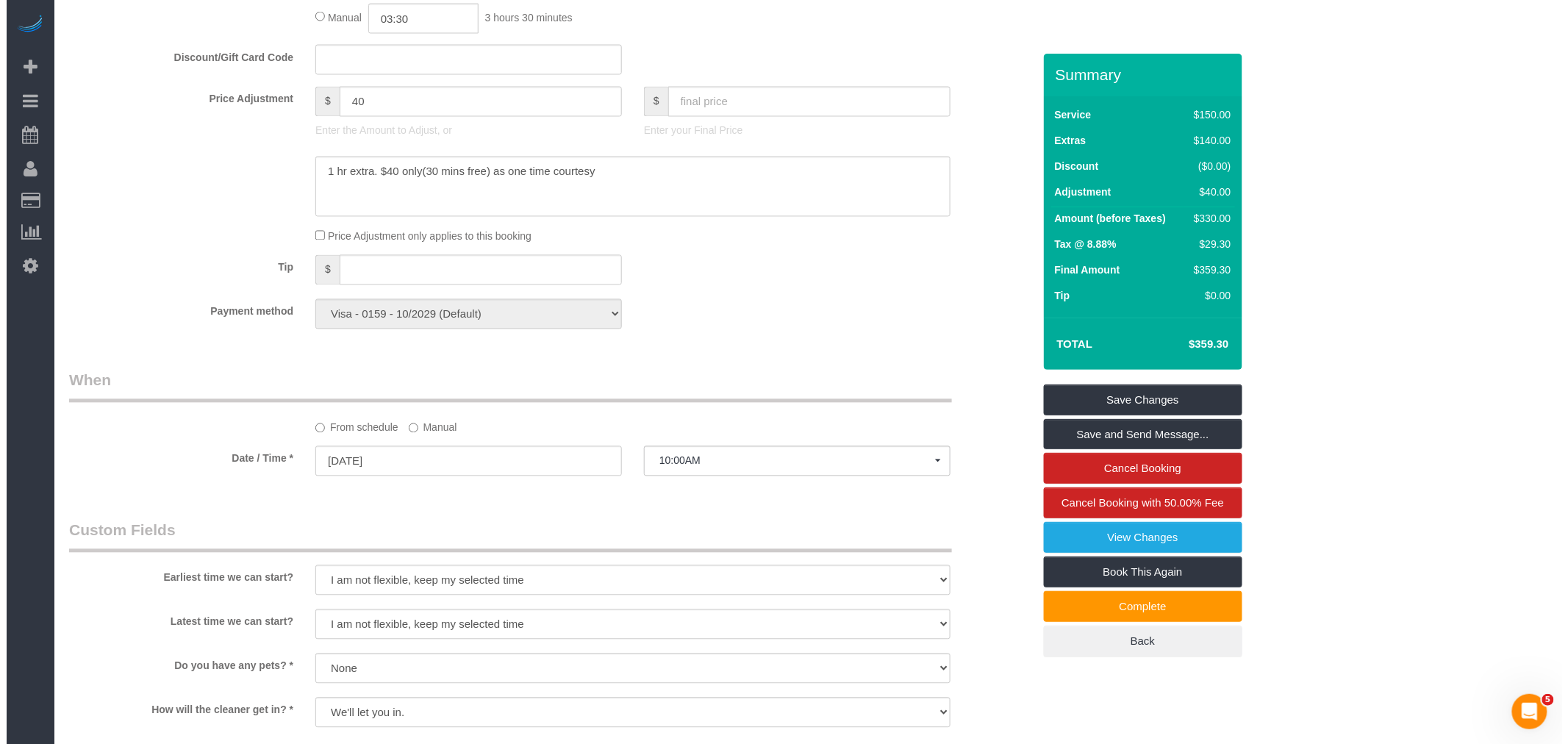
scroll to position [1061, 0]
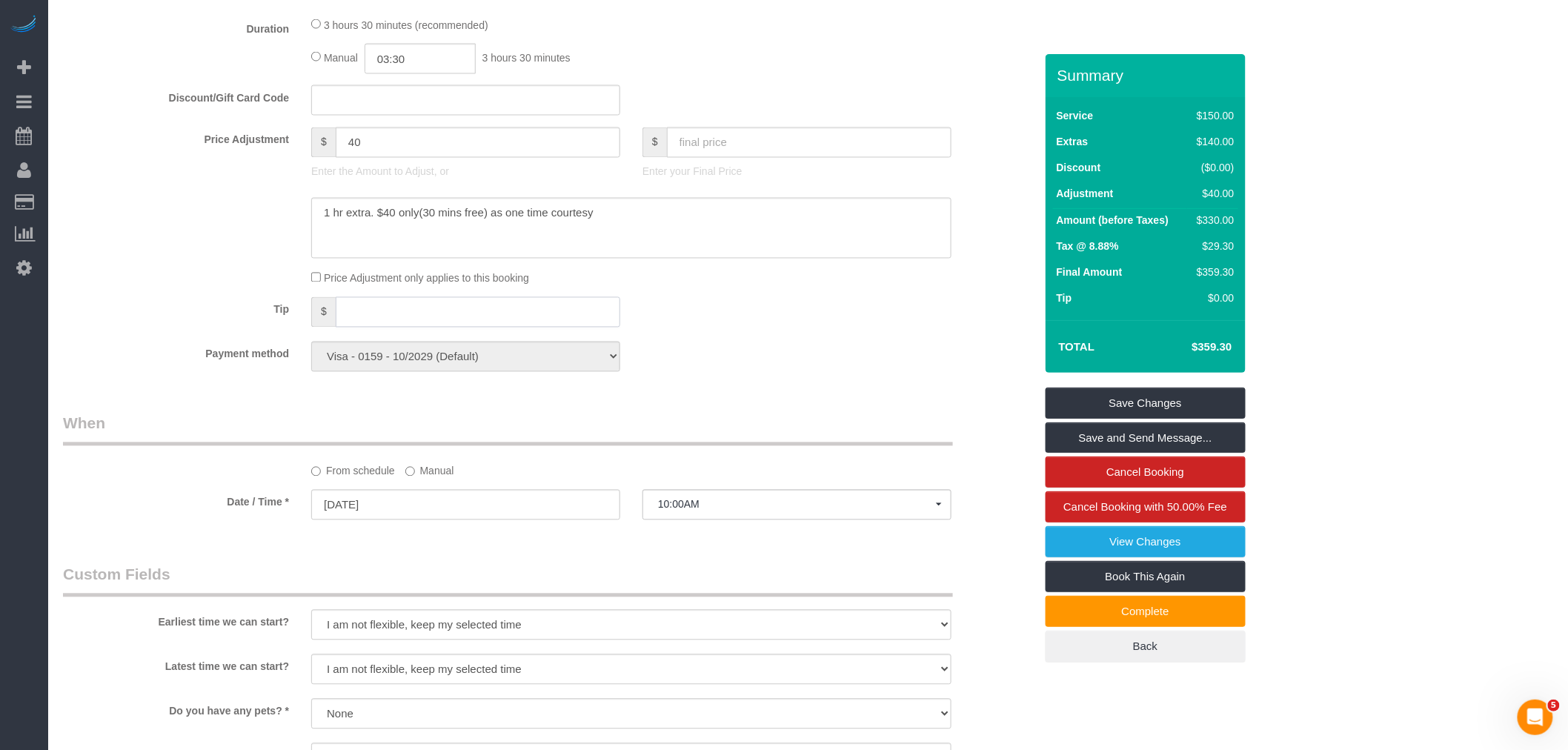
click at [440, 328] on input "text" at bounding box center [478, 313] width 285 height 31
type input "30"
click at [786, 330] on div "Tip $ 30" at bounding box center [549, 314] width 994 height 33
click at [1204, 445] on link "Save and Send Message..." at bounding box center [1145, 438] width 200 height 31
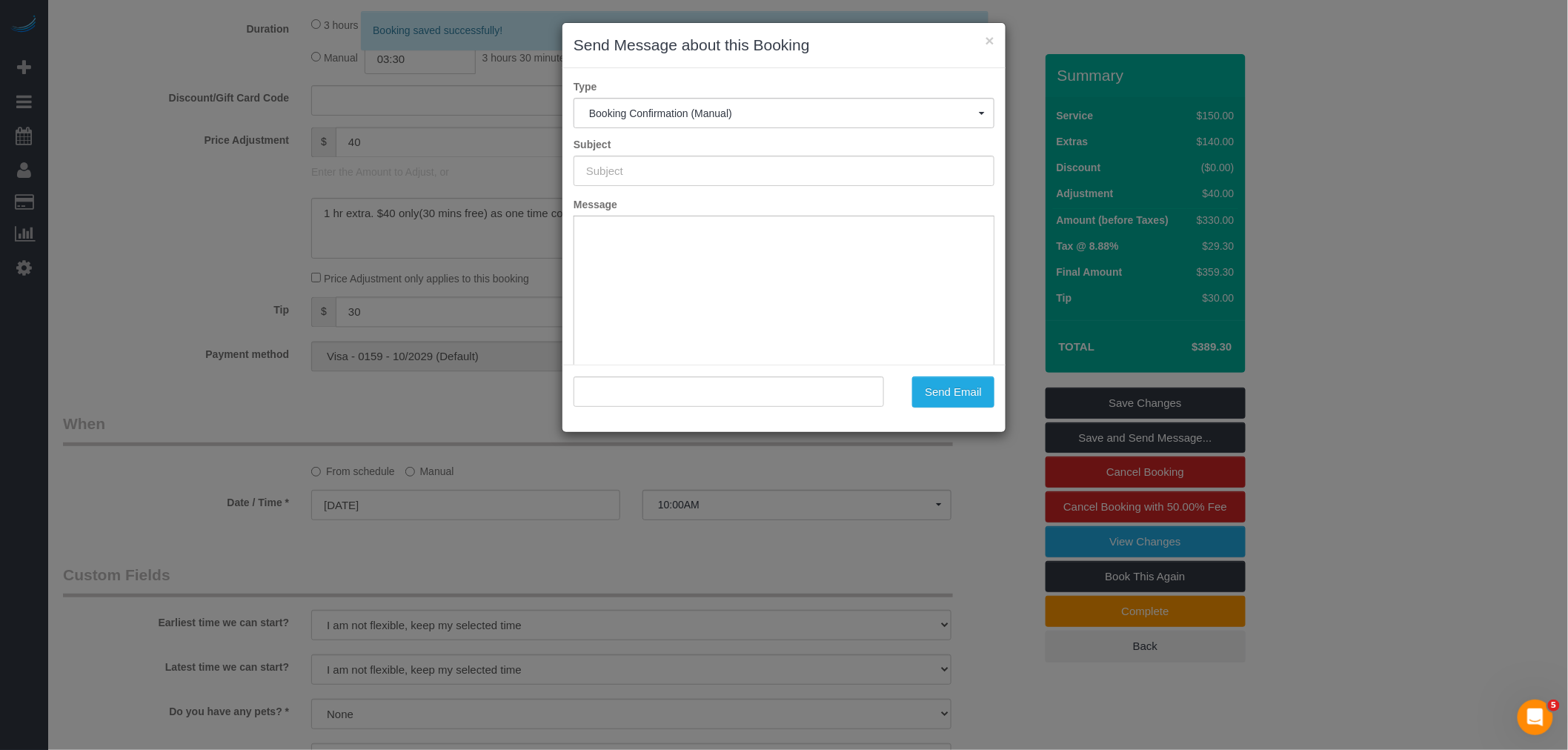
type input "Cleaning Confirmed for 08/30/2025 at 10:00am"
type input ""Celine Nguyen" <vankhanh.nguyen131000@gmail.com>"
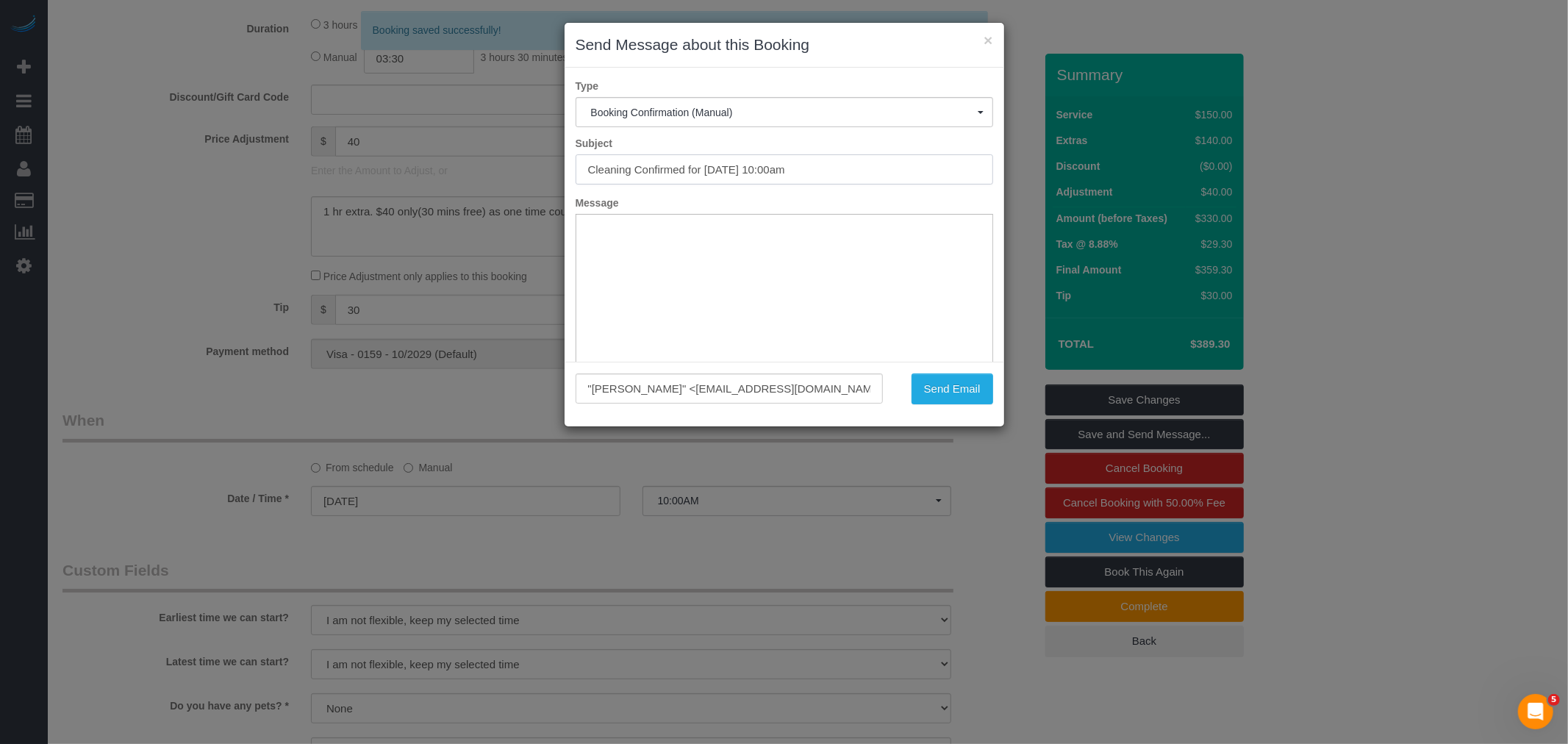
drag, startPoint x: 878, startPoint y: 164, endPoint x: 313, endPoint y: 182, distance: 565.3
click at [296, 182] on div "× Send Message about this Booking Type Booking Confirmation (Manual) Booking Co…" at bounding box center [784, 372] width 1568 height 744
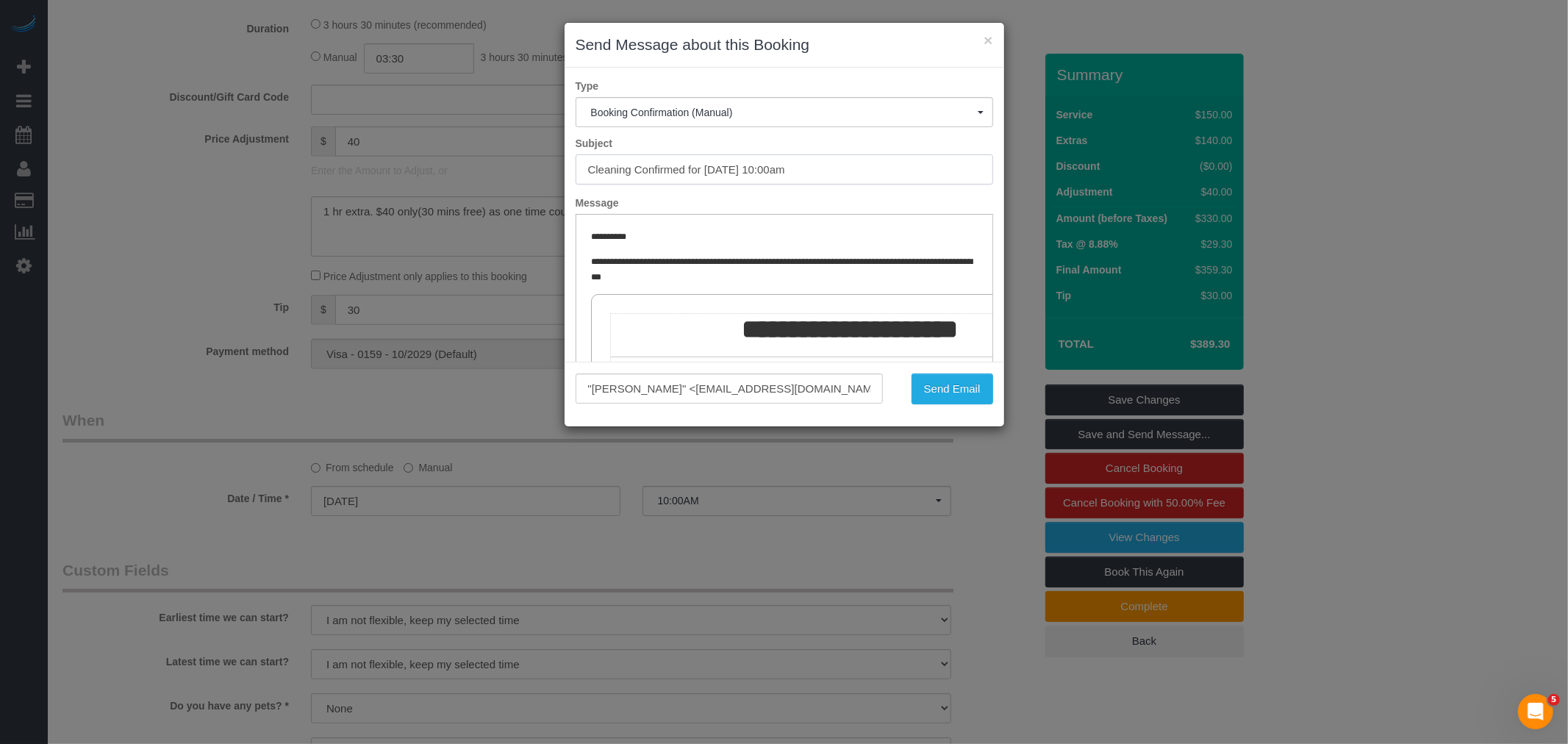
scroll to position [0, 0]
drag, startPoint x: 932, startPoint y: 382, endPoint x: 975, endPoint y: 372, distance: 44.1
click at [933, 383] on button "Send Email" at bounding box center [952, 388] width 81 height 31
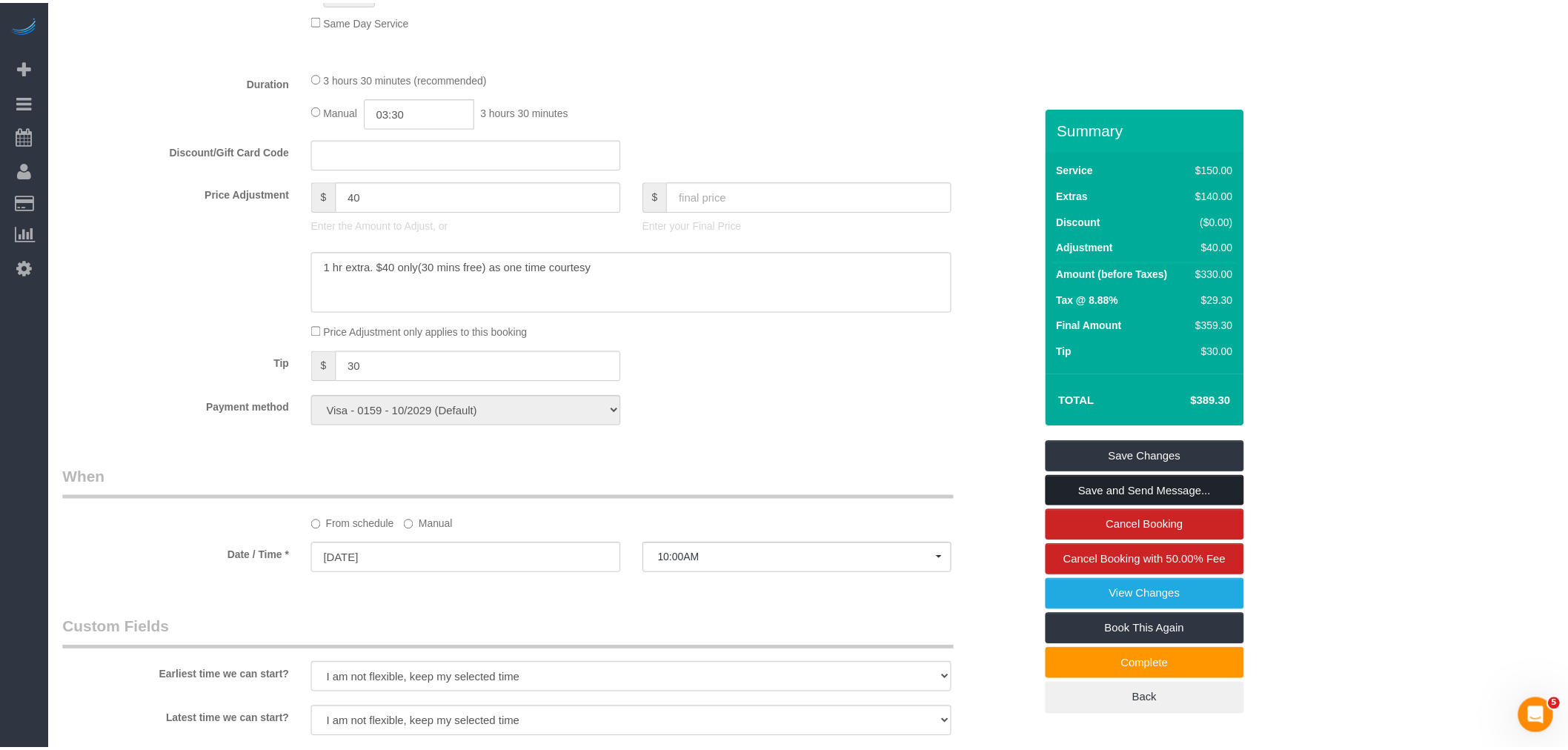
scroll to position [1124, 0]
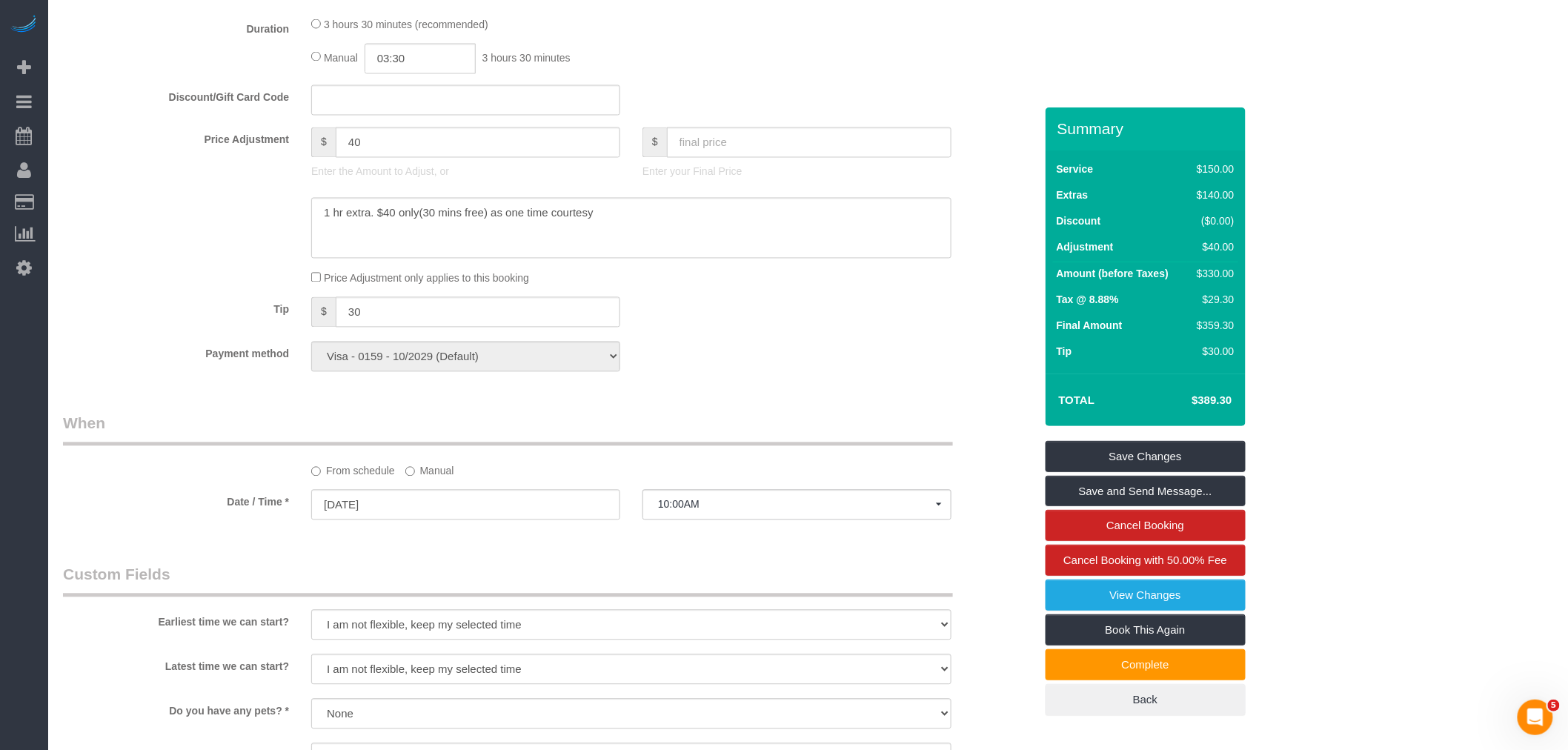
drag, startPoint x: 838, startPoint y: 85, endPoint x: 894, endPoint y: 225, distance: 150.8
click at [837, 74] on div "Manual 03:30 3 hours 30 minutes" at bounding box center [631, 59] width 641 height 31
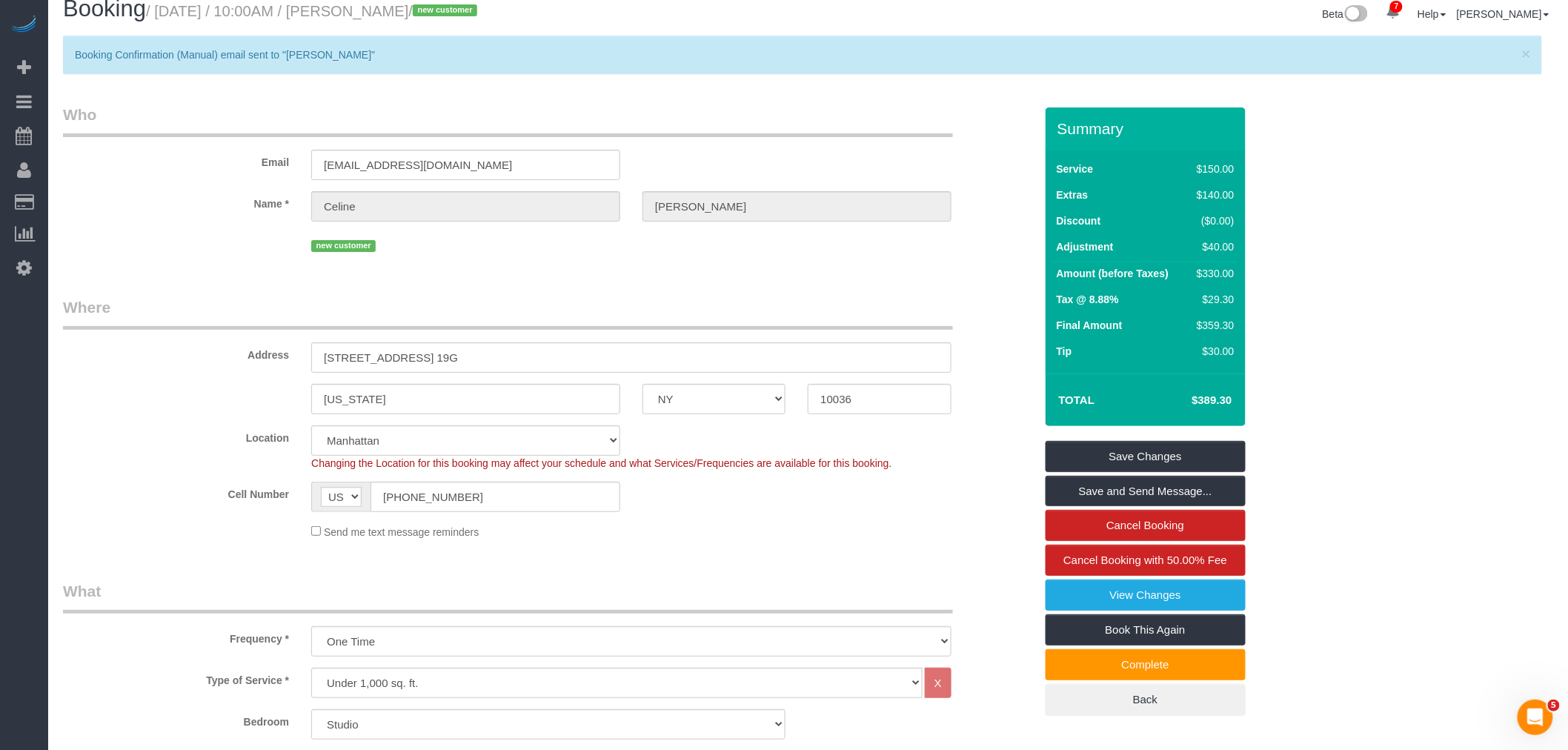
scroll to position [0, 0]
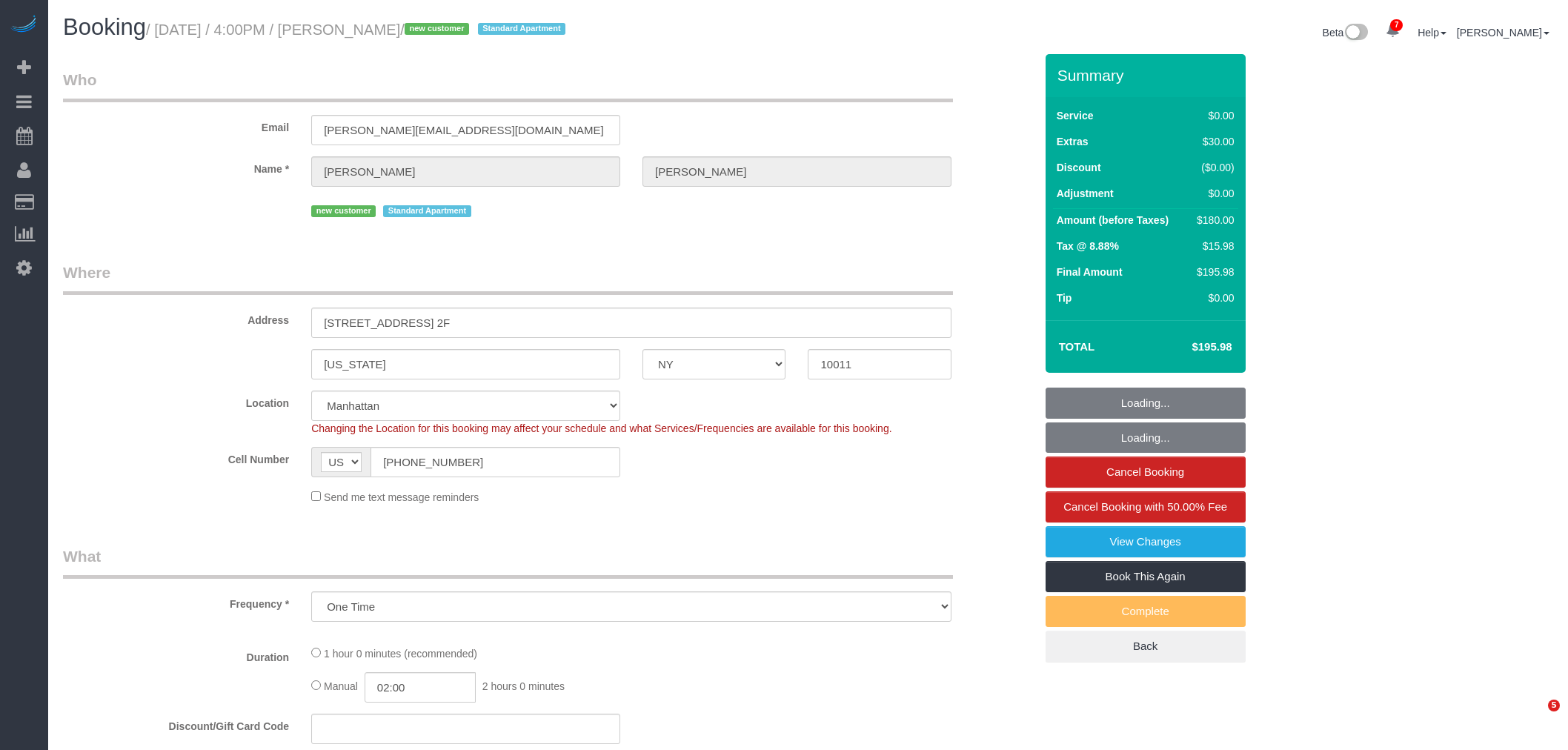
select select "NY"
select select "spot1"
select select "number:64"
select select "number:79"
select select "number:15"
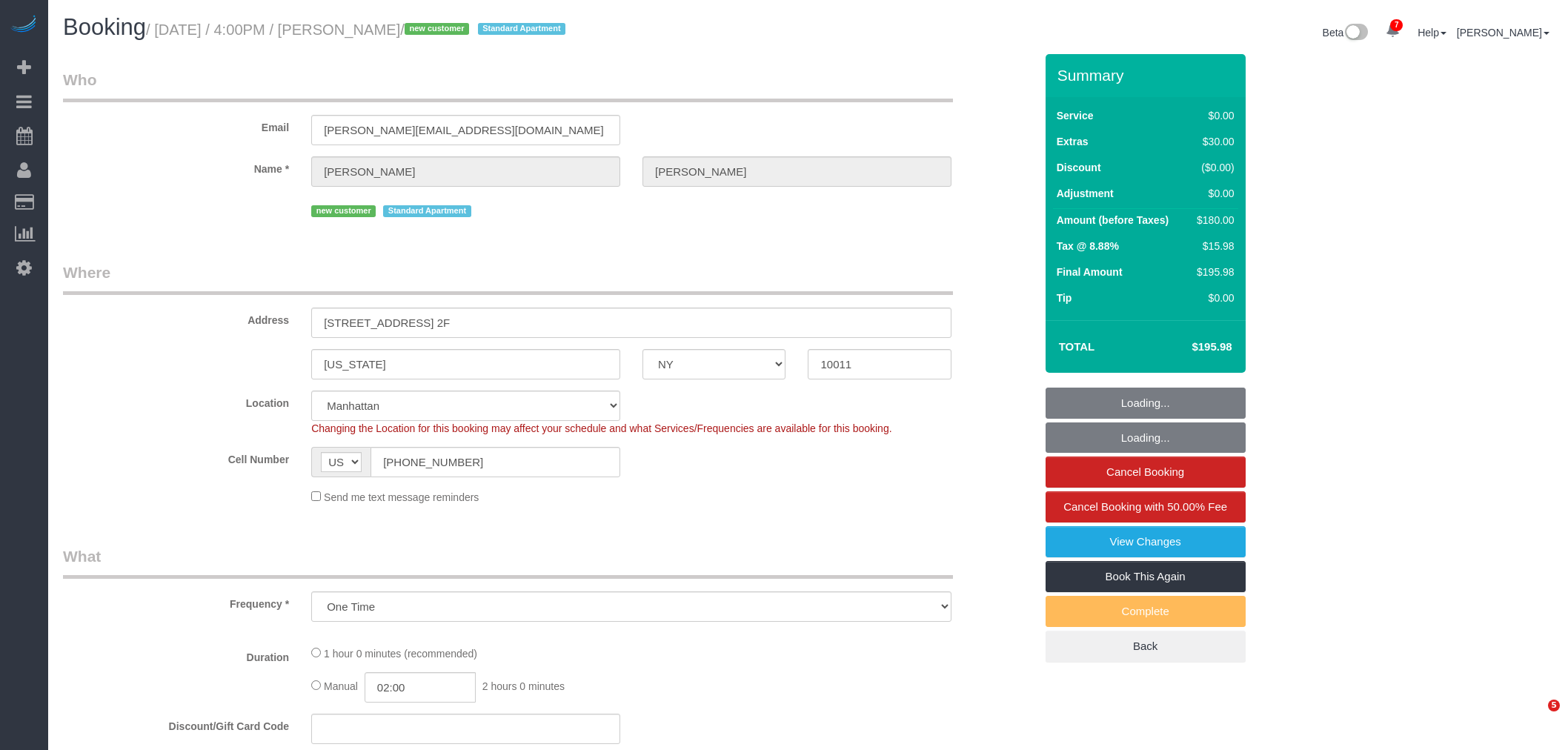
select select "number:5"
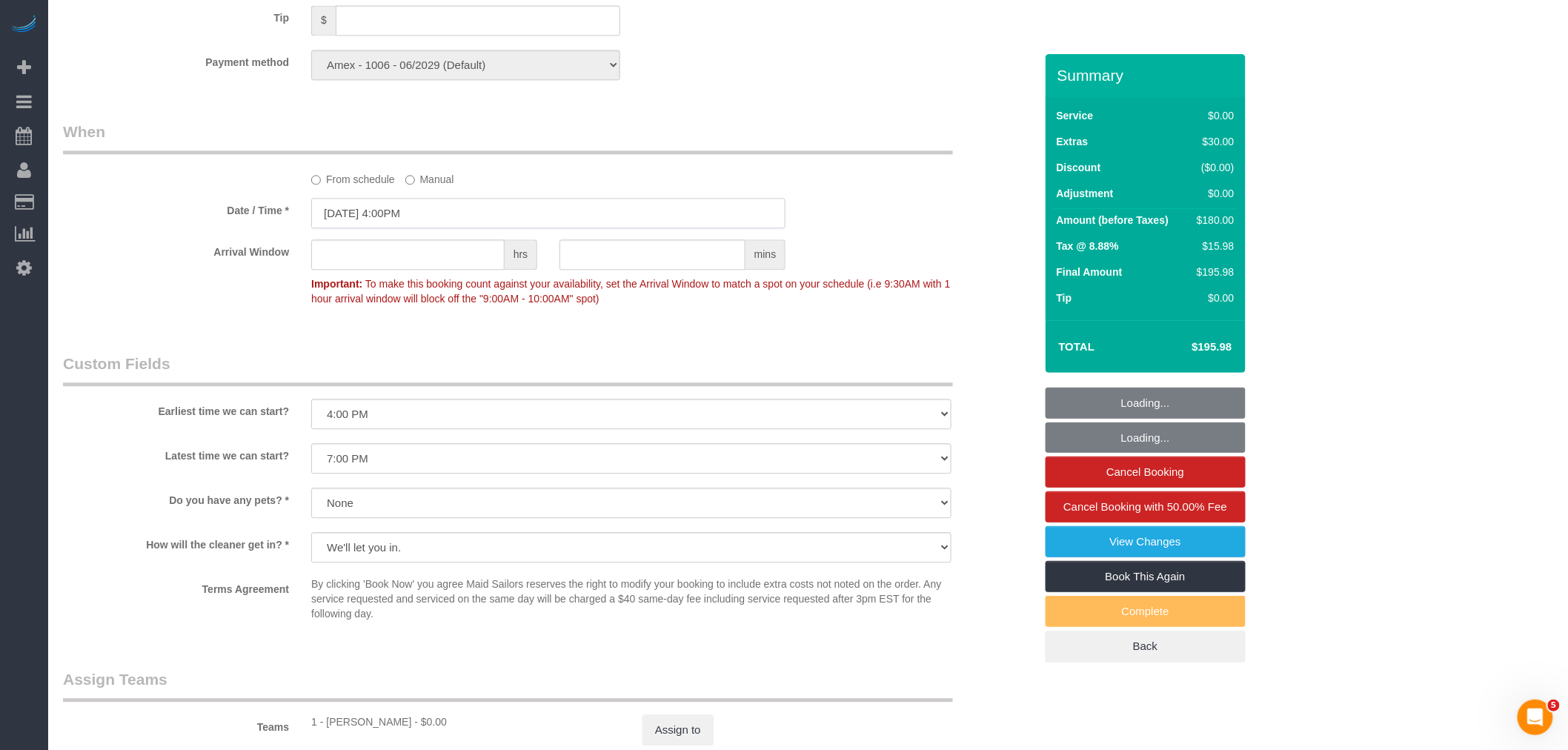
click at [433, 221] on input "[DATE] 4:00PM" at bounding box center [548, 213] width 474 height 31
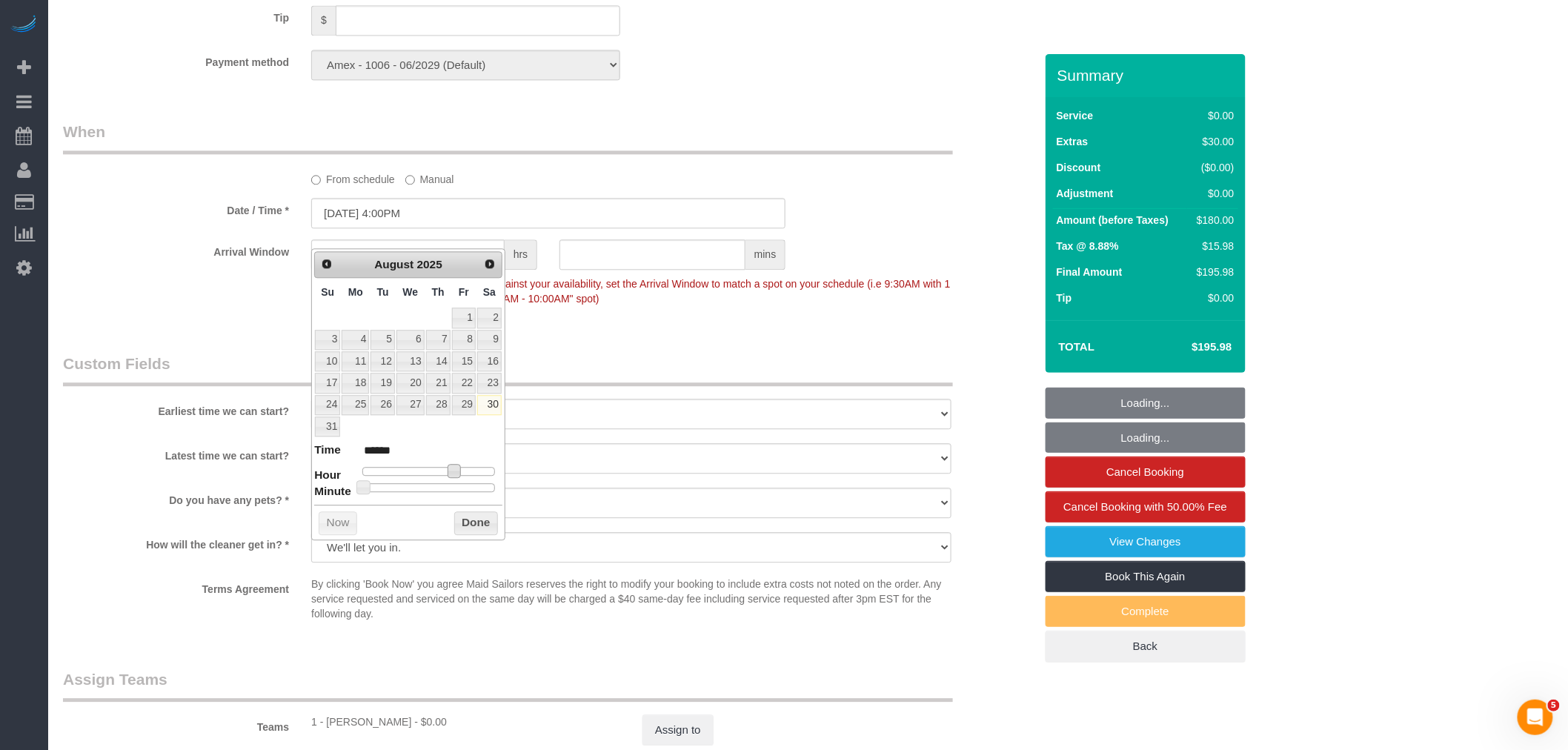
click at [455, 473] on span at bounding box center [454, 470] width 14 height 14
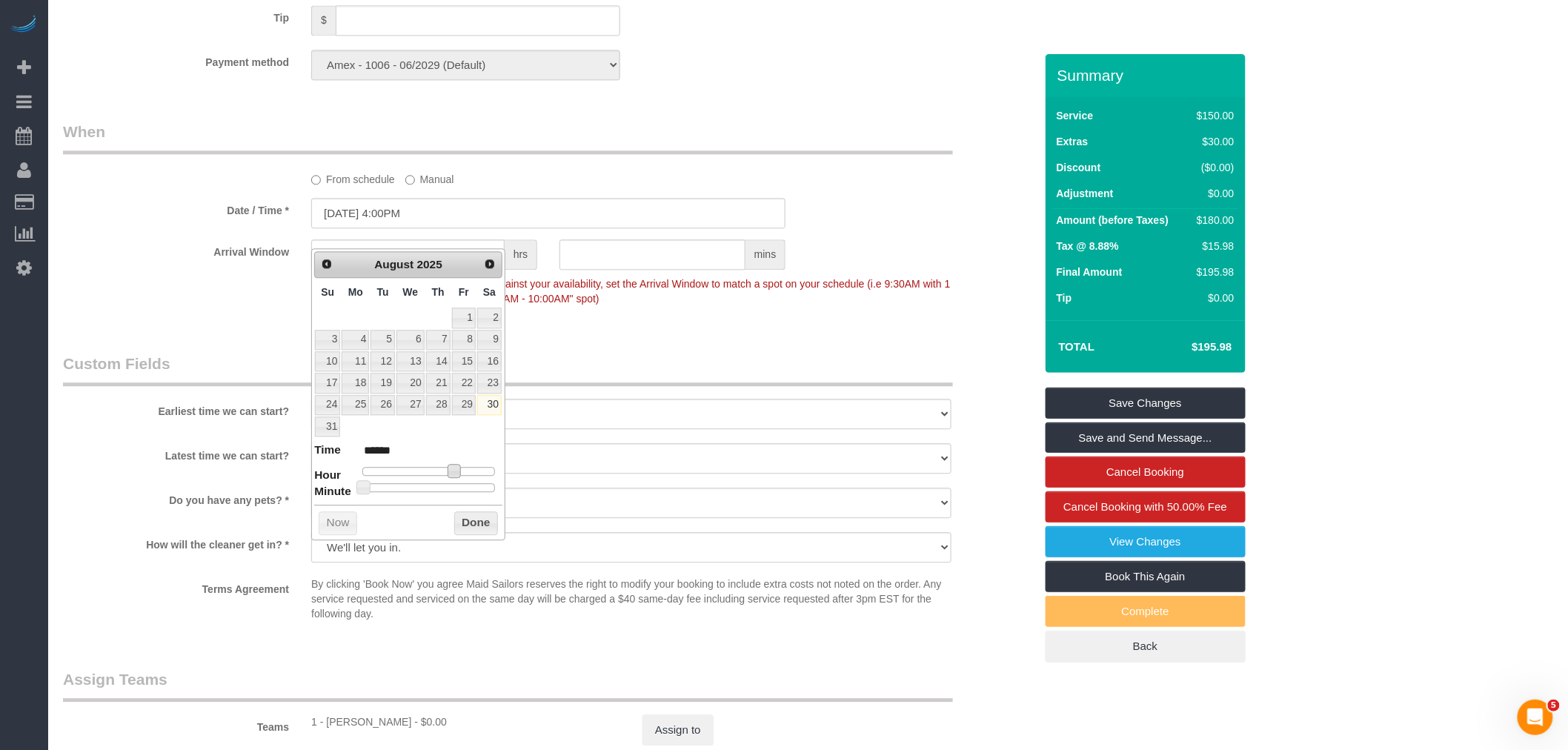
type input "[DATE] 5:00PM"
type input "******"
type input "[DATE] 6:00PM"
type input "******"
click at [473, 506] on div "Now Done" at bounding box center [408, 505] width 188 height 1
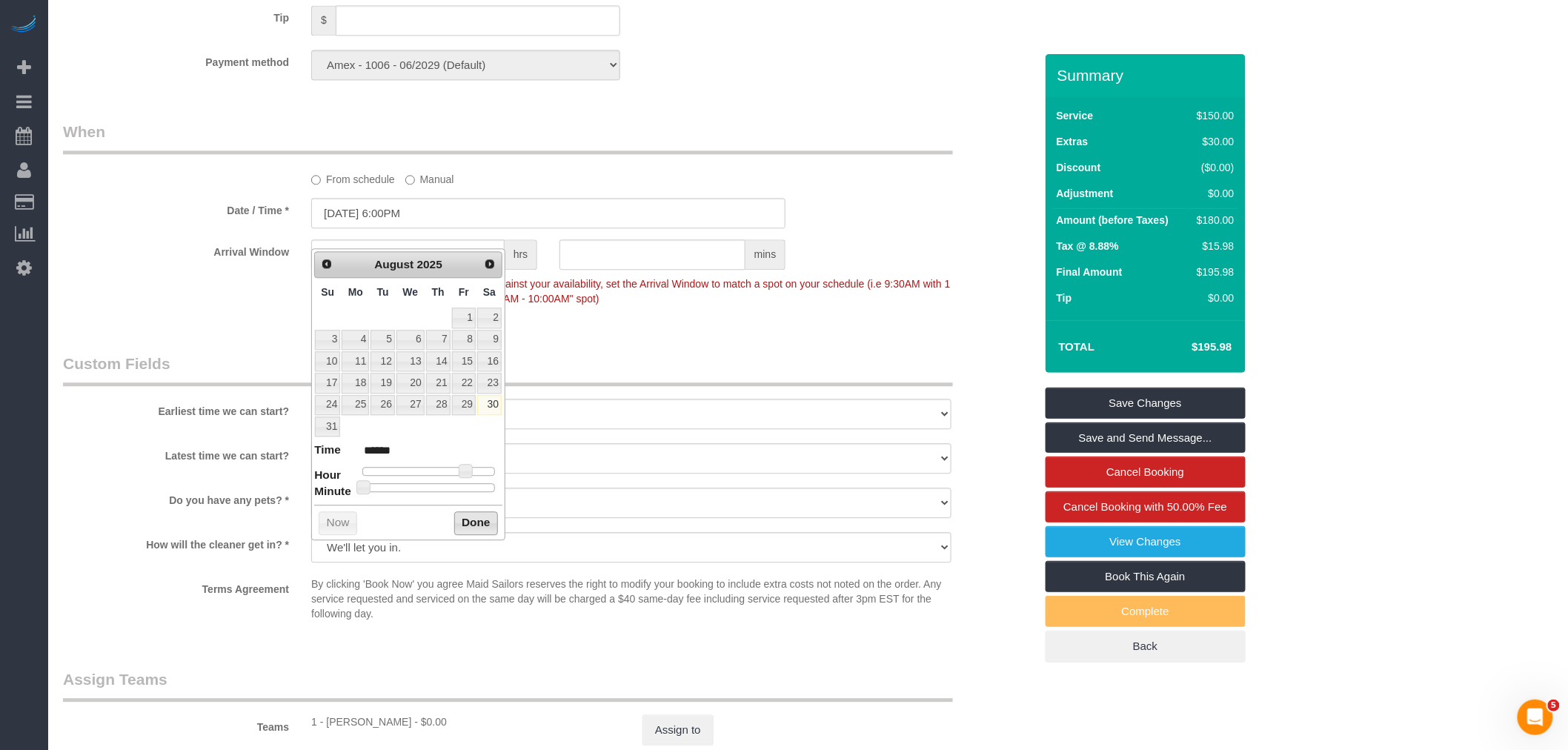
click at [473, 527] on button "Done" at bounding box center [476, 523] width 43 height 24
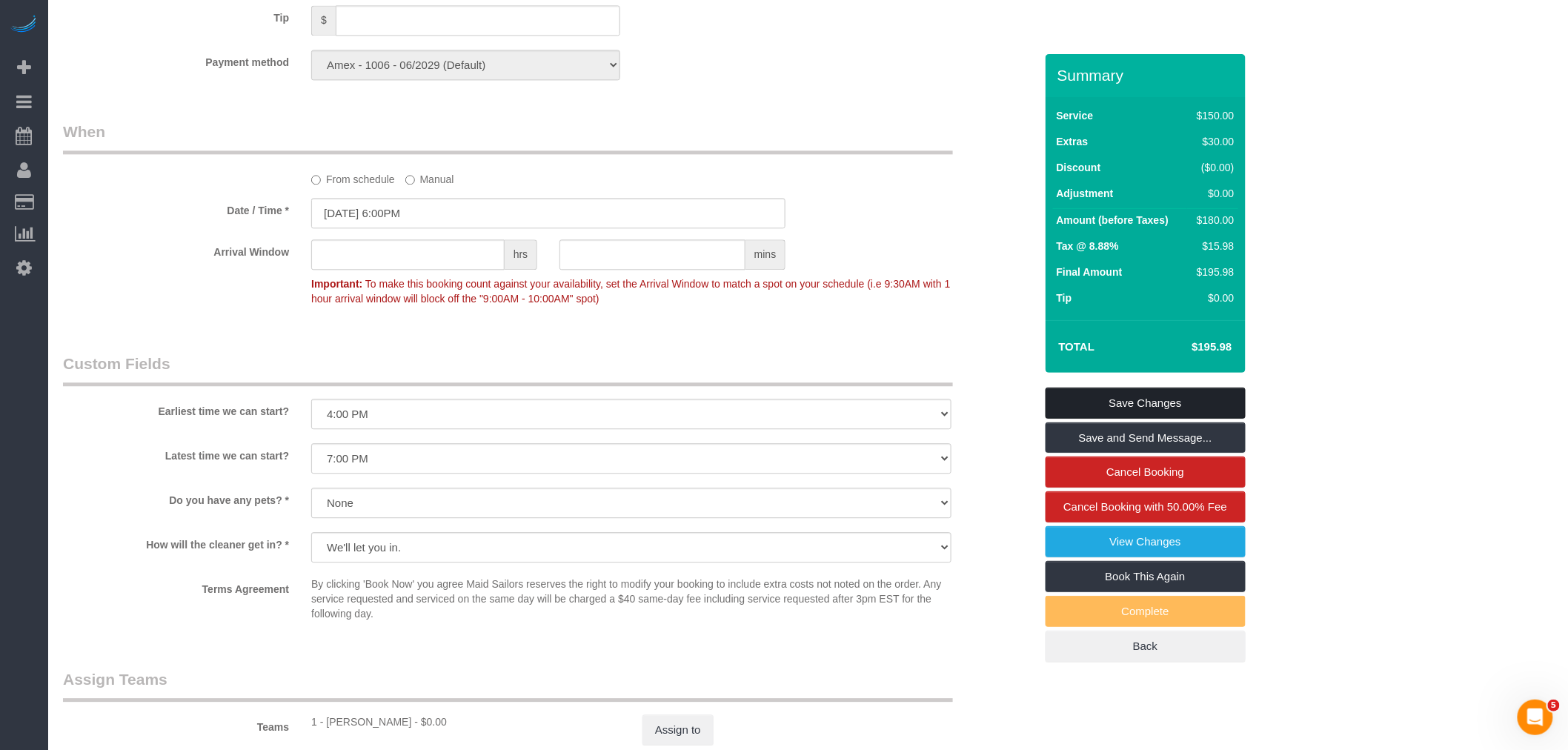
click at [1177, 399] on link "Save Changes" at bounding box center [1145, 403] width 200 height 31
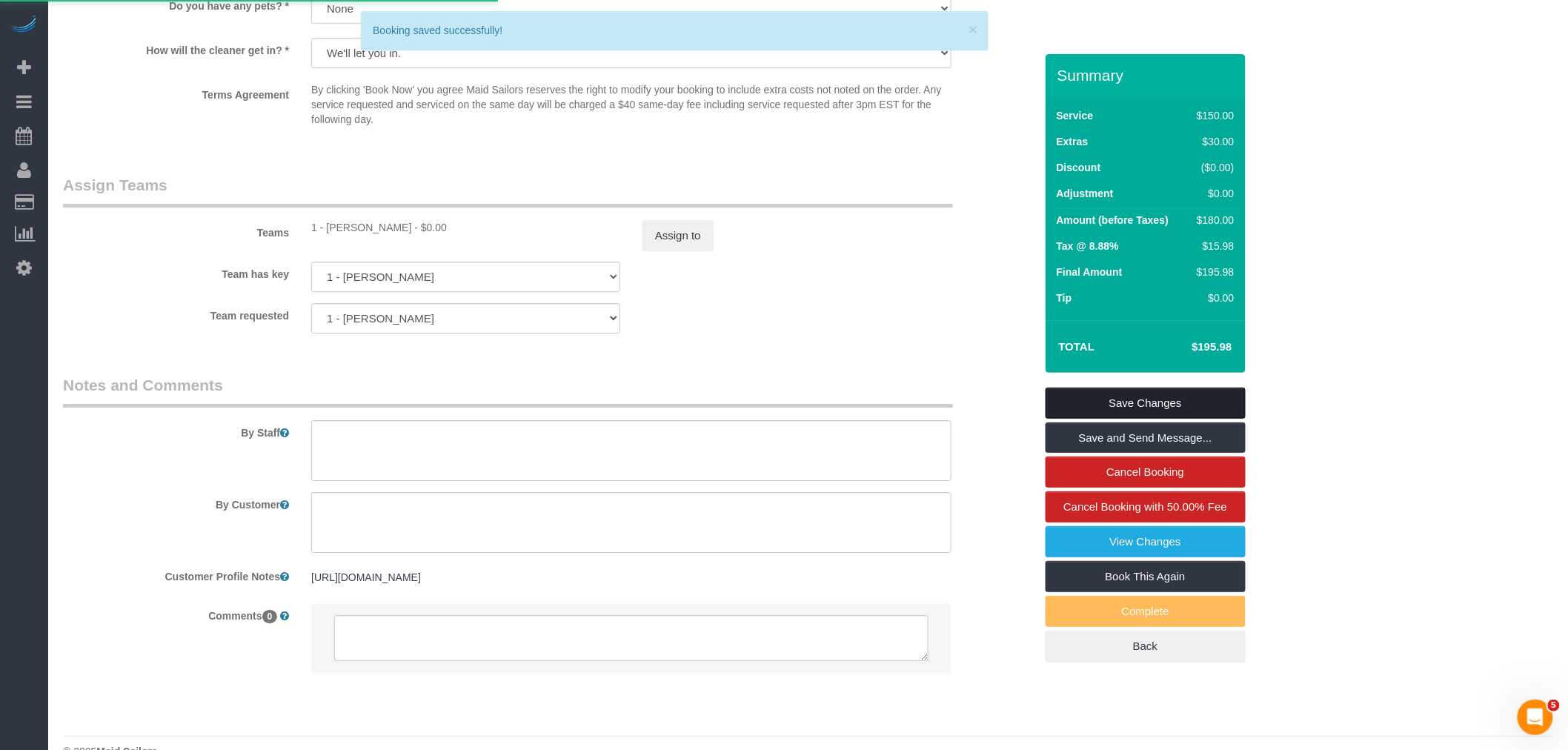
scroll to position [1851, 0]
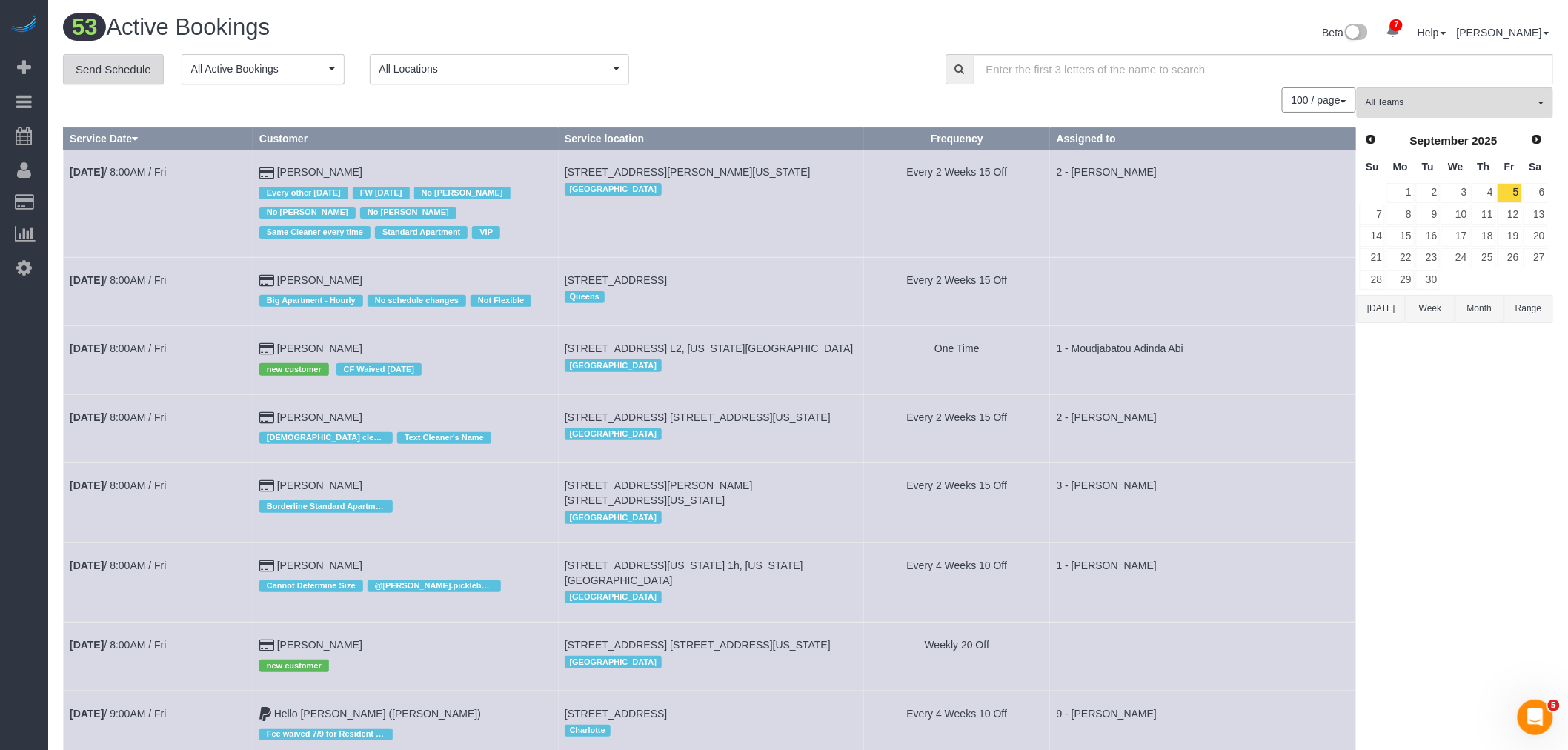
click at [104, 71] on link "Send Schedule" at bounding box center [113, 69] width 100 height 31
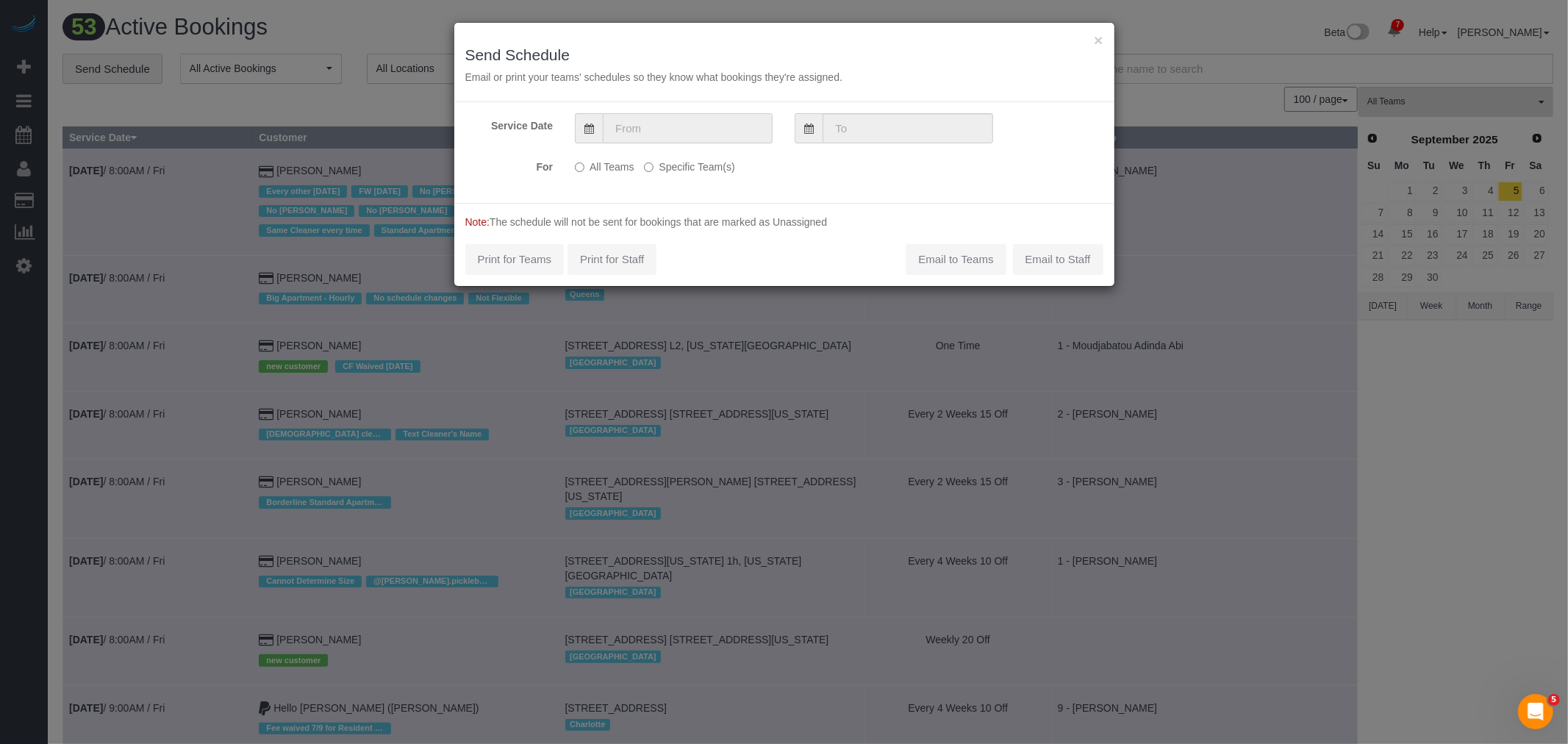
click at [731, 120] on input "text" at bounding box center [687, 128] width 170 height 30
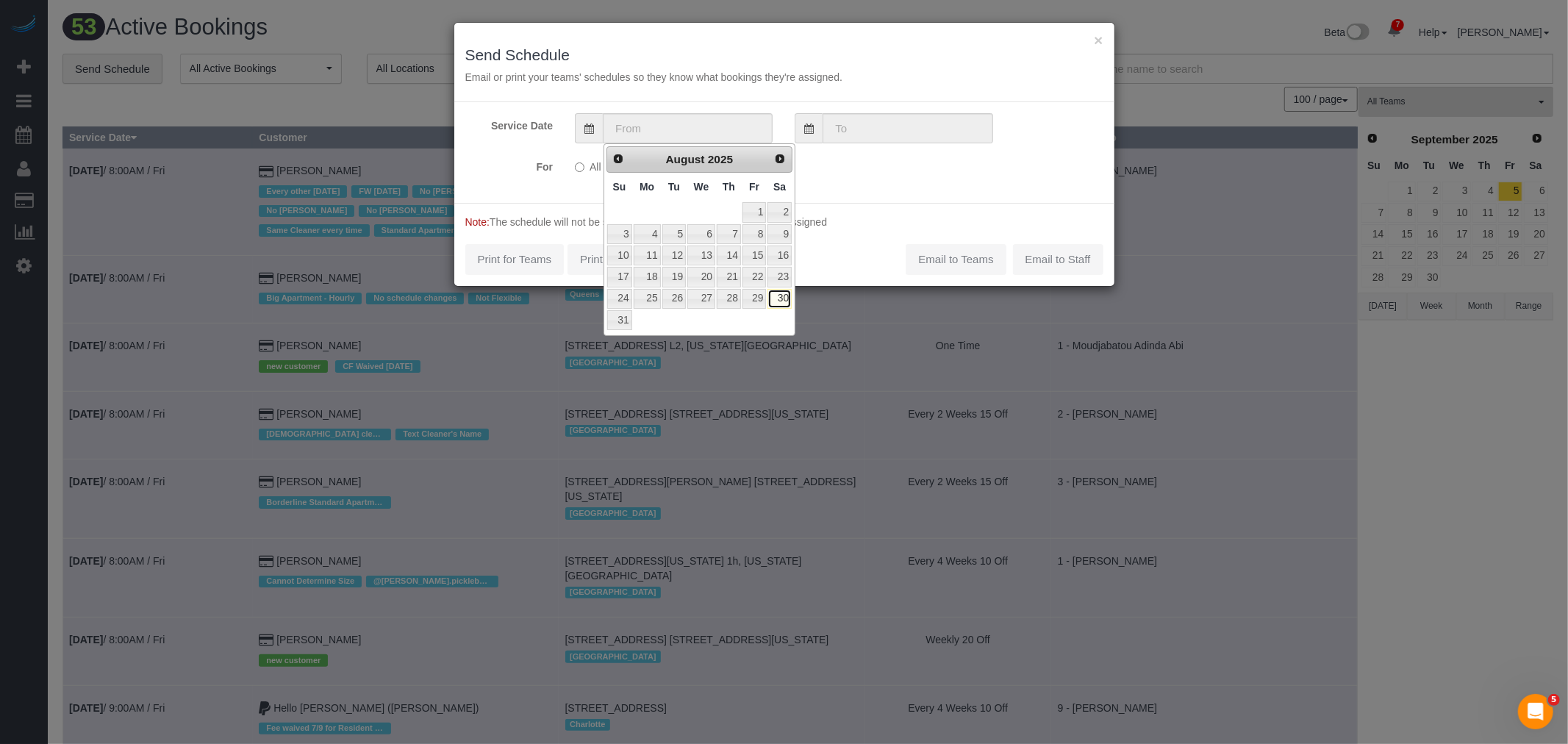
click at [780, 297] on link "30" at bounding box center [780, 298] width 24 height 20
type input "08/30/2025"
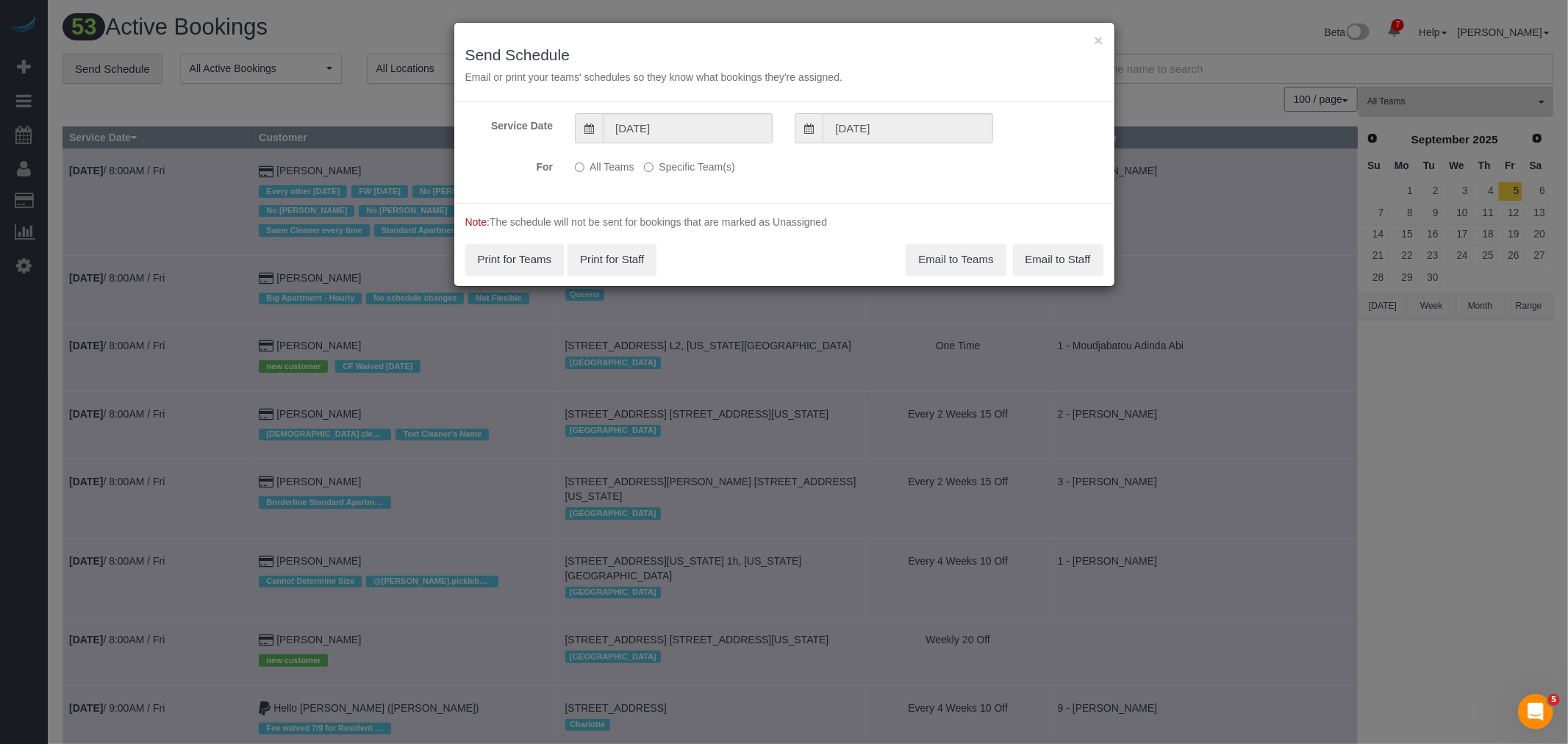
click at [680, 171] on label "Specific Team(s)" at bounding box center [689, 164] width 90 height 20
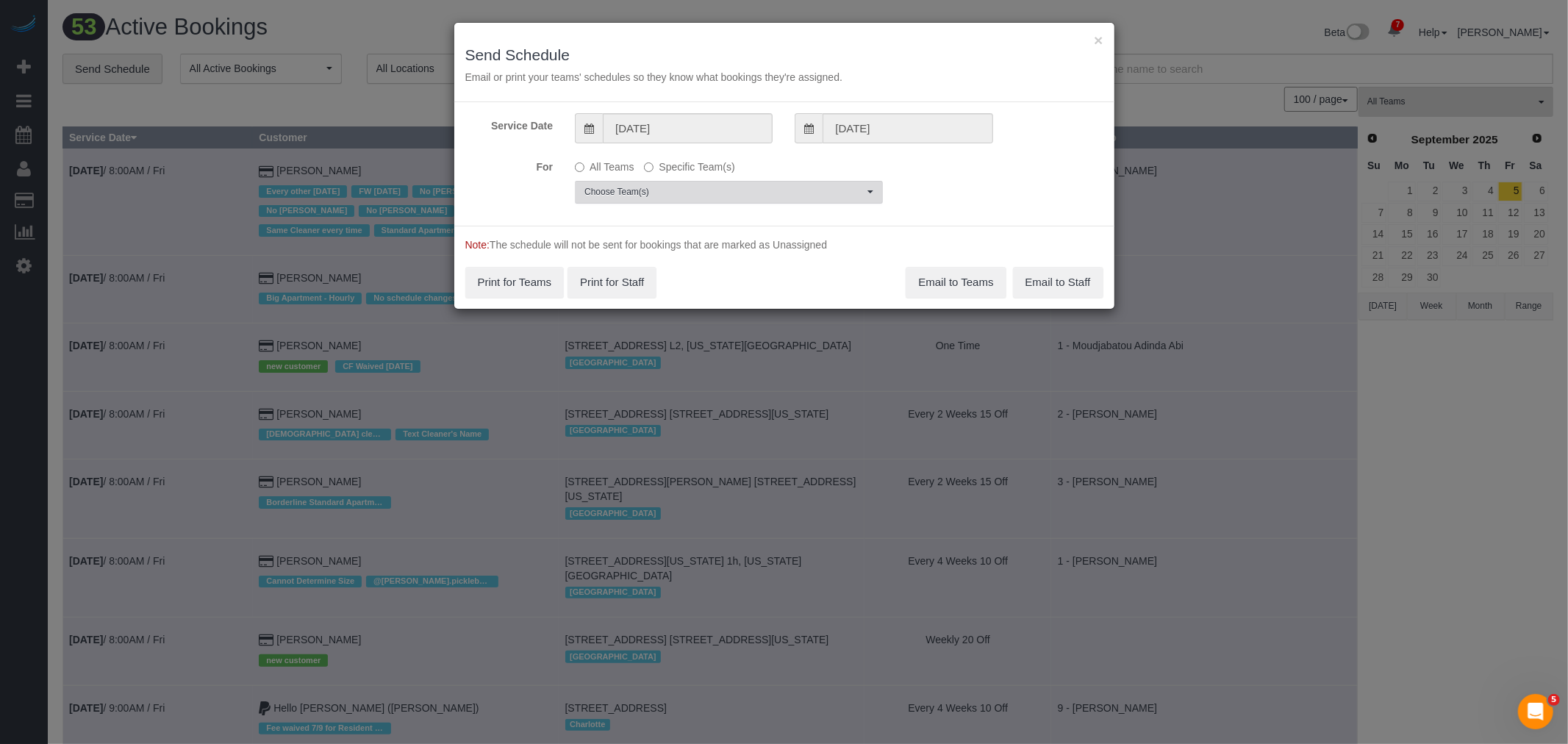
click at [694, 193] on span "Choose Team(s)" at bounding box center [724, 192] width 279 height 13
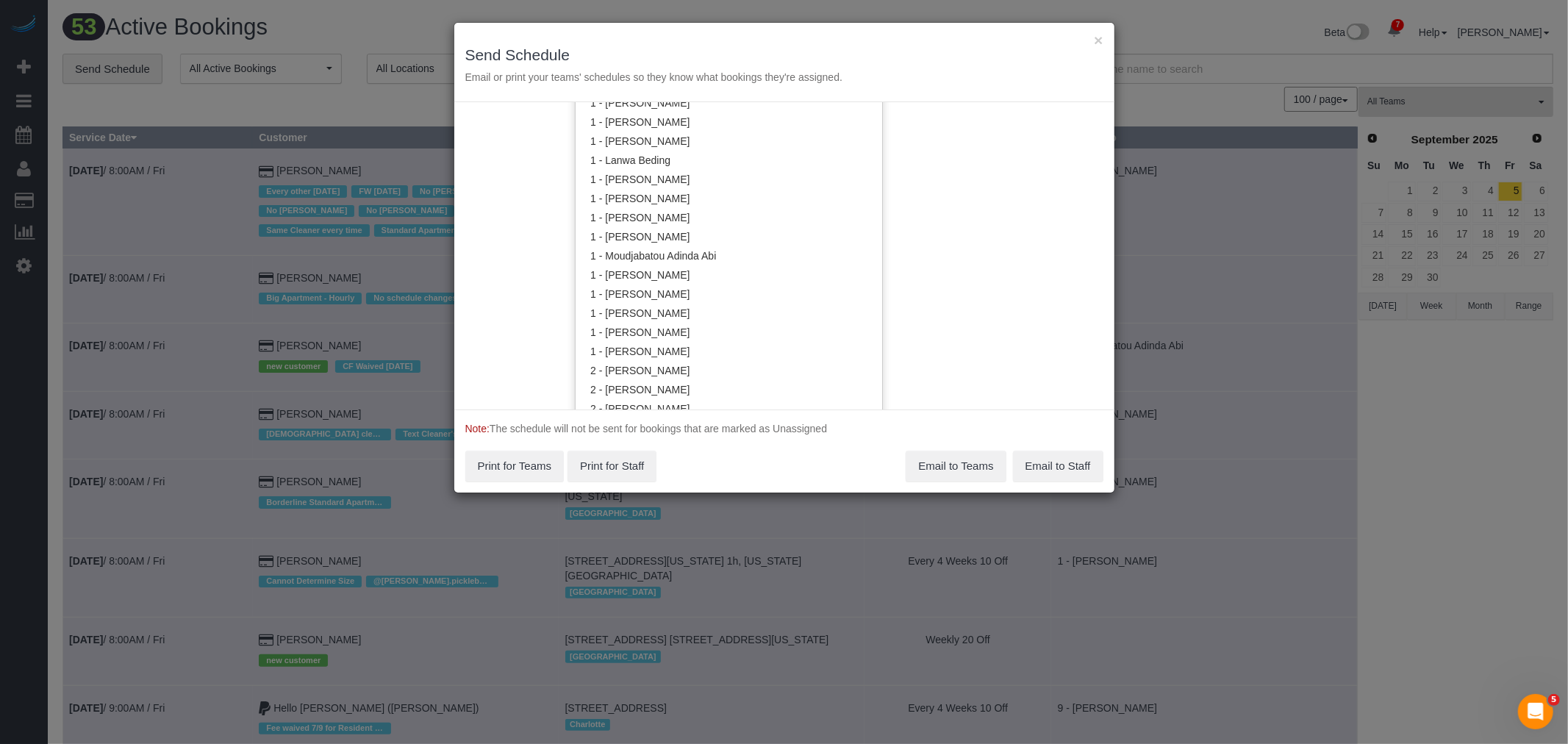
scroll to position [494, 0]
click at [697, 225] on link "1 - Kariluz Romero" at bounding box center [729, 222] width 307 height 19
click at [988, 202] on div "Service Date 08/30/2025 08/30/2025 For All Teams Specific Team(s) 1 - Kariluz R…" at bounding box center [784, 255] width 660 height 307
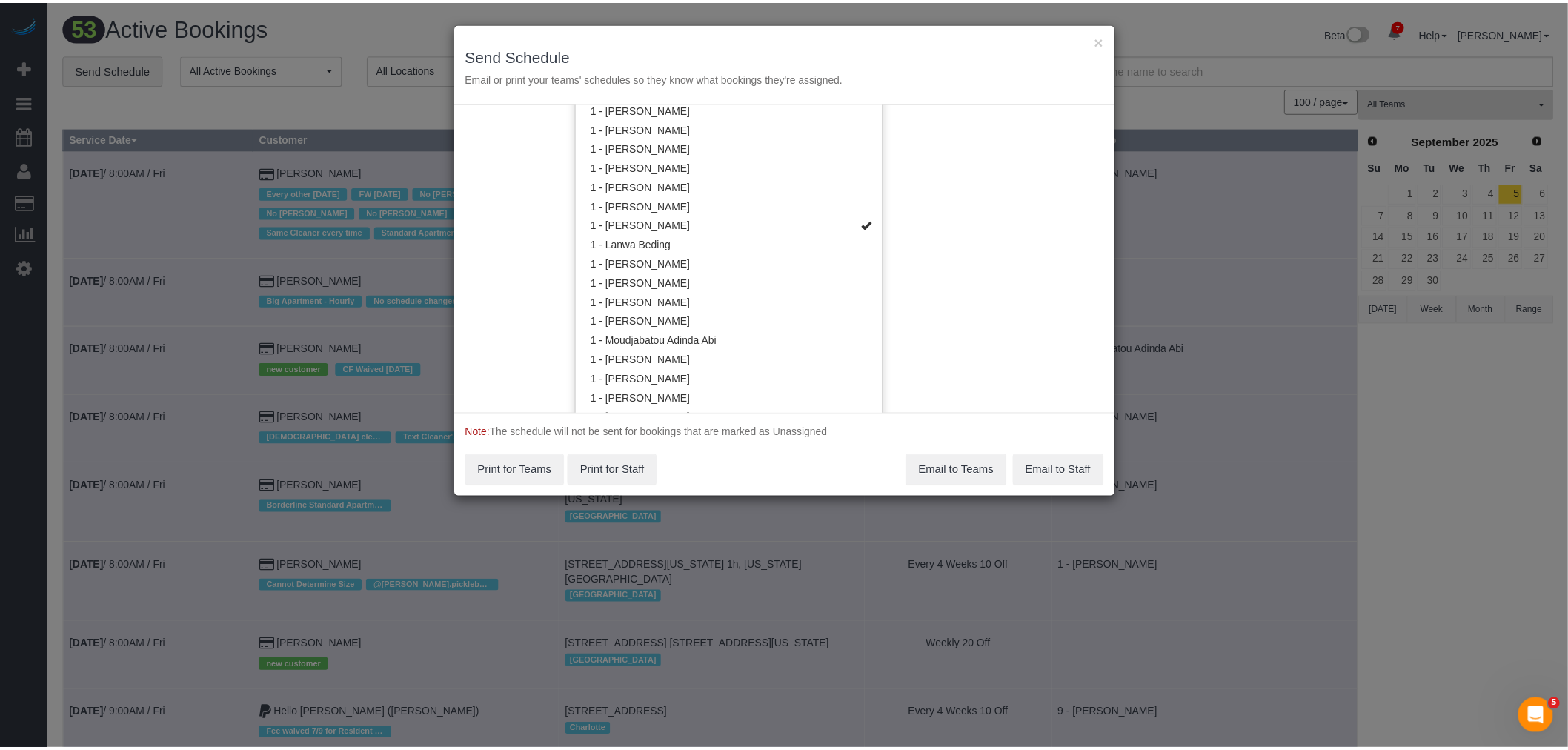
scroll to position [0, 0]
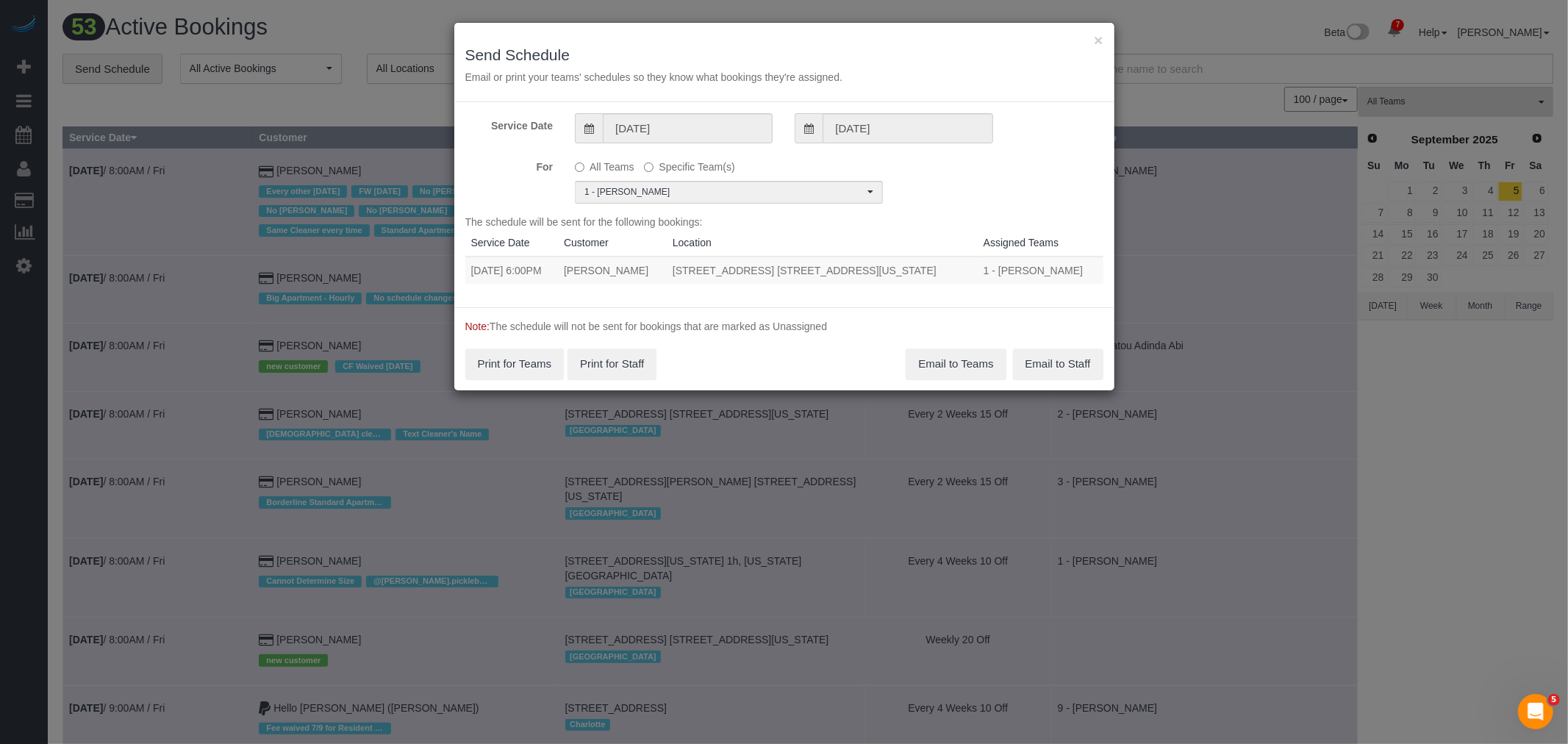
drag, startPoint x: 471, startPoint y: 267, endPoint x: 980, endPoint y: 263, distance: 509.0
click at [980, 263] on tr "08/30/2025 6:00PM Hayden Kirkpatrick 312 West 23rd Street, Apt. 2f, New York, N…" at bounding box center [784, 270] width 638 height 27
copy tr "08/30/2025 6:00PM Hayden Kirkpatrick 312 West 23rd Street, Apt. 2f, New York, N…"
click at [953, 364] on button "Email to Teams" at bounding box center [955, 364] width 100 height 31
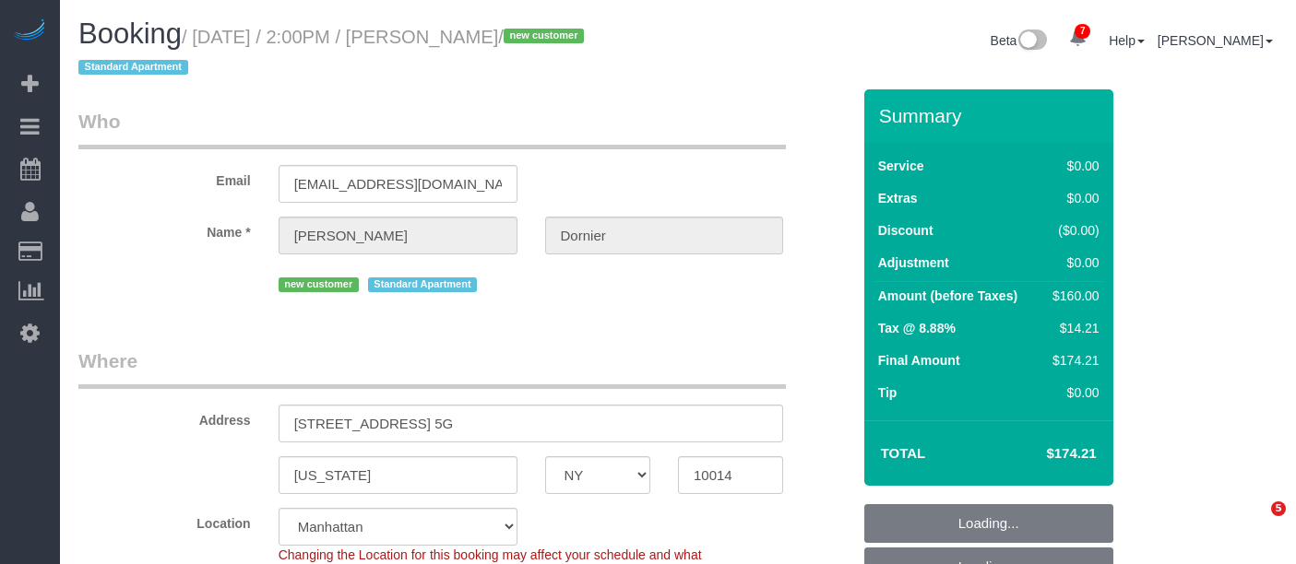
select select "NY"
select select "number:89"
select select "number:90"
select select "number:15"
select select "number:5"
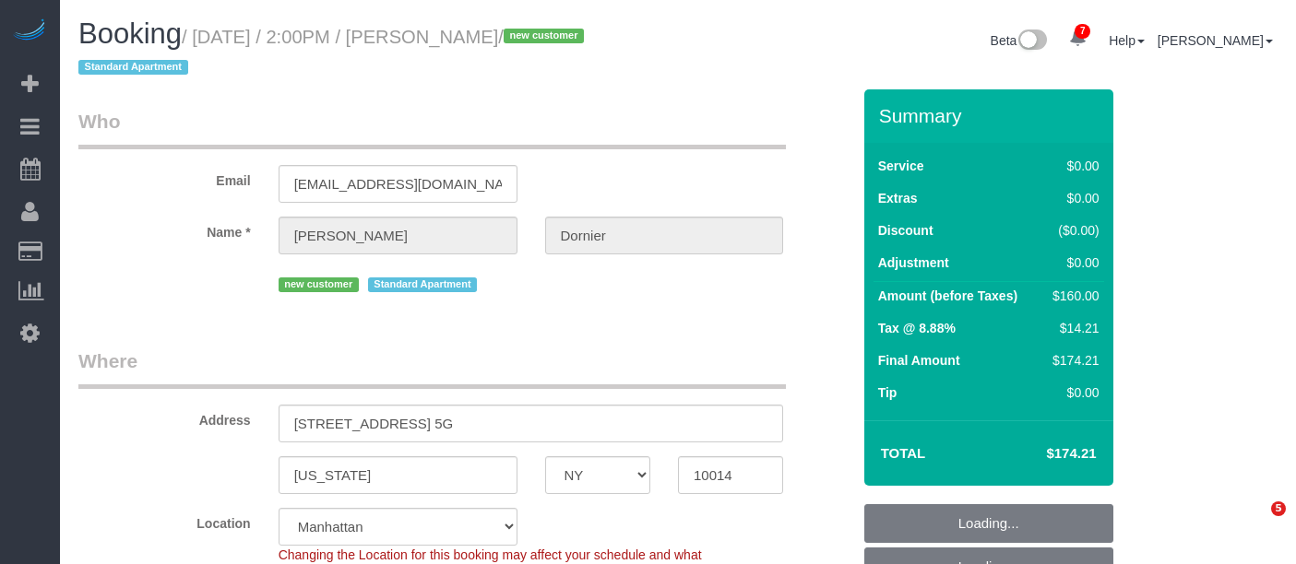
select select "object:1335"
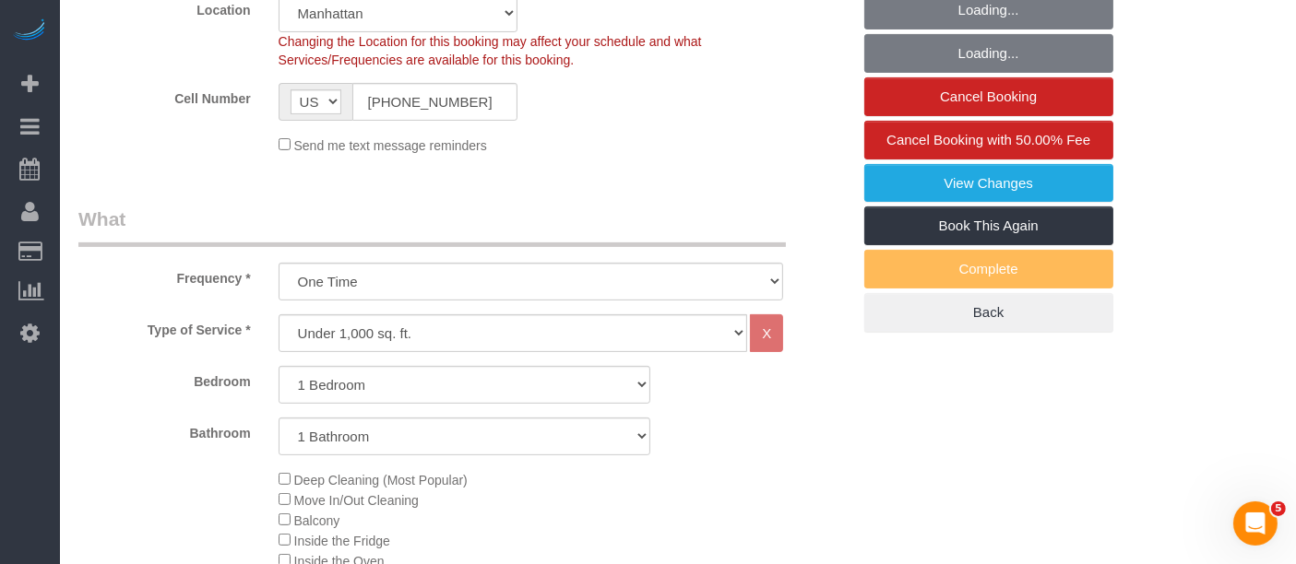
scroll to position [877, 0]
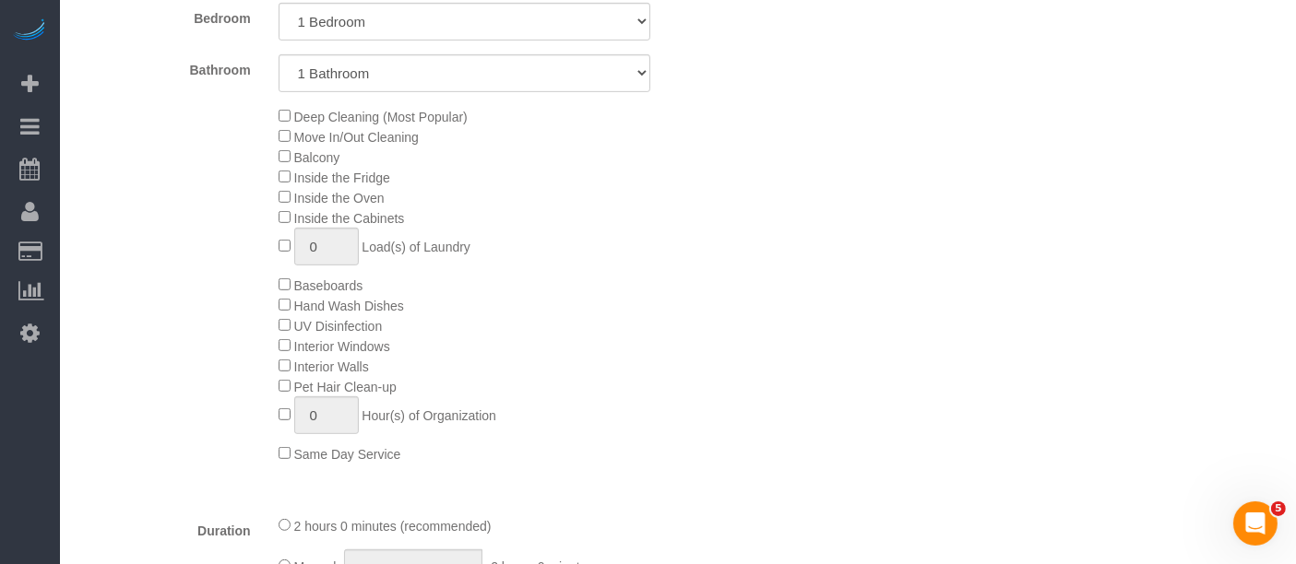
select select "spot1"
select select "1"
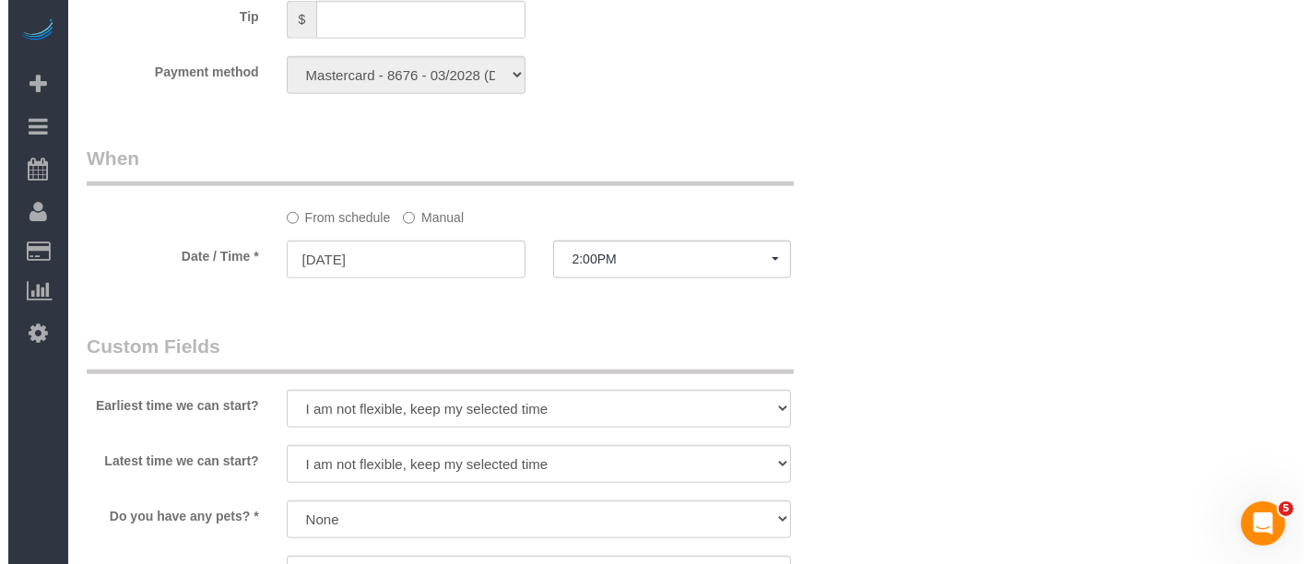
scroll to position [2151, 0]
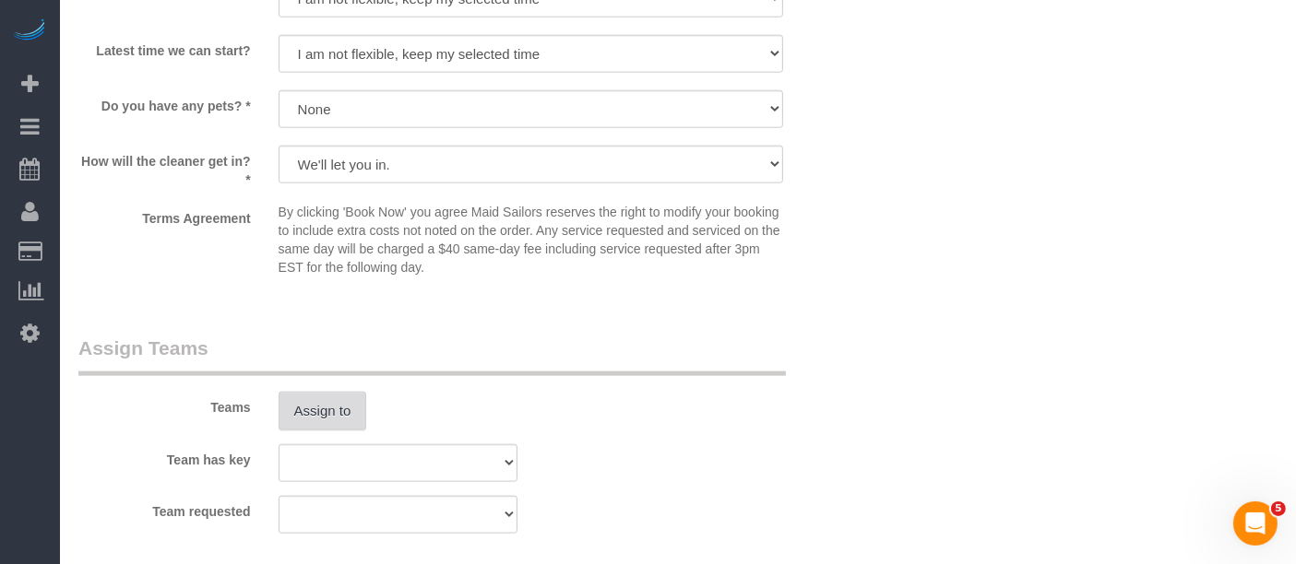
click at [332, 405] on button "Assign to" at bounding box center [322, 411] width 89 height 39
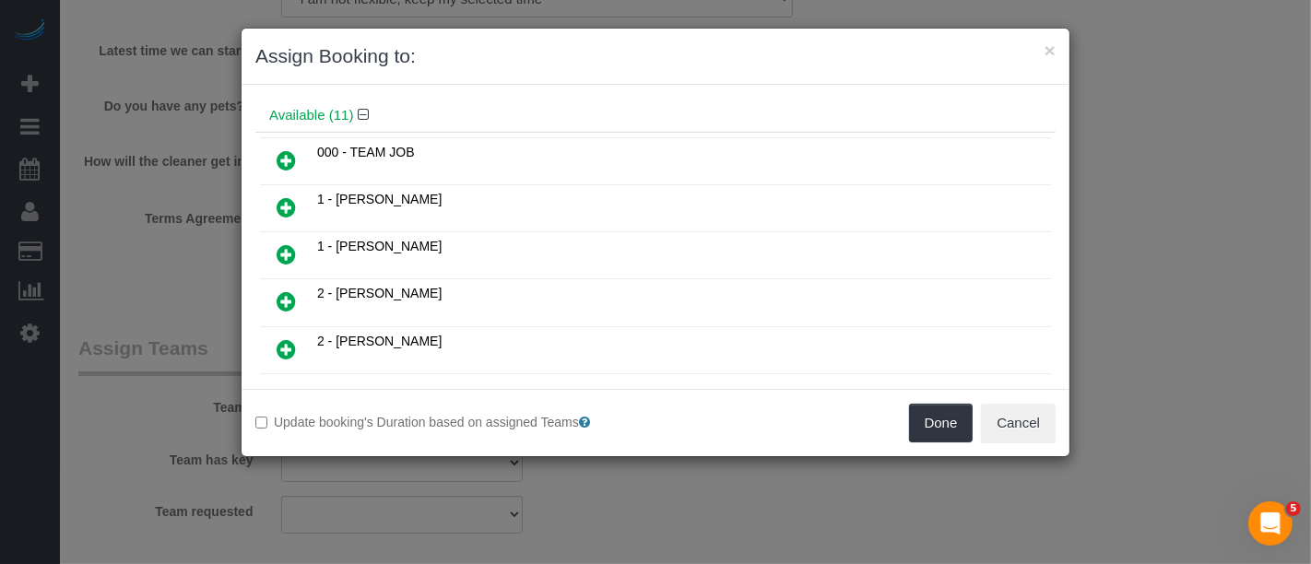
scroll to position [205, 0]
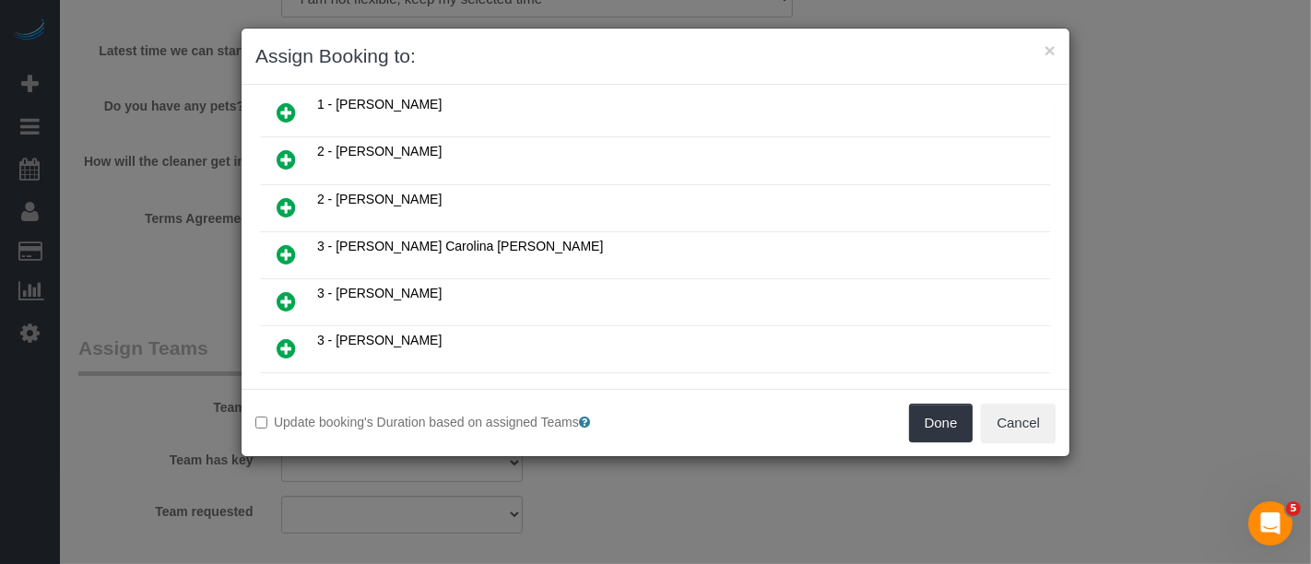
drag, startPoint x: 291, startPoint y: 236, endPoint x: 773, endPoint y: 267, distance: 482.4
click at [291, 243] on icon at bounding box center [286, 254] width 19 height 22
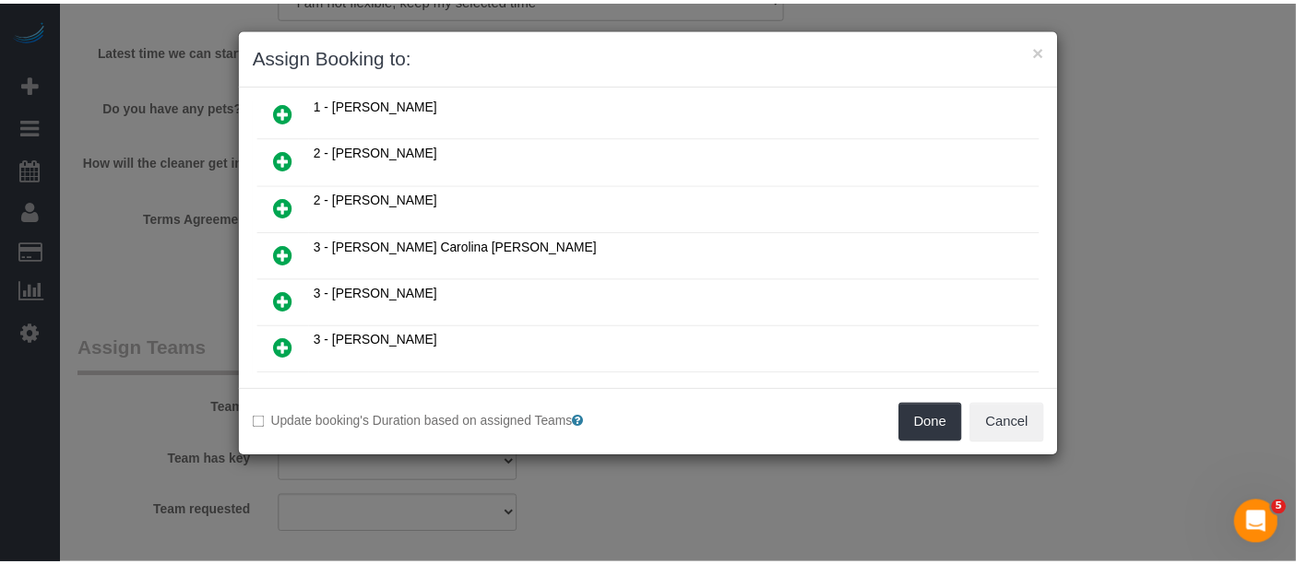
scroll to position [247, 0]
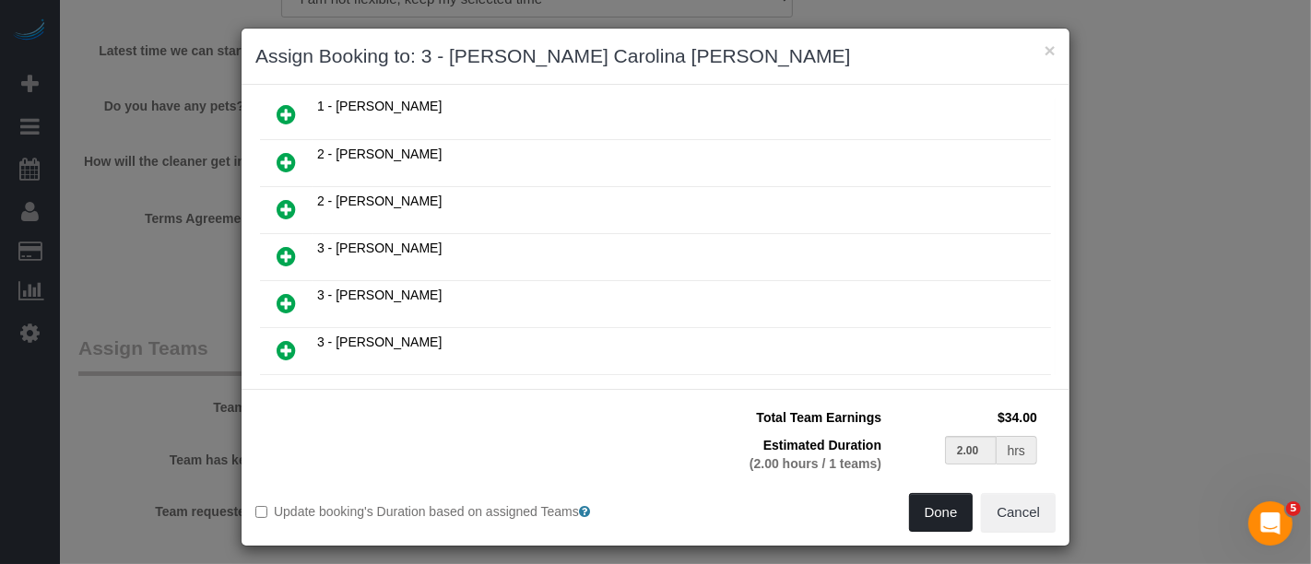
click at [945, 516] on button "Done" at bounding box center [941, 512] width 65 height 39
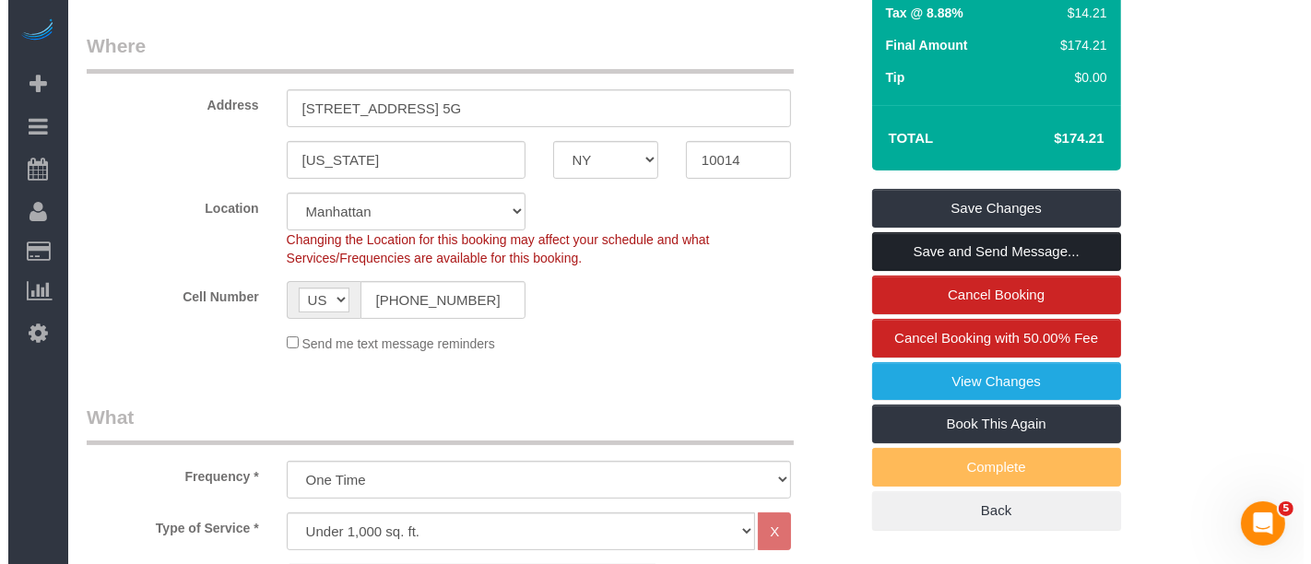
scroll to position [314, 0]
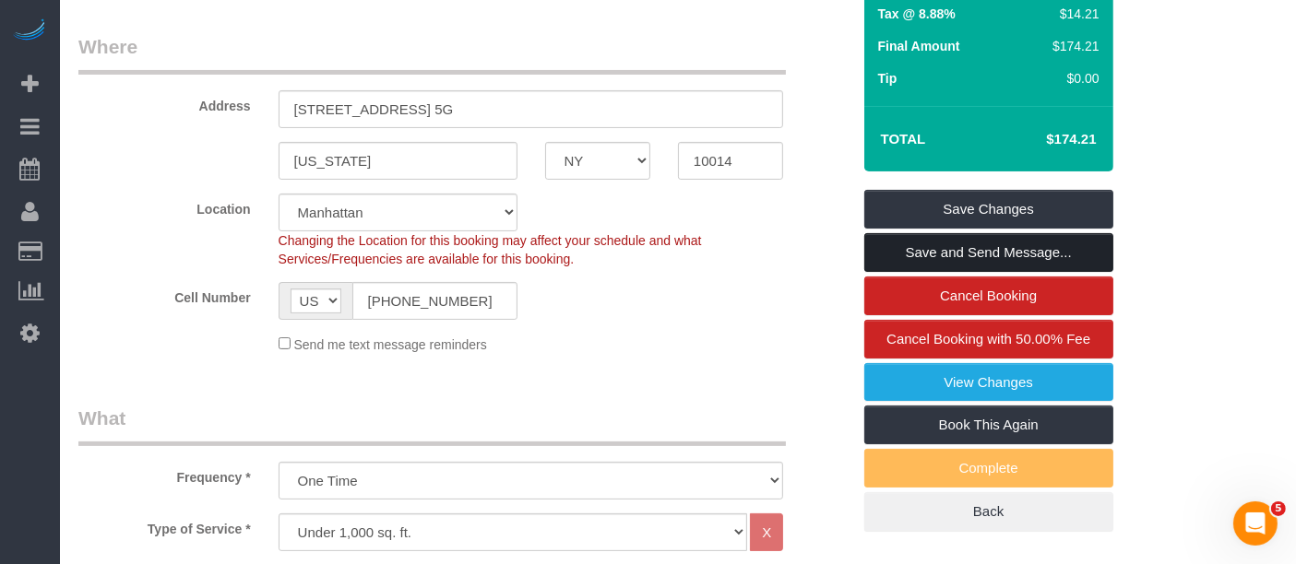
click at [987, 243] on link "Save and Send Message..." at bounding box center [988, 252] width 249 height 39
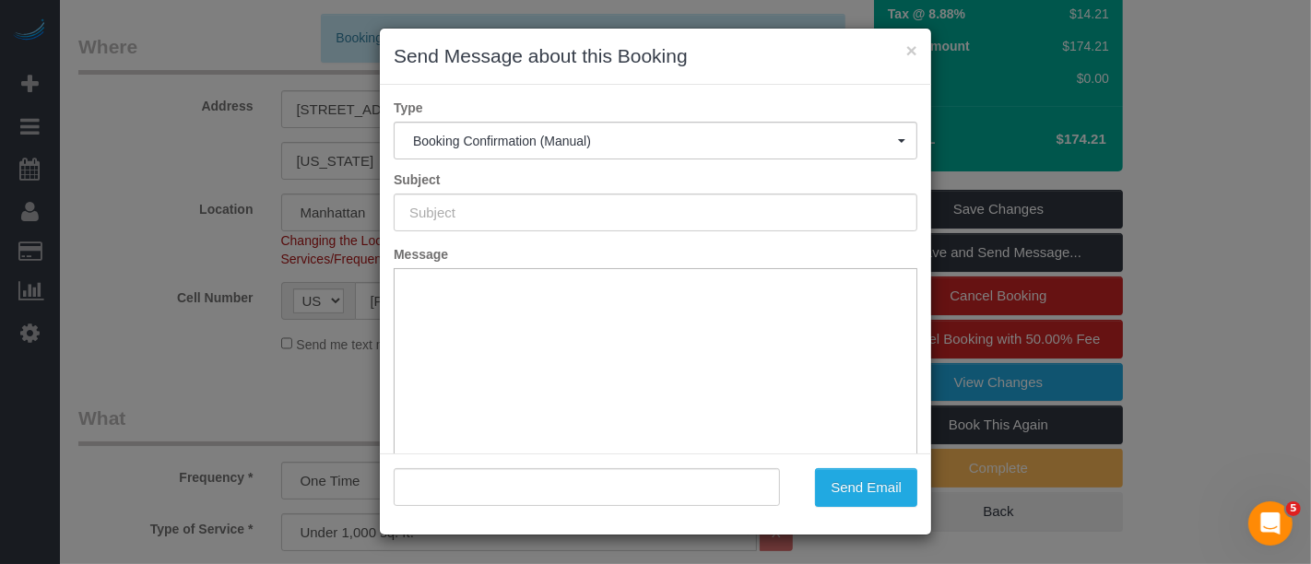
type input "Cleaning Confirmed for 08/31/2025 at 2:00pm"
type input ""Henry Dornier" <henrydtv@gmail.com>"
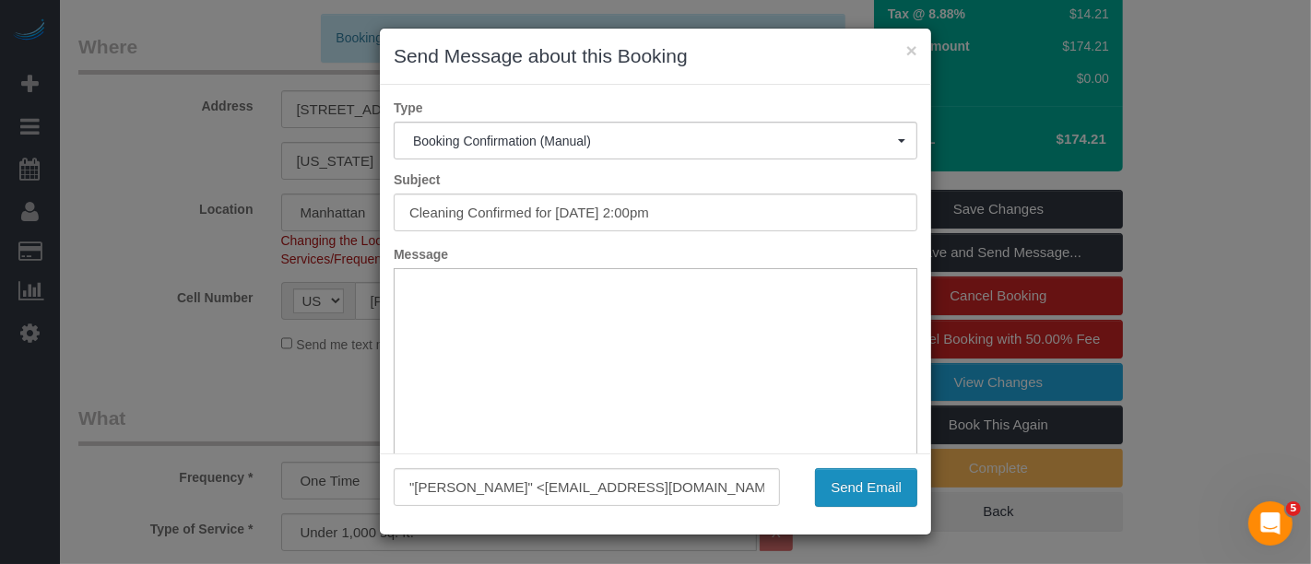
drag, startPoint x: 856, startPoint y: 479, endPoint x: 846, endPoint y: 483, distance: 10.8
click at [857, 479] on button "Send Email" at bounding box center [866, 487] width 102 height 39
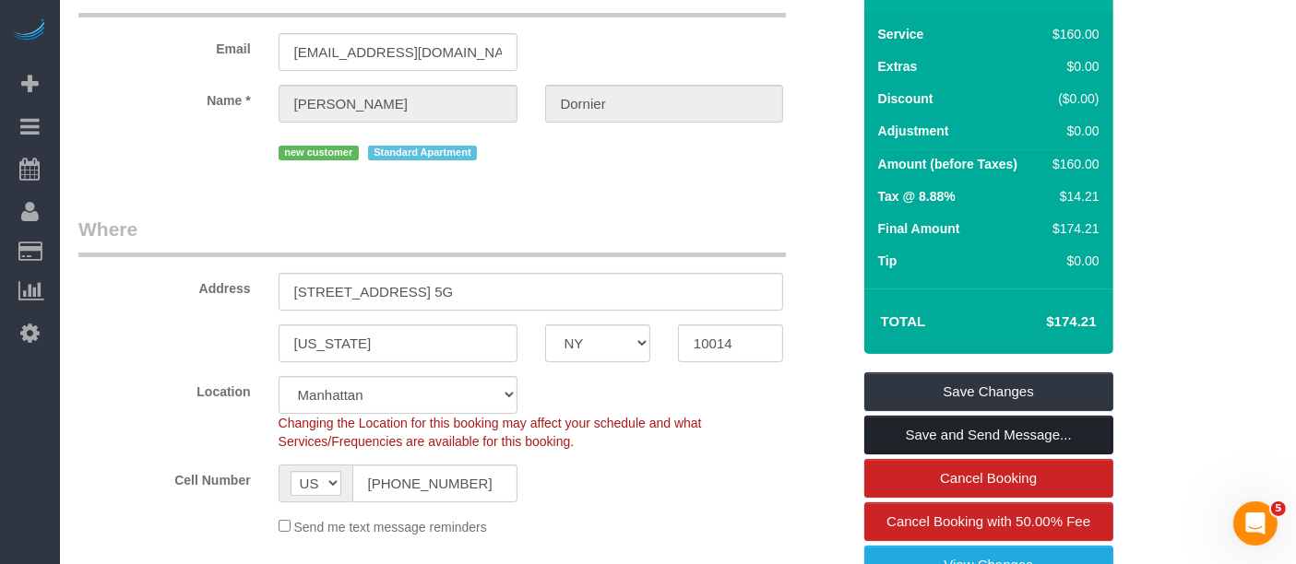
scroll to position [74, 0]
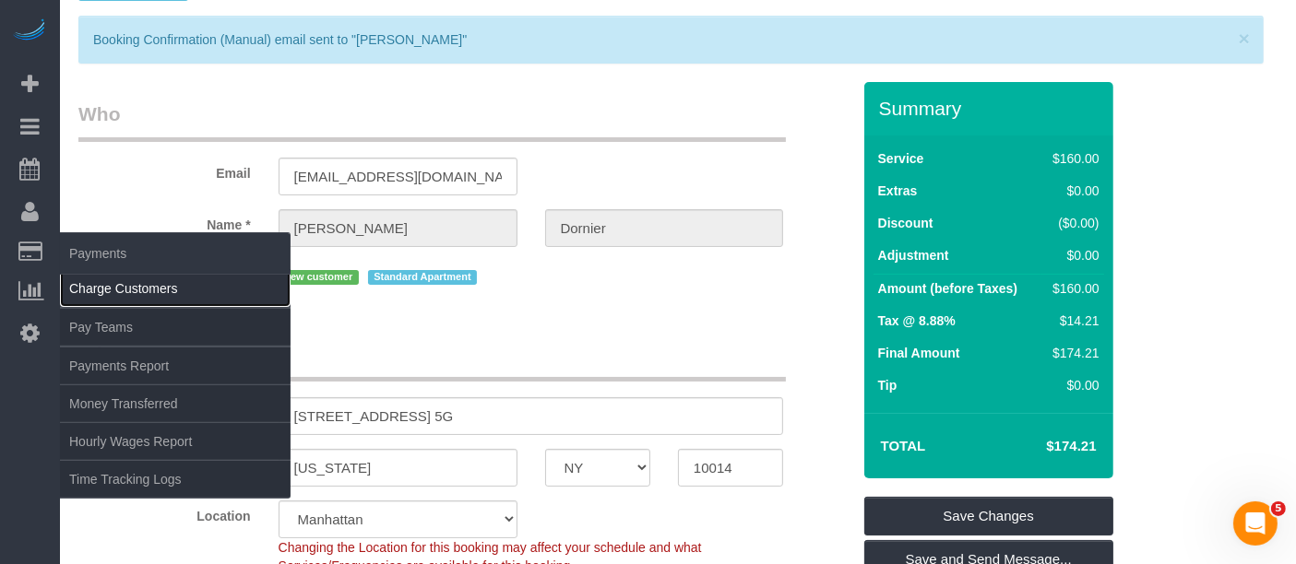
click at [122, 283] on link "Charge Customers" at bounding box center [175, 288] width 231 height 37
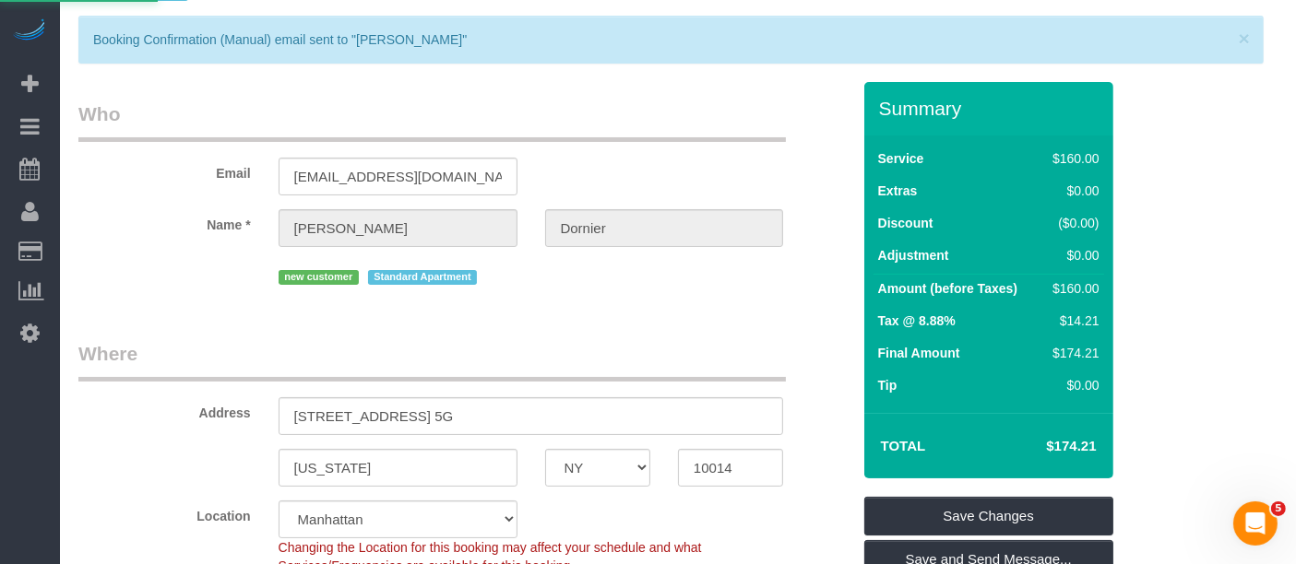
select select
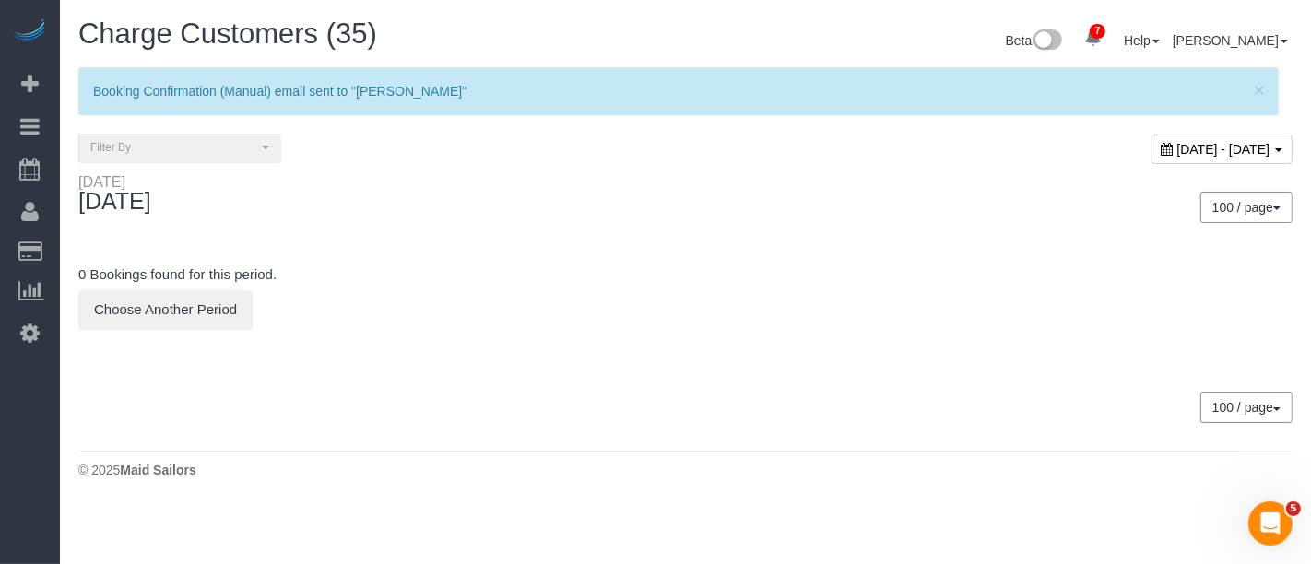
click at [1178, 142] on span "August 30, 2025 - August 30, 2025" at bounding box center [1224, 149] width 93 height 15
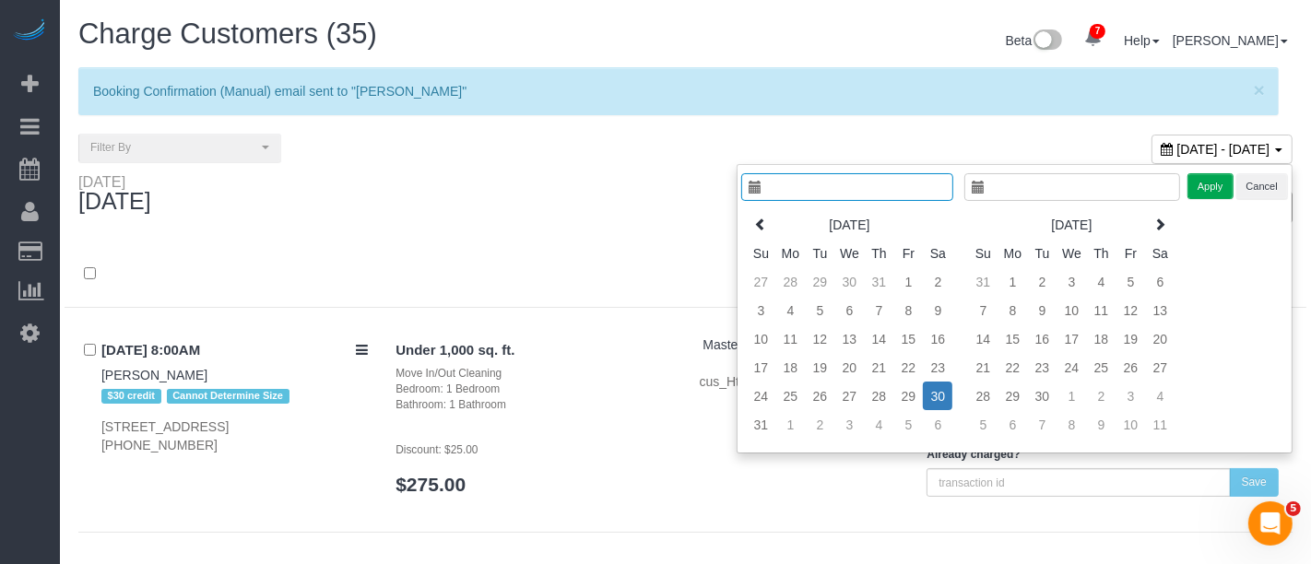
type input "**********"
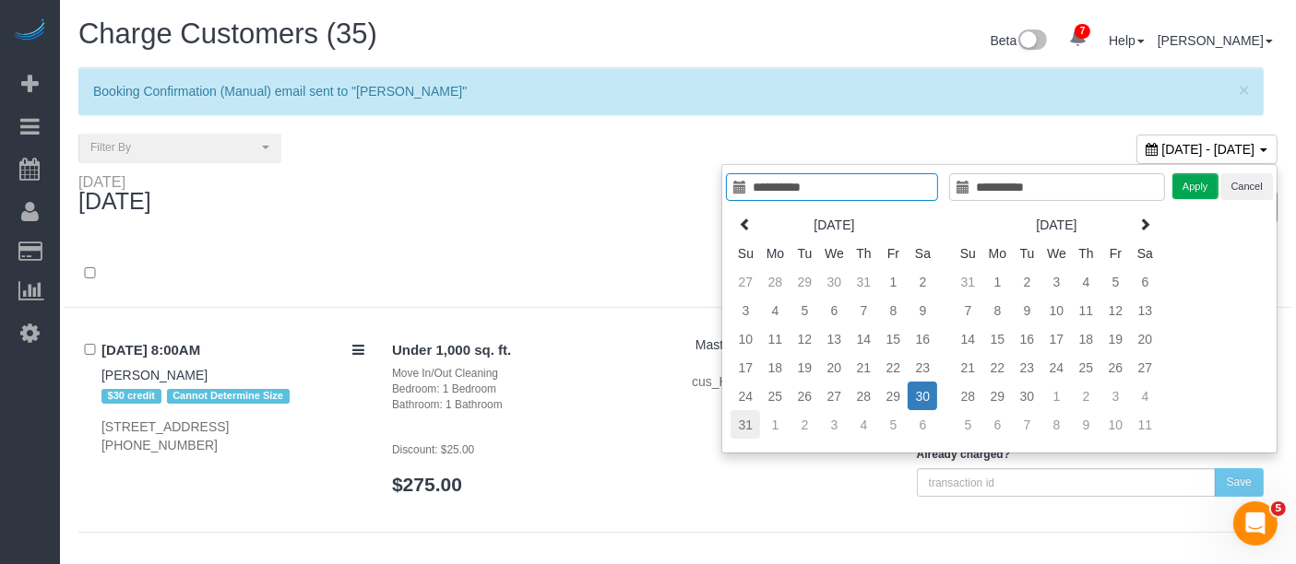
type input "**********"
click at [739, 420] on td "31" at bounding box center [745, 424] width 30 height 29
type input "**********"
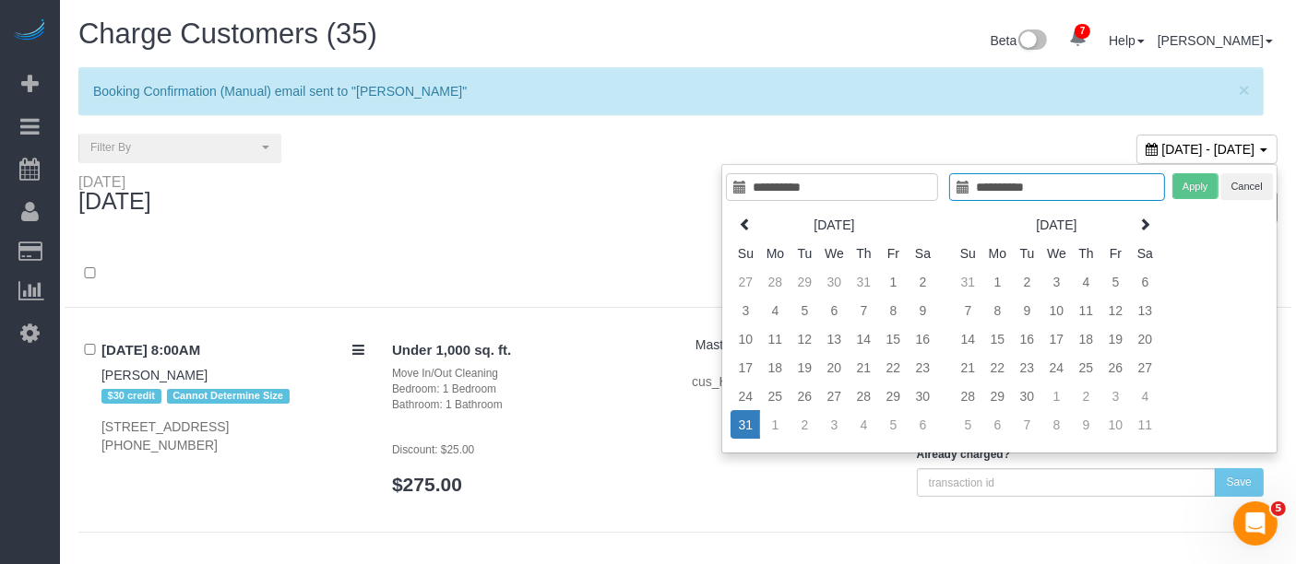
click at [738, 425] on td "31" at bounding box center [745, 424] width 30 height 29
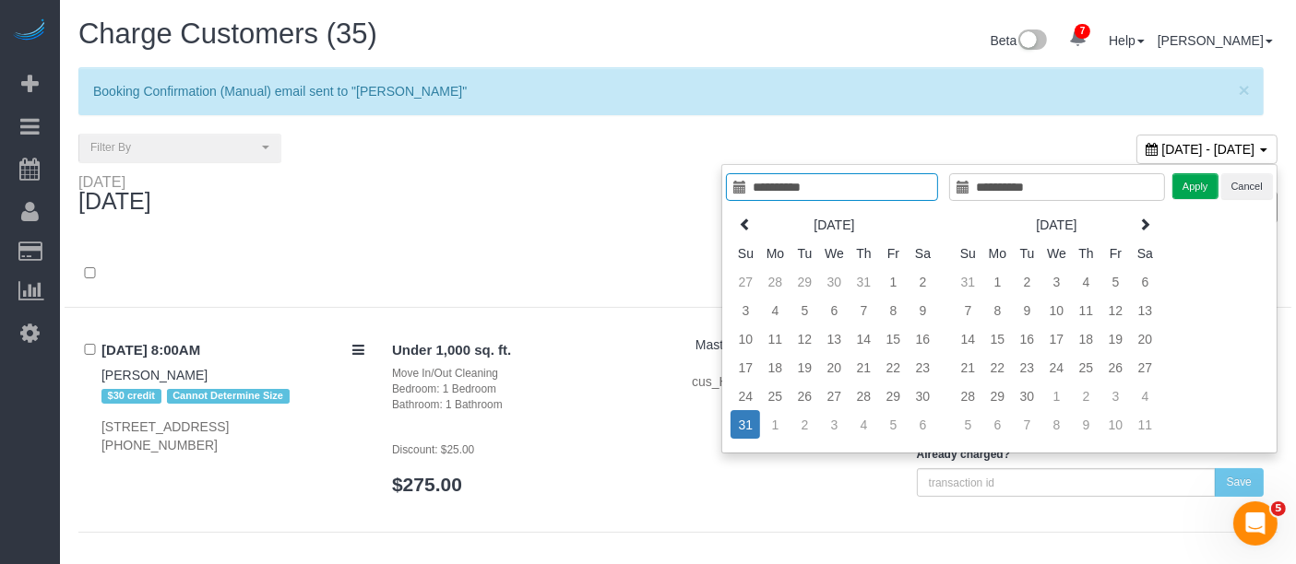
type input "**********"
click at [1182, 190] on button "Apply" at bounding box center [1195, 186] width 46 height 27
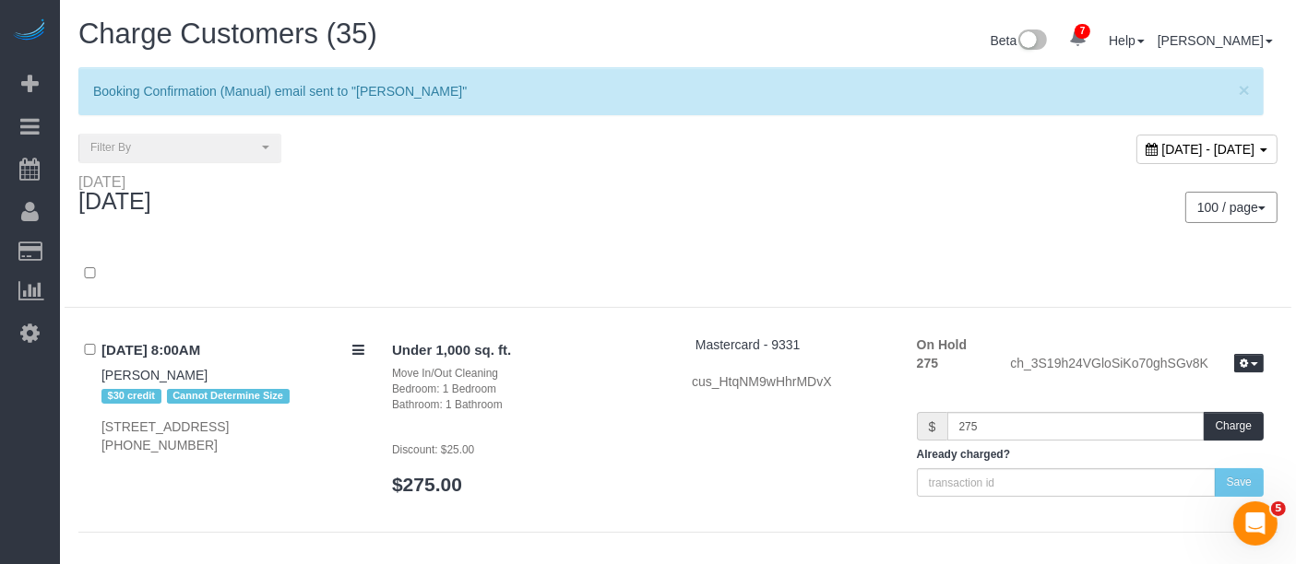
click at [748, 207] on div "100 / page 10 / page 20 / page 30 / page 40 / page 50 / page 100 / page" at bounding box center [985, 207] width 586 height 31
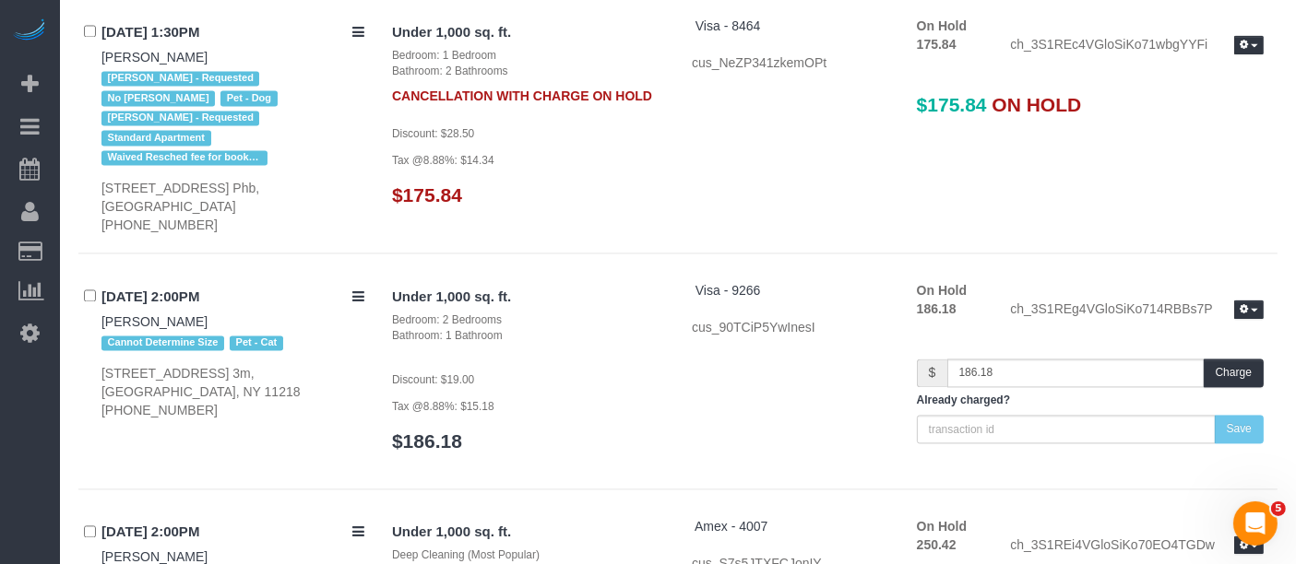
scroll to position [3483, 0]
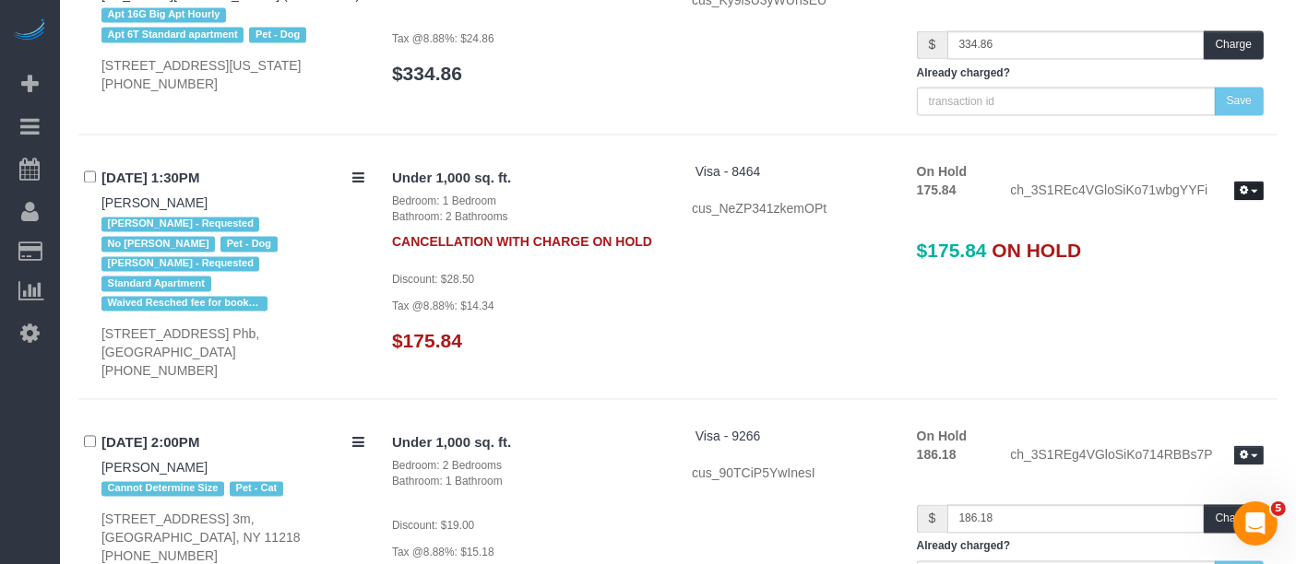
click at [1251, 190] on span "button" at bounding box center [1253, 192] width 7 height 4
click at [1182, 211] on link "Release Hold" at bounding box center [1190, 223] width 146 height 24
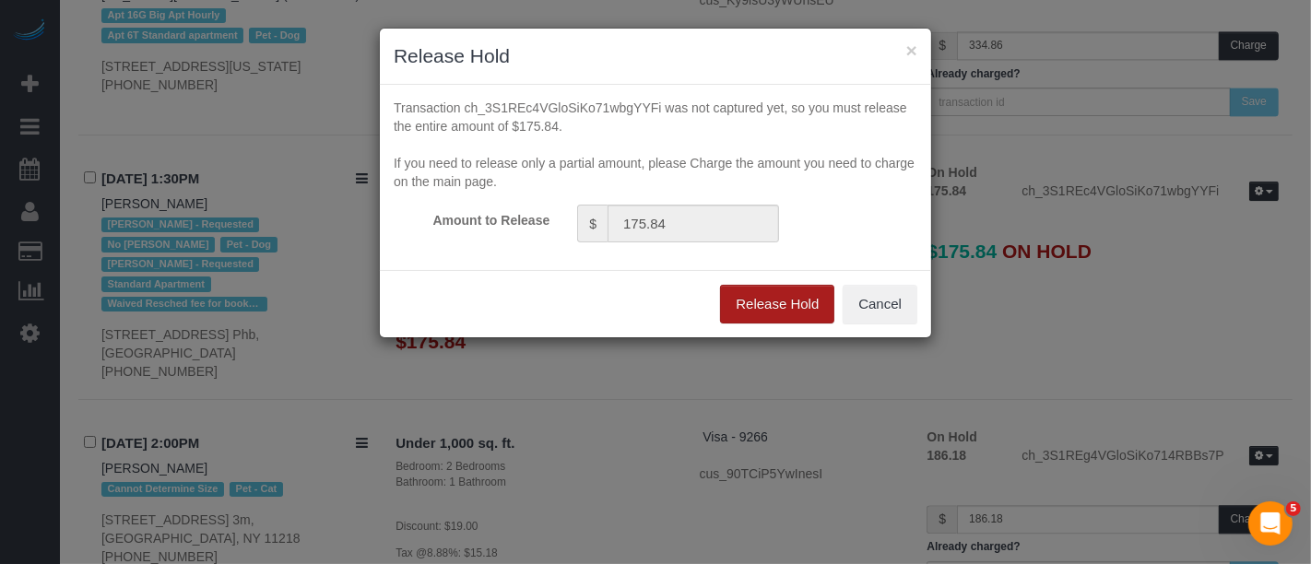
click at [787, 296] on button "Release Hold" at bounding box center [777, 304] width 114 height 39
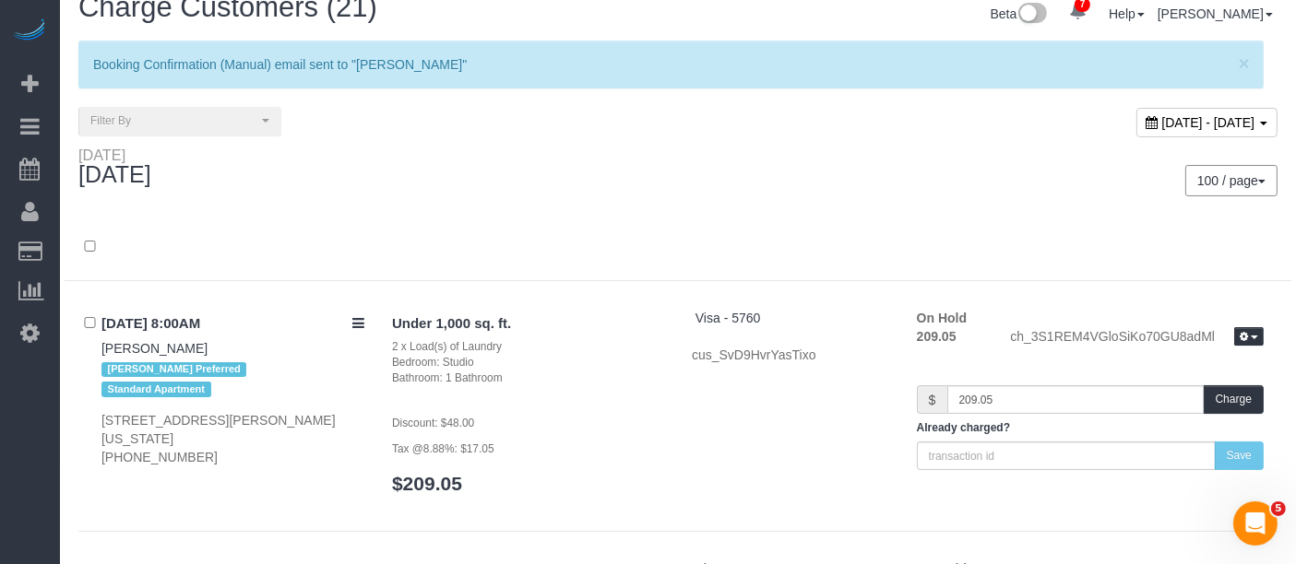
scroll to position [0, 0]
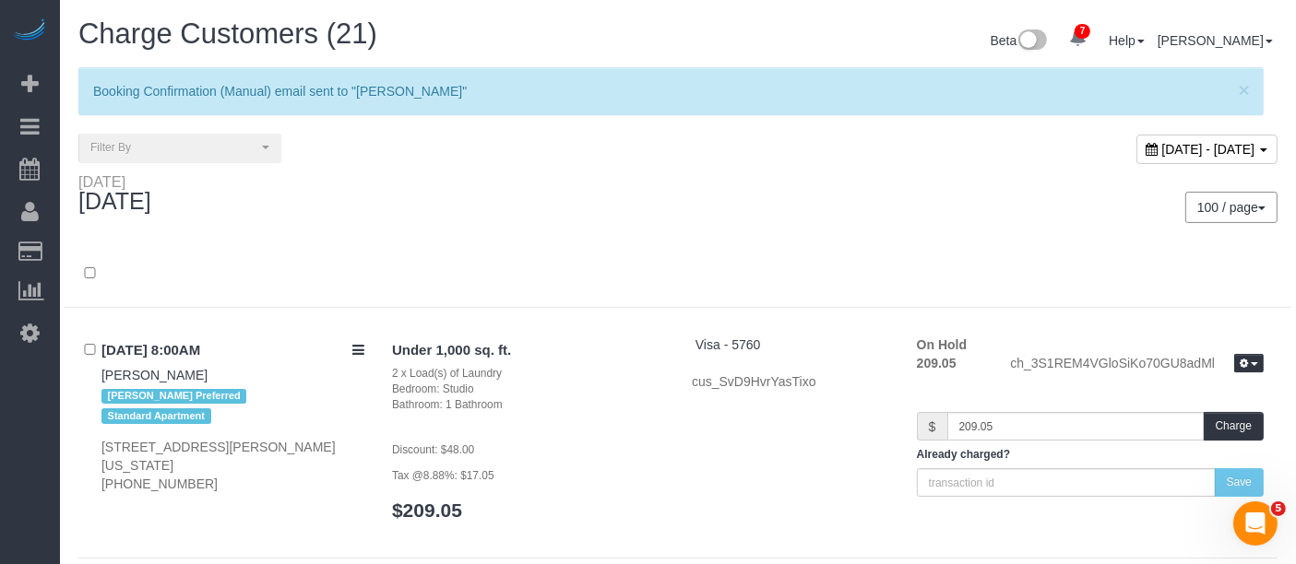
click at [727, 271] on div at bounding box center [678, 284] width 1226 height 48
click at [636, 236] on div "Sunday August 31, 2025 100 / page 10 / page 20 / page 30 / page 40 / page 50 / …" at bounding box center [678, 207] width 1226 height 68
click at [621, 254] on div at bounding box center [678, 275] width 1226 height 66
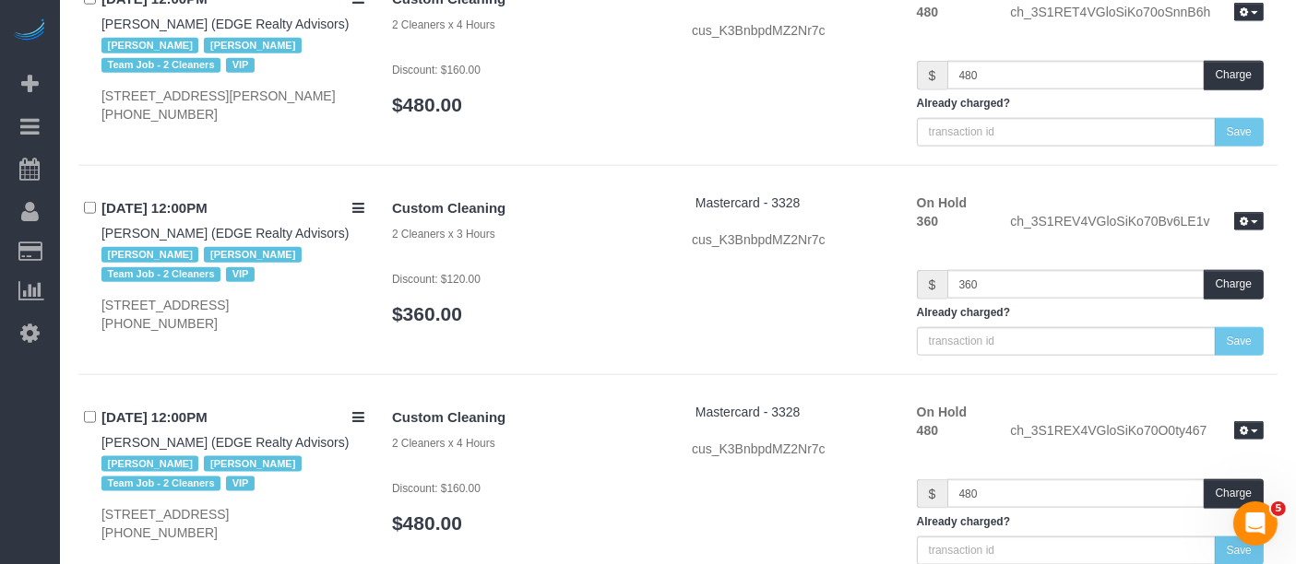
scroll to position [4114, 0]
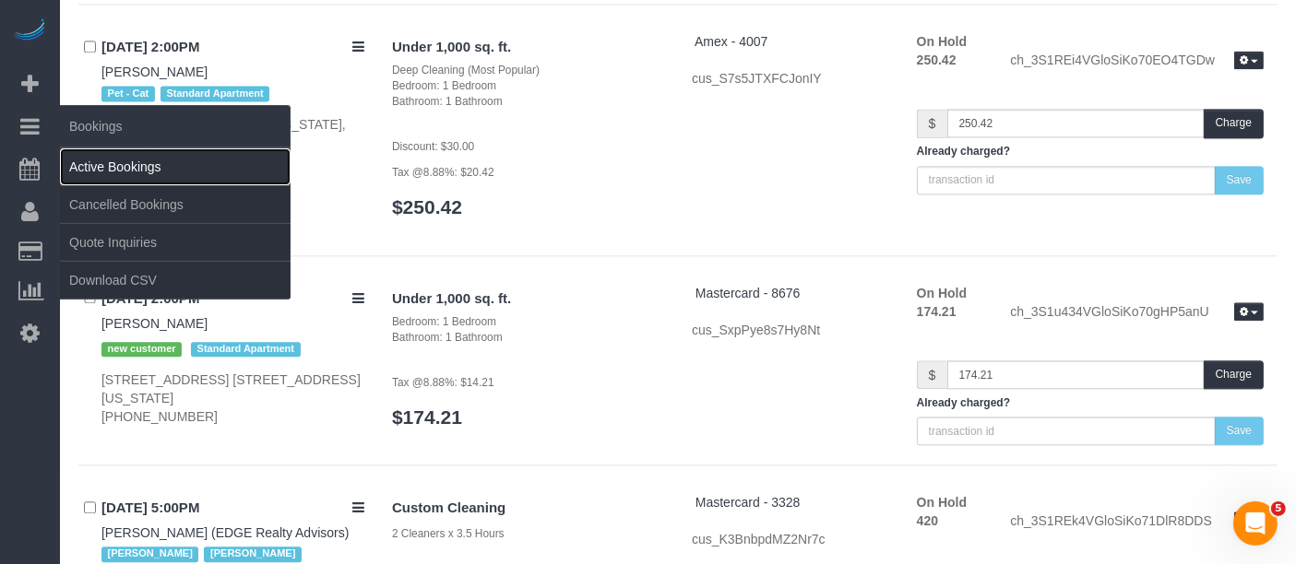
click at [91, 167] on link "Active Bookings" at bounding box center [175, 166] width 231 height 37
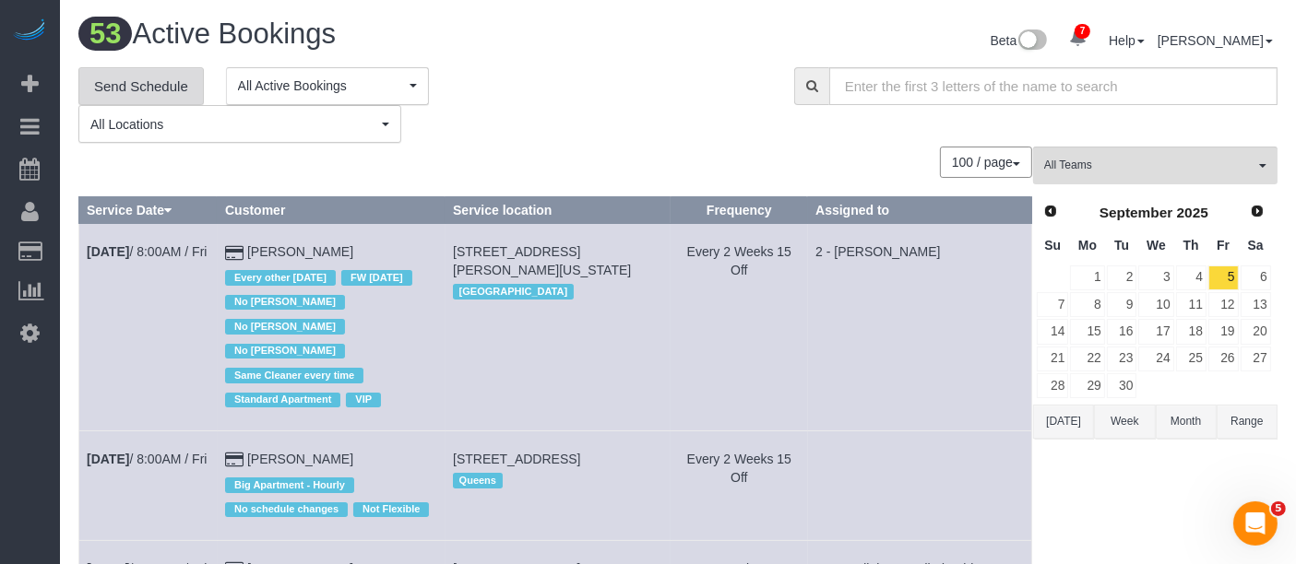
click at [140, 83] on link "Send Schedule" at bounding box center [140, 86] width 125 height 39
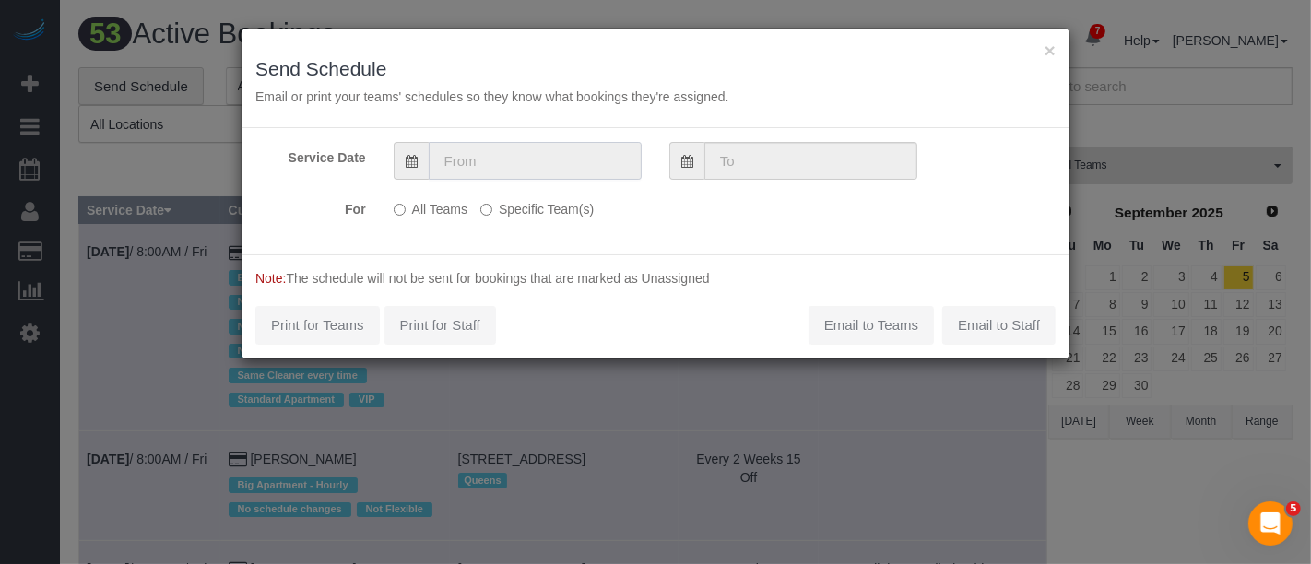
click at [529, 164] on input "text" at bounding box center [535, 161] width 213 height 38
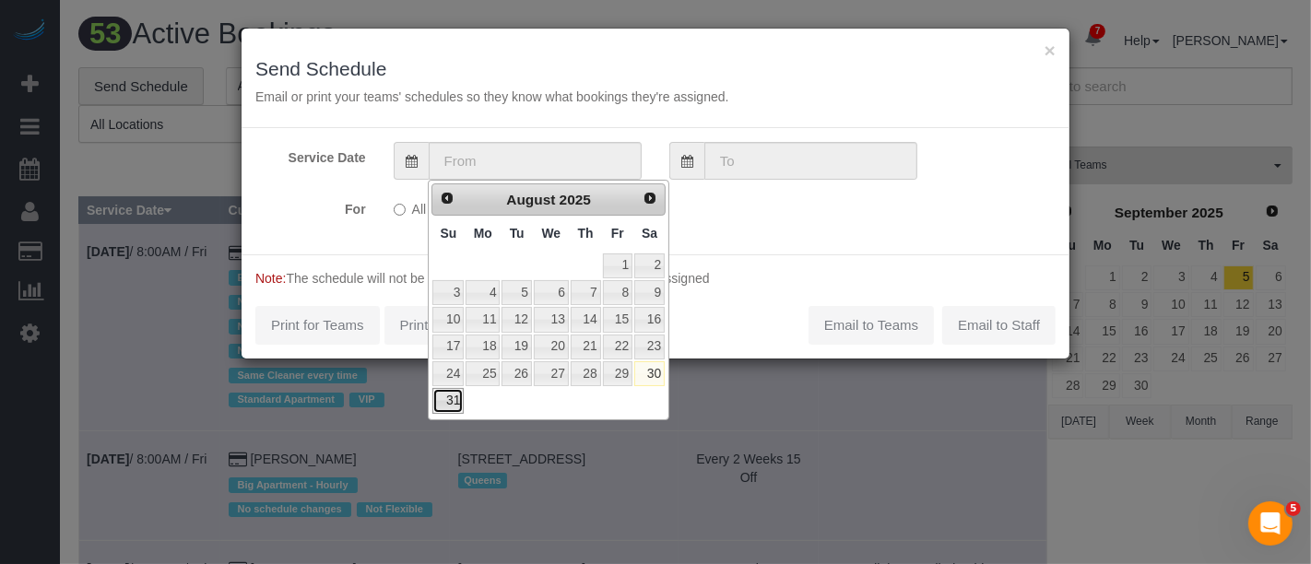
click at [448, 399] on link "31" at bounding box center [447, 400] width 31 height 25
type input "08/31/2025"
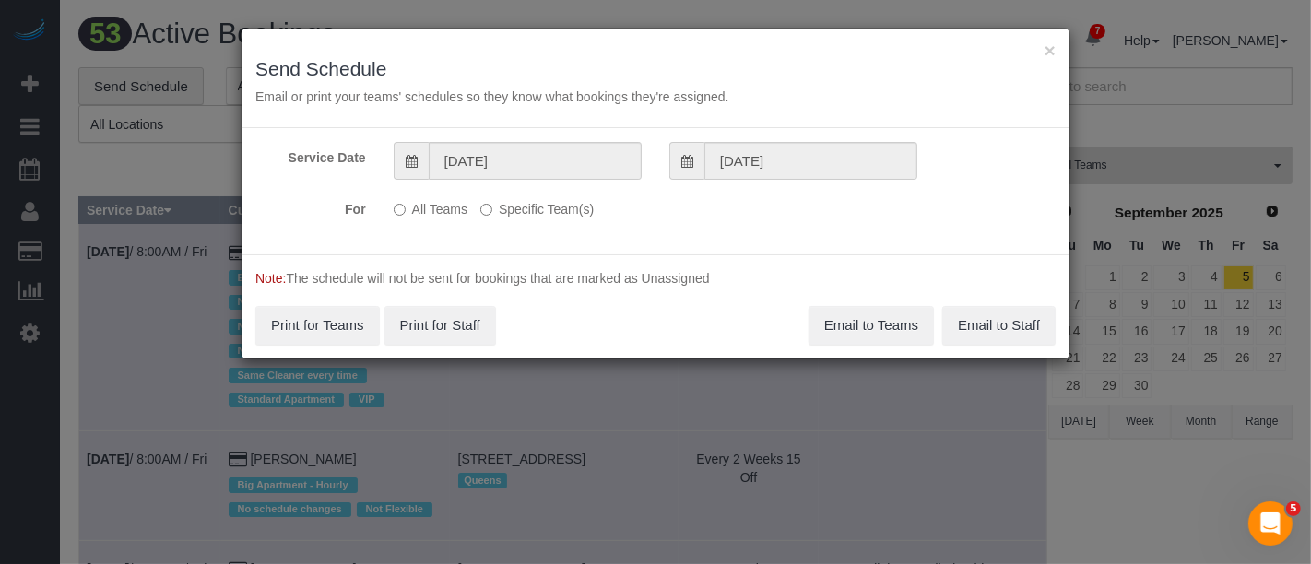
click at [519, 194] on label "Specific Team(s)" at bounding box center [536, 206] width 113 height 25
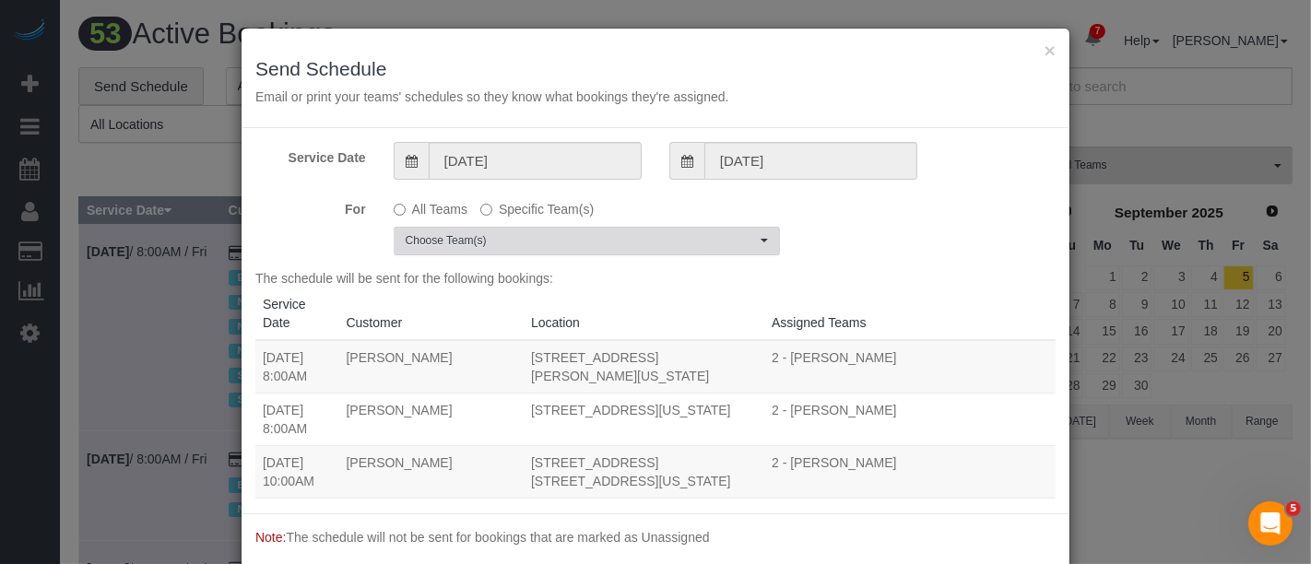
click at [568, 229] on button "Choose Team(s)" at bounding box center [587, 241] width 386 height 29
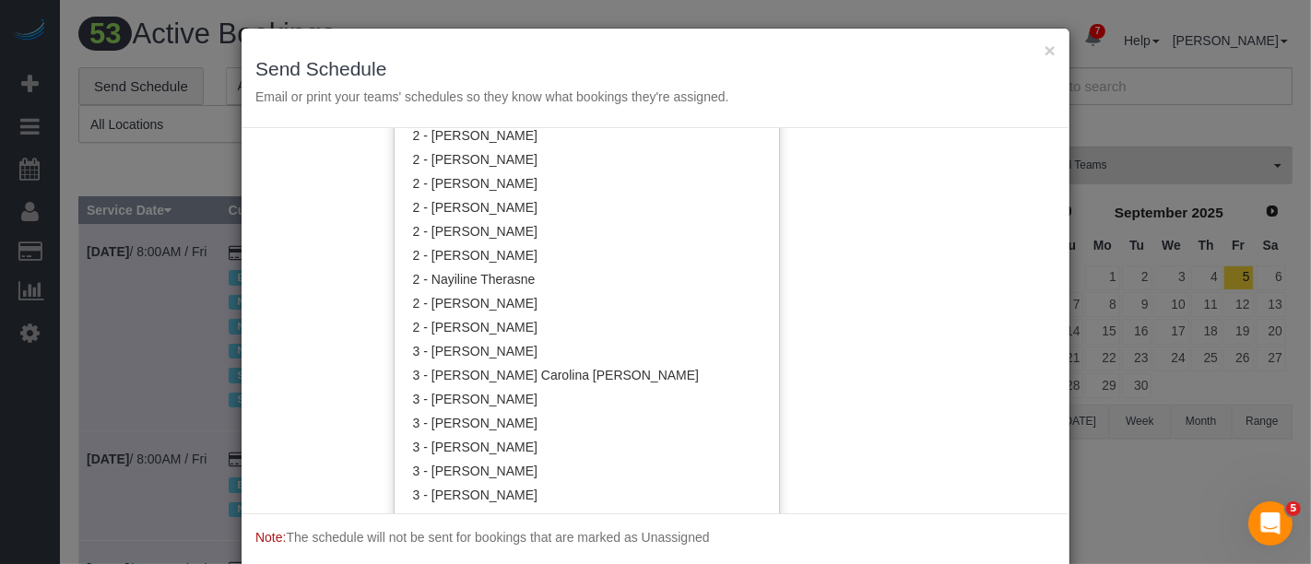
scroll to position [1241, 0]
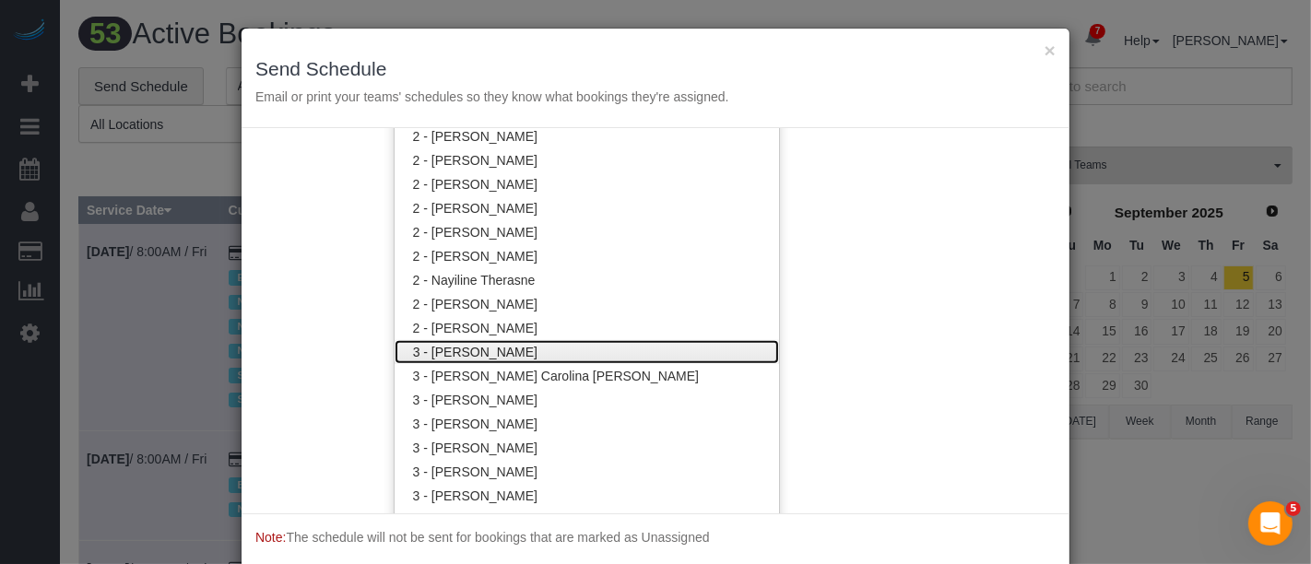
click at [581, 361] on link "3 - Ana Araujo" at bounding box center [587, 352] width 385 height 24
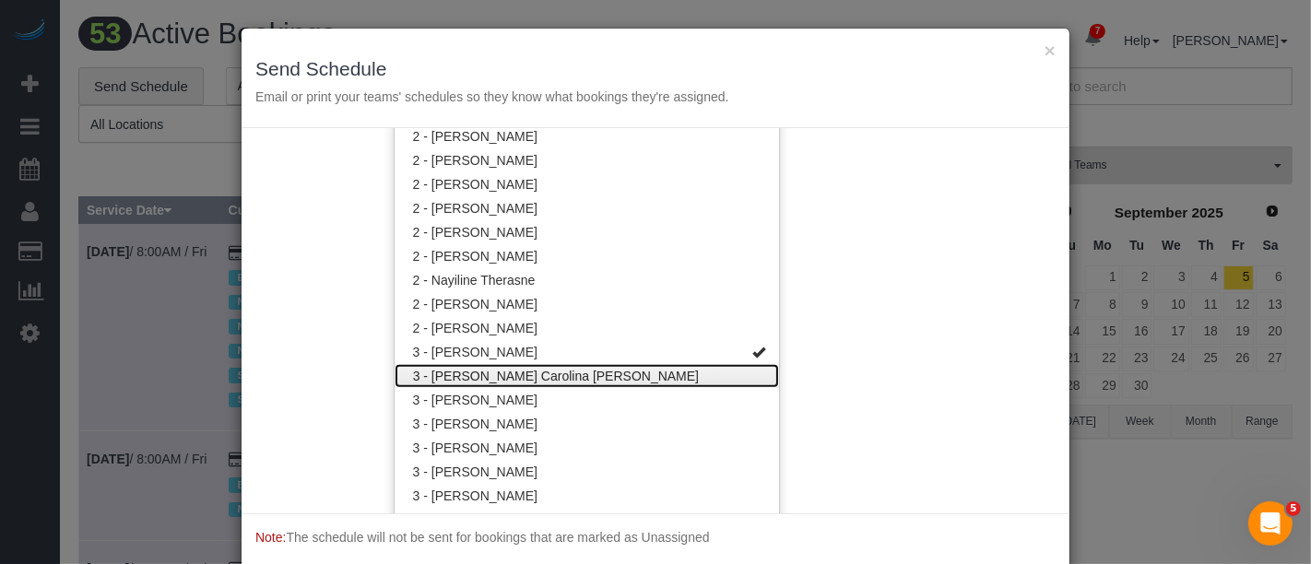
click at [579, 371] on link "3 - Andreina Carolina Manrique Lopez" at bounding box center [587, 376] width 385 height 24
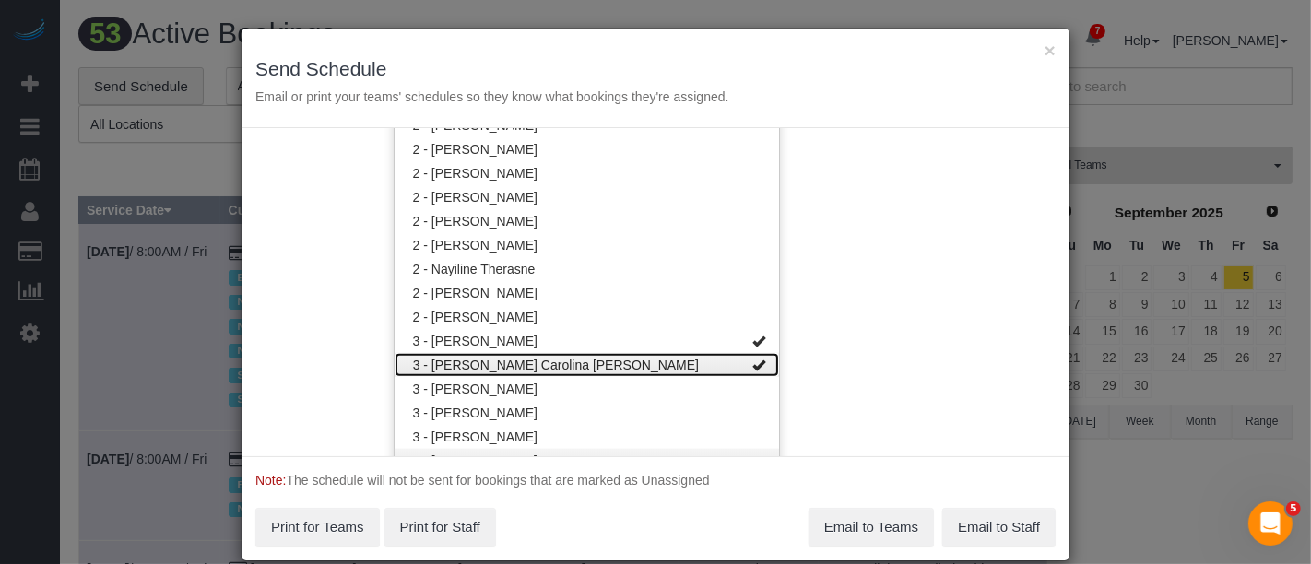
scroll to position [1446, 0]
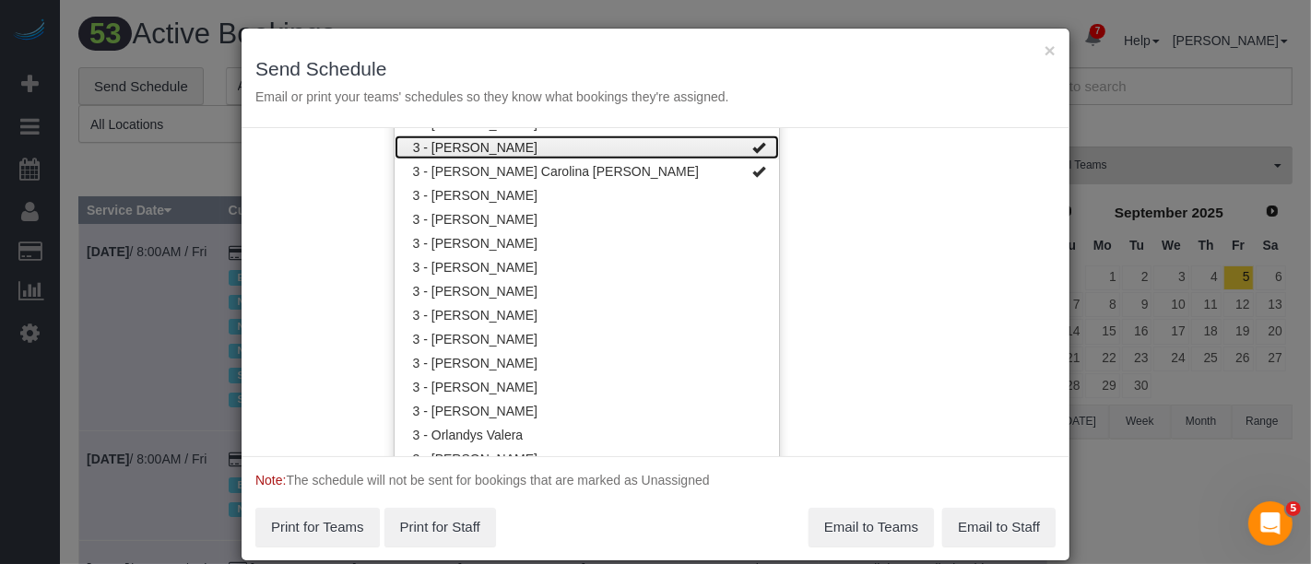
click at [690, 150] on link "3 - Ana Araujo" at bounding box center [587, 148] width 385 height 24
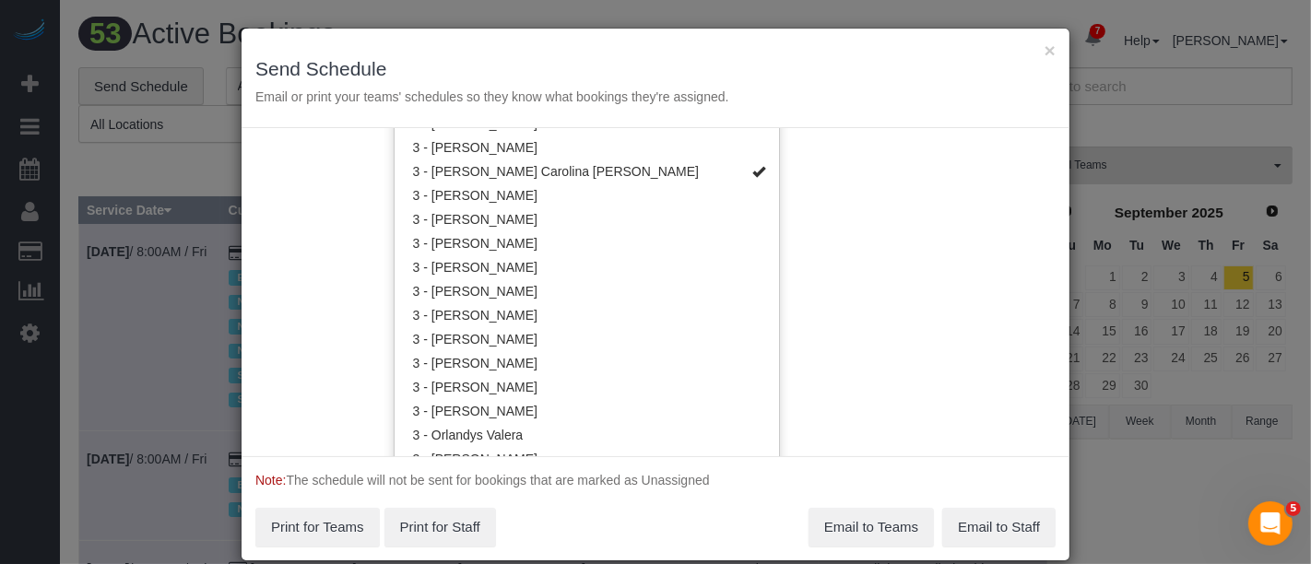
click at [919, 189] on div "Service Date 08/31/2025 08/31/2025 For All Teams Specific Team(s) 3 - Andreina …" at bounding box center [656, 292] width 828 height 328
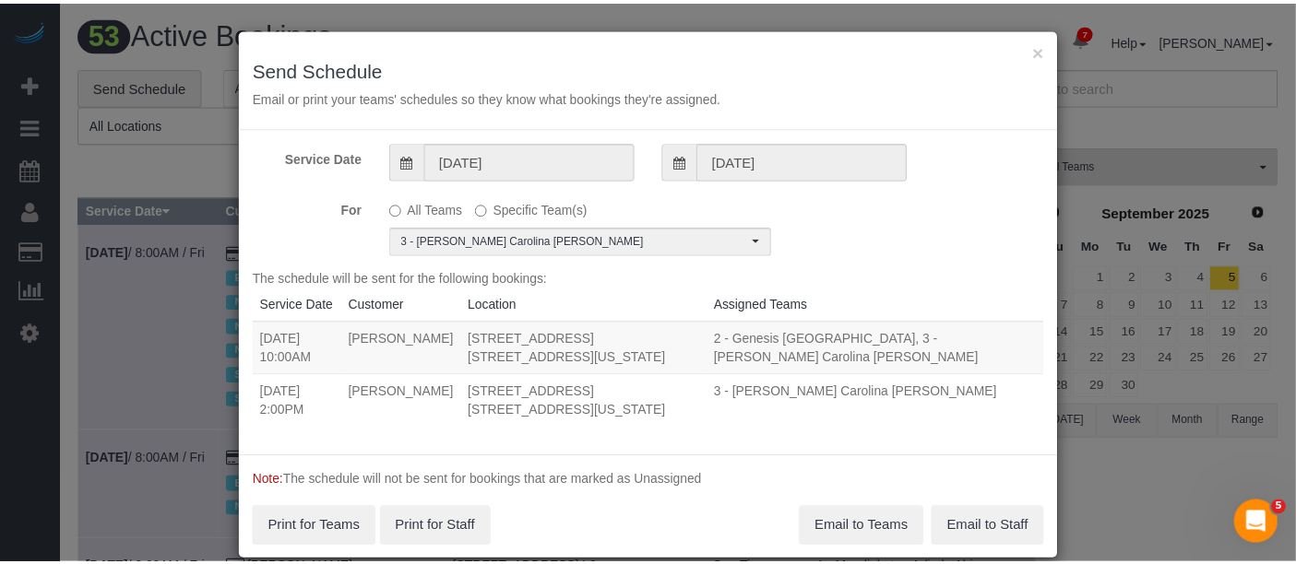
scroll to position [0, 0]
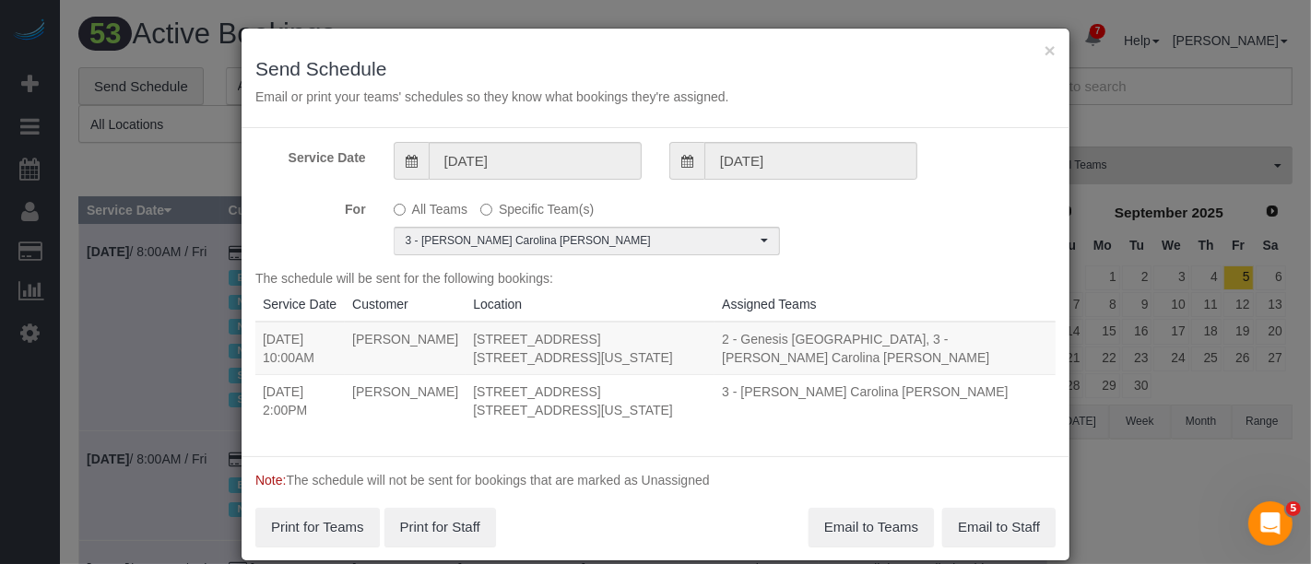
drag, startPoint x: 255, startPoint y: 336, endPoint x: 678, endPoint y: 479, distance: 446.1
click at [529, 404] on tbody "08/31/2025 10:00AM Marcy Kopakin 535 West 110th Street, Apt. 10g, New York, NY …" at bounding box center [655, 374] width 800 height 105
copy tbody "08/31/2025 10:00AM Marcy Kopakin 535 West 110th Street, Apt. 10g, New York, NY …"
click at [877, 522] on button "Email to Teams" at bounding box center [871, 527] width 125 height 39
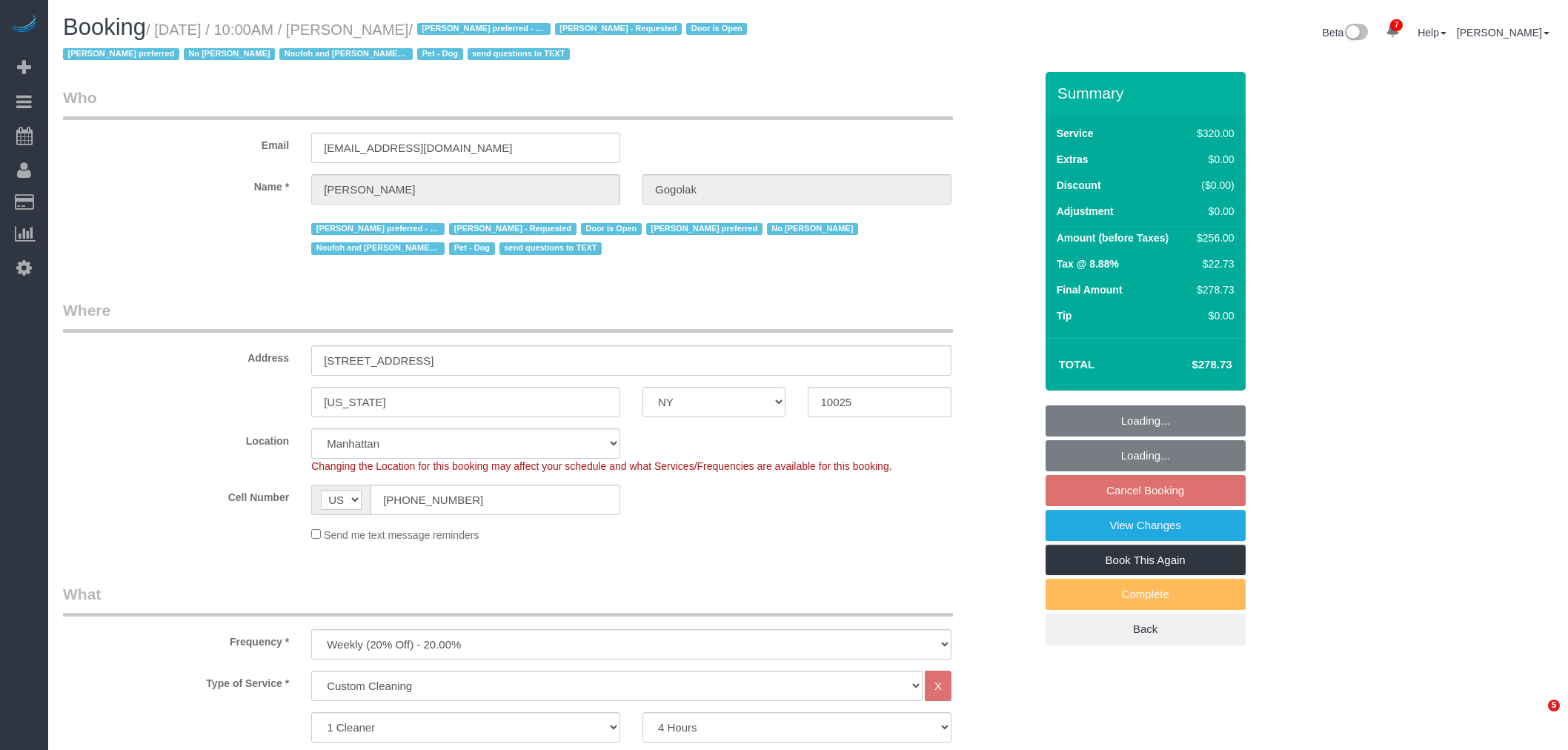
select select "NY"
select select "240"
select select "spot3"
select select "number:58"
select select "number:76"
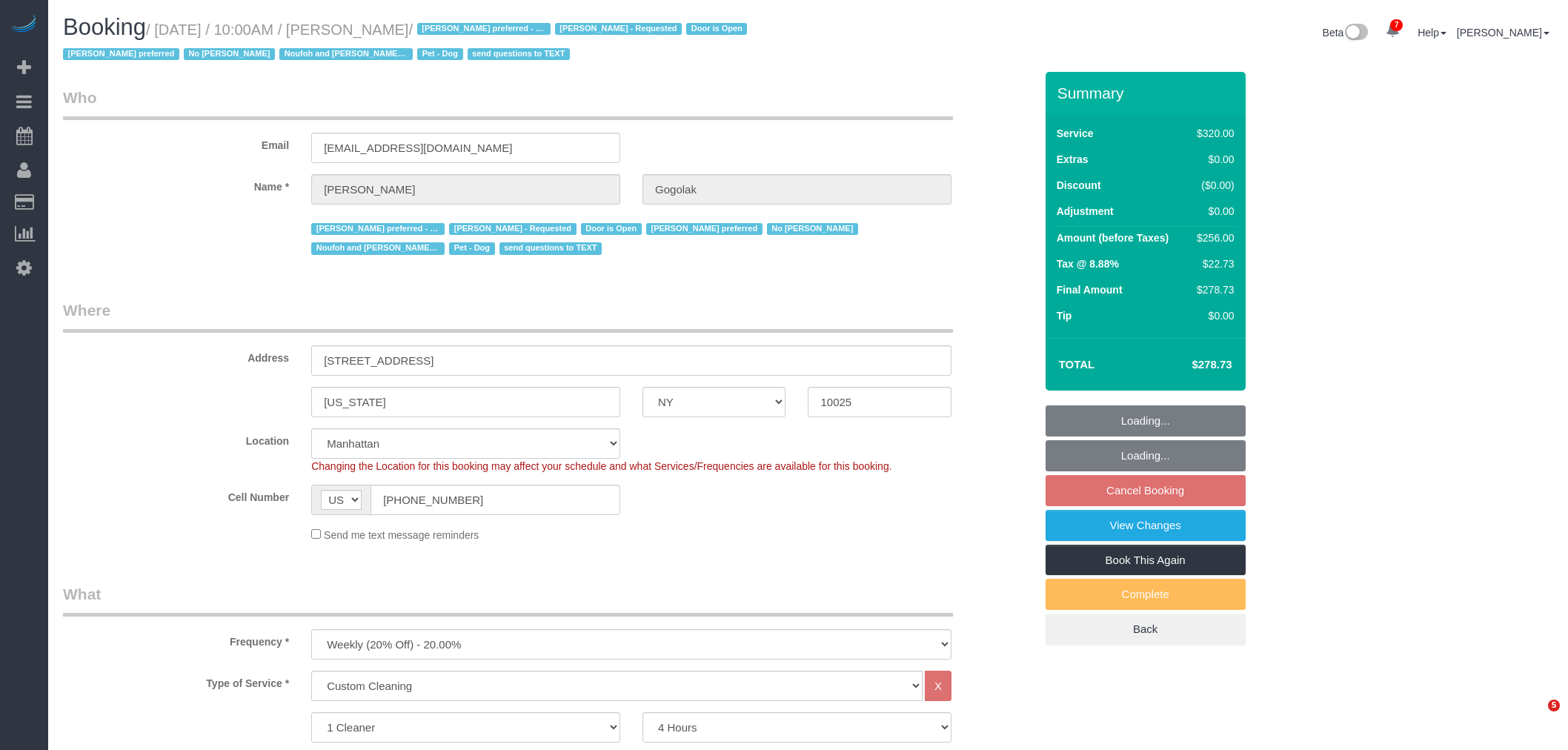
select select "number:13"
select select "number:5"
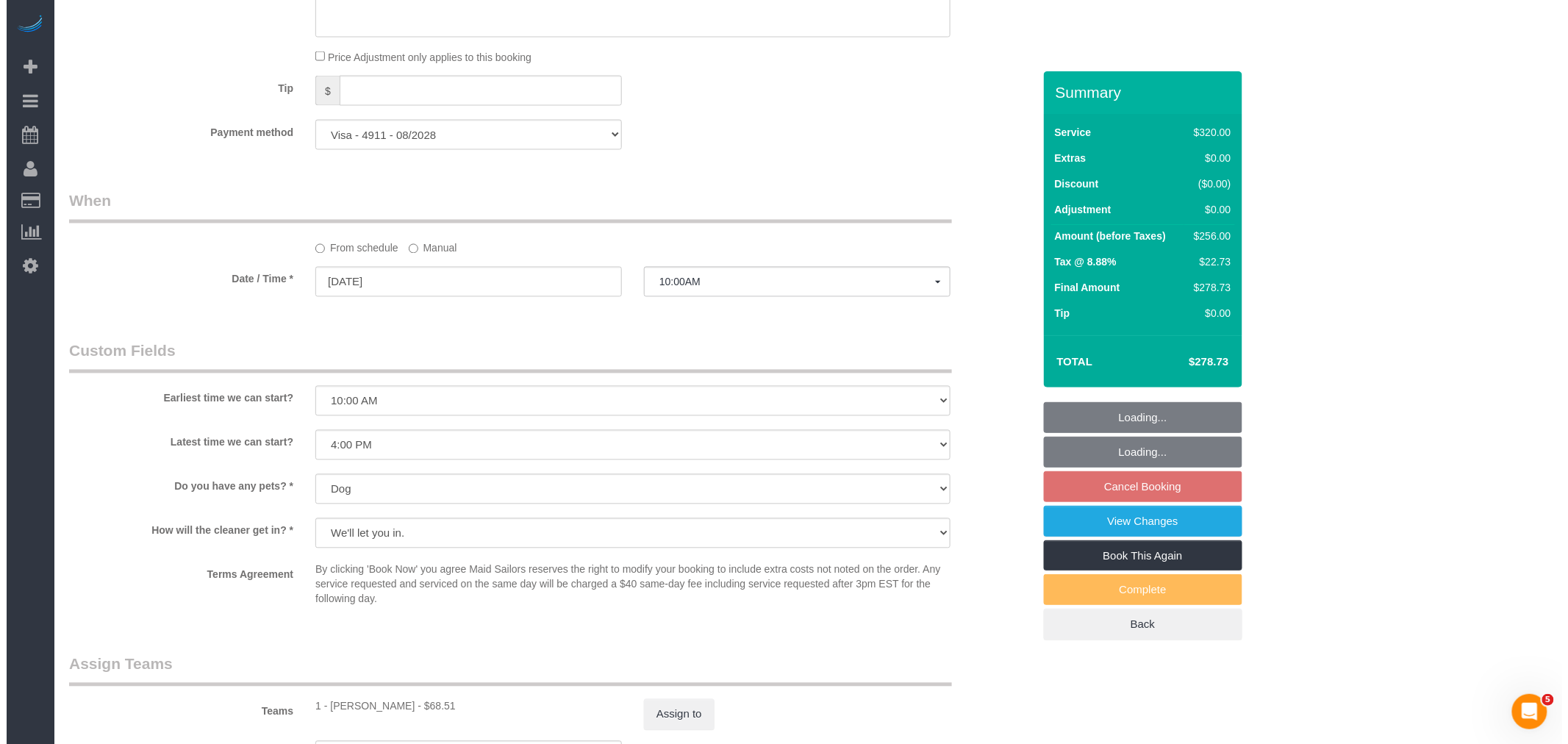
scroll to position [1388, 0]
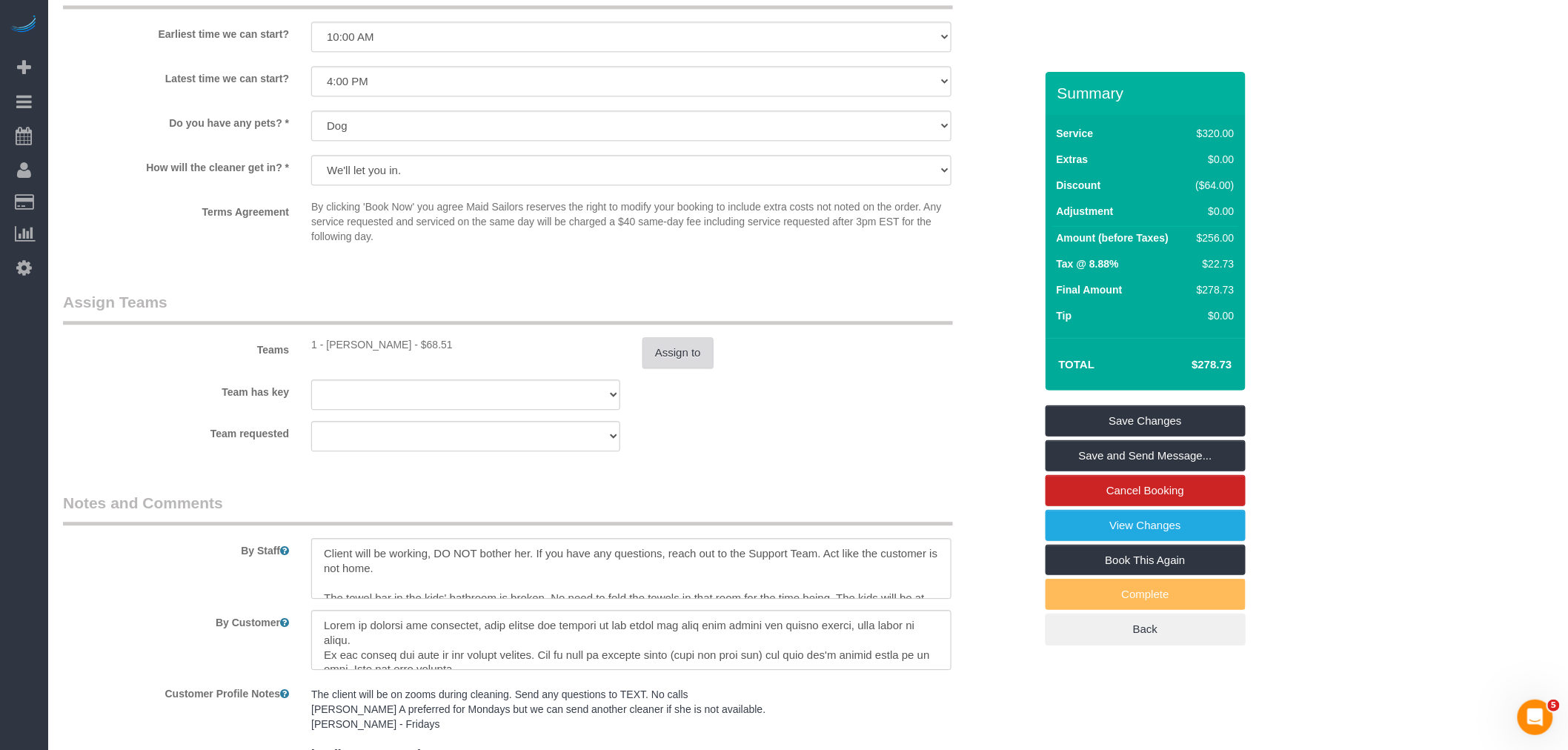
click at [669, 355] on button "Assign to" at bounding box center [678, 353] width 72 height 31
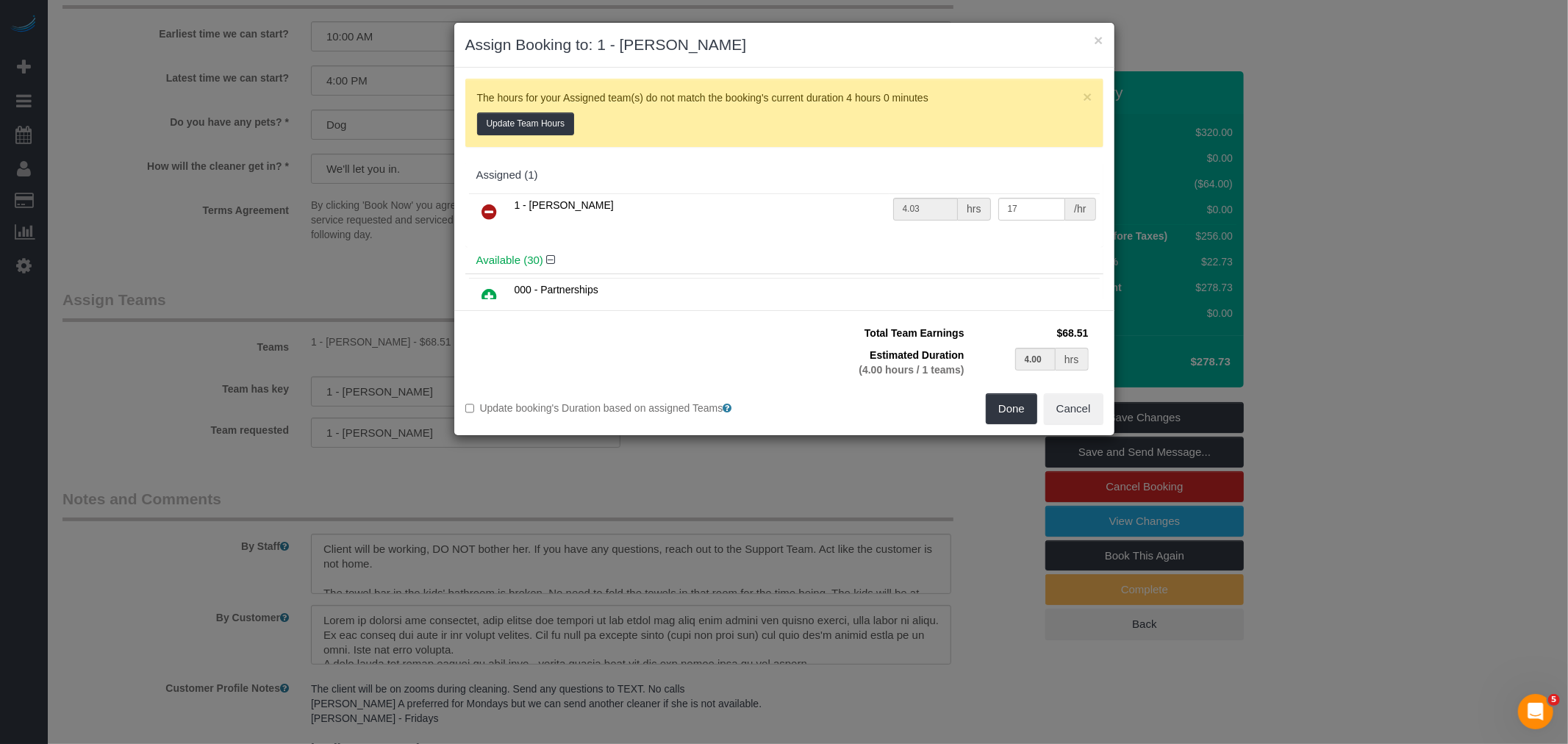
drag, startPoint x: 500, startPoint y: 207, endPoint x: 528, endPoint y: 211, distance: 28.3
click at [500, 207] on link at bounding box center [489, 212] width 34 height 30
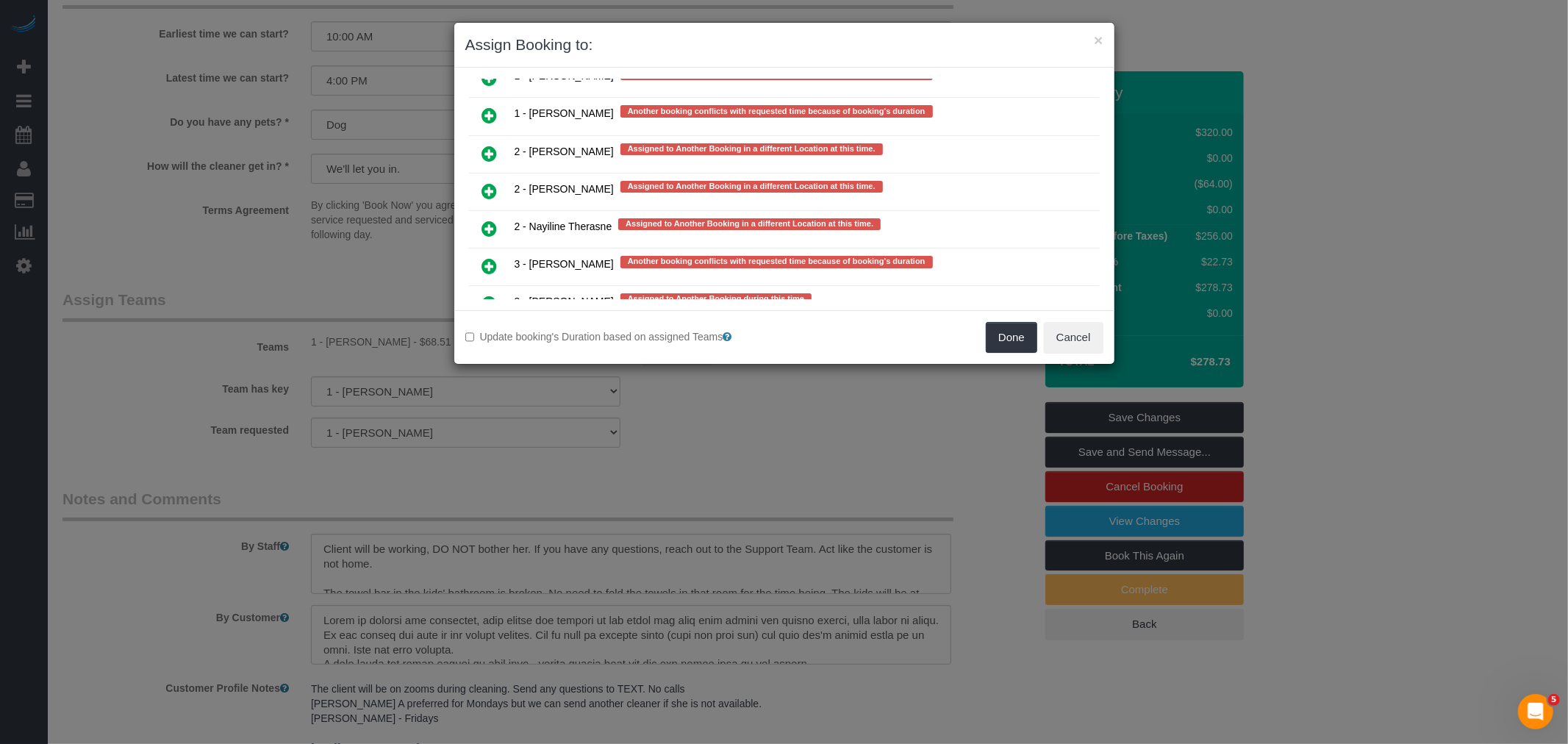
scroll to position [2824, 0]
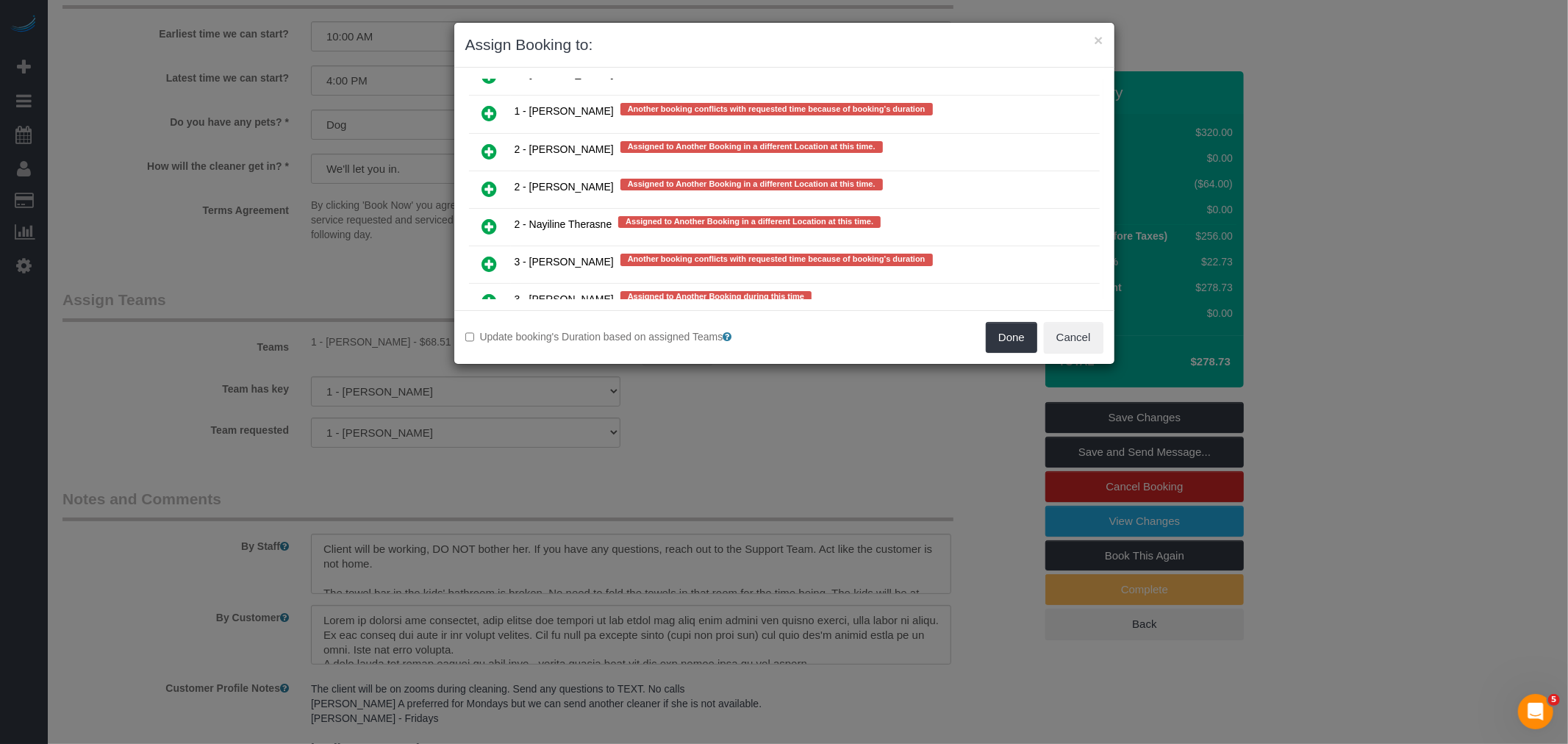
click at [490, 255] on icon at bounding box center [489, 264] width 15 height 18
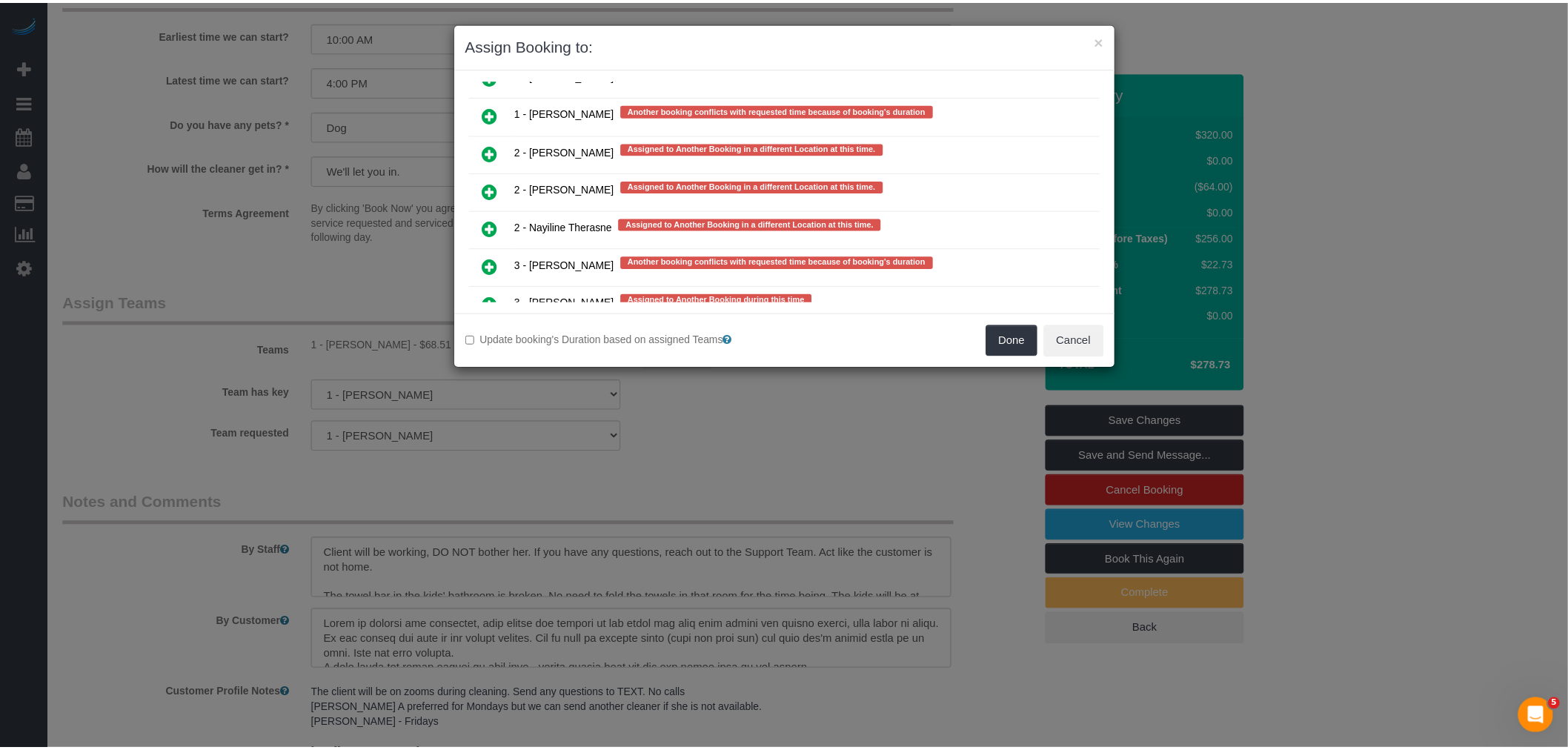
scroll to position [2851, 0]
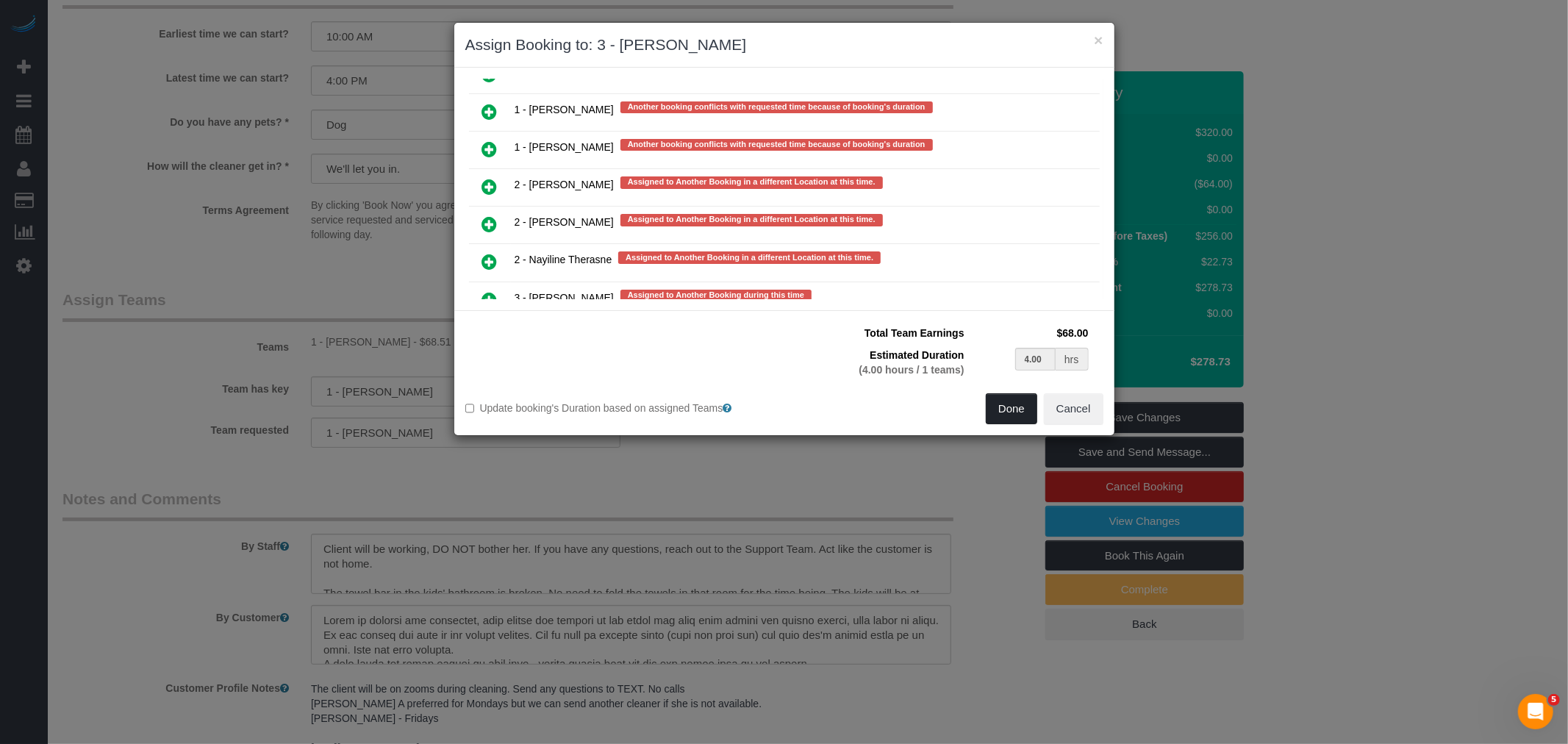
click at [1000, 407] on button "Done" at bounding box center [1012, 408] width 52 height 31
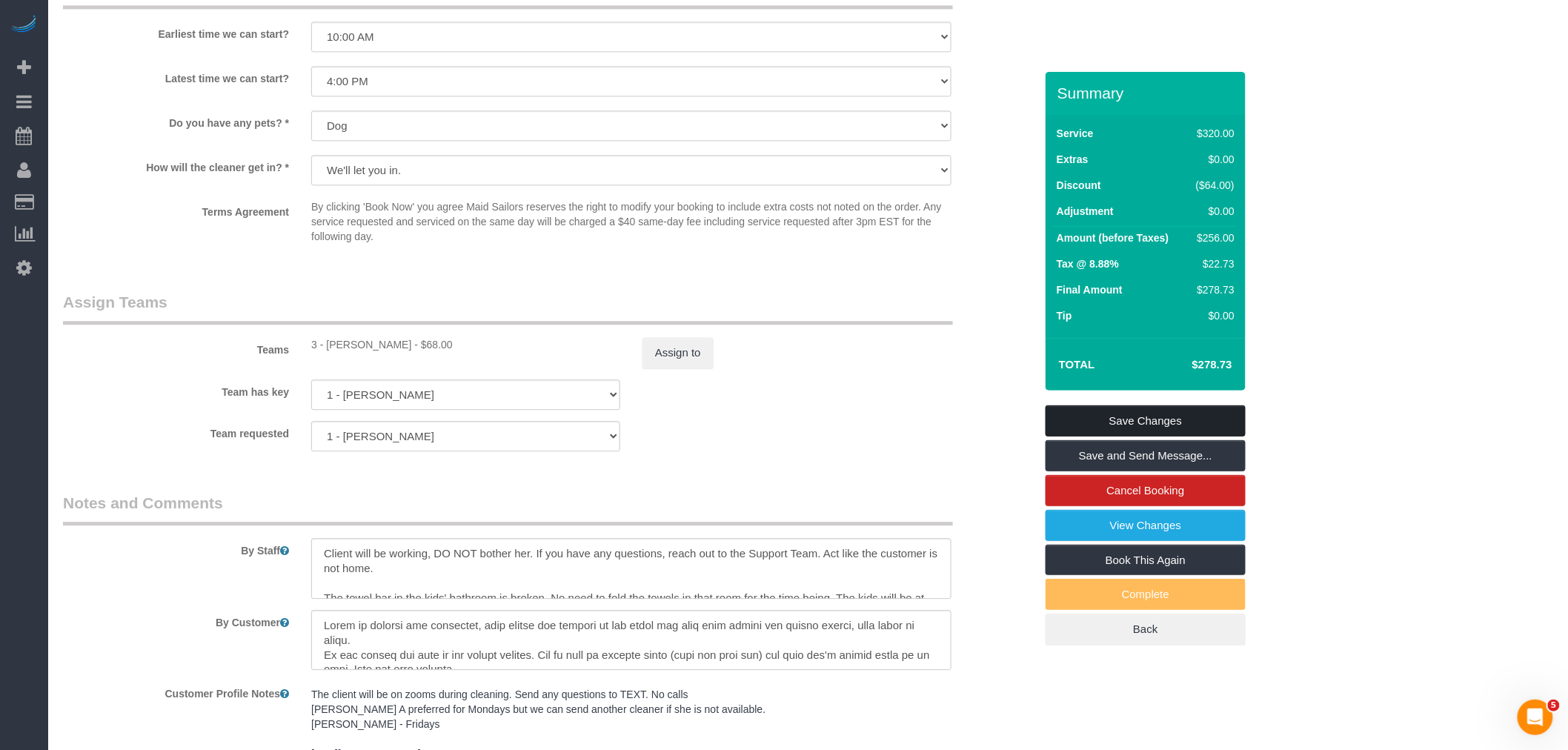
click at [1175, 424] on link "Save Changes" at bounding box center [1145, 420] width 200 height 31
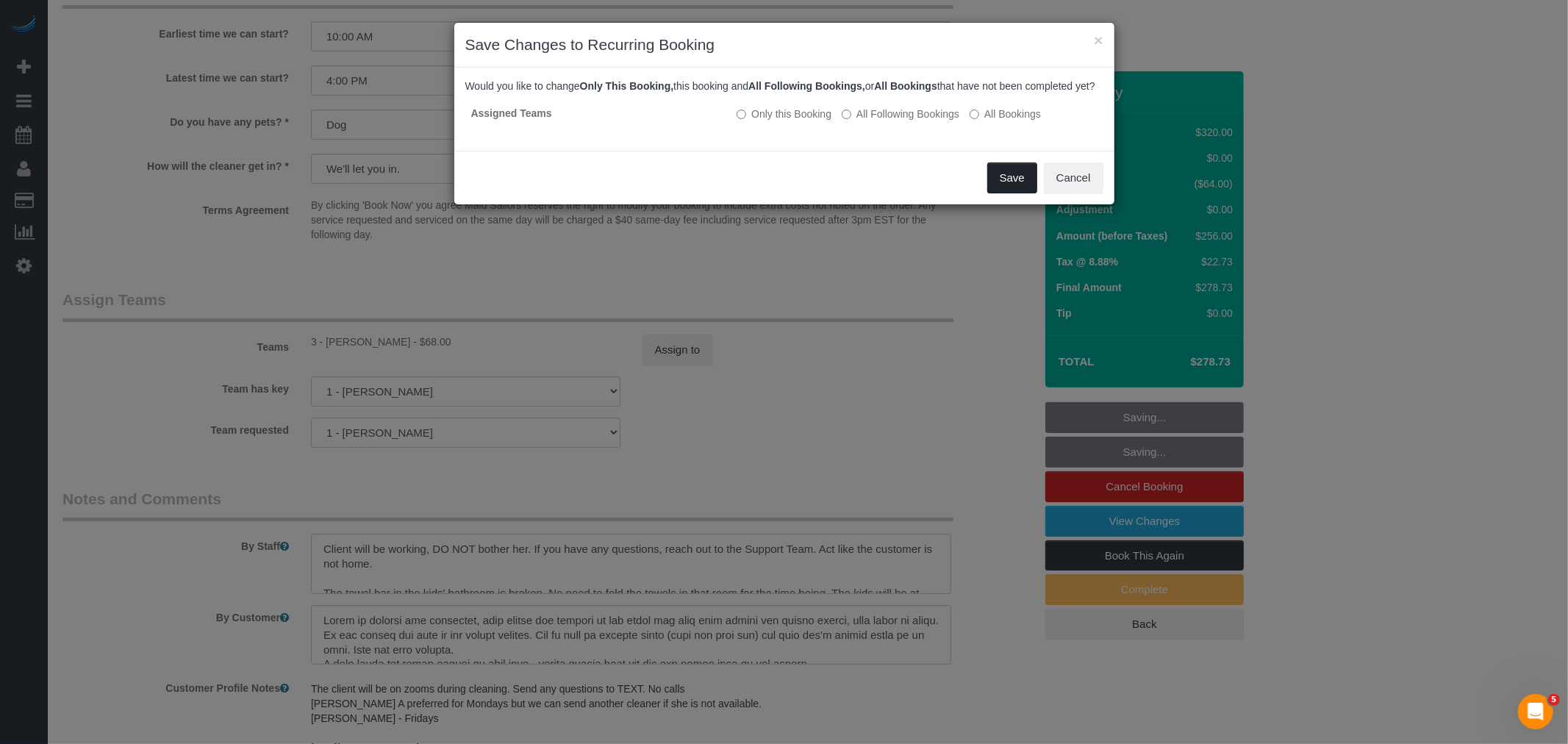
click at [1002, 184] on button "Save" at bounding box center [1012, 178] width 50 height 31
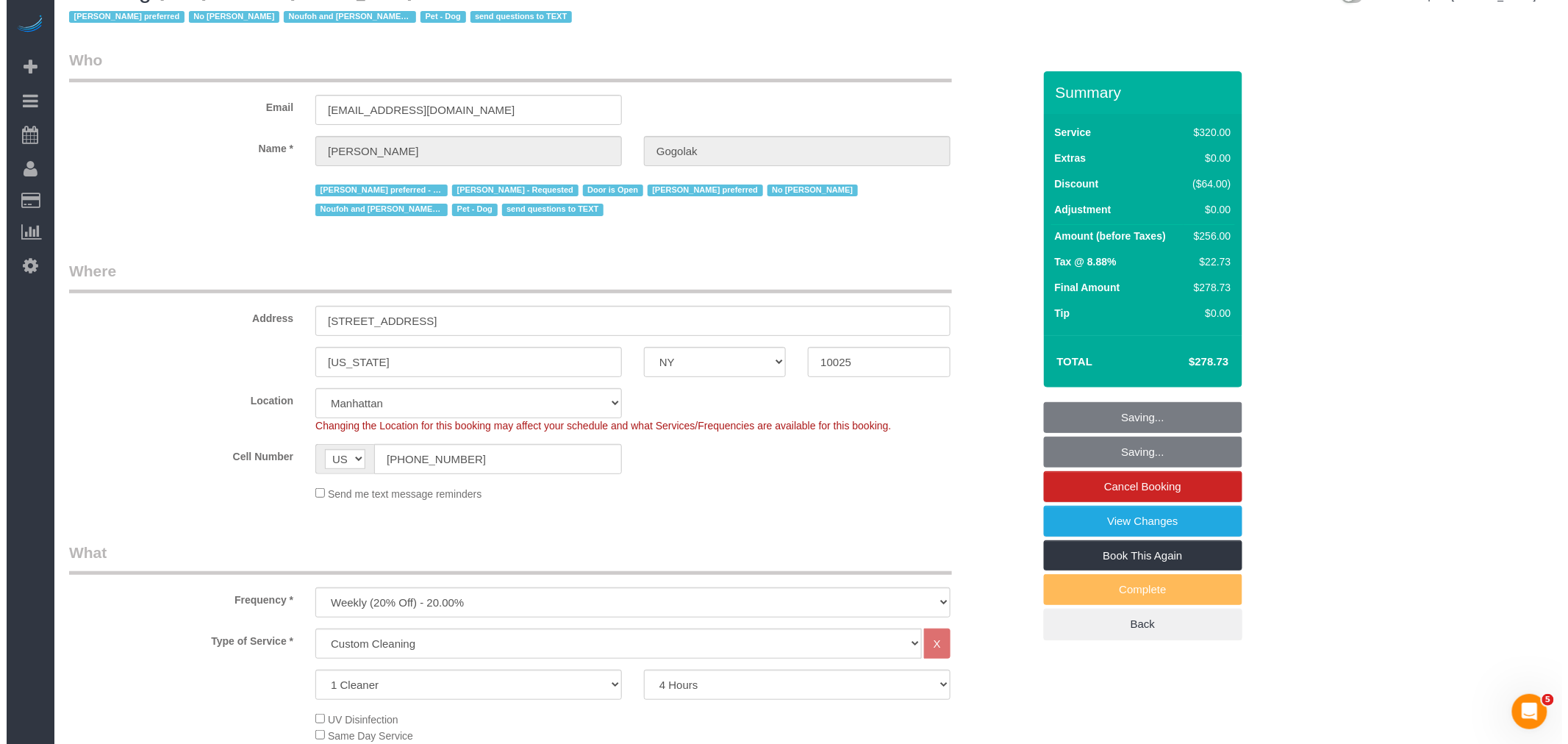
scroll to position [0, 0]
